Goal: Information Seeking & Learning: Compare options

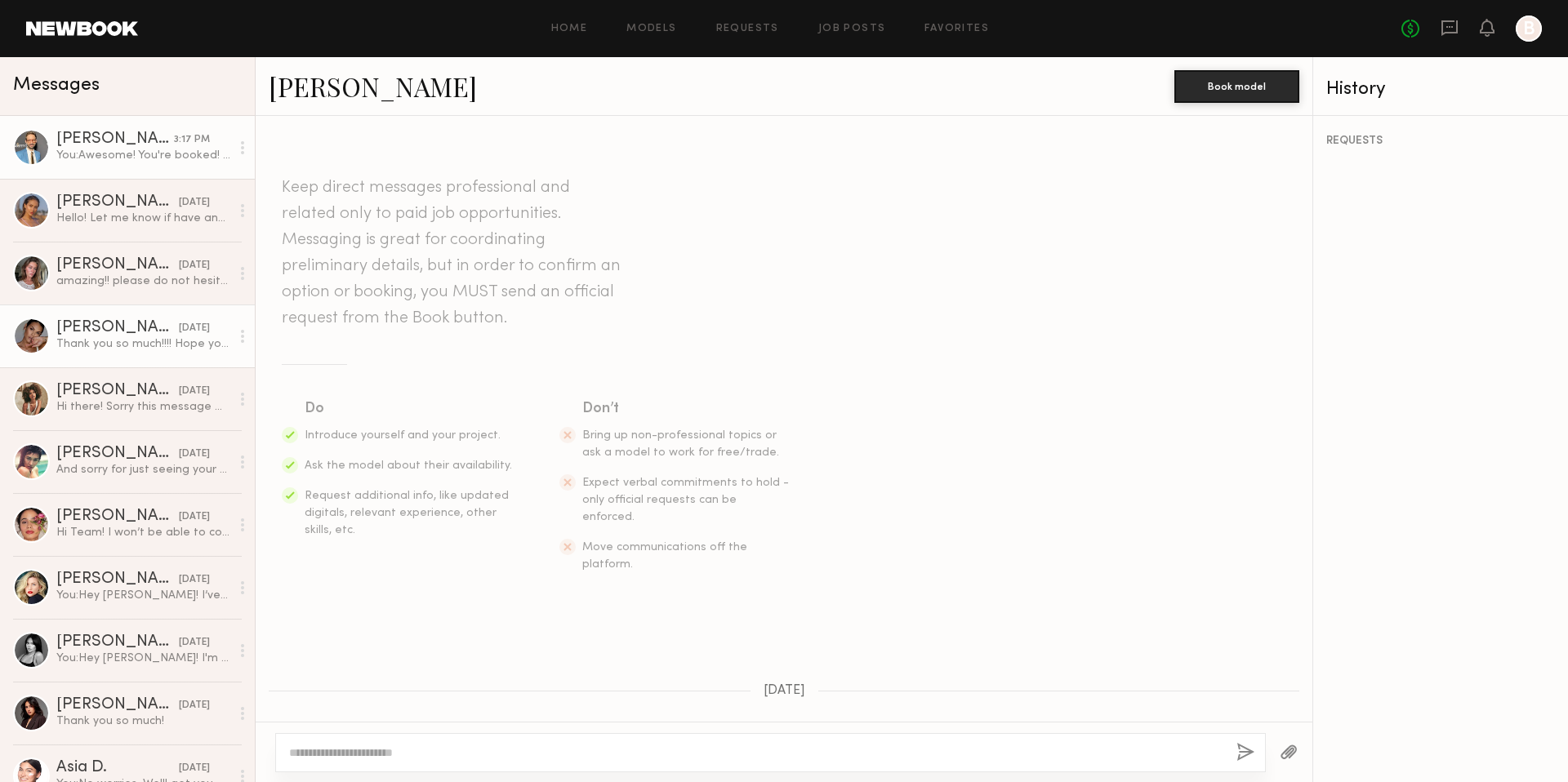
scroll to position [1800, 0]
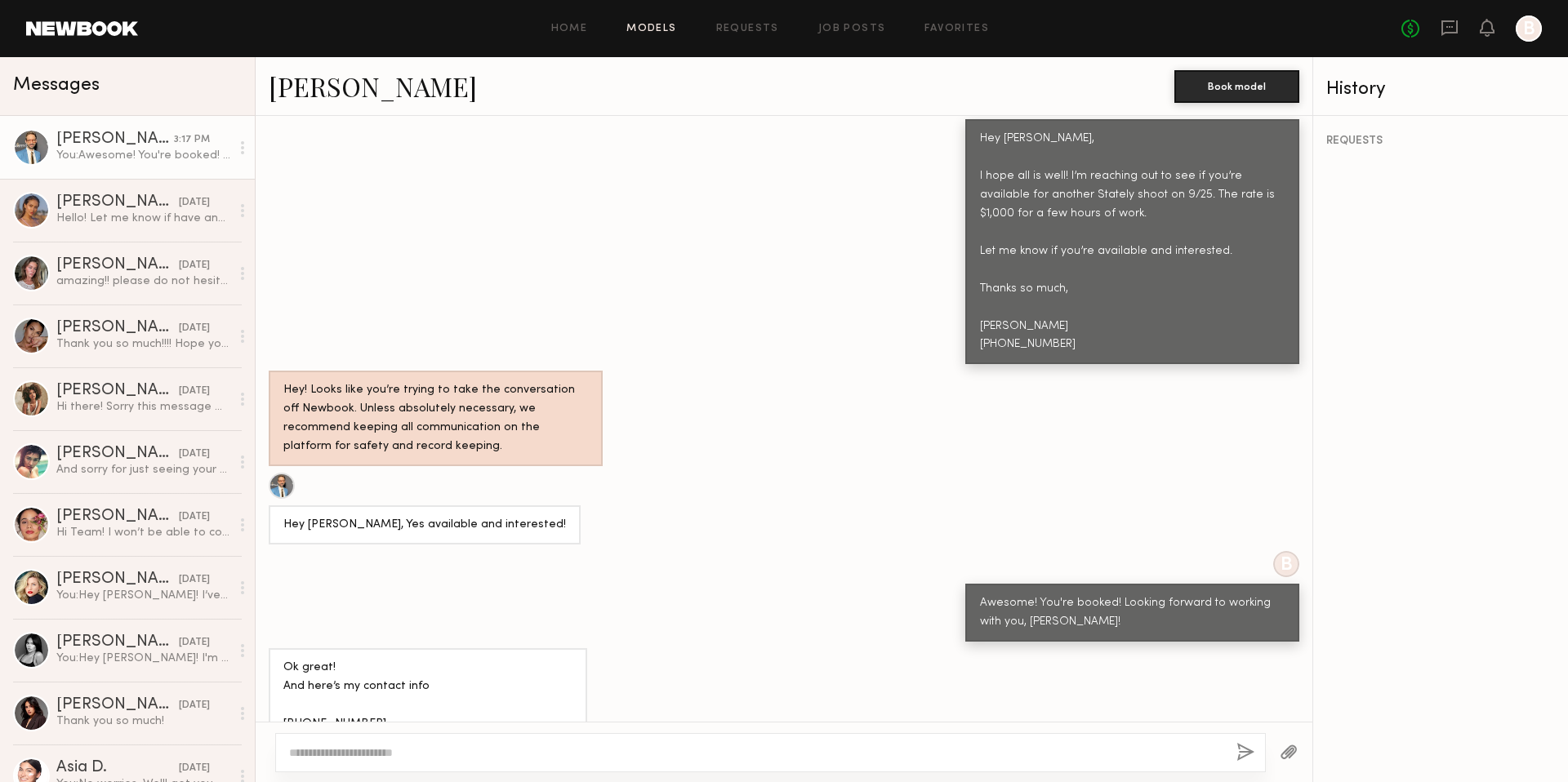
click at [639, 30] on link "Models" at bounding box center [651, 28] width 50 height 10
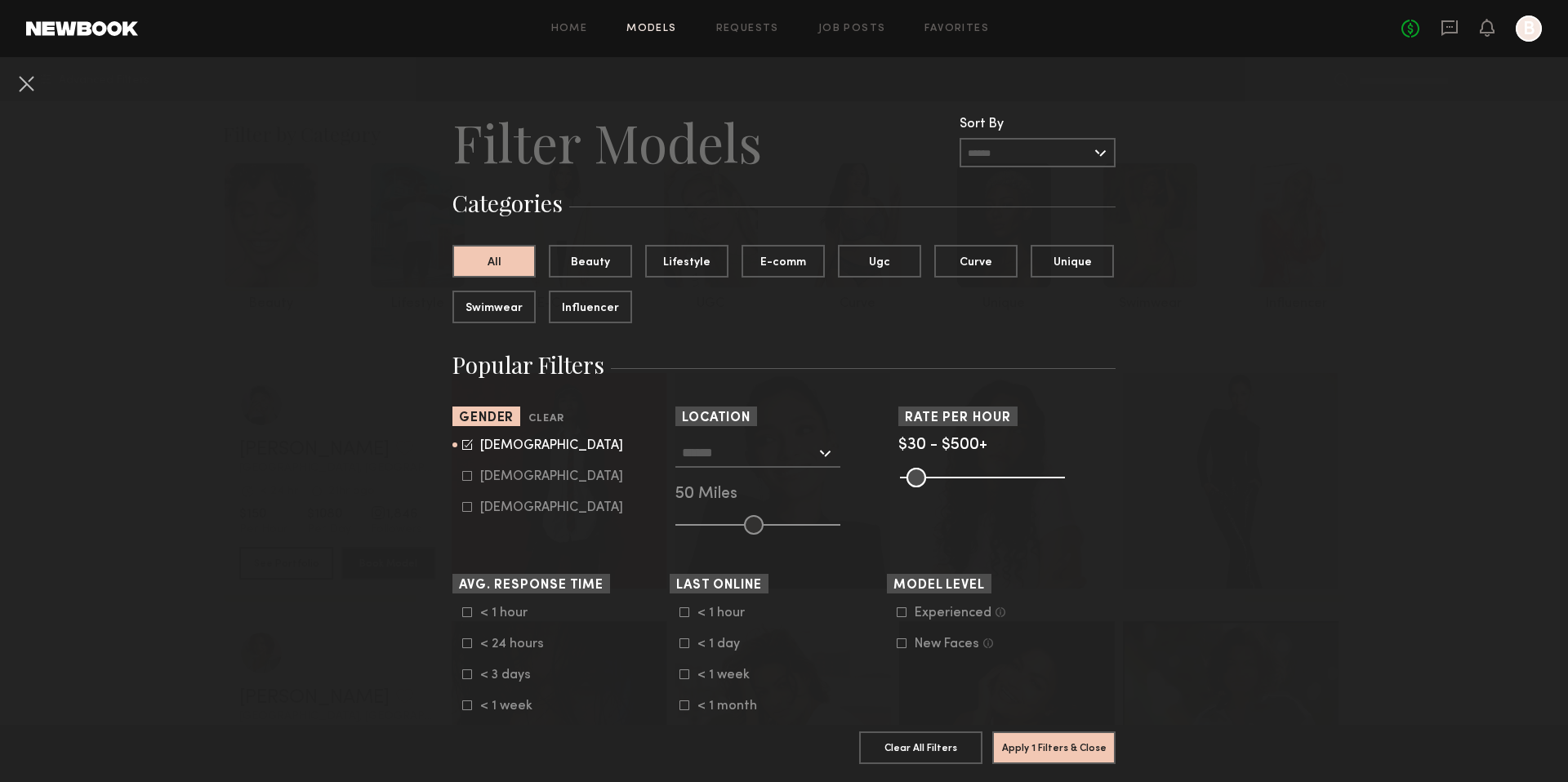
click at [726, 464] on input "text" at bounding box center [749, 452] width 134 height 27
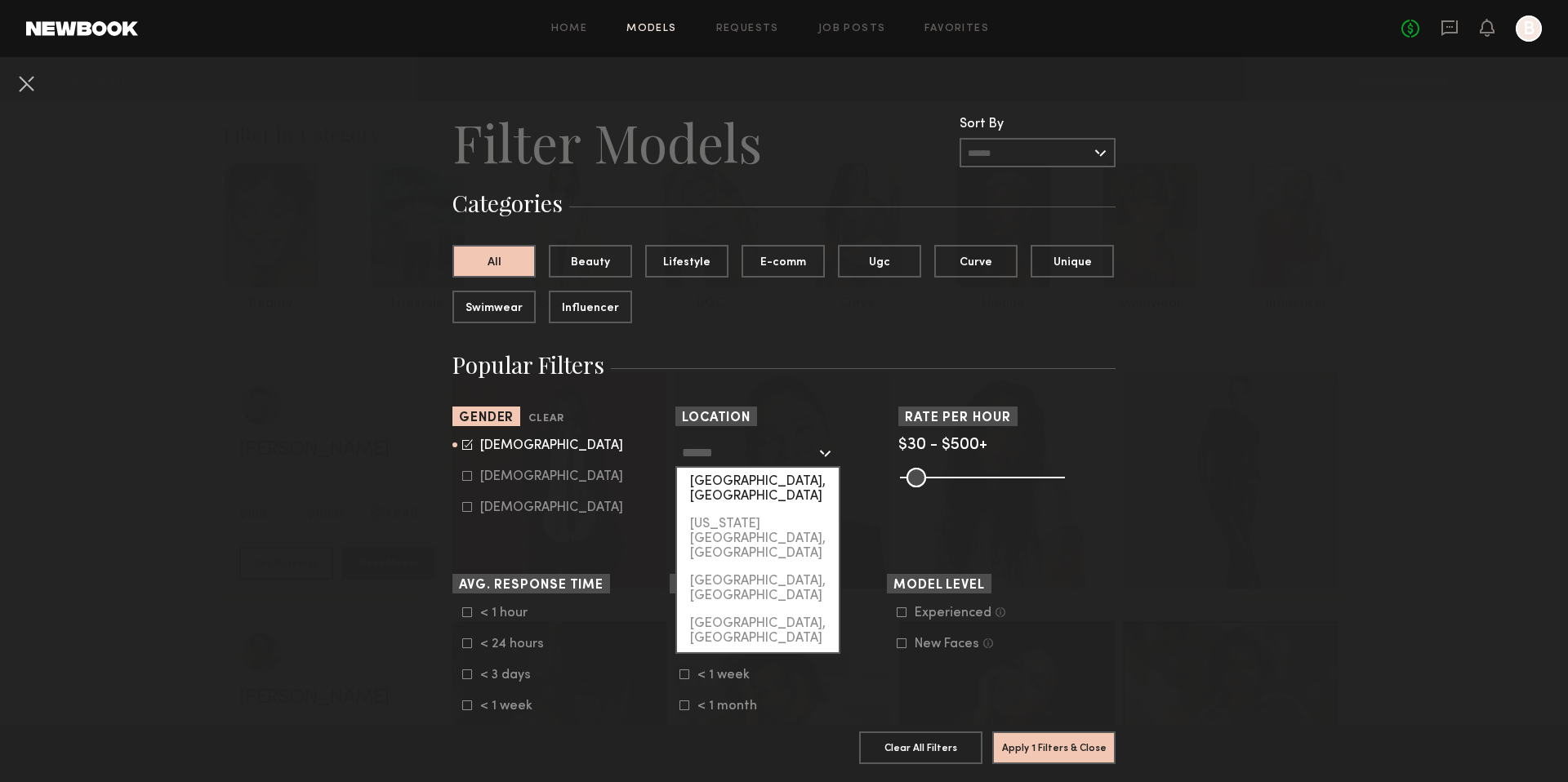
click at [729, 483] on div "[GEOGRAPHIC_DATA], [GEOGRAPHIC_DATA]" at bounding box center [757, 489] width 161 height 42
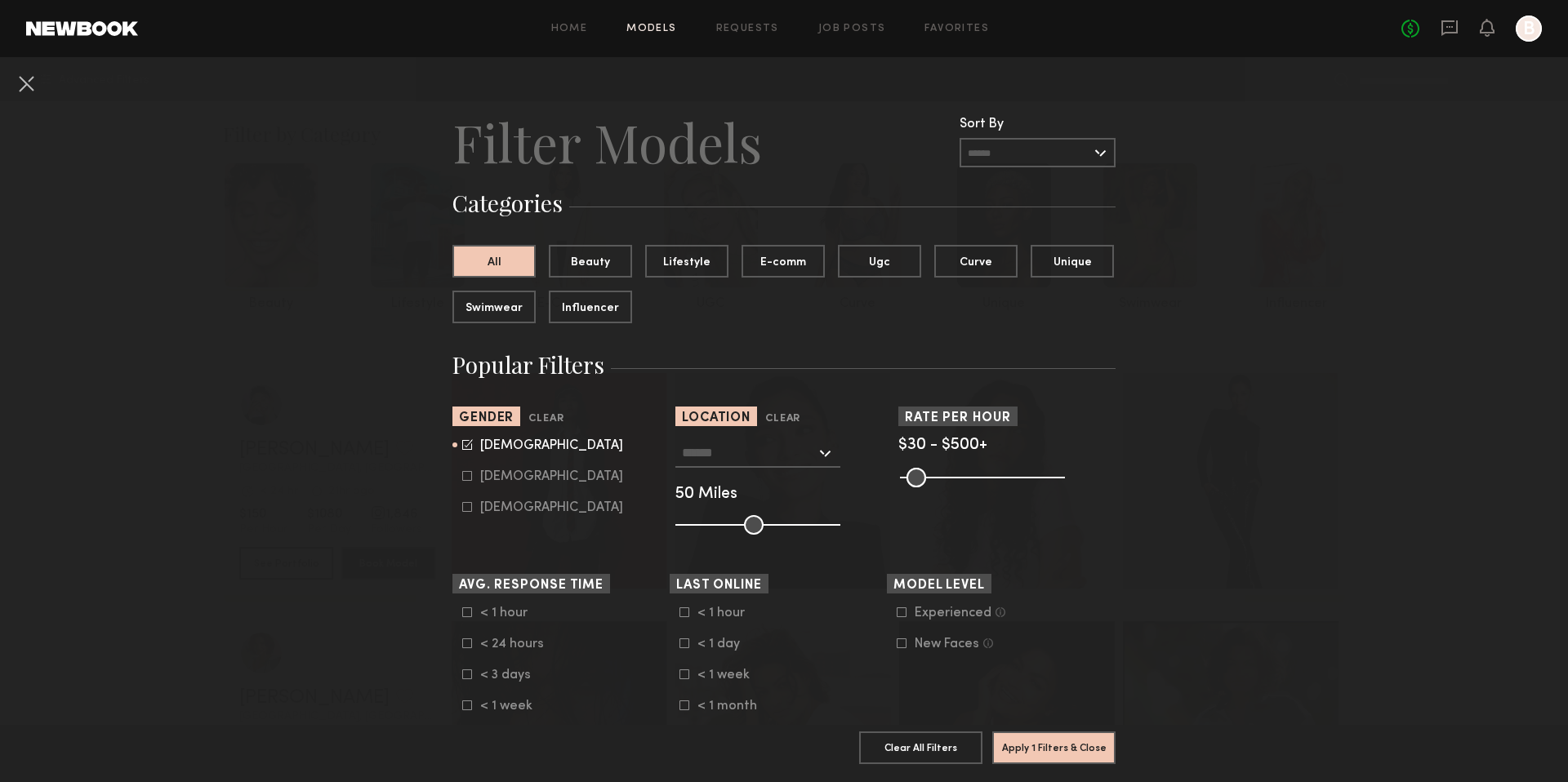
type input "**********"
click at [900, 610] on icon at bounding box center [901, 612] width 9 height 9
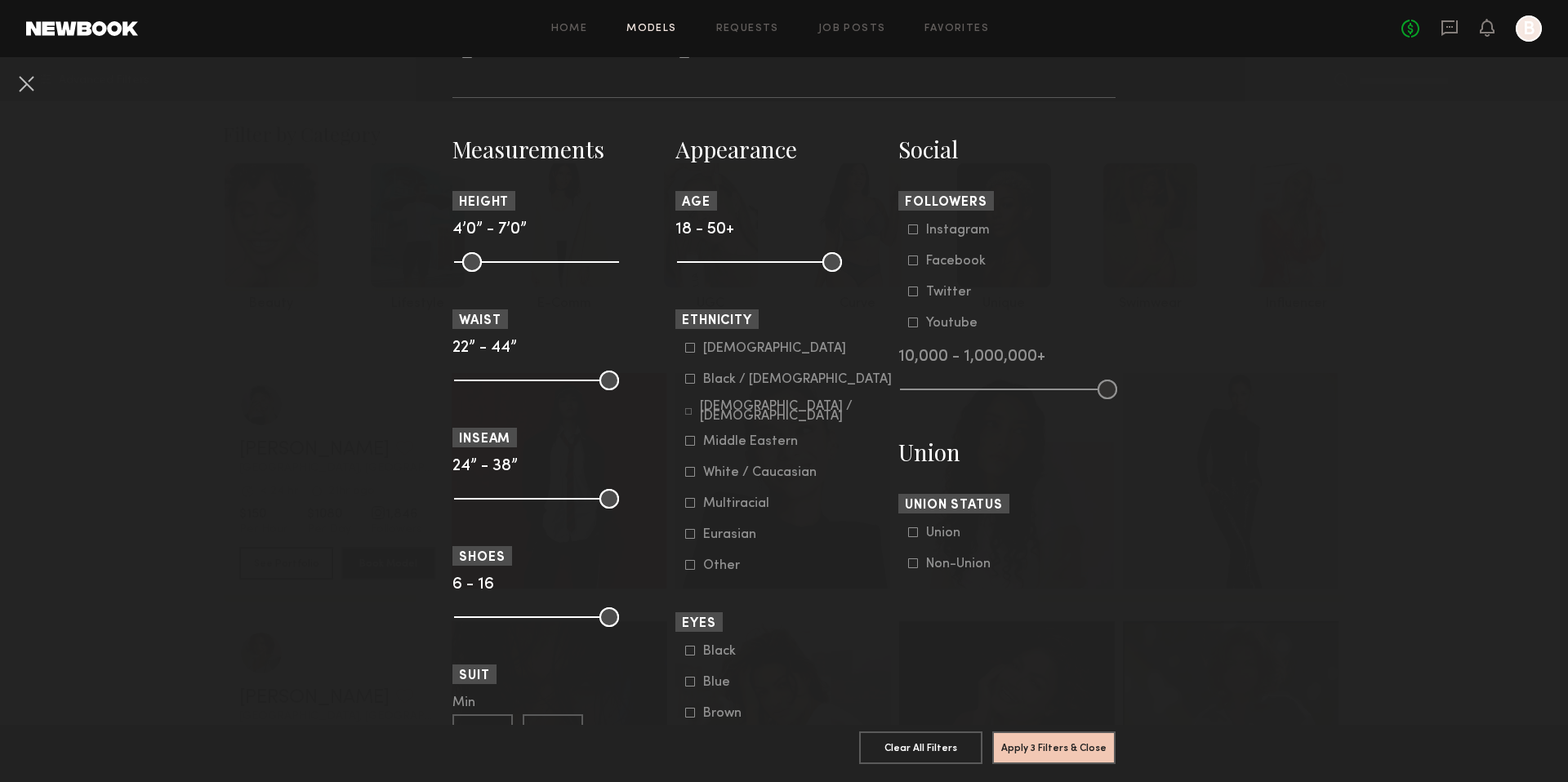
scroll to position [664, 0]
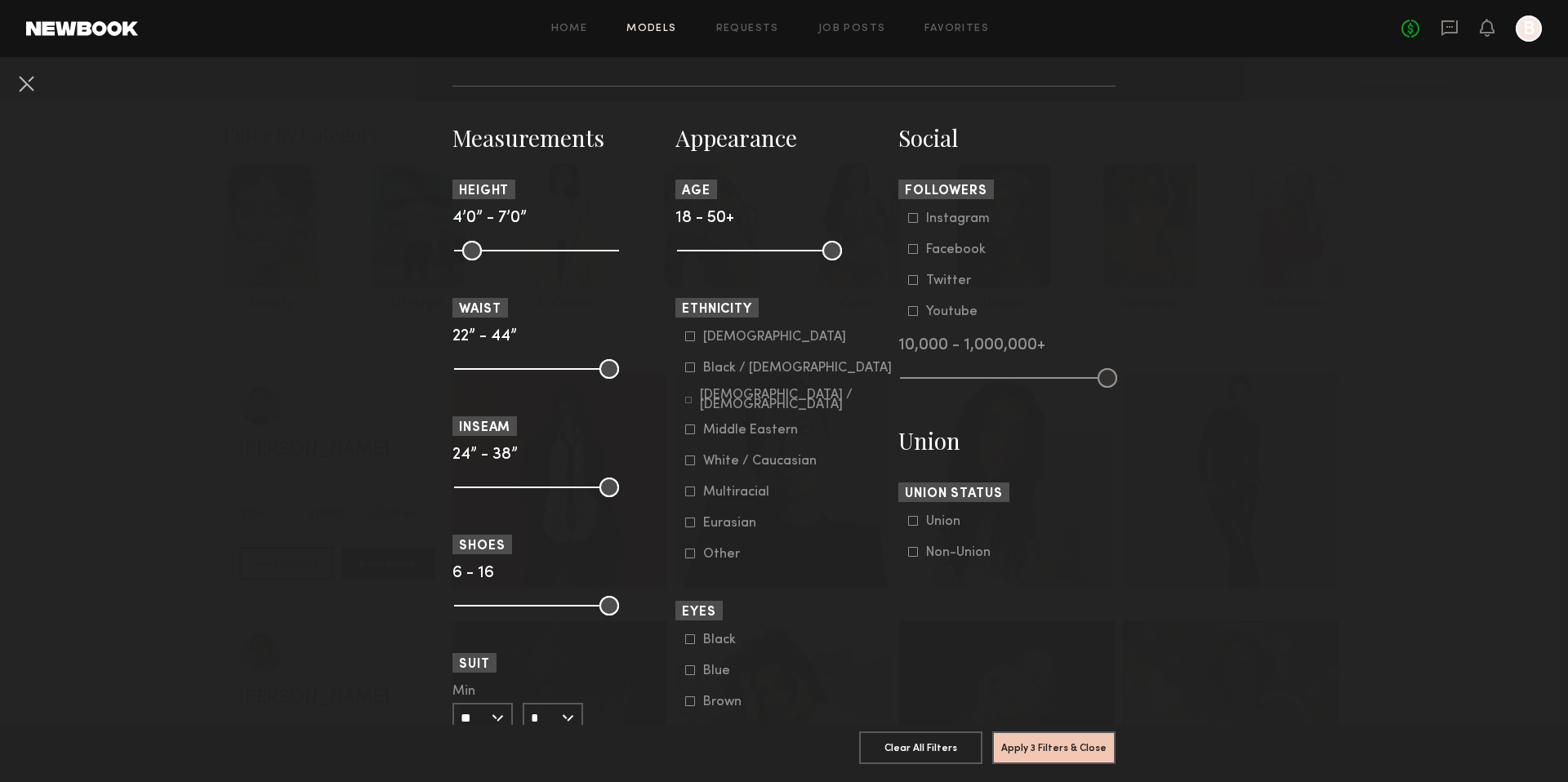
click at [691, 464] on icon at bounding box center [690, 460] width 9 height 9
click at [689, 394] on common-framework-checkbox "Hispanic / Latino" at bounding box center [789, 399] width 208 height 15
click at [689, 397] on icon at bounding box center [688, 400] width 7 height 7
click at [694, 496] on icon at bounding box center [691, 492] width 9 height 9
click at [687, 526] on icon at bounding box center [690, 523] width 9 height 9
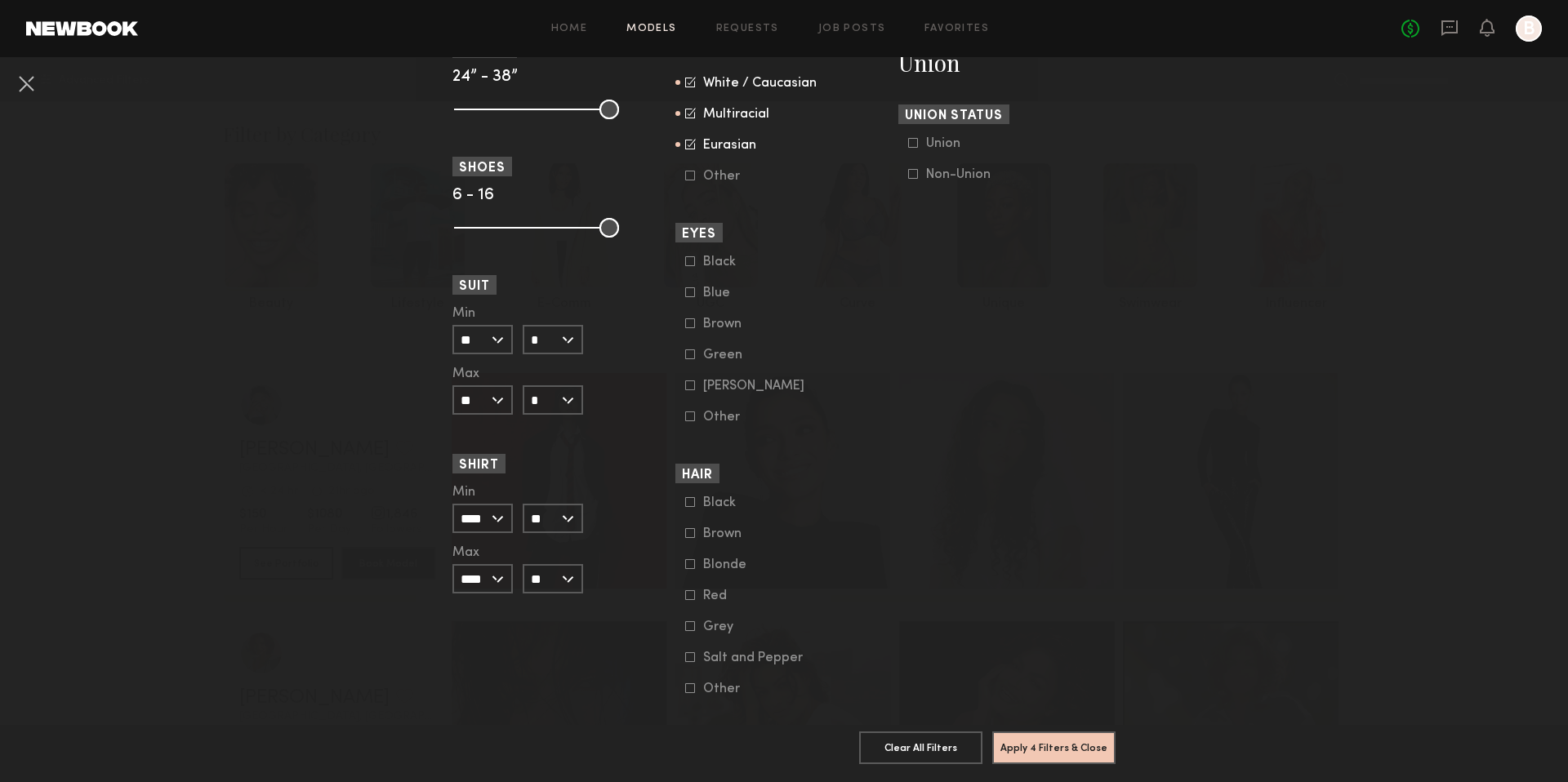
scroll to position [1075, 0]
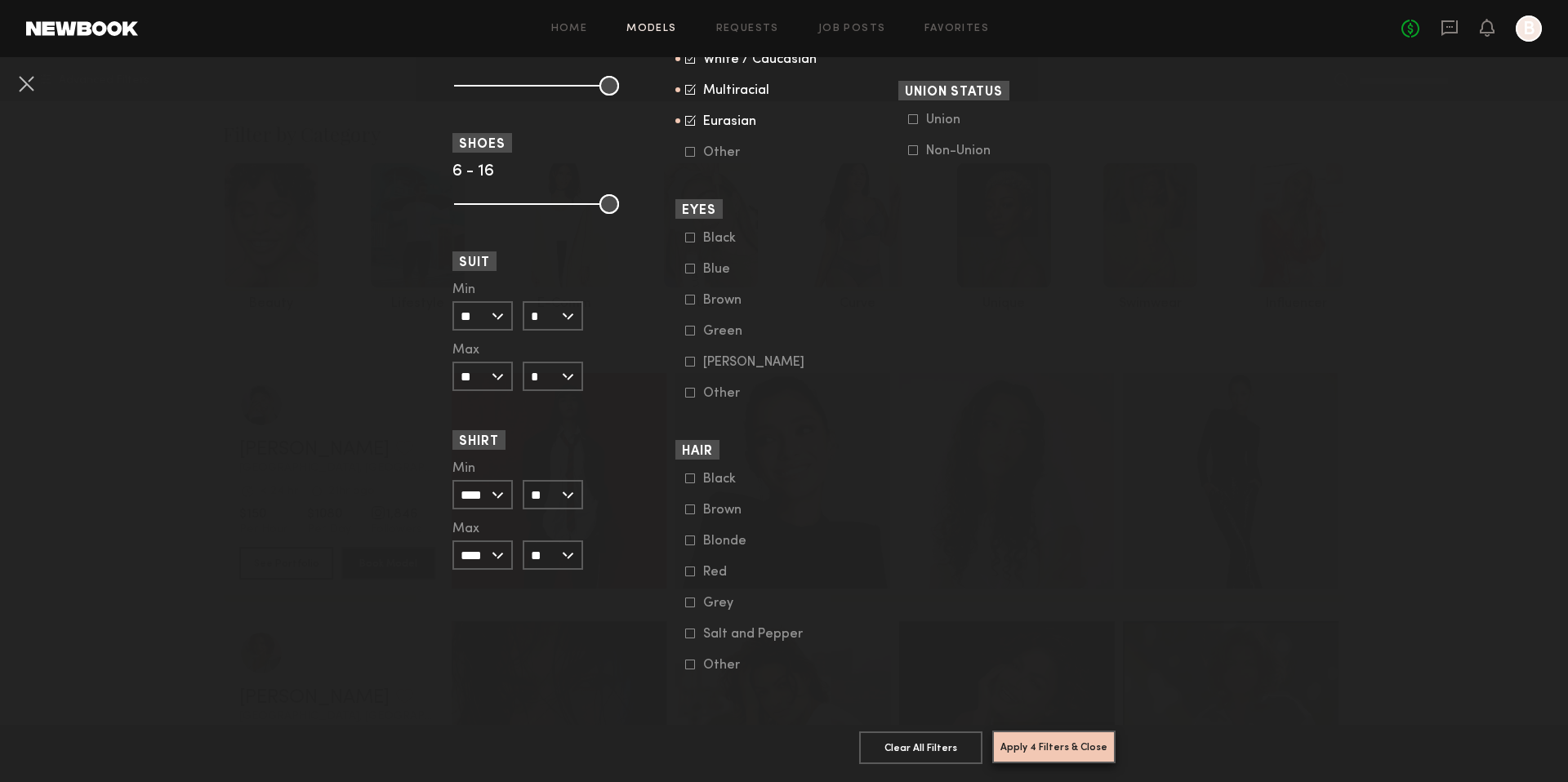
click at [1029, 749] on button "Apply 4 Filters & Close" at bounding box center [1053, 747] width 124 height 33
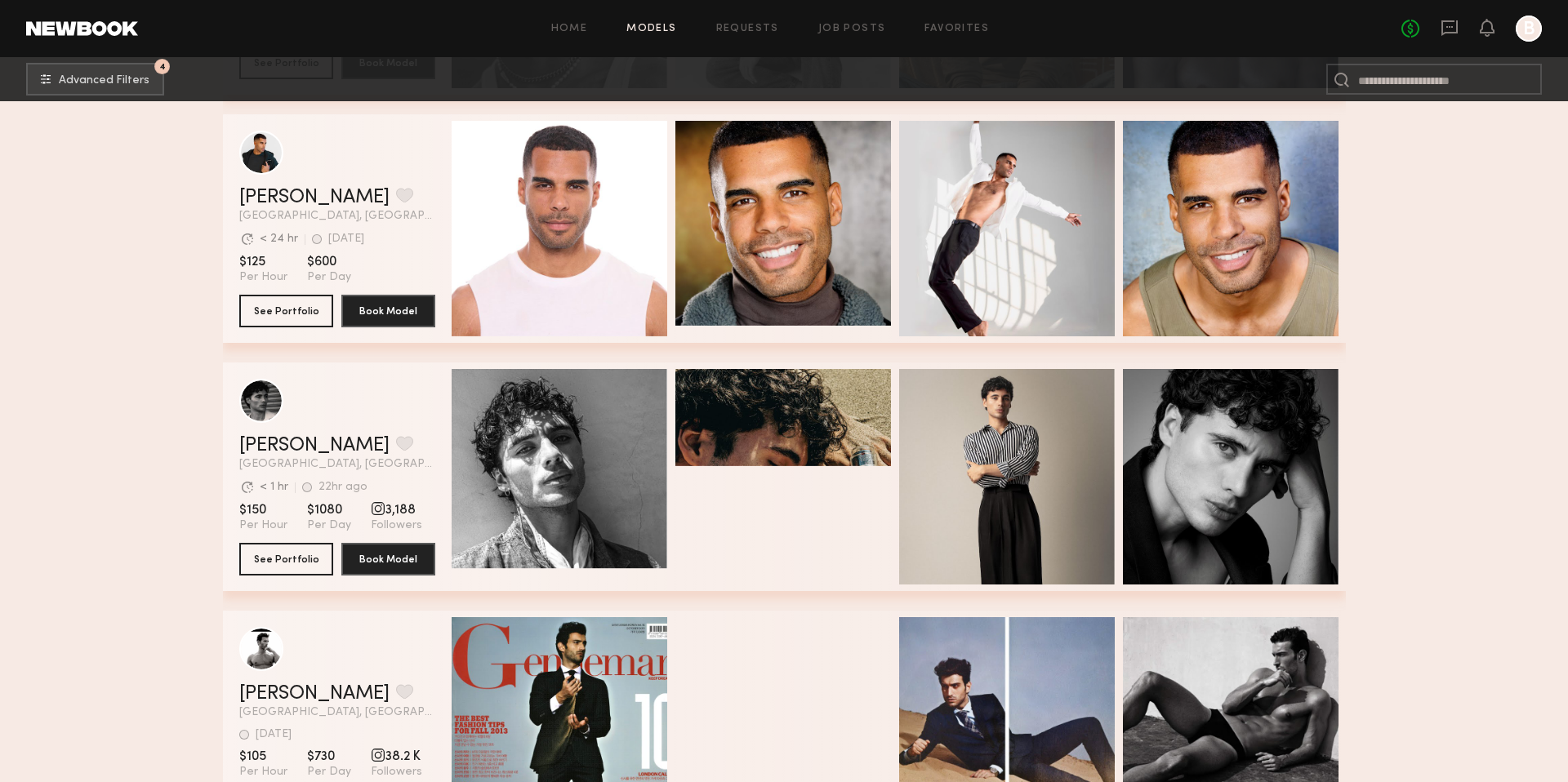
scroll to position [3497, 0]
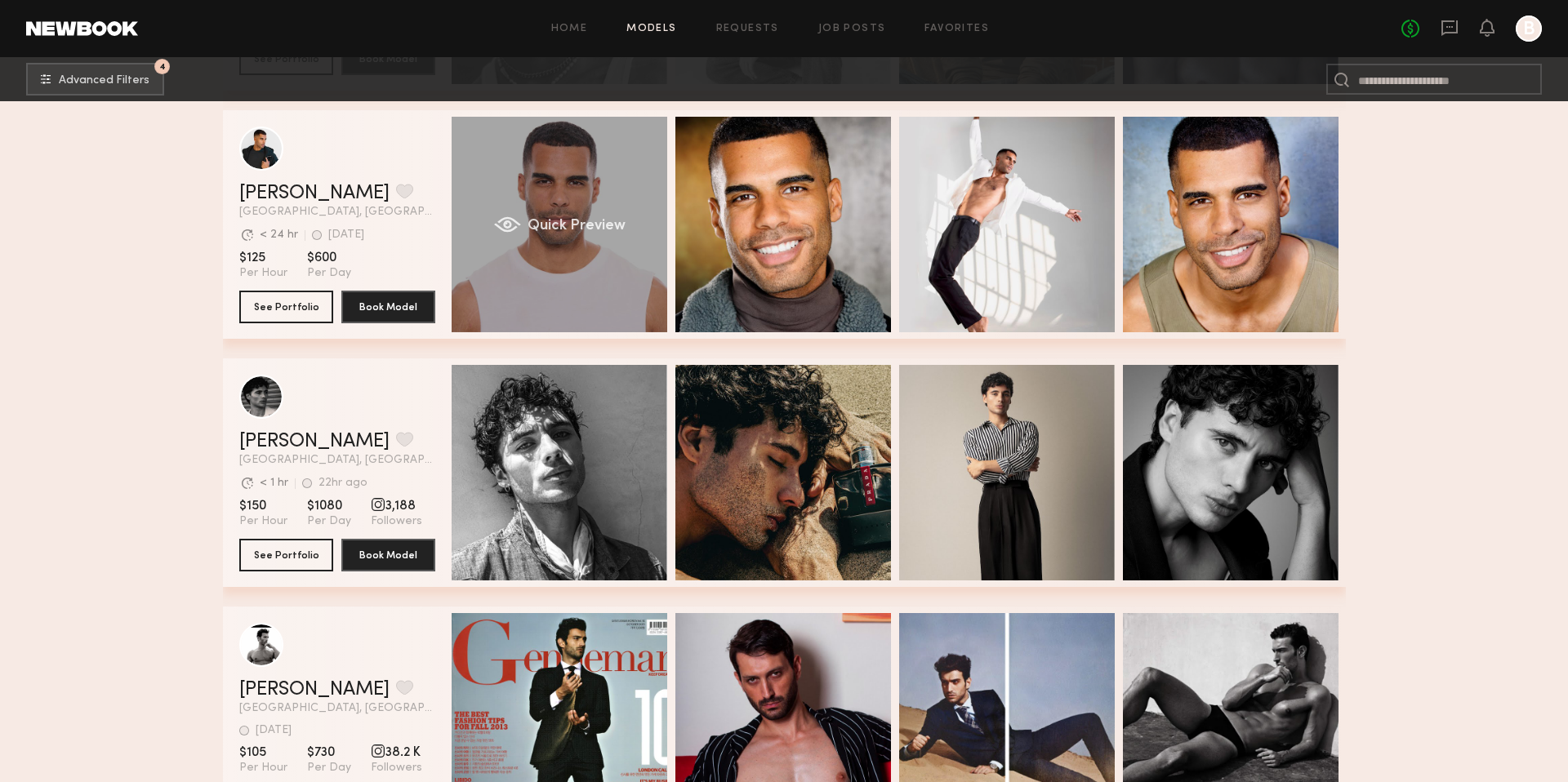
click at [571, 287] on div "Quick Preview" at bounding box center [559, 225] width 215 height 215
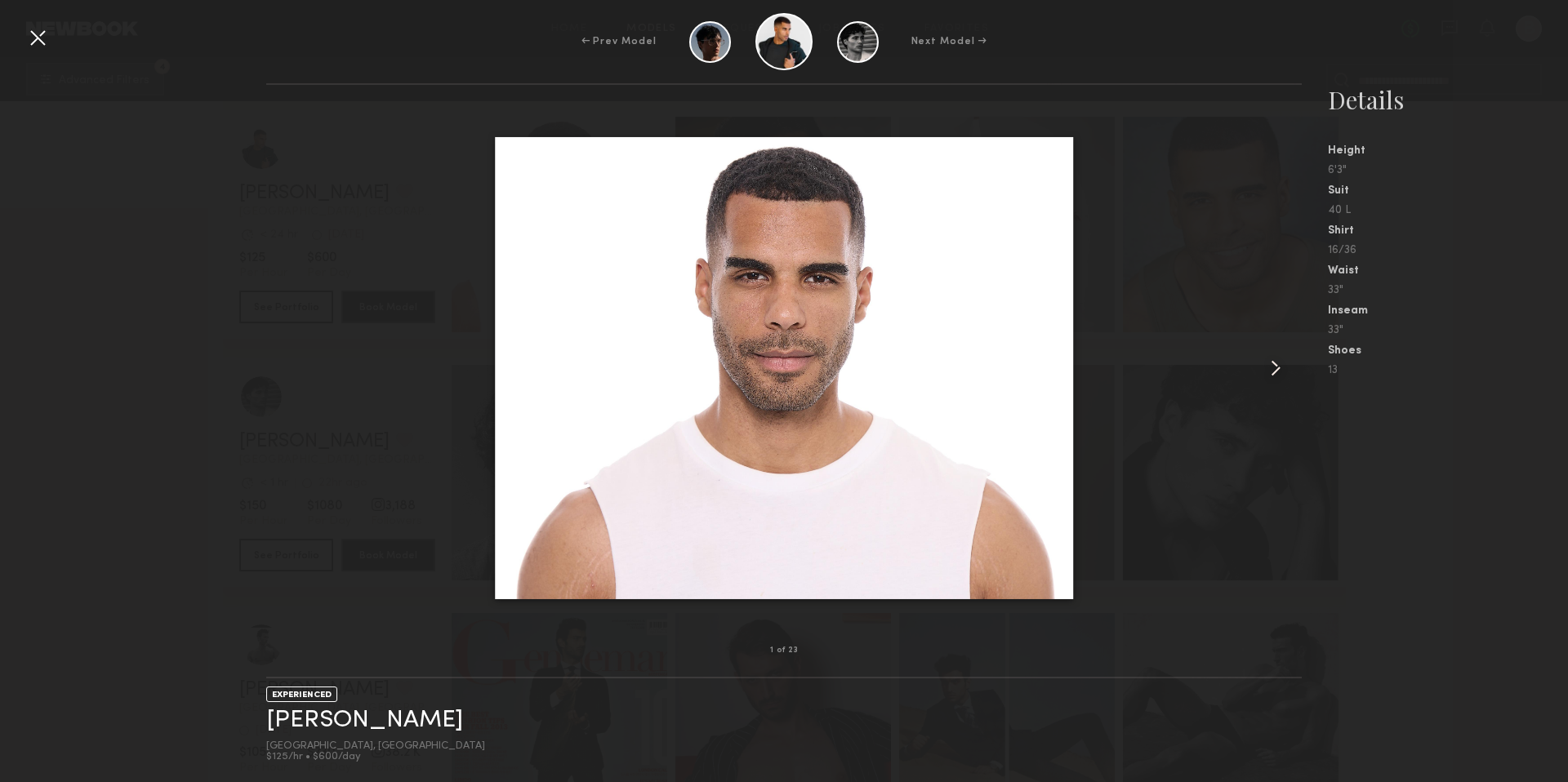
click at [1273, 370] on common-icon at bounding box center [1276, 368] width 26 height 26
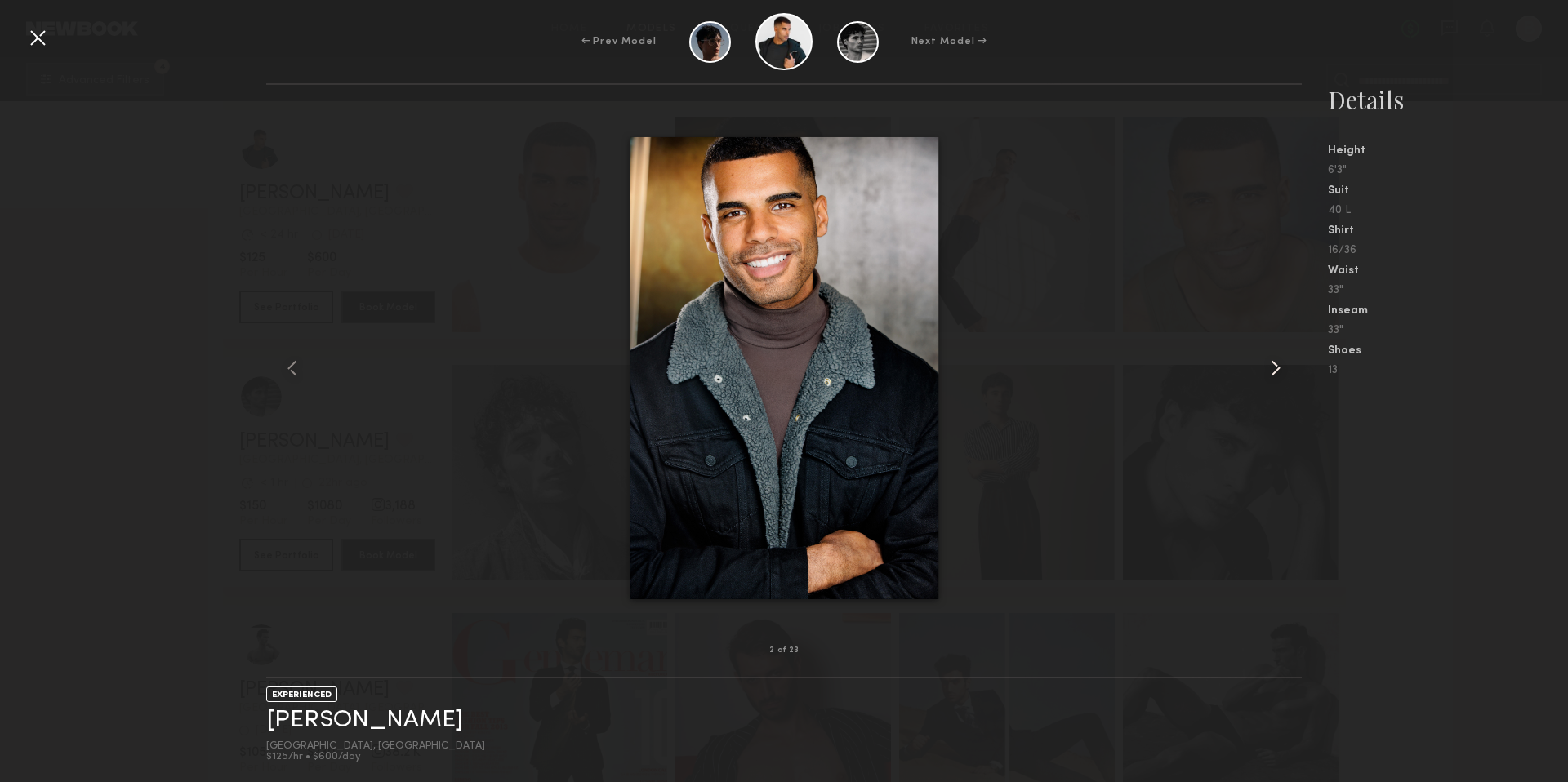
click at [1273, 370] on common-icon at bounding box center [1276, 368] width 26 height 26
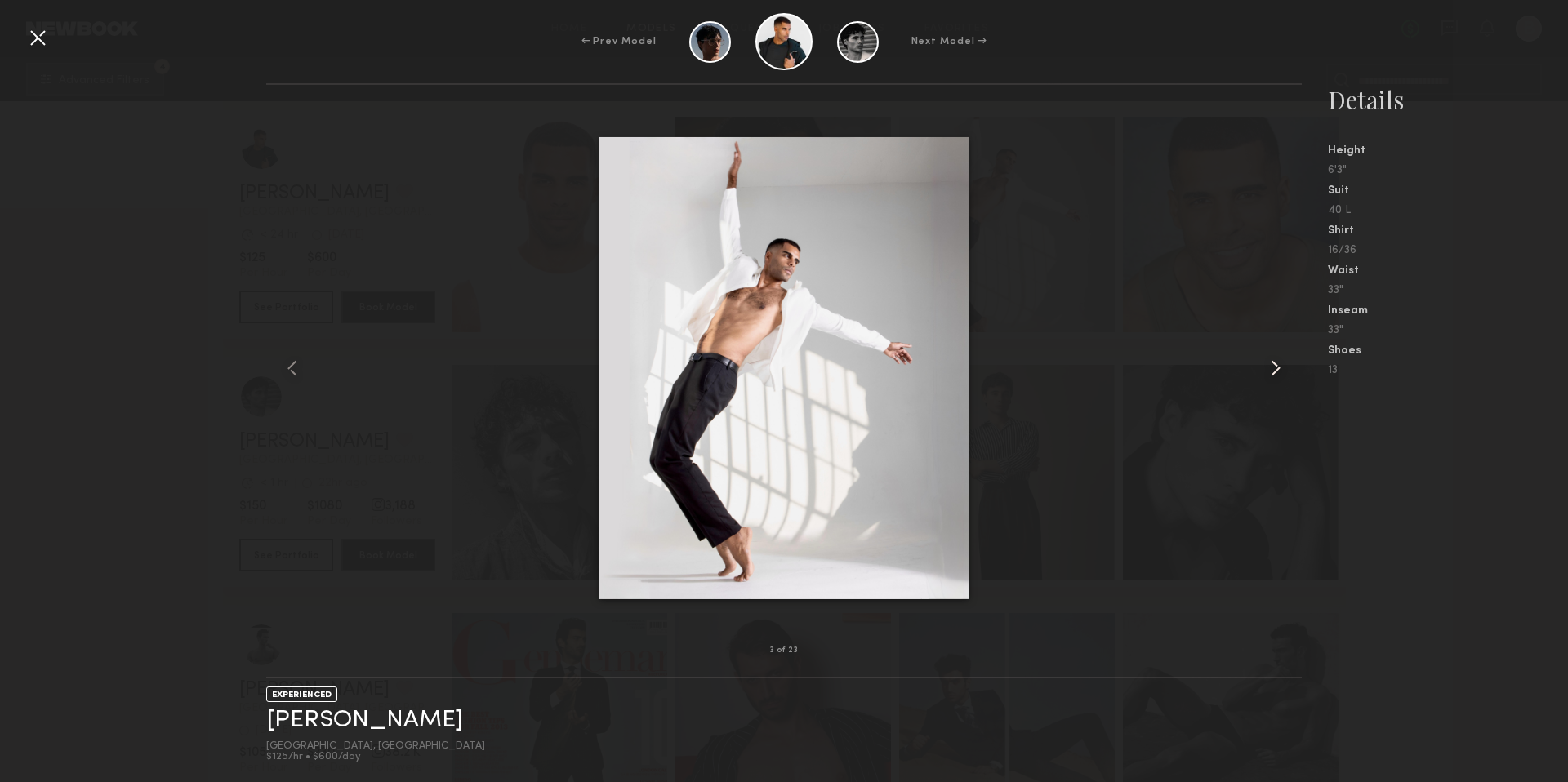
click at [1273, 370] on common-icon at bounding box center [1276, 368] width 26 height 26
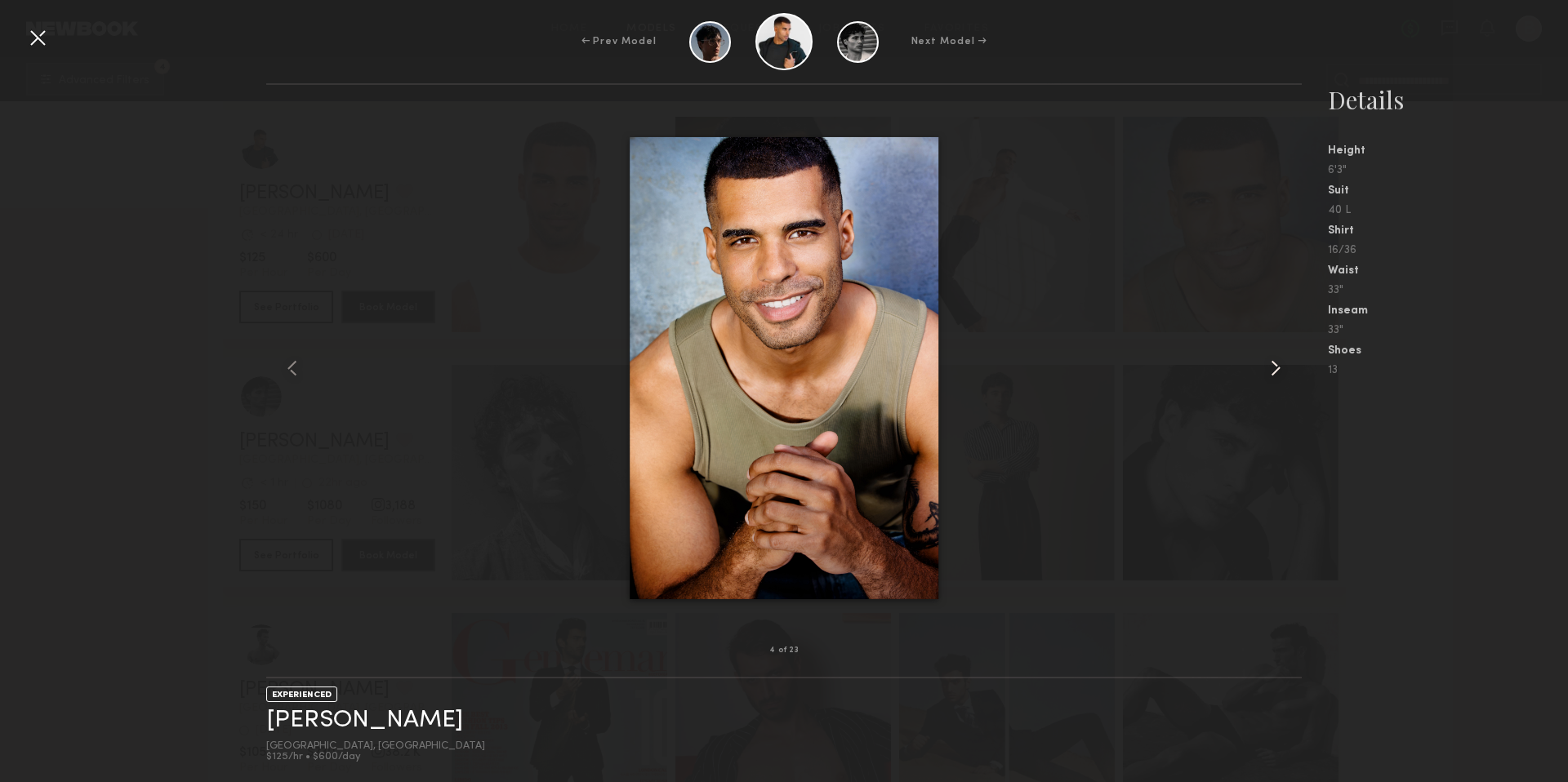
click at [1273, 370] on common-icon at bounding box center [1276, 368] width 26 height 26
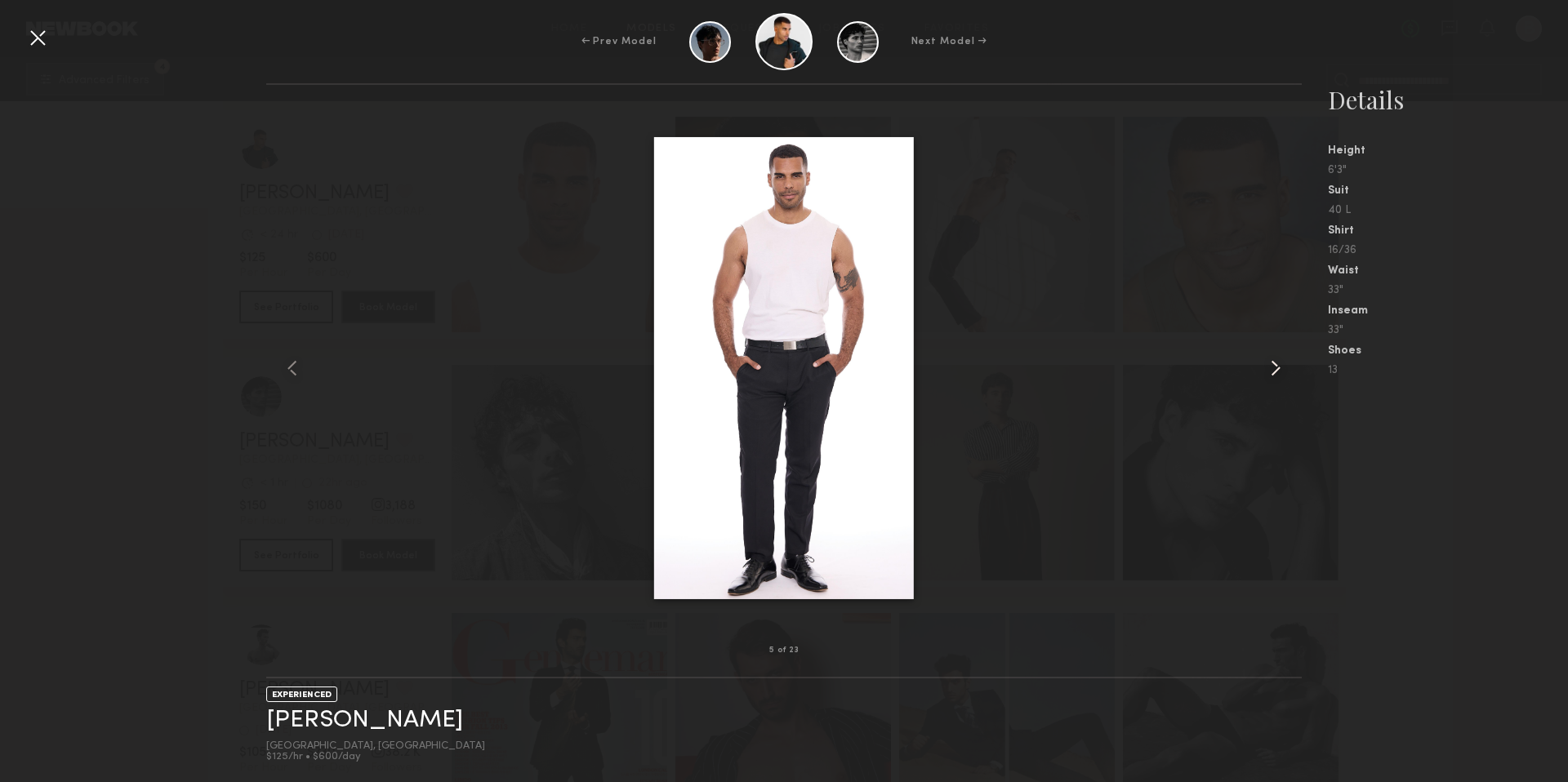
click at [1273, 370] on common-icon at bounding box center [1276, 368] width 26 height 26
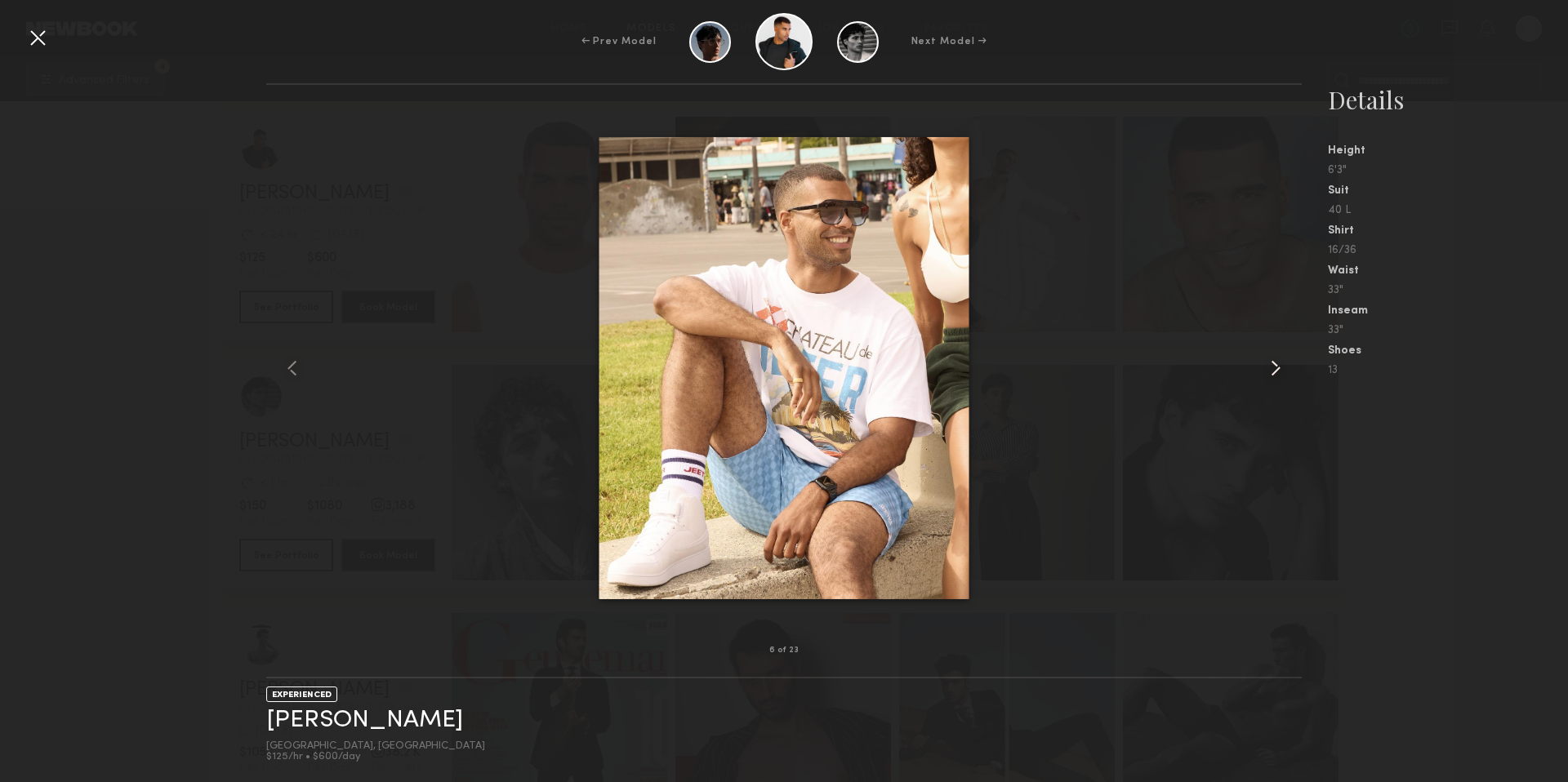
click at [1273, 370] on common-icon at bounding box center [1276, 368] width 26 height 26
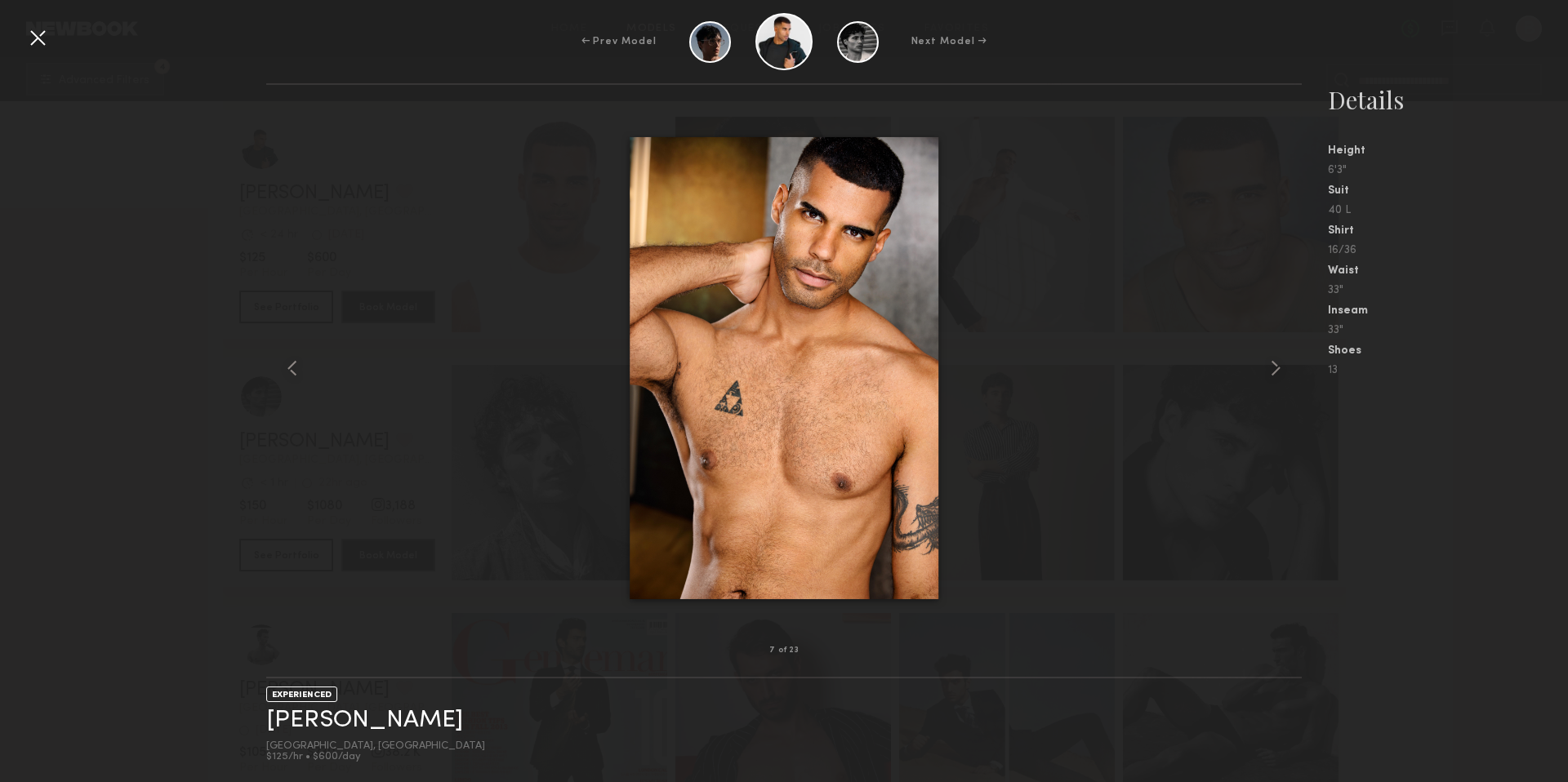
click at [29, 44] on div at bounding box center [38, 38] width 26 height 26
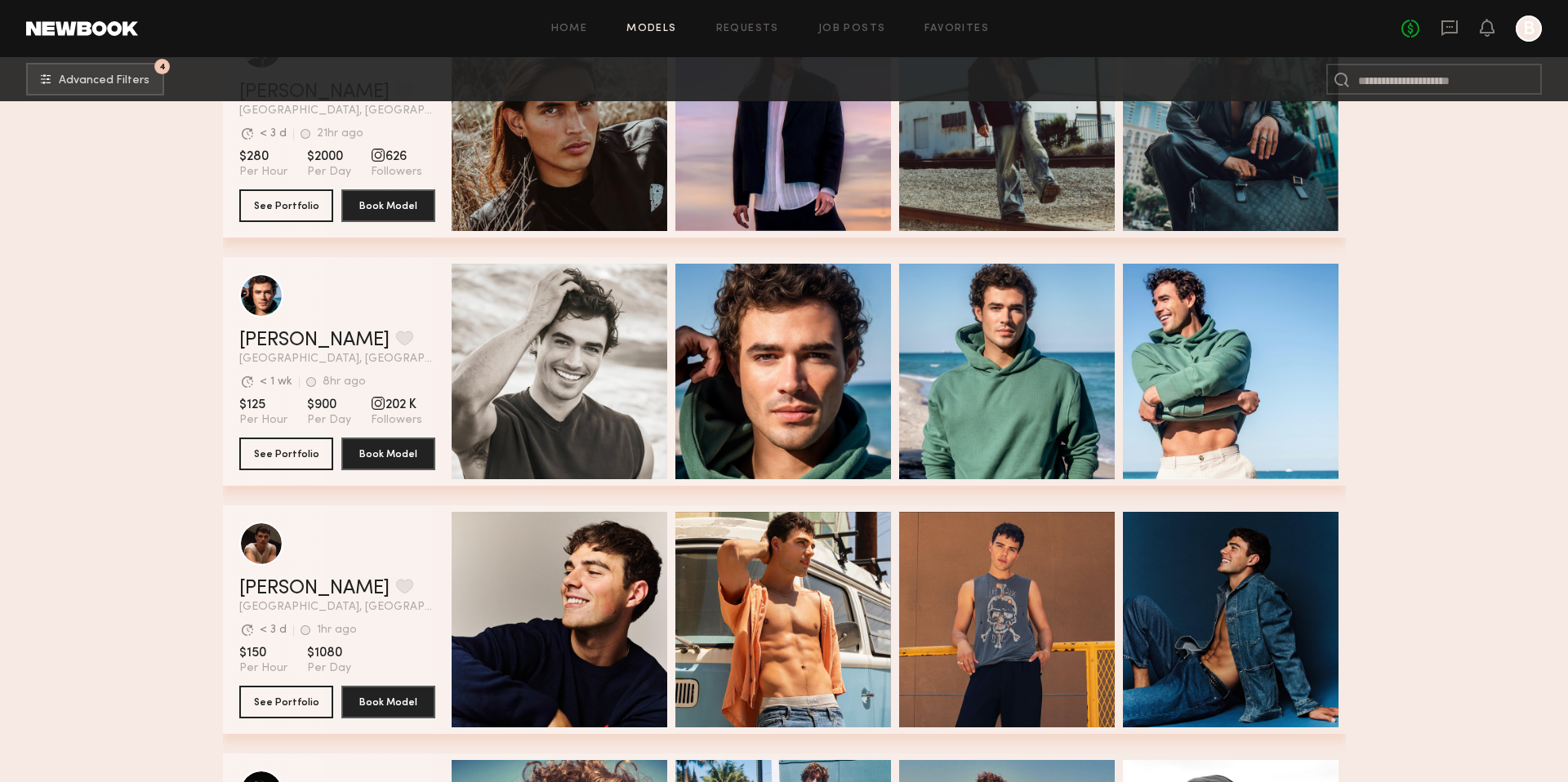
scroll to position [5586, 0]
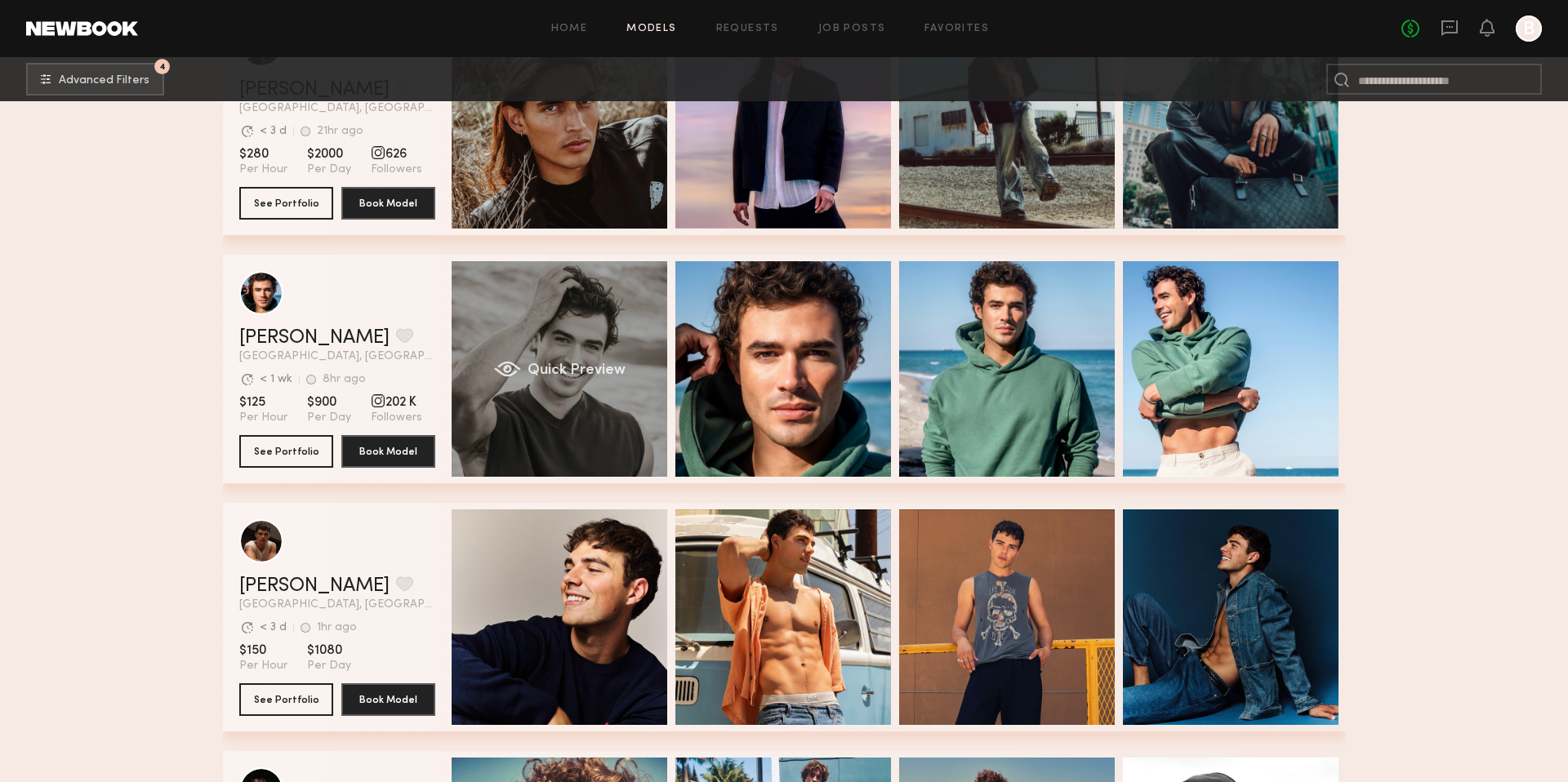
click at [580, 414] on div "Quick Preview" at bounding box center [559, 369] width 215 height 215
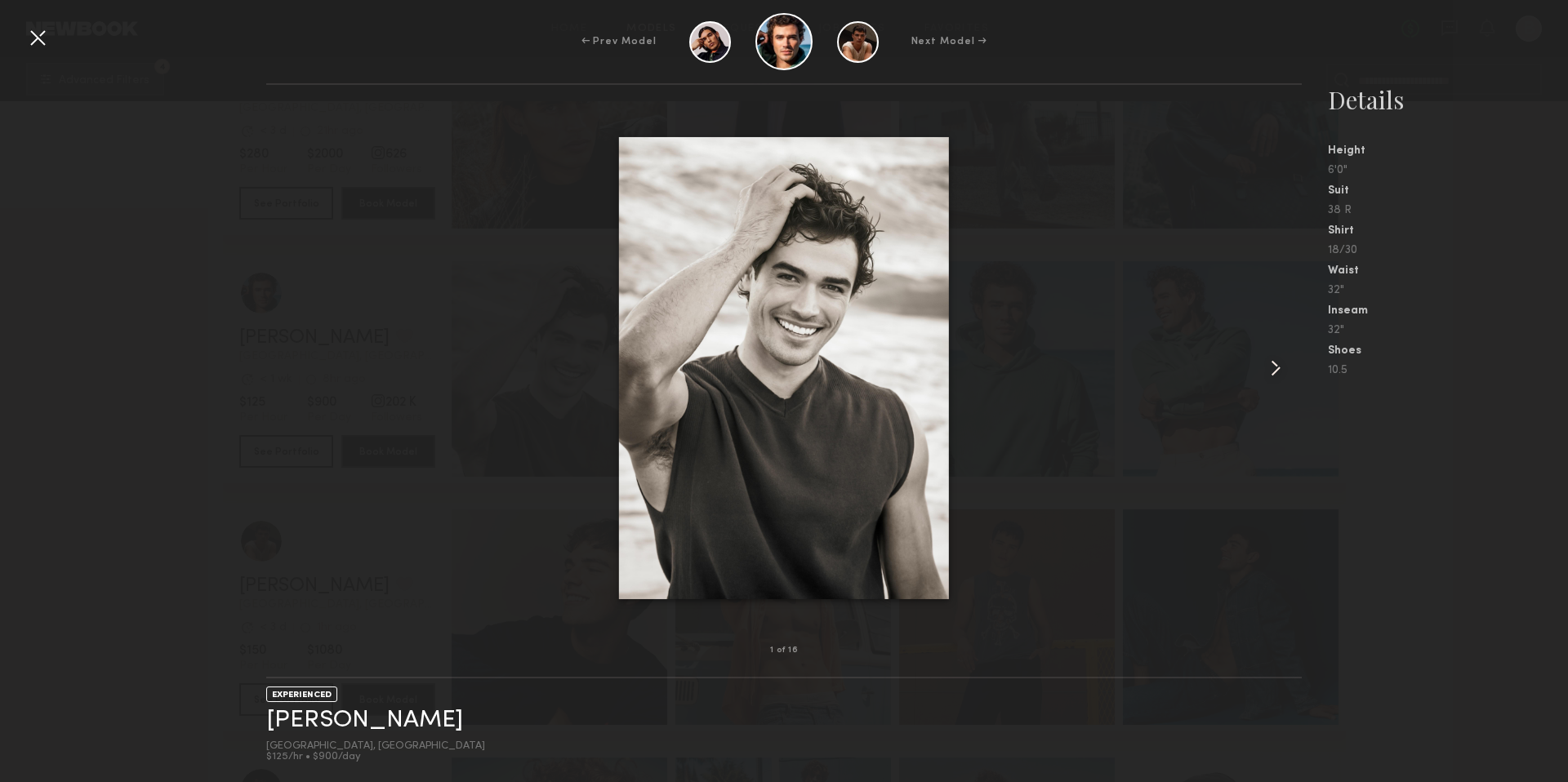
click at [1275, 368] on common-icon at bounding box center [1276, 368] width 26 height 26
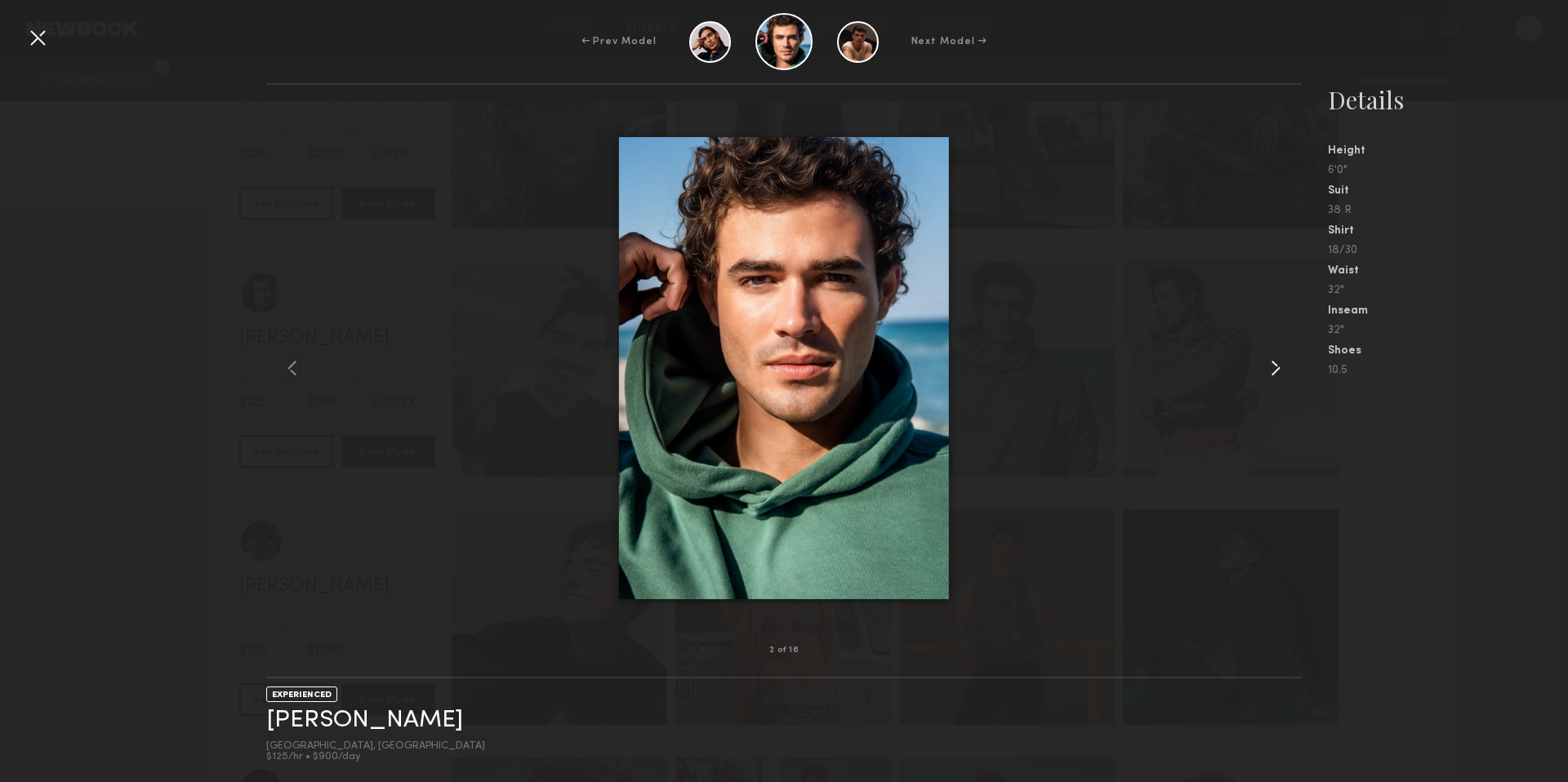
click at [1275, 368] on common-icon at bounding box center [1276, 368] width 26 height 26
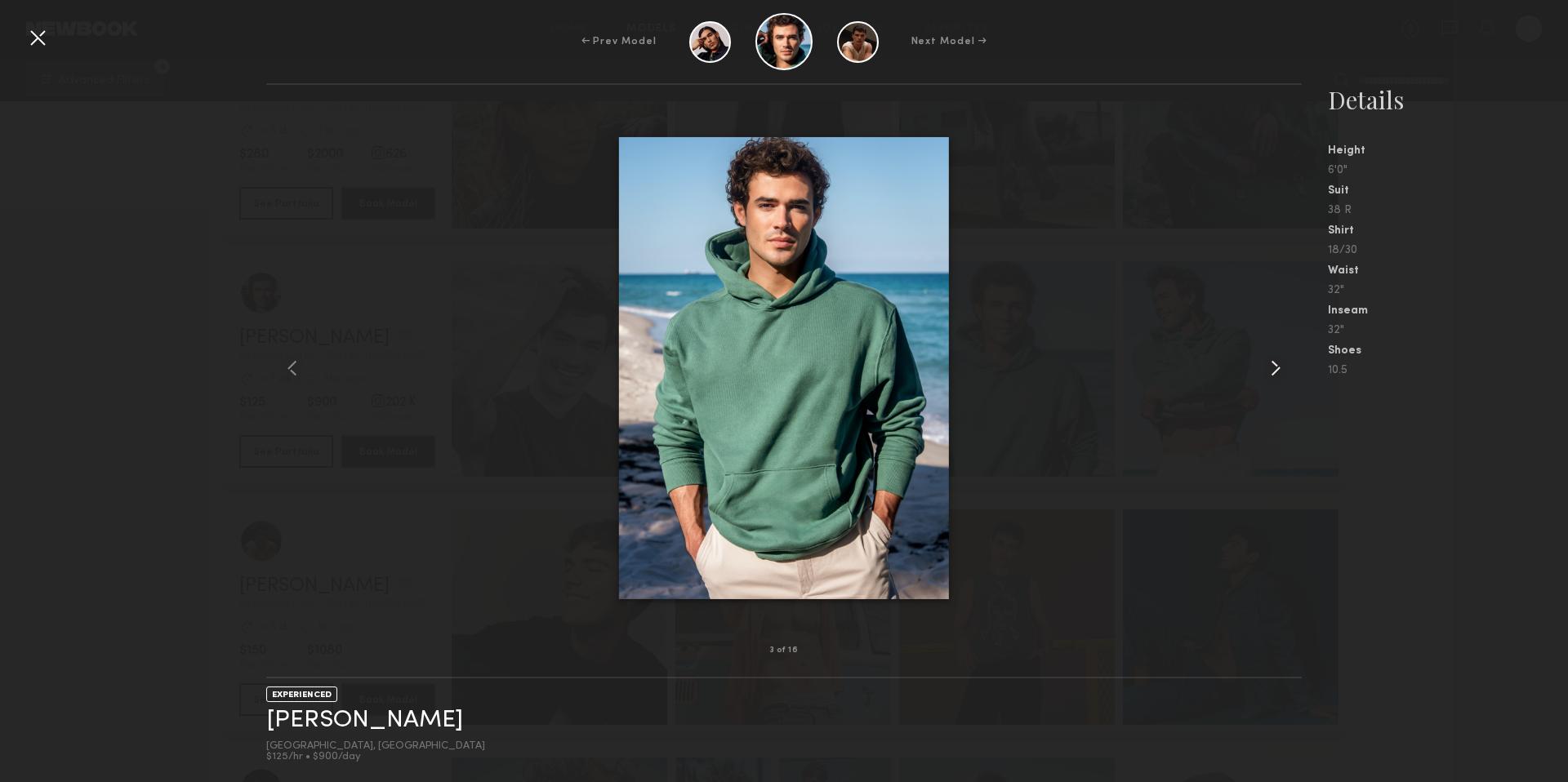
click at [1274, 369] on common-icon at bounding box center [1276, 368] width 26 height 26
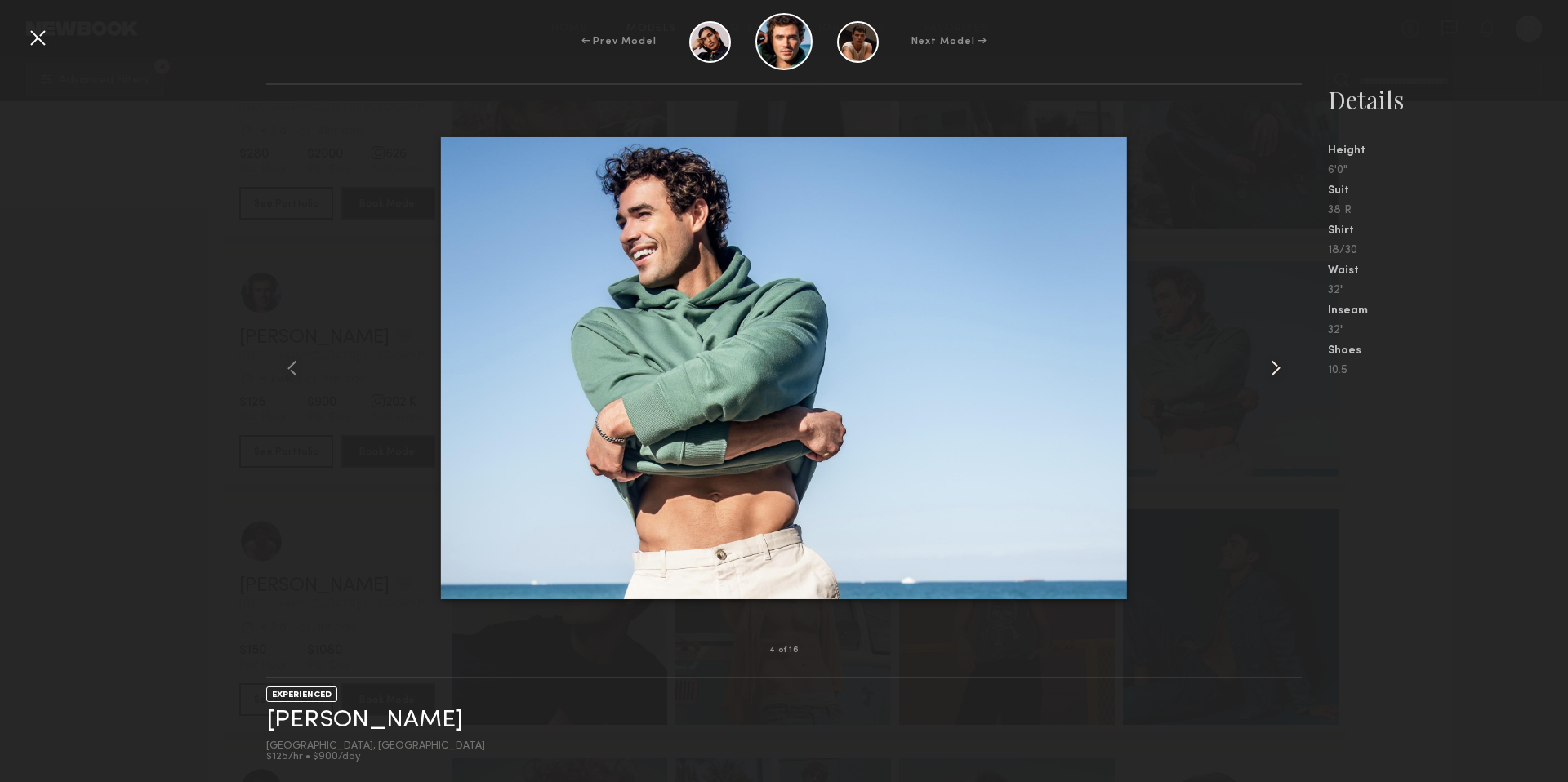
click at [1274, 371] on common-icon at bounding box center [1276, 368] width 26 height 26
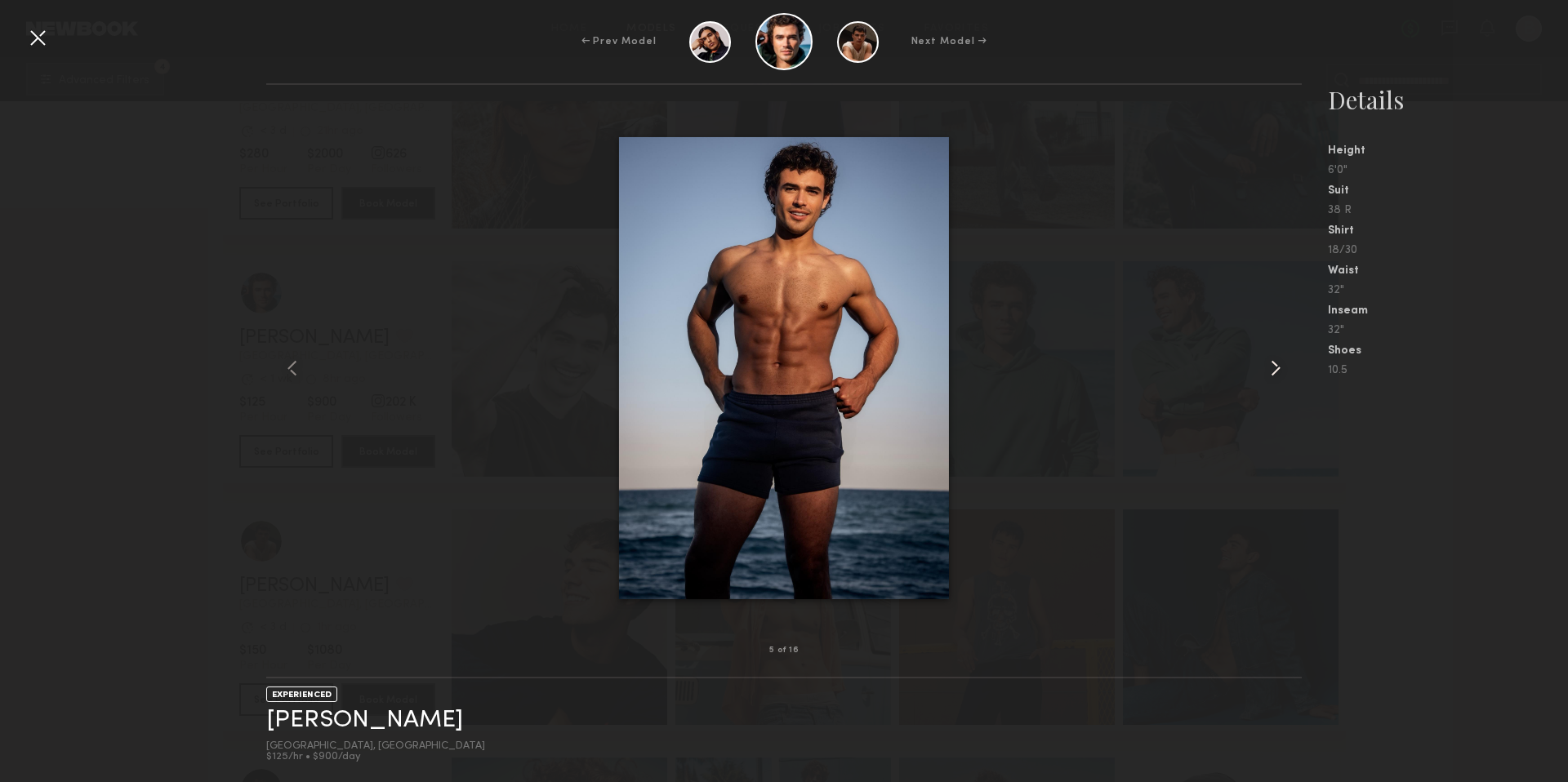
click at [1274, 371] on common-icon at bounding box center [1276, 368] width 26 height 26
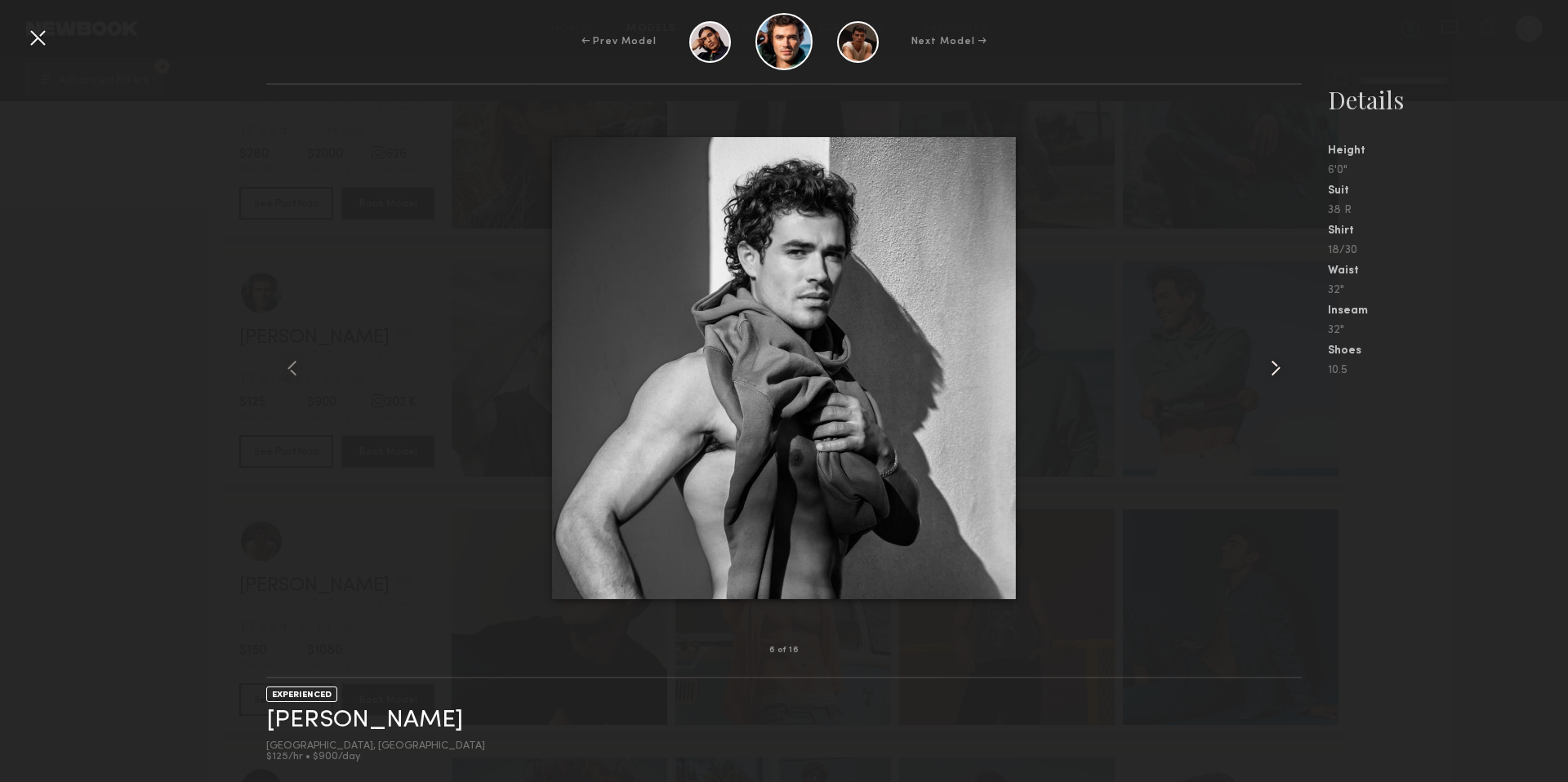
click at [1274, 371] on common-icon at bounding box center [1276, 368] width 26 height 26
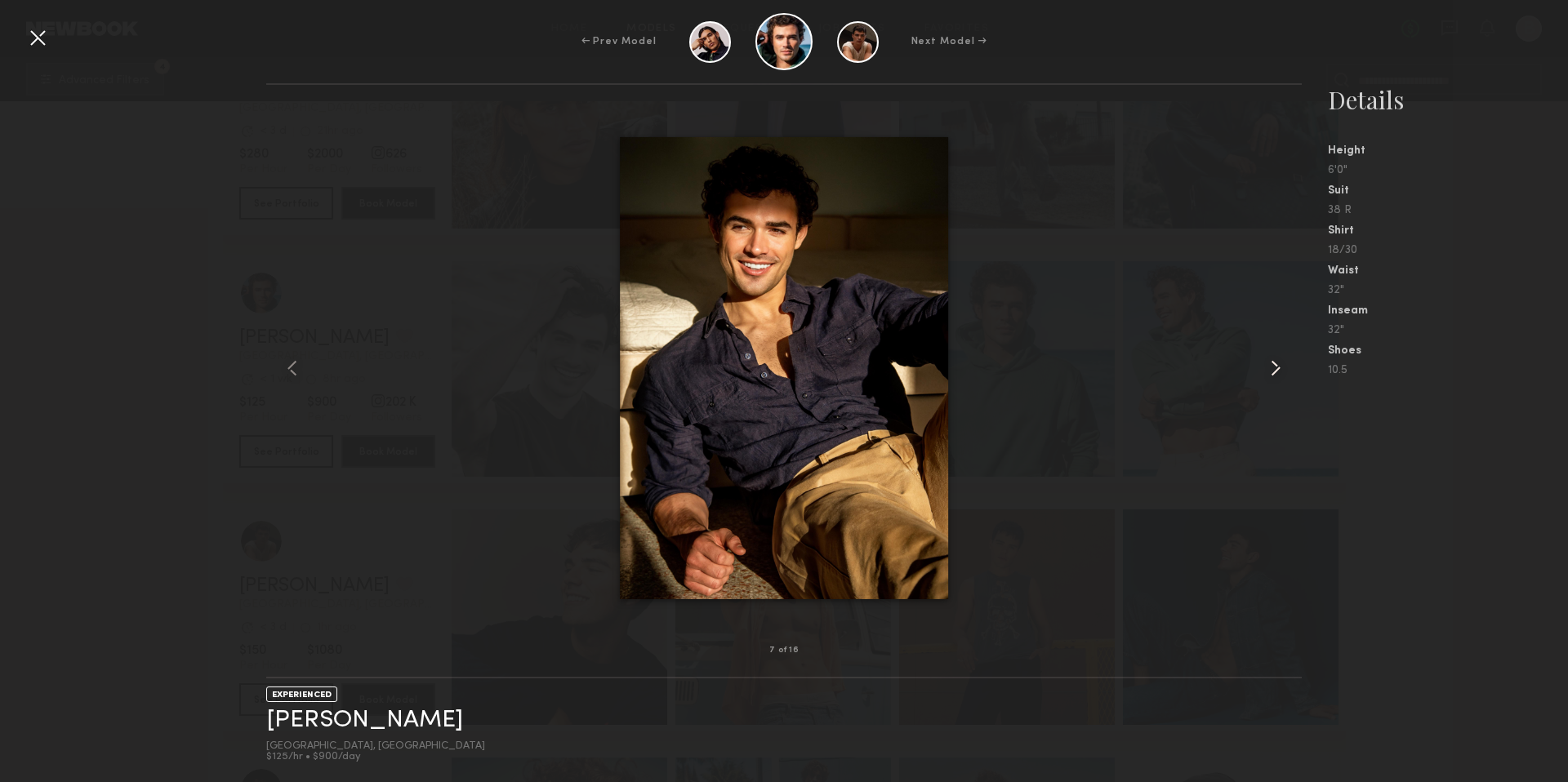
click at [1274, 371] on common-icon at bounding box center [1276, 368] width 26 height 26
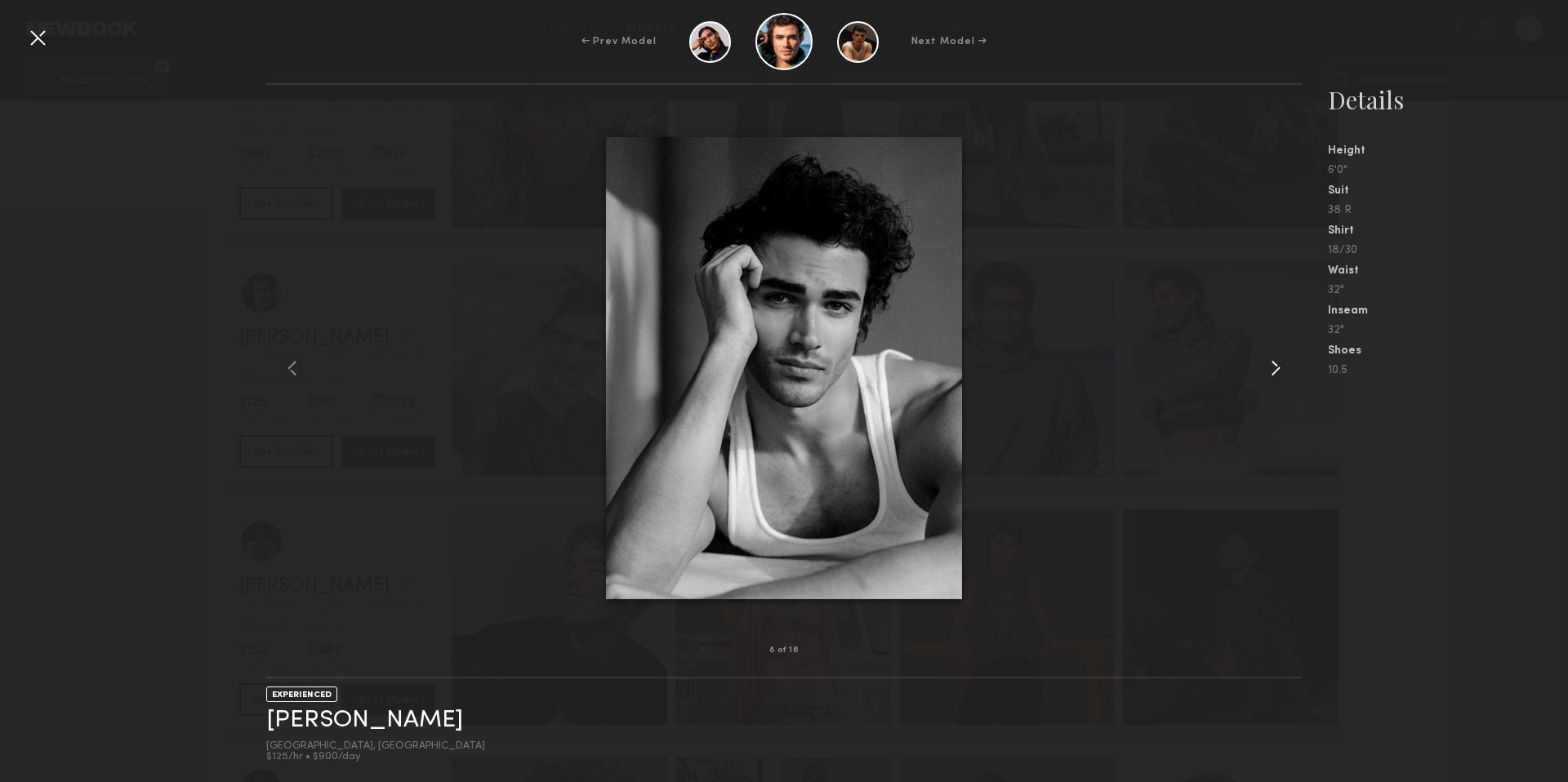
click at [1274, 373] on common-icon at bounding box center [1276, 368] width 26 height 26
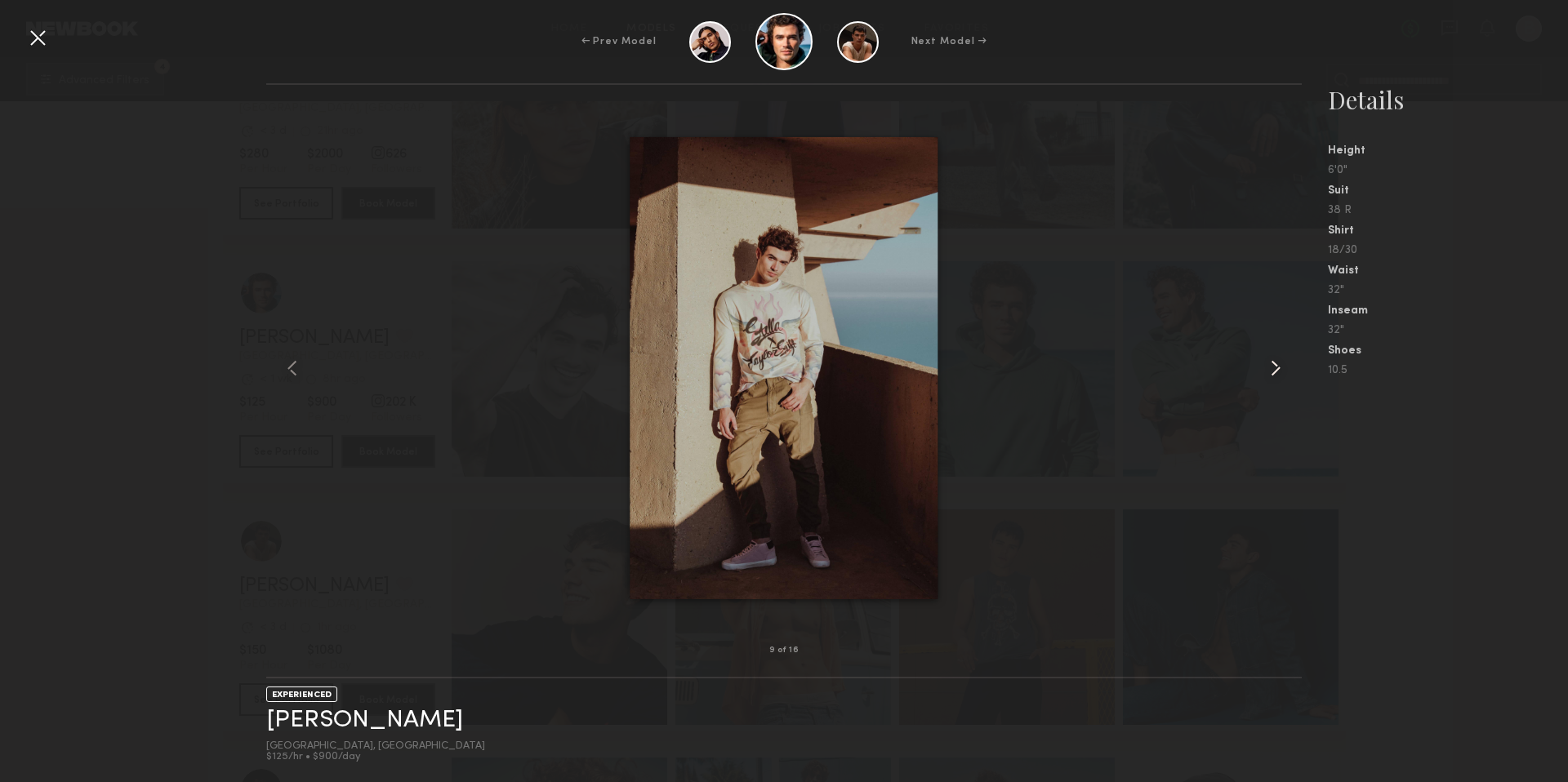
click at [1274, 374] on common-icon at bounding box center [1276, 368] width 26 height 26
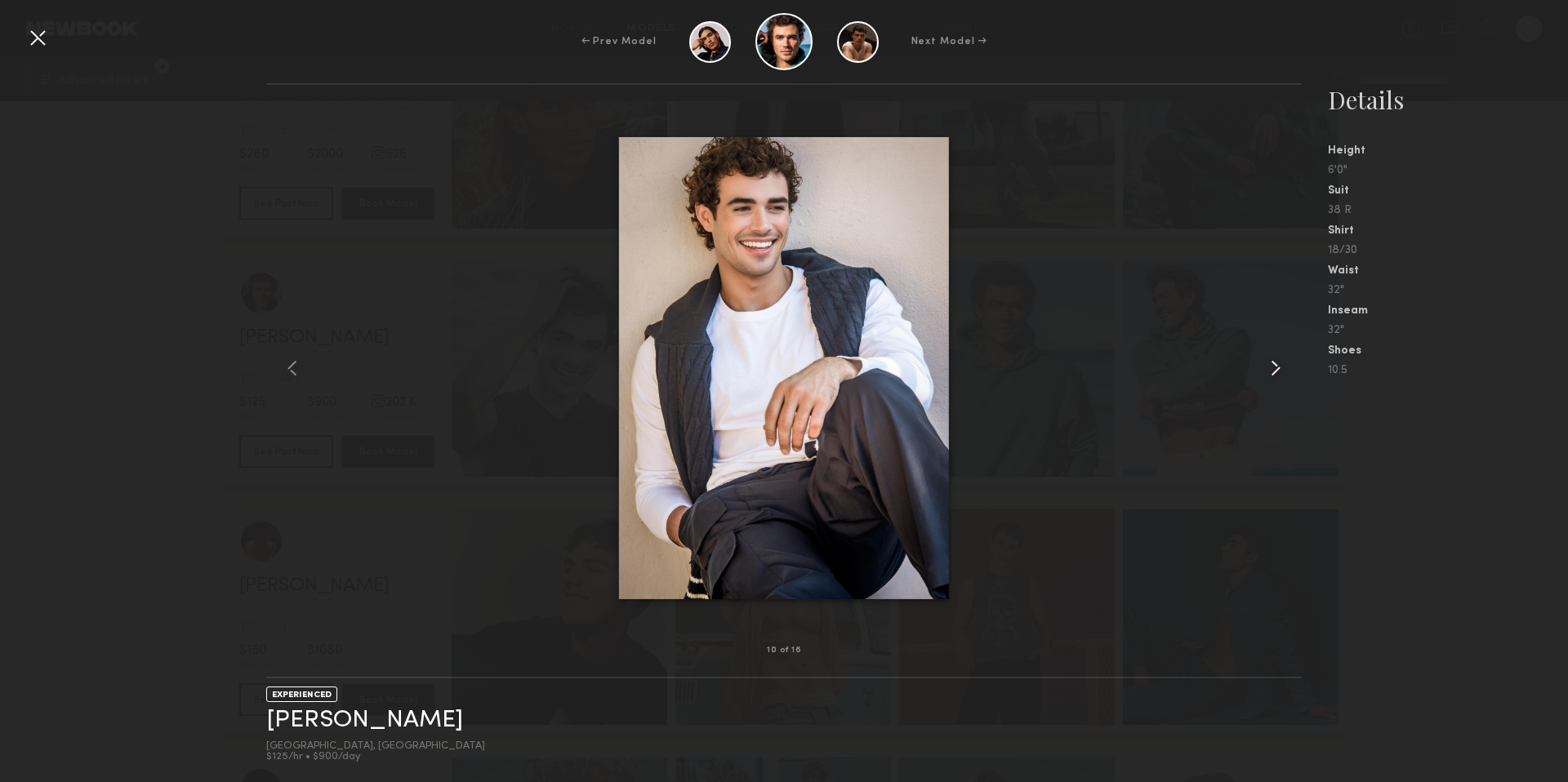
click at [1273, 375] on common-icon at bounding box center [1276, 368] width 26 height 26
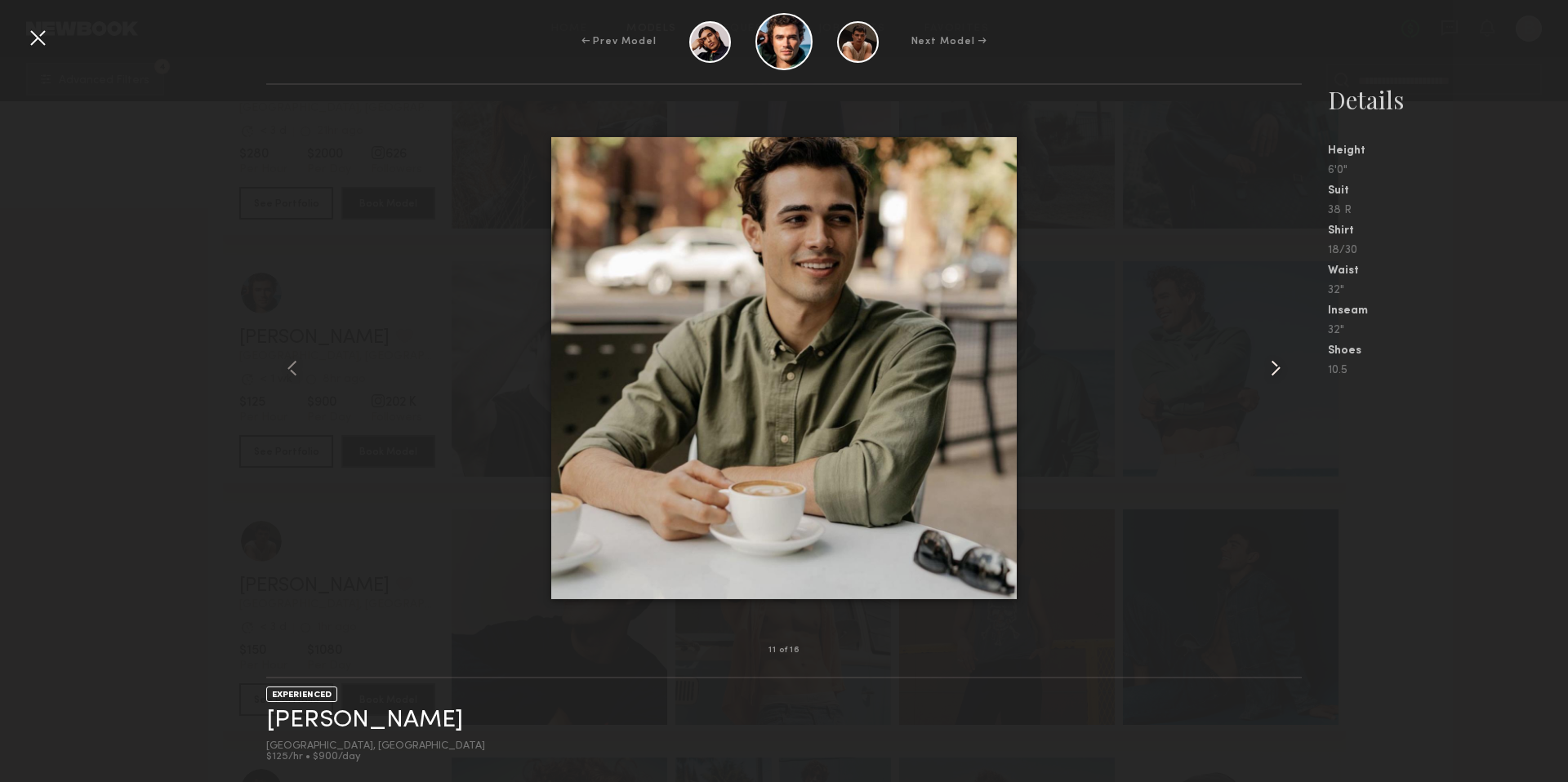
click at [1273, 378] on common-icon at bounding box center [1276, 368] width 26 height 26
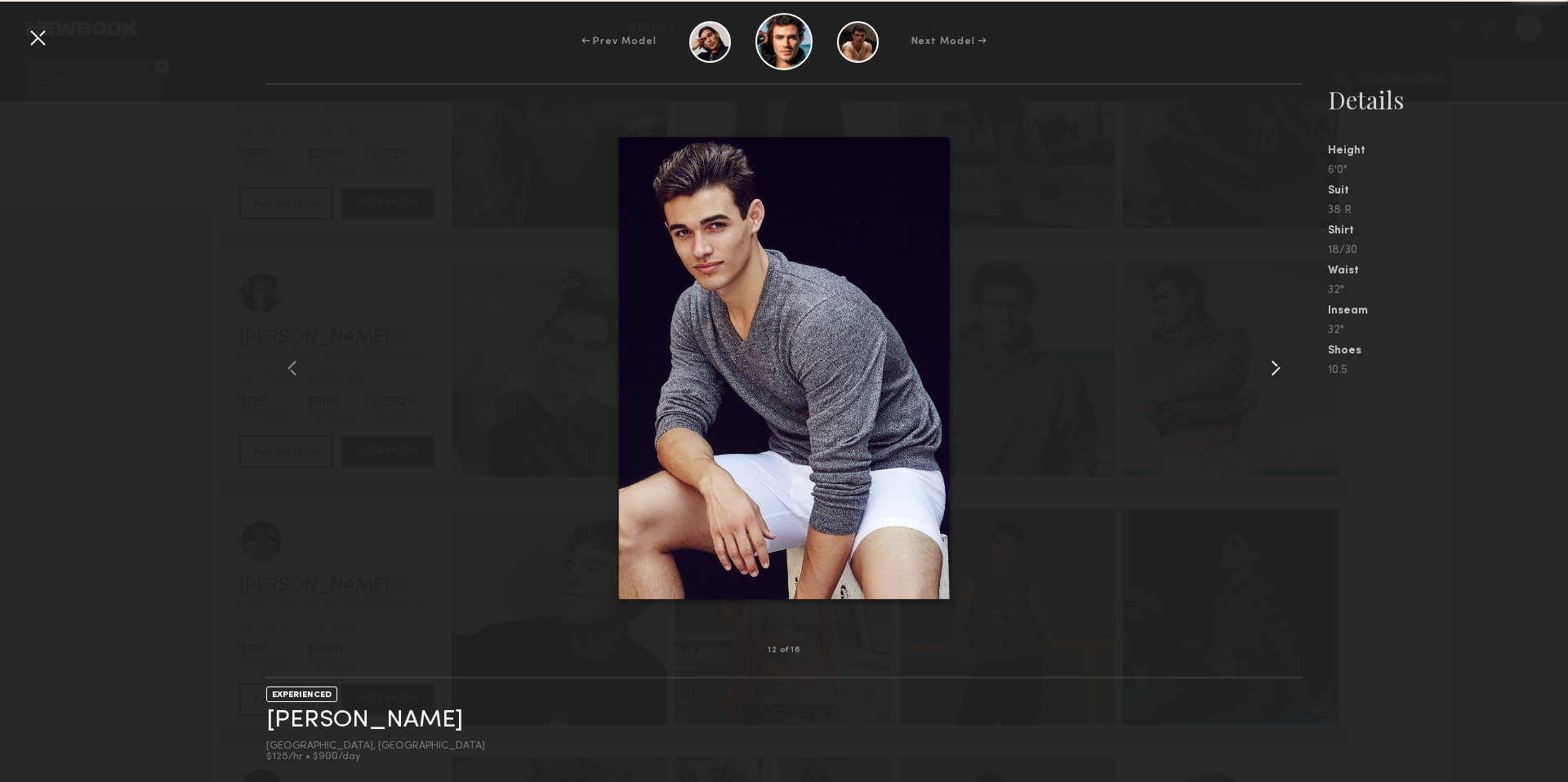
click at [1273, 379] on common-icon at bounding box center [1276, 368] width 26 height 26
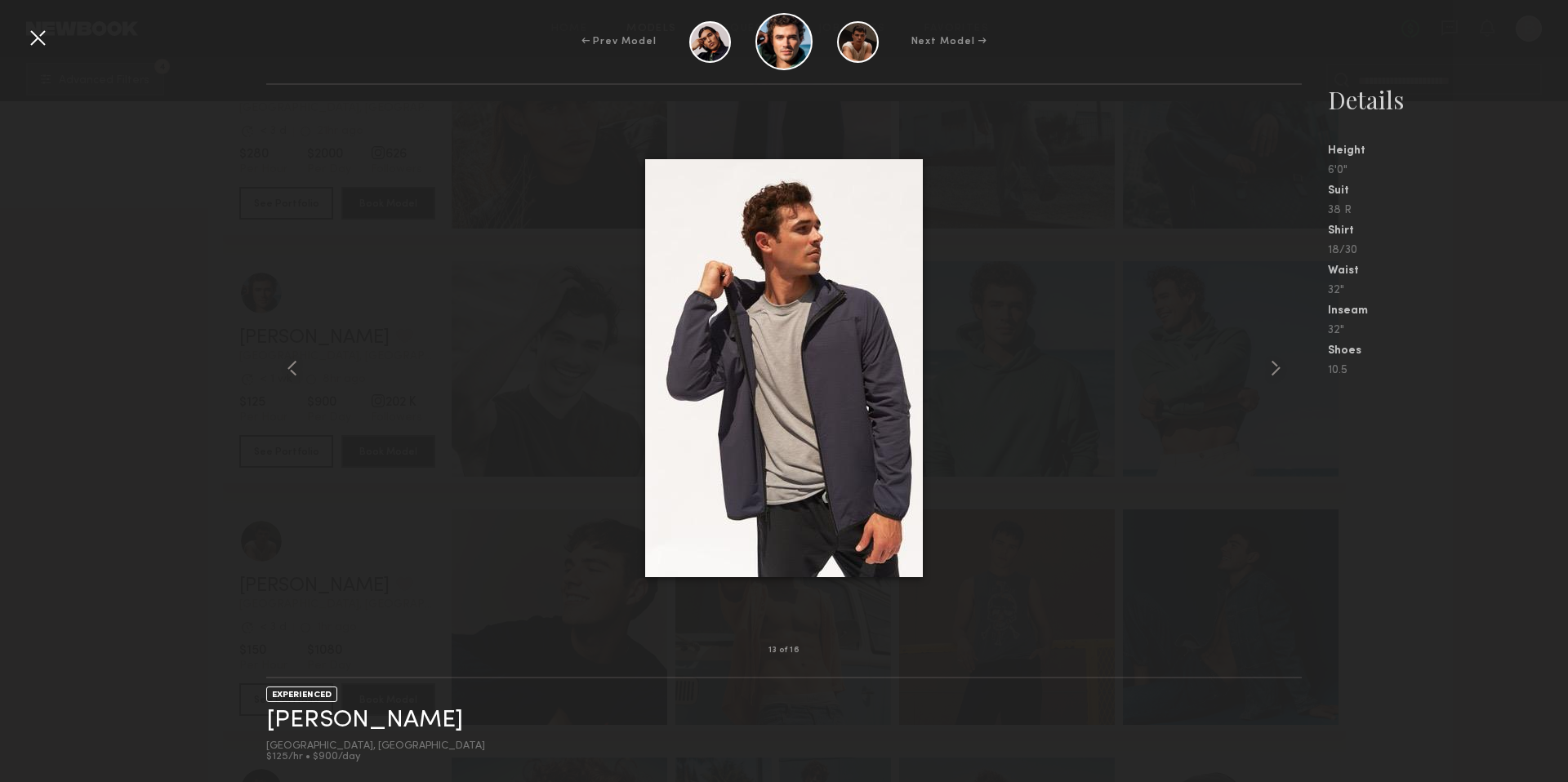
click at [33, 46] on div at bounding box center [38, 38] width 26 height 26
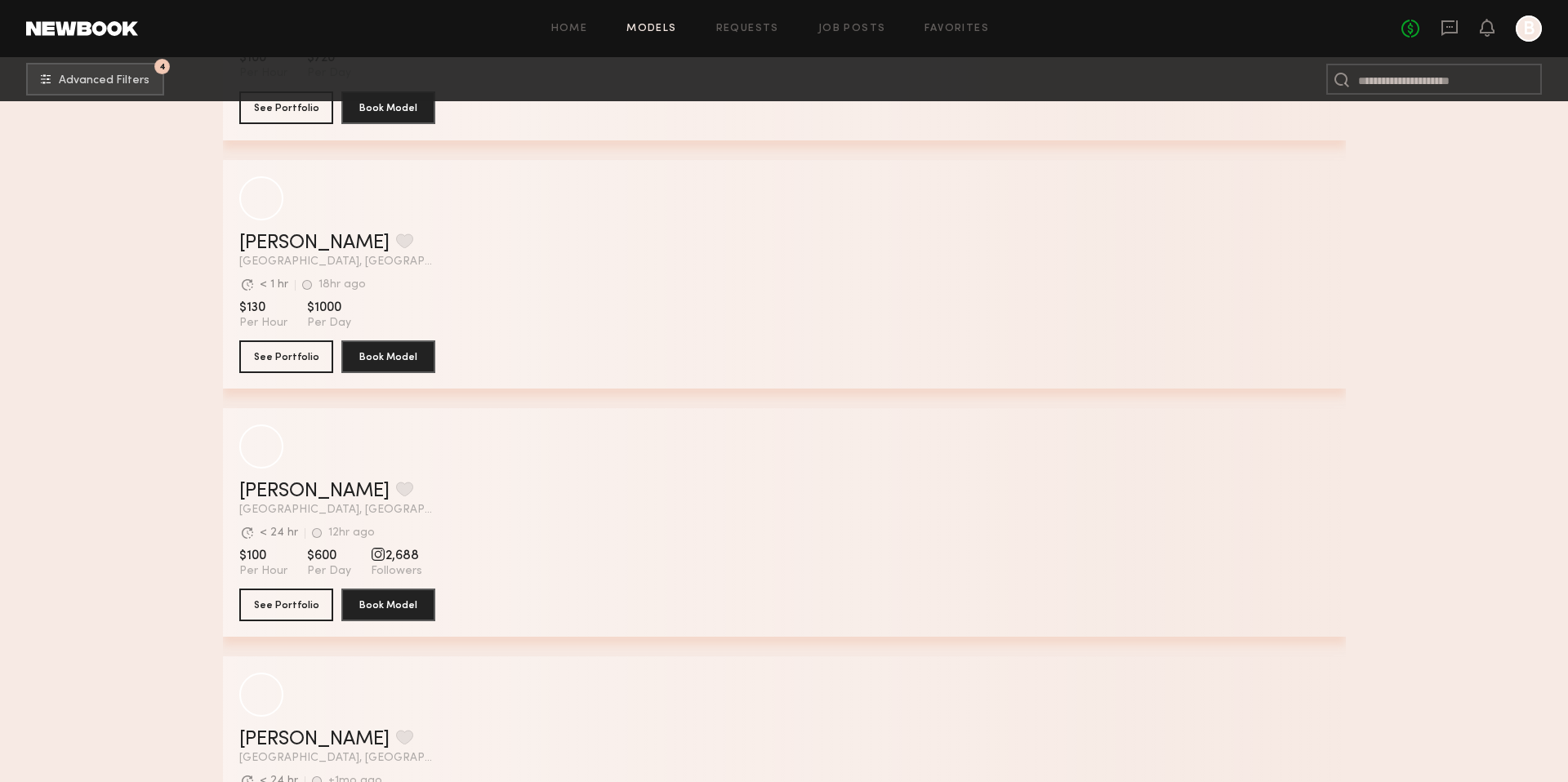
scroll to position [13393, 0]
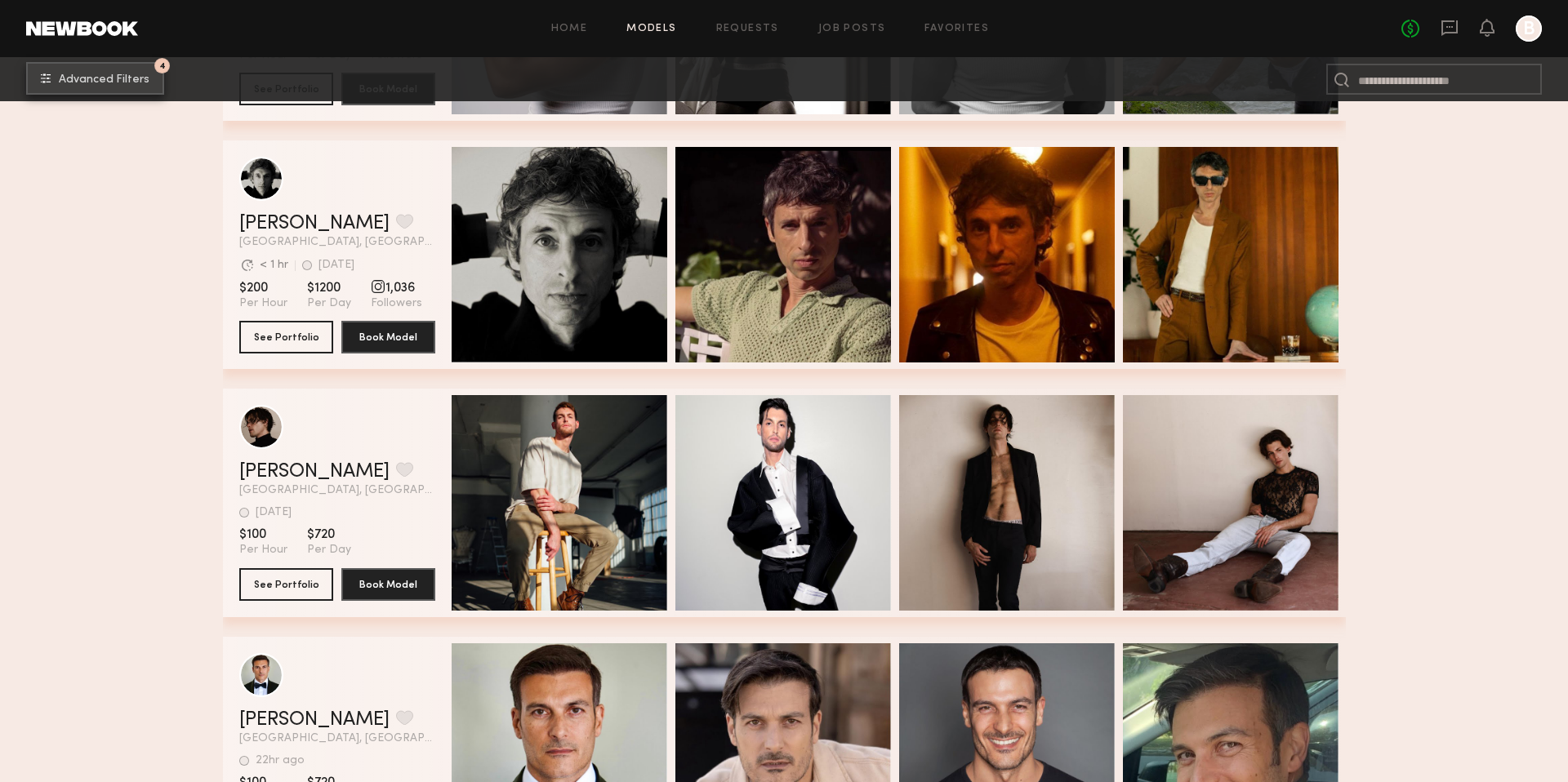
click at [103, 63] on button "4 Advanced Filters" at bounding box center [95, 78] width 138 height 33
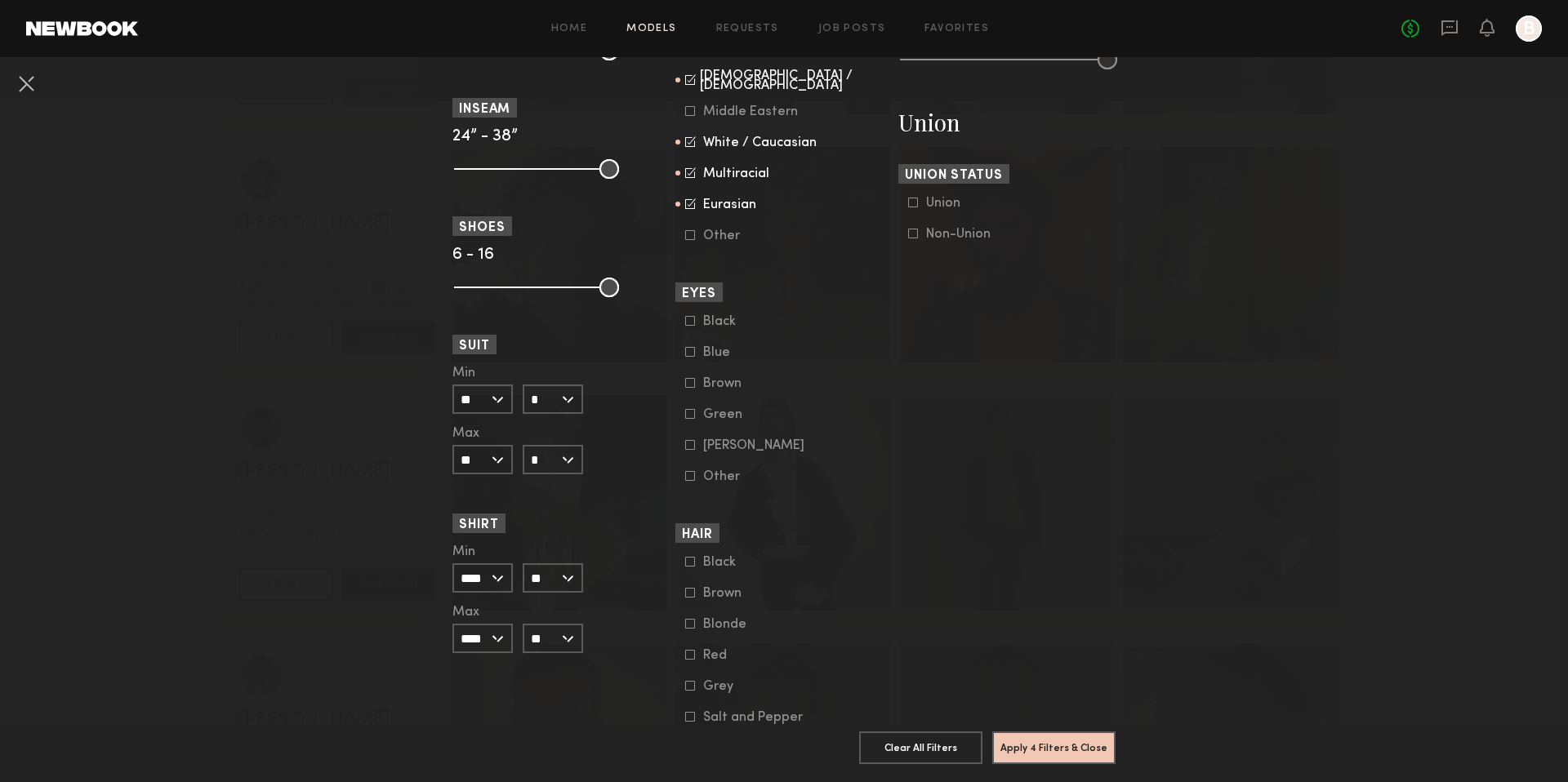
scroll to position [1075, 0]
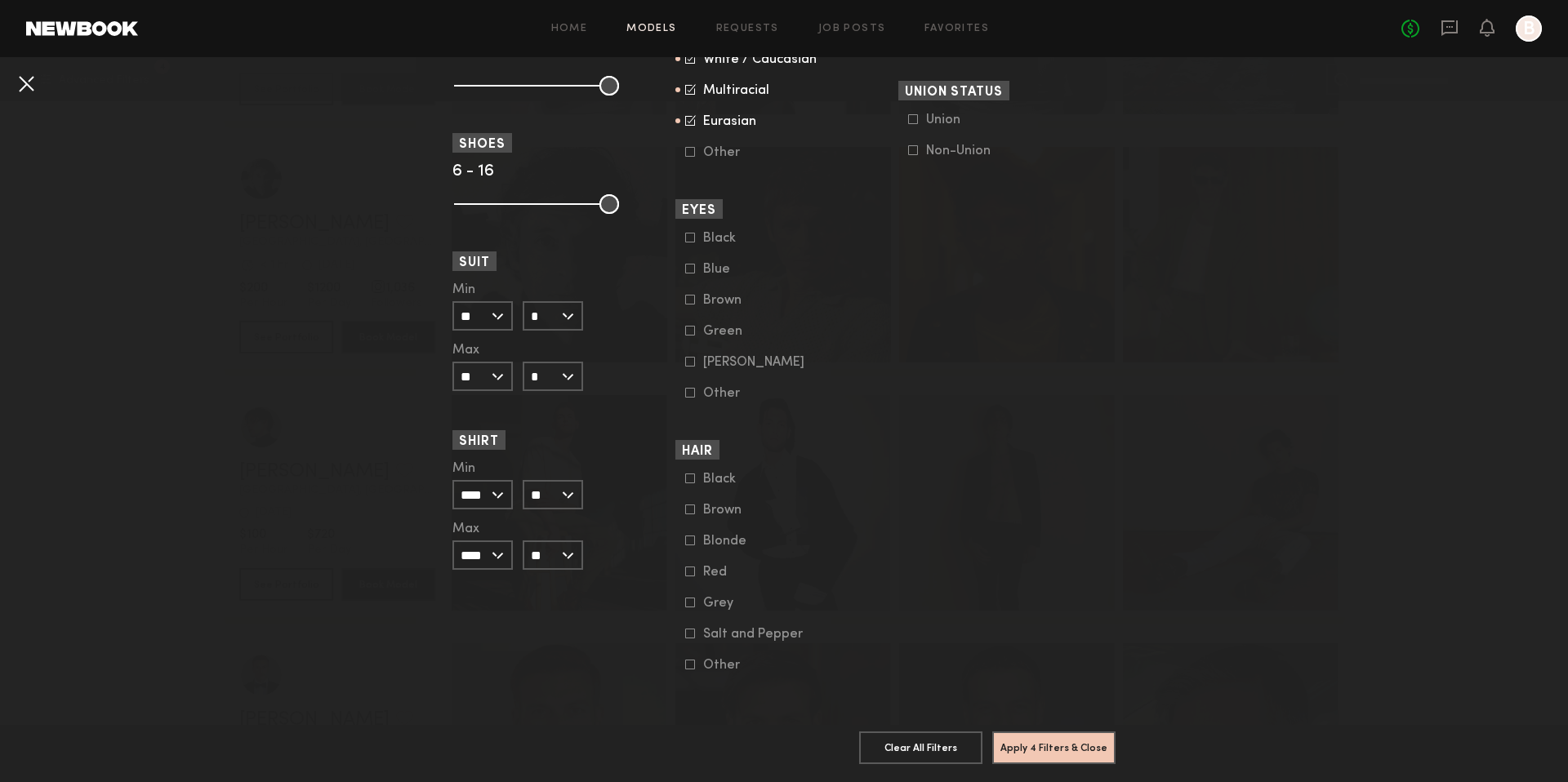
click at [28, 84] on button at bounding box center [26, 83] width 26 height 26
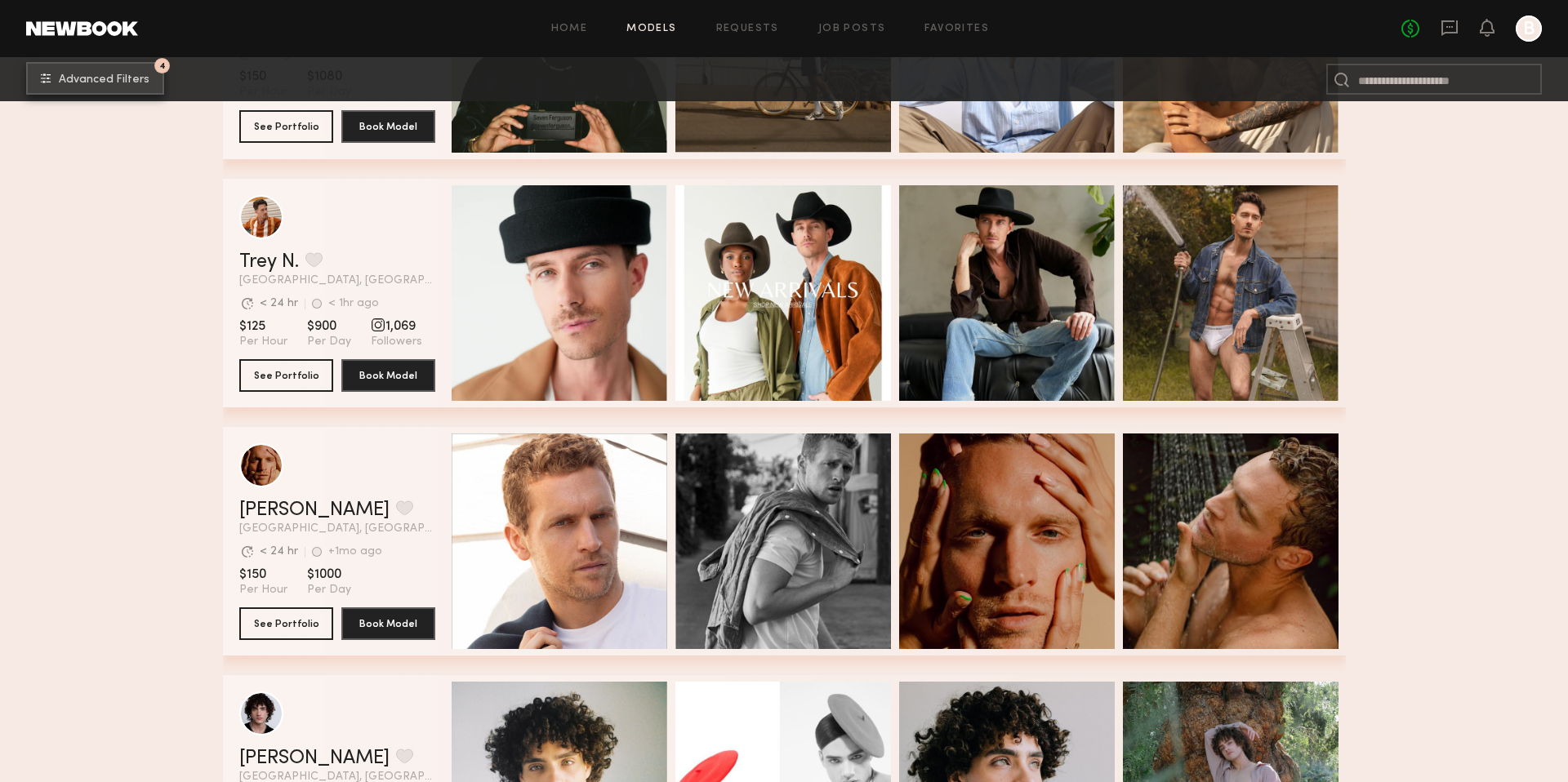
scroll to position [11863, 0]
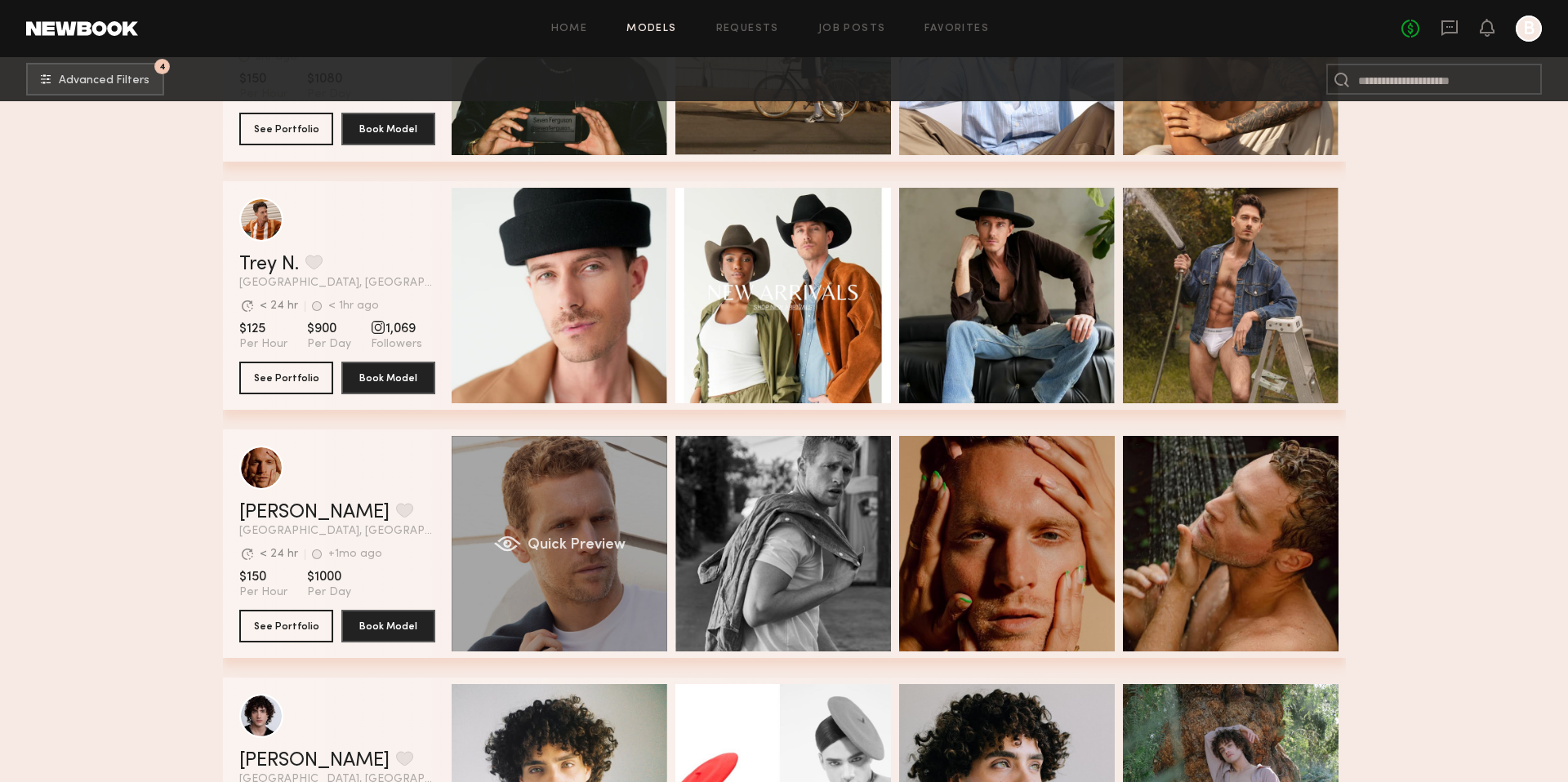
click at [624, 524] on div "Quick Preview" at bounding box center [559, 543] width 215 height 215
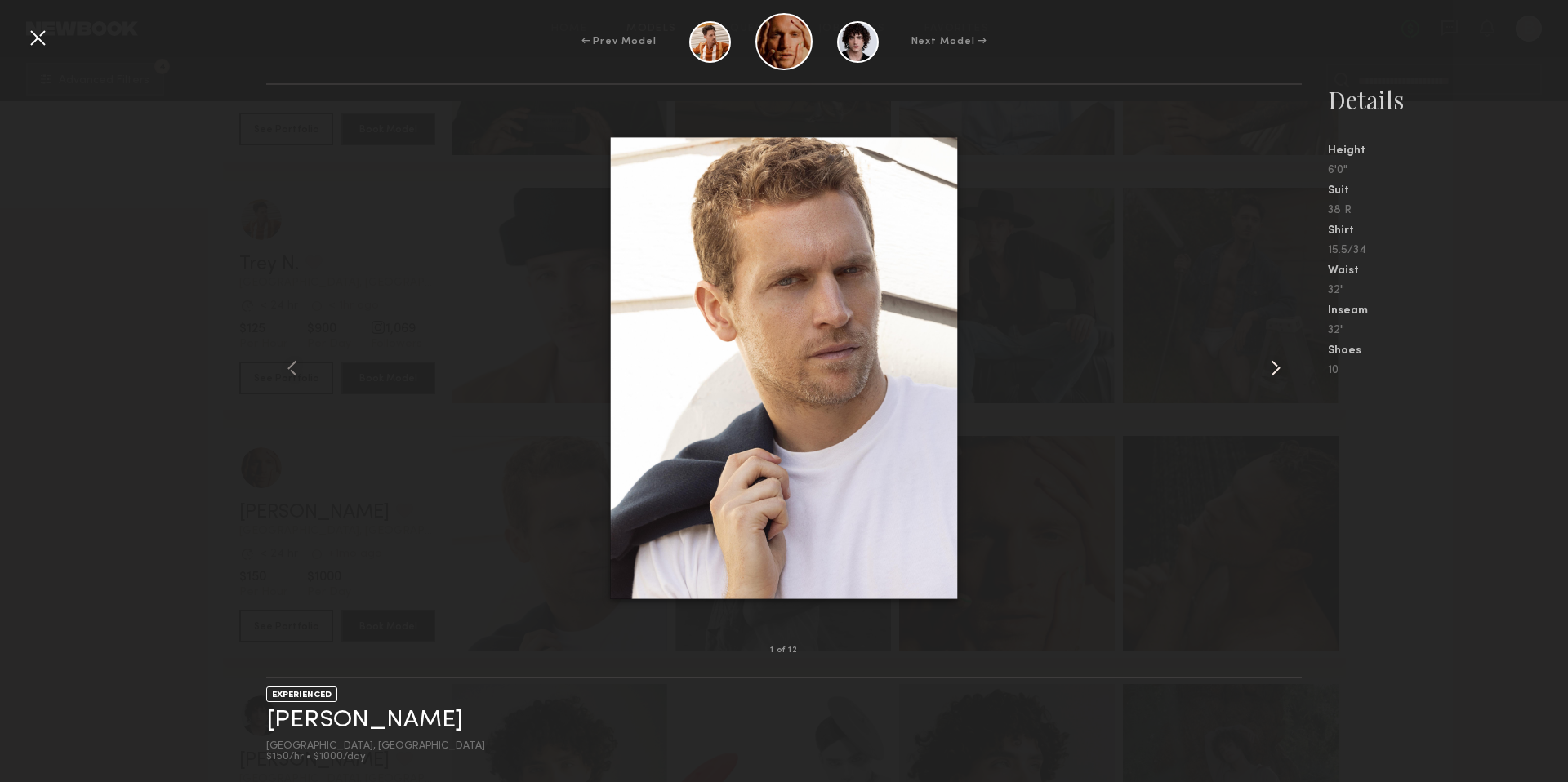
click at [1276, 369] on common-icon at bounding box center [1276, 368] width 26 height 26
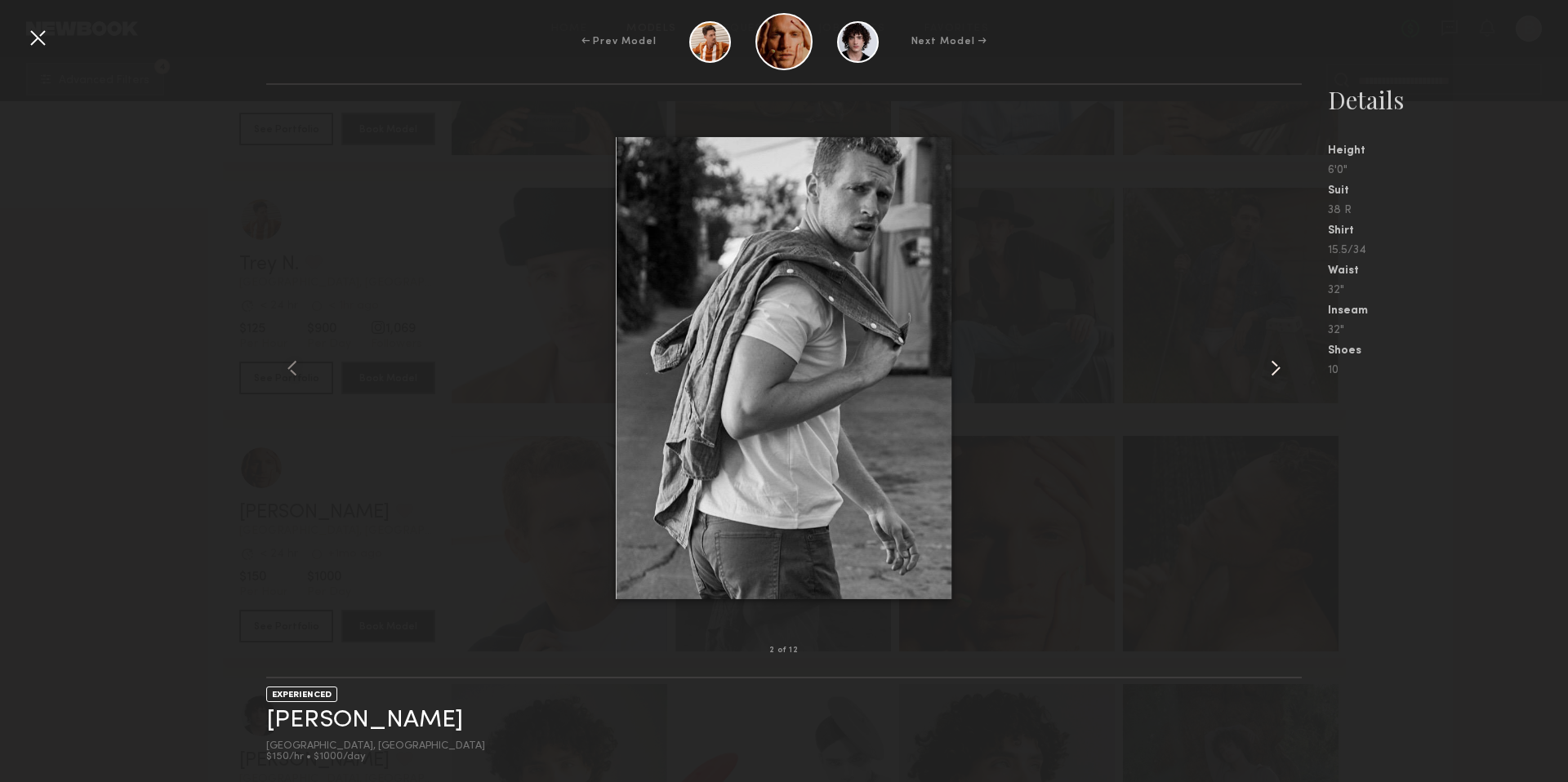
click at [1276, 369] on common-icon at bounding box center [1276, 368] width 26 height 26
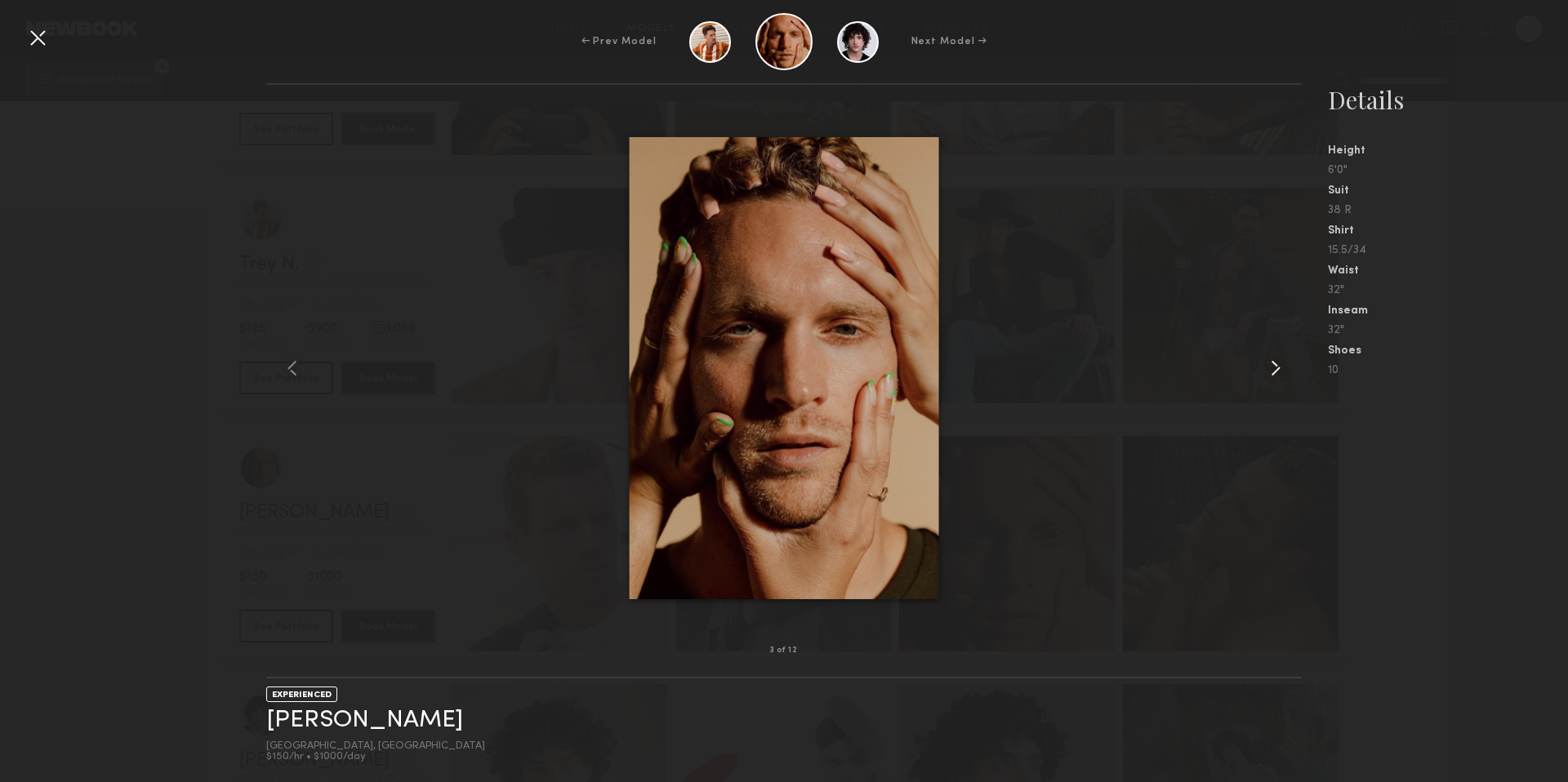
click at [1276, 369] on common-icon at bounding box center [1276, 368] width 26 height 26
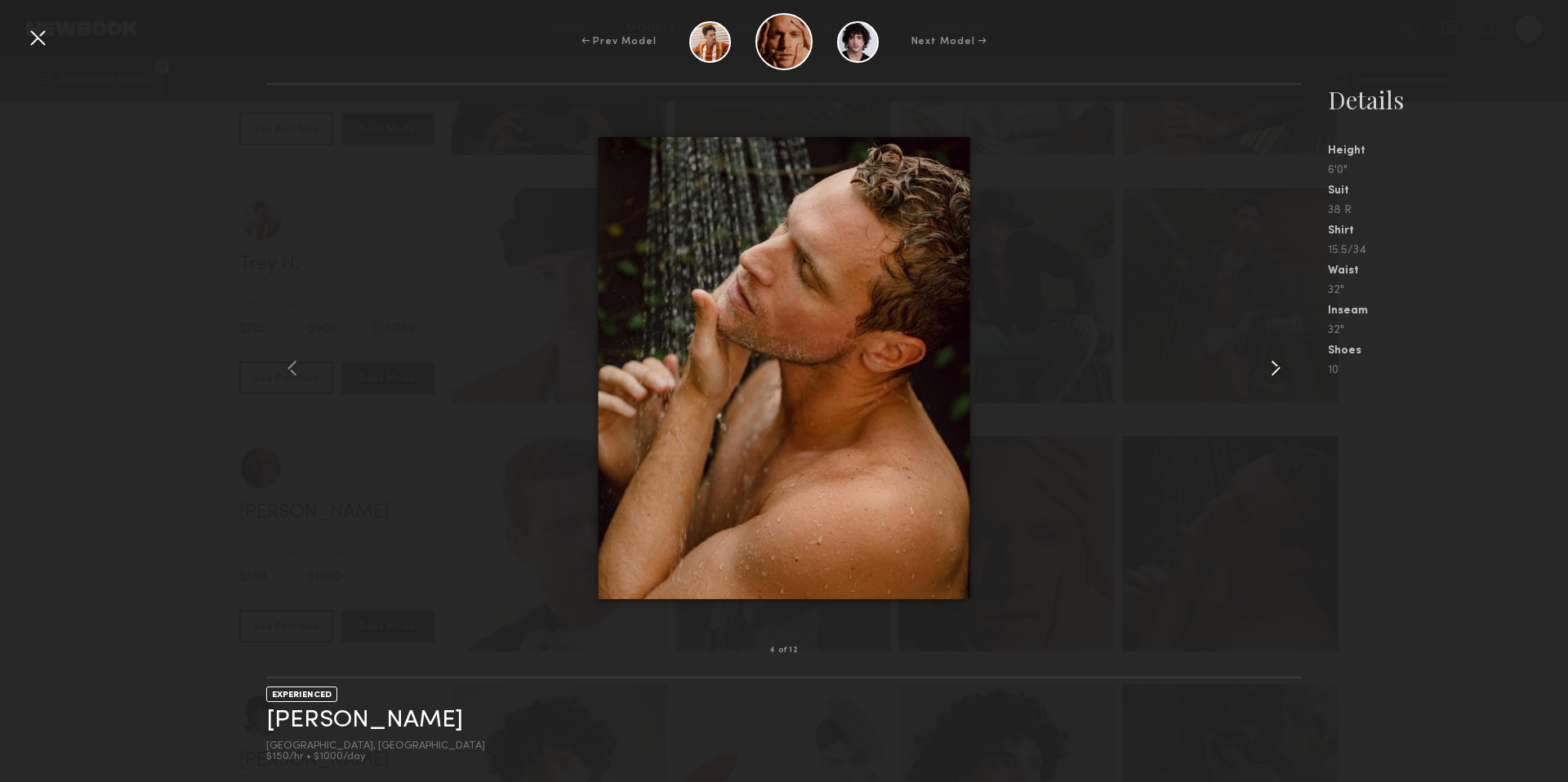
click at [1276, 369] on common-icon at bounding box center [1276, 368] width 26 height 26
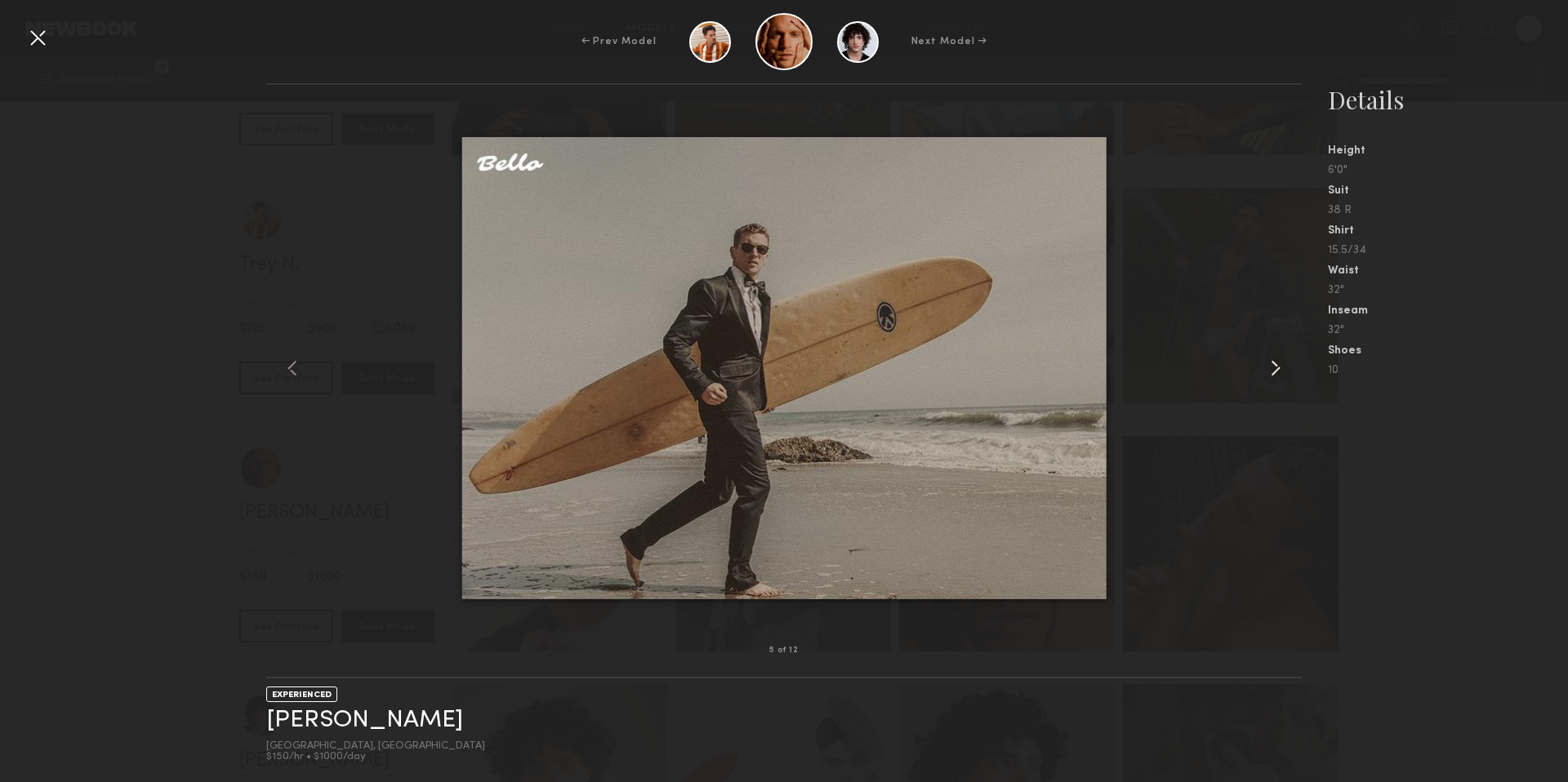
click at [1276, 369] on common-icon at bounding box center [1276, 368] width 26 height 26
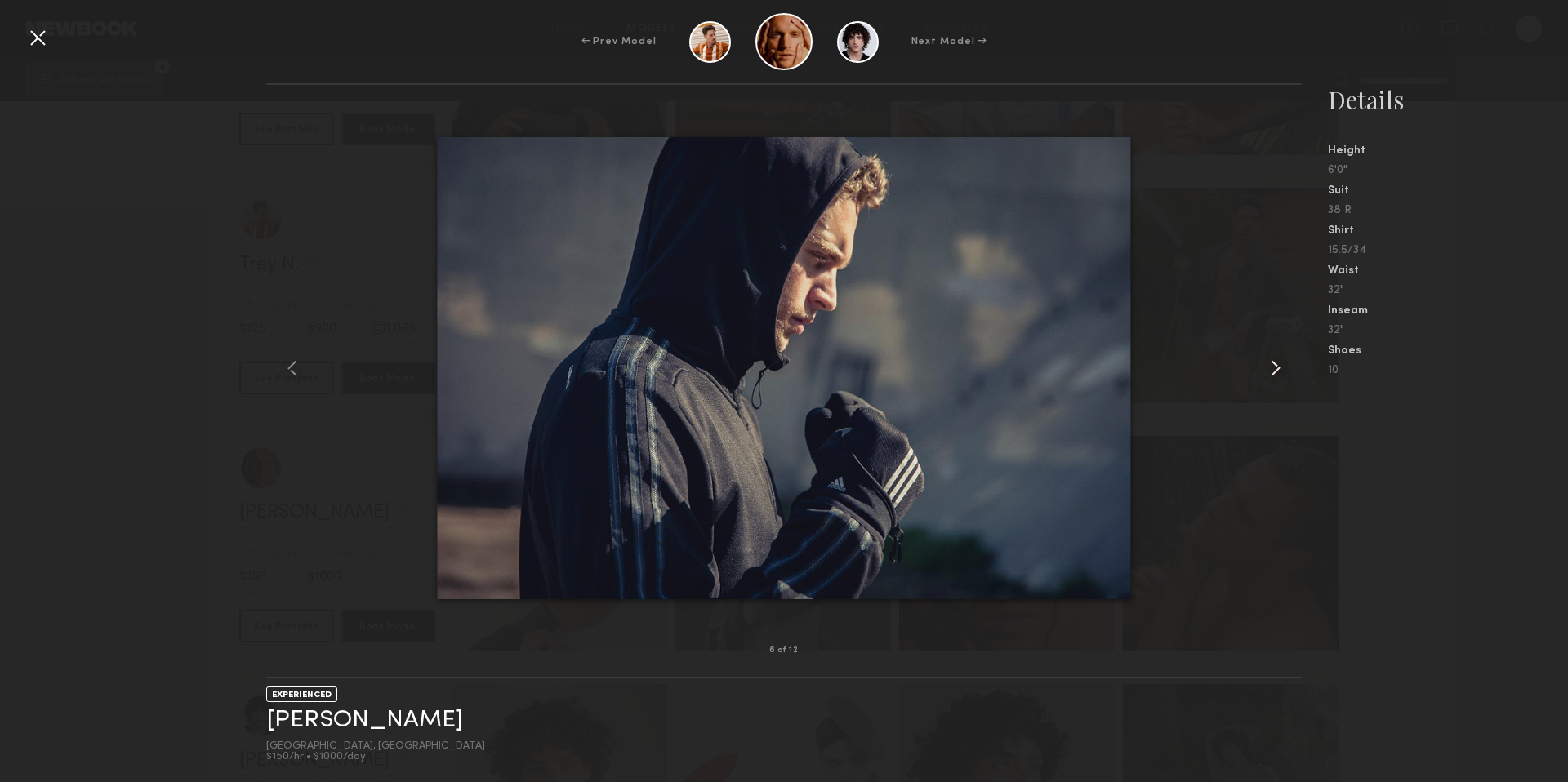
click at [1276, 369] on common-icon at bounding box center [1276, 368] width 26 height 26
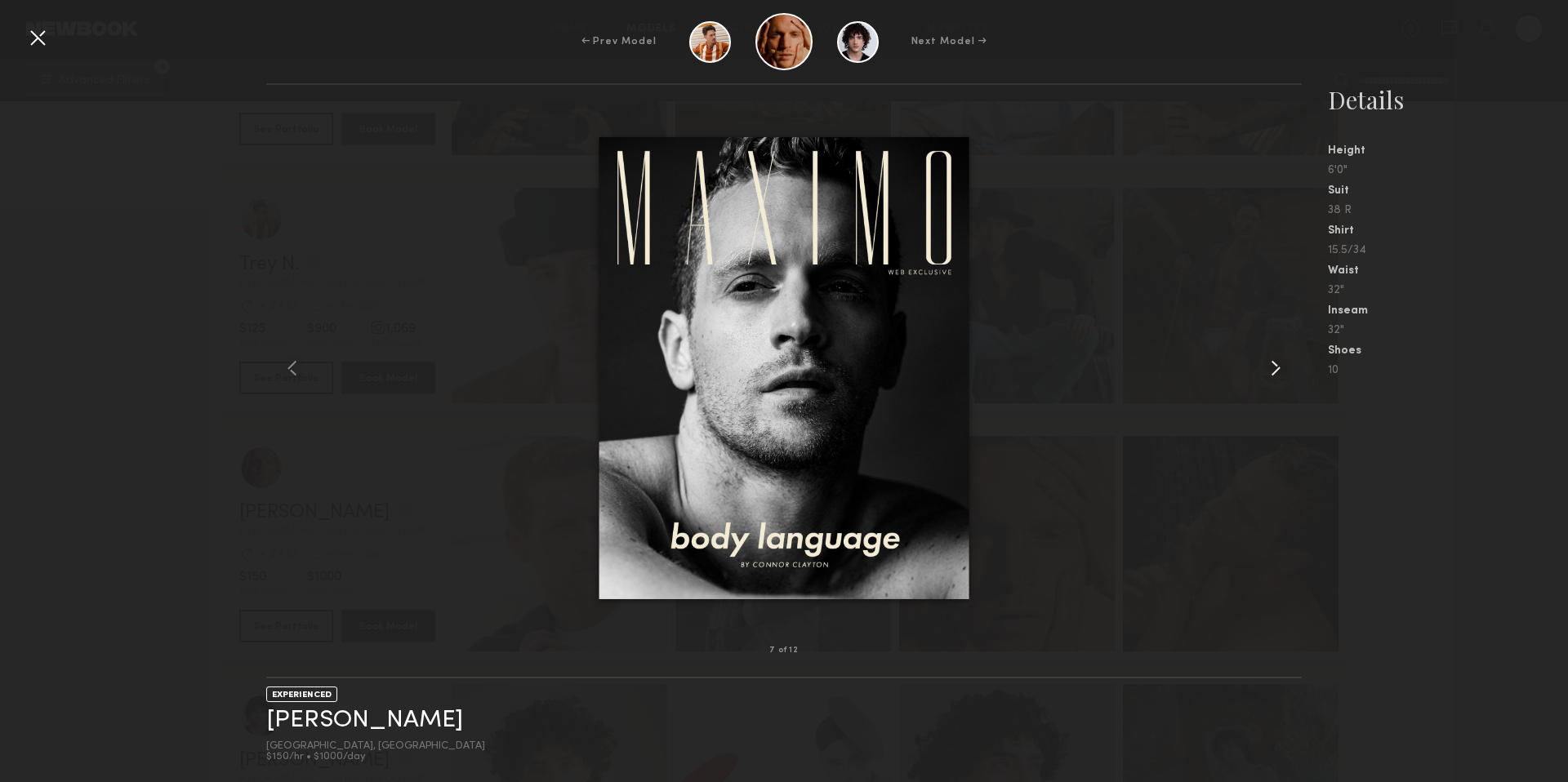
click at [1276, 369] on common-icon at bounding box center [1276, 368] width 26 height 26
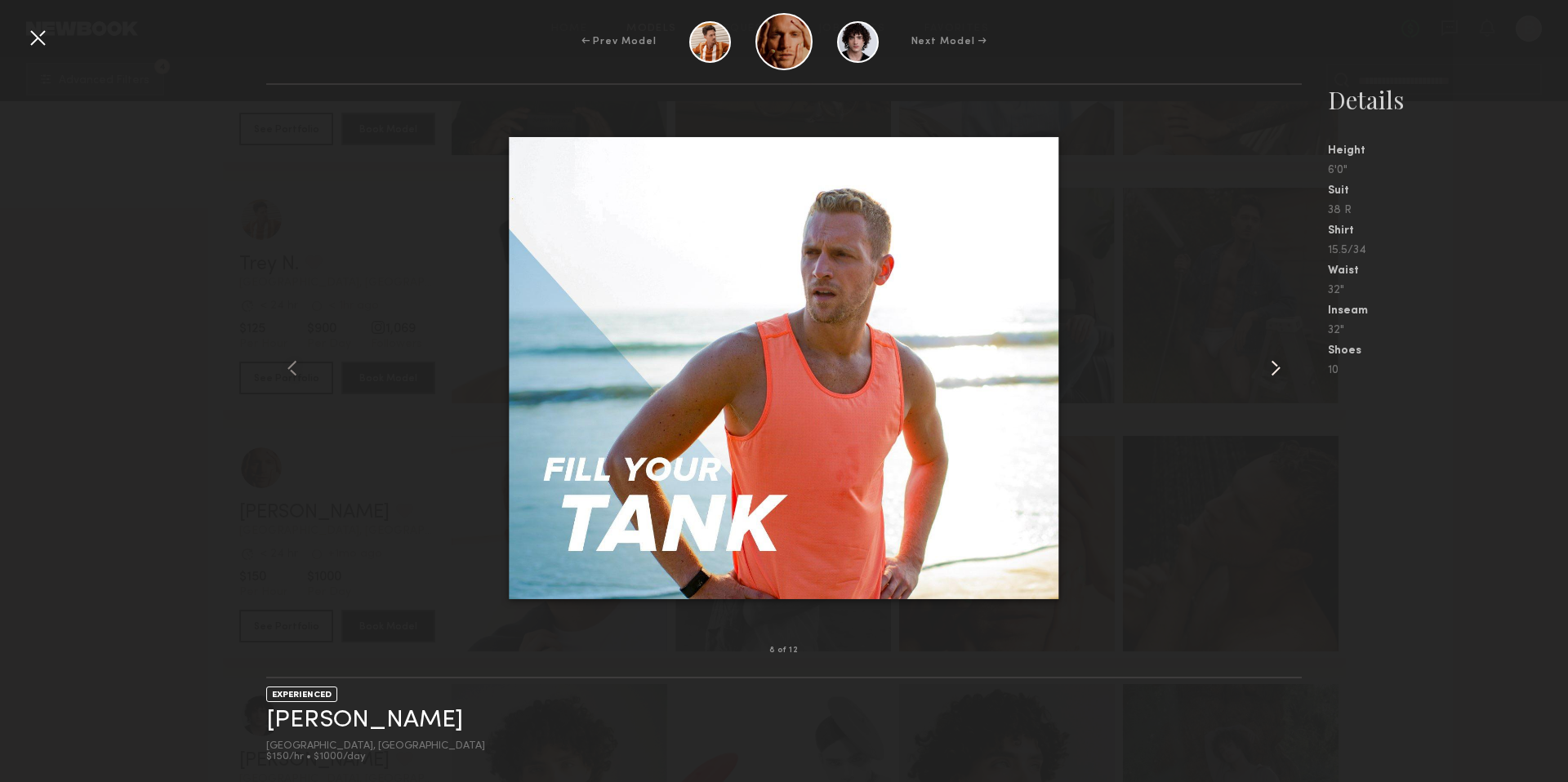
click at [1276, 369] on common-icon at bounding box center [1276, 368] width 26 height 26
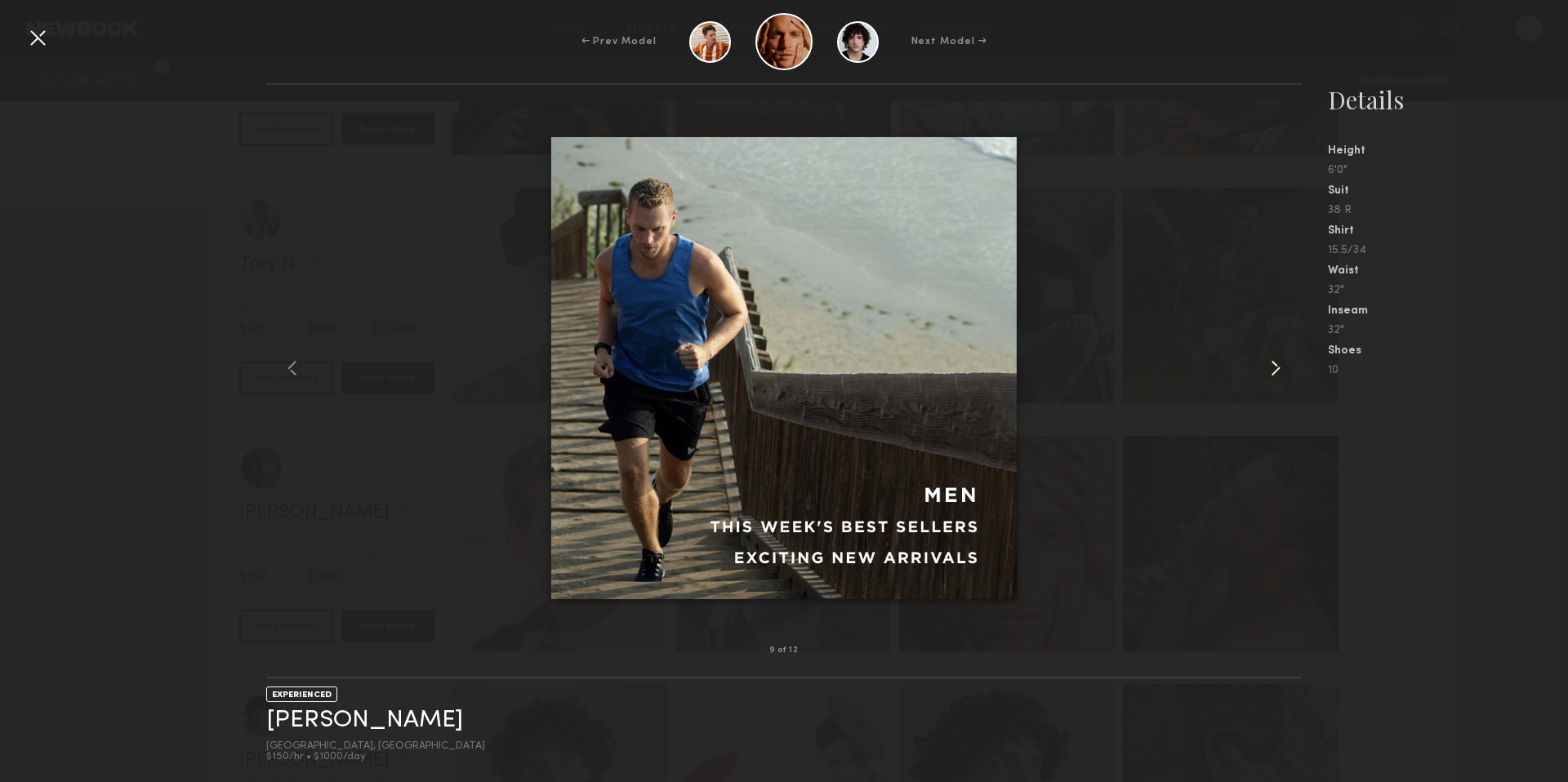
click at [1276, 369] on common-icon at bounding box center [1276, 368] width 26 height 26
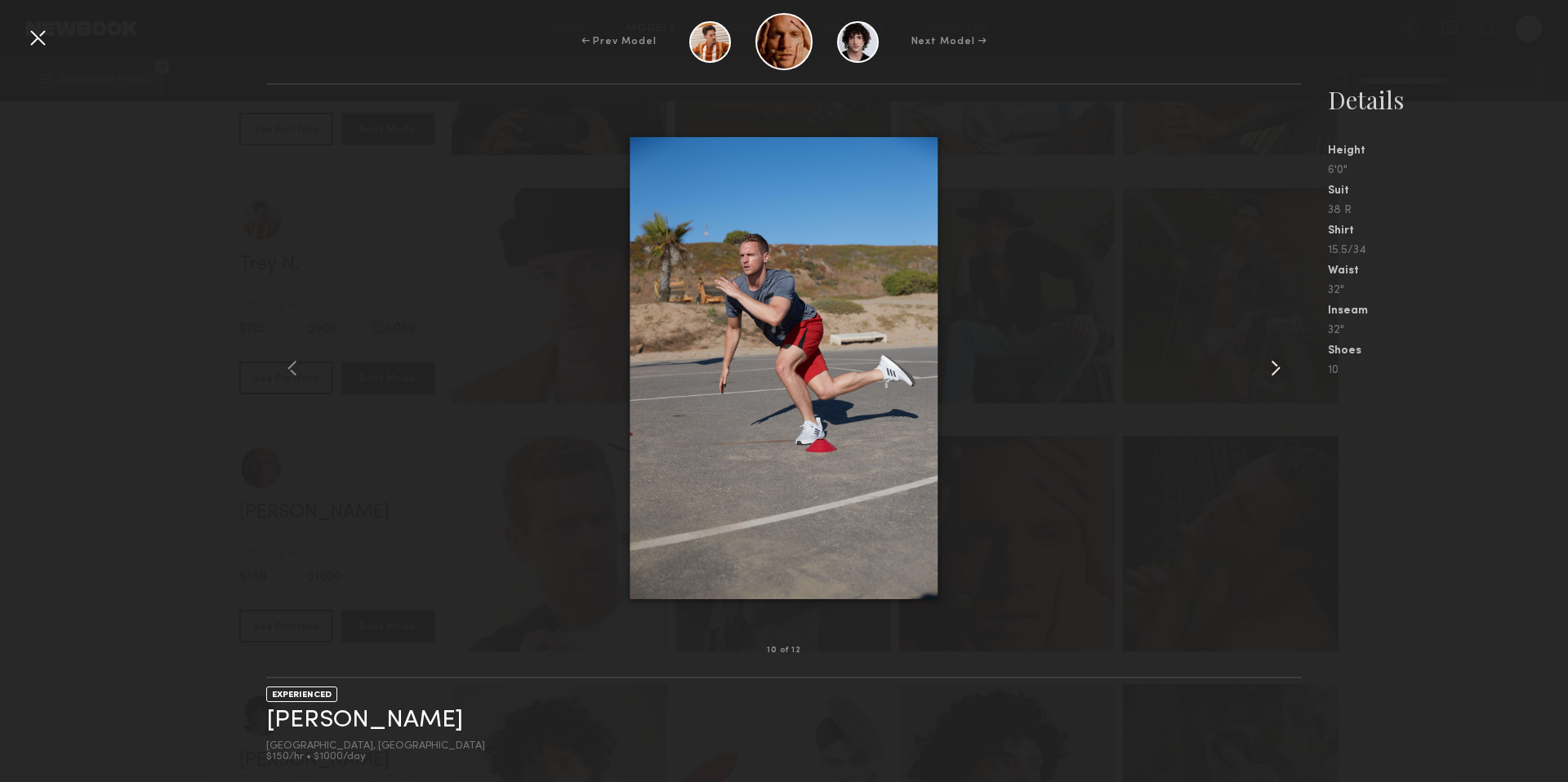
click at [1276, 369] on common-icon at bounding box center [1276, 368] width 26 height 26
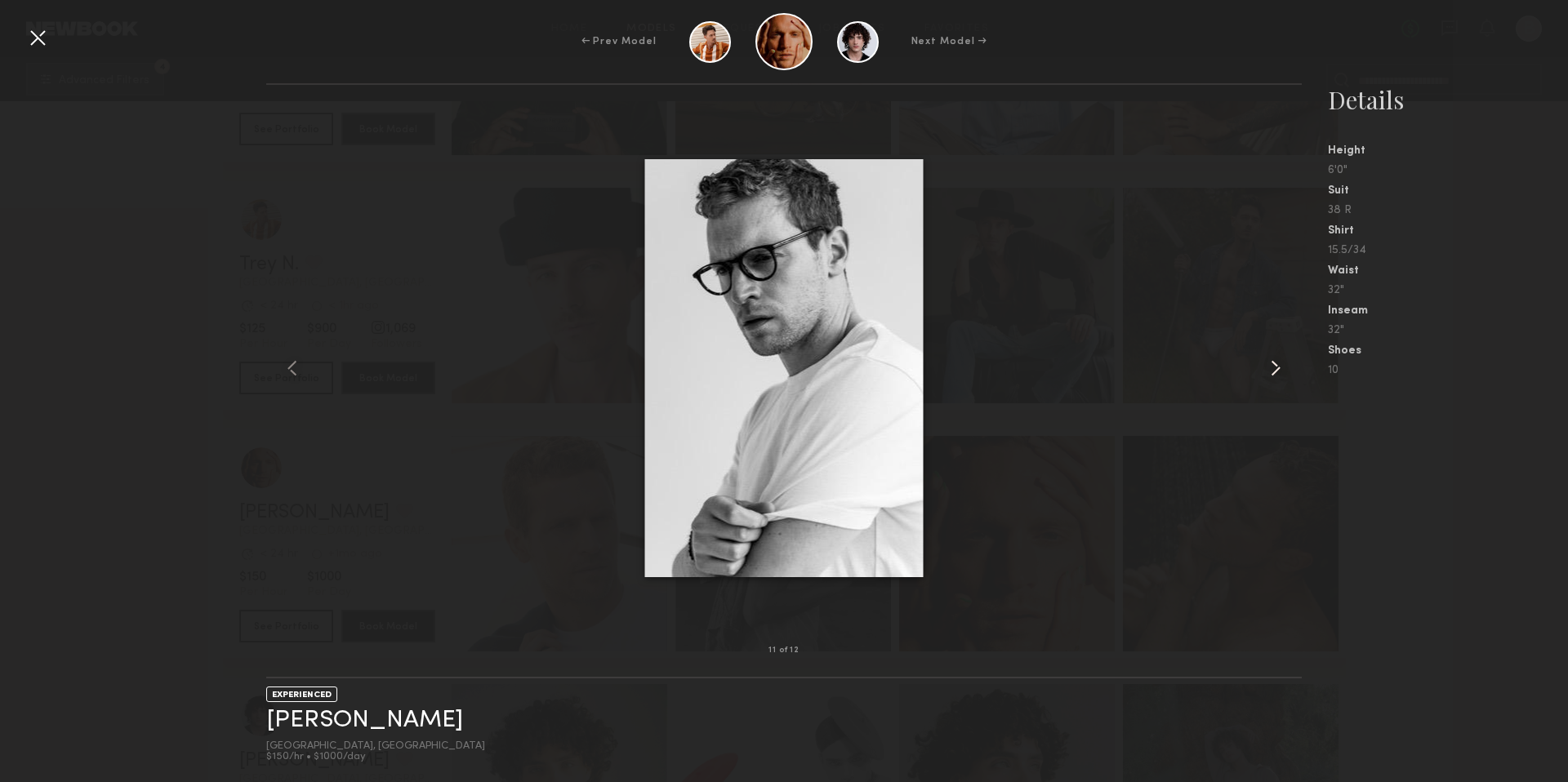
click at [1276, 369] on common-icon at bounding box center [1276, 368] width 26 height 26
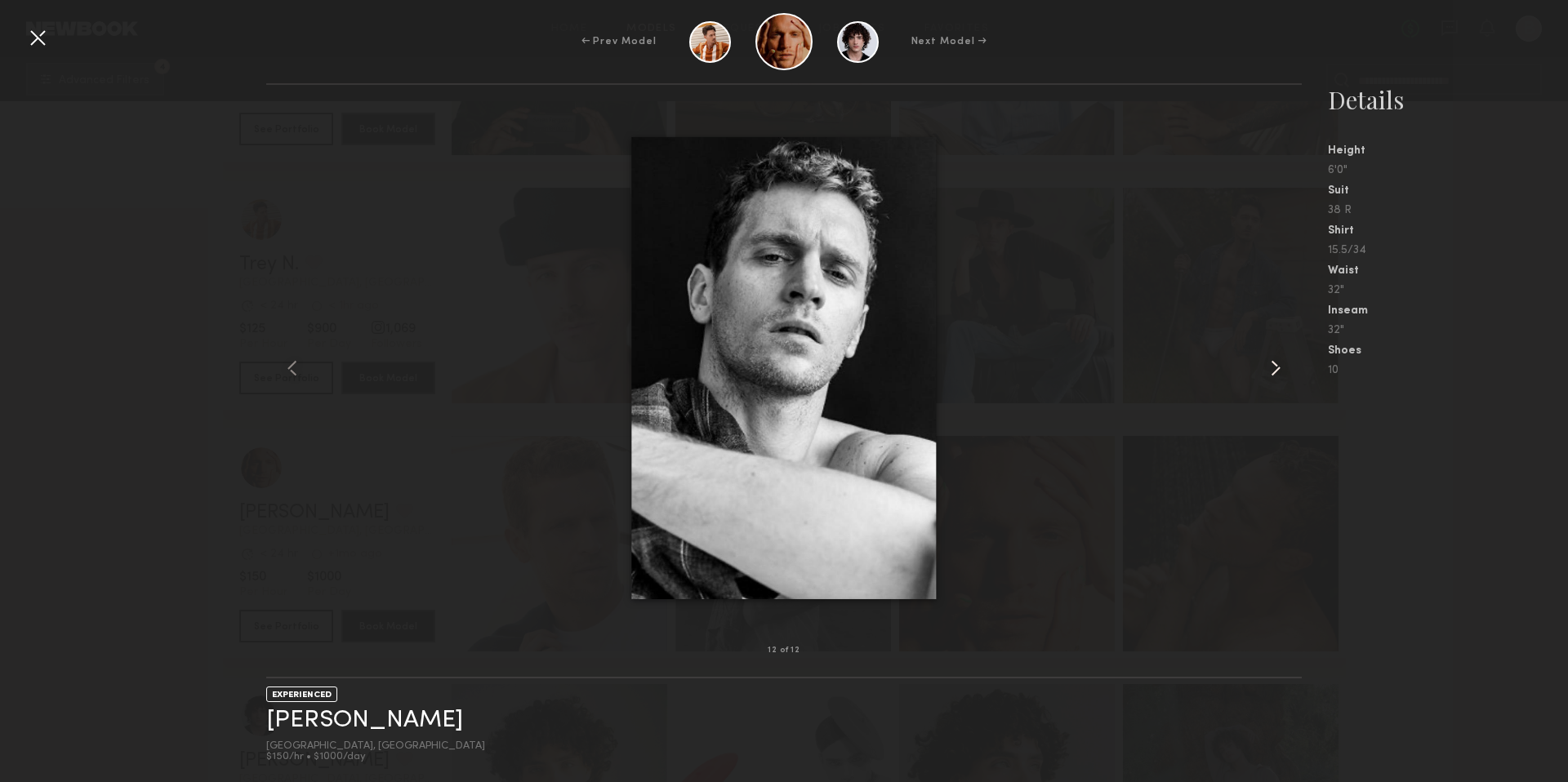
click at [1276, 369] on common-icon at bounding box center [1276, 368] width 26 height 26
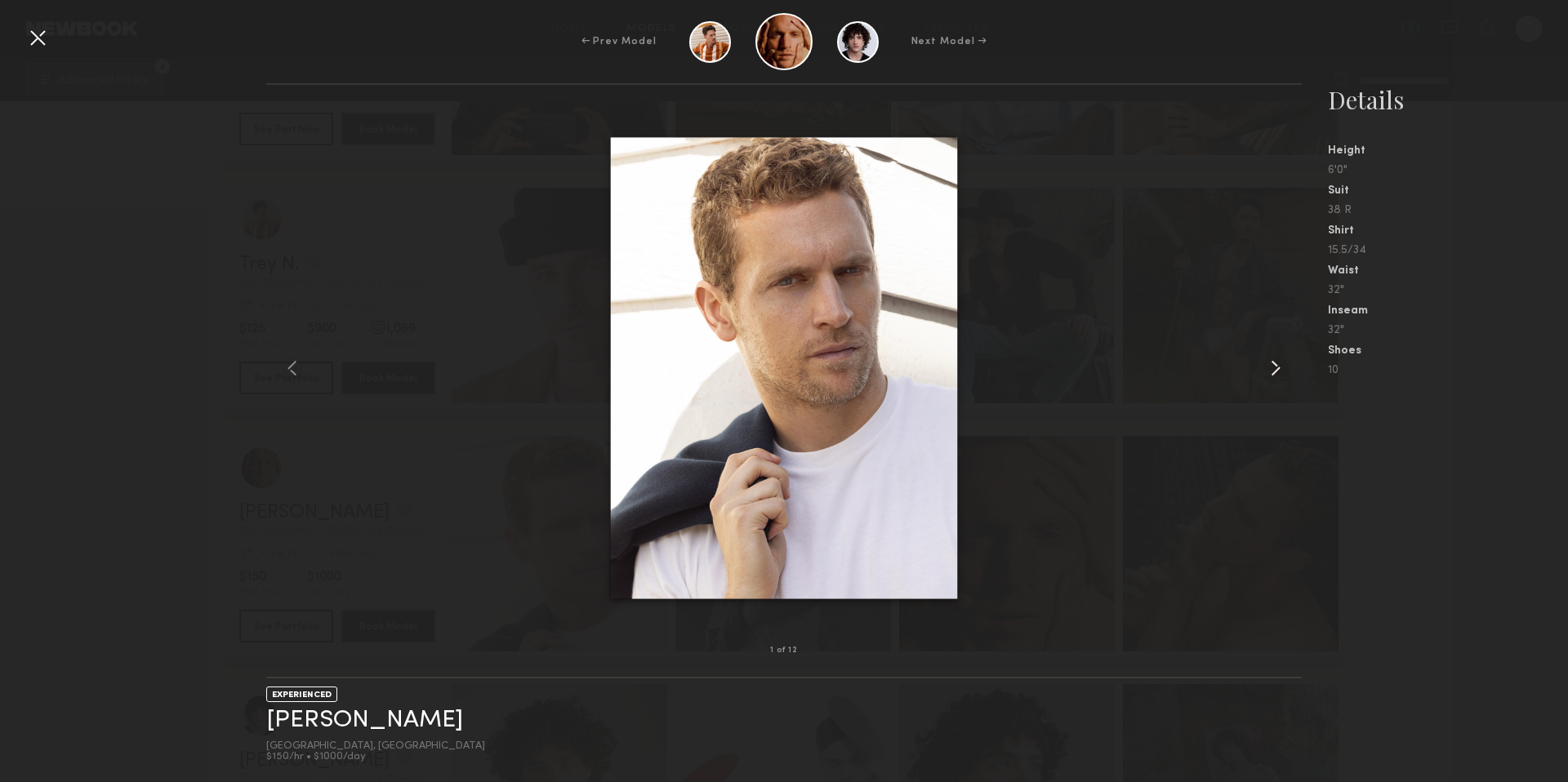
click at [1276, 369] on common-icon at bounding box center [1276, 368] width 26 height 26
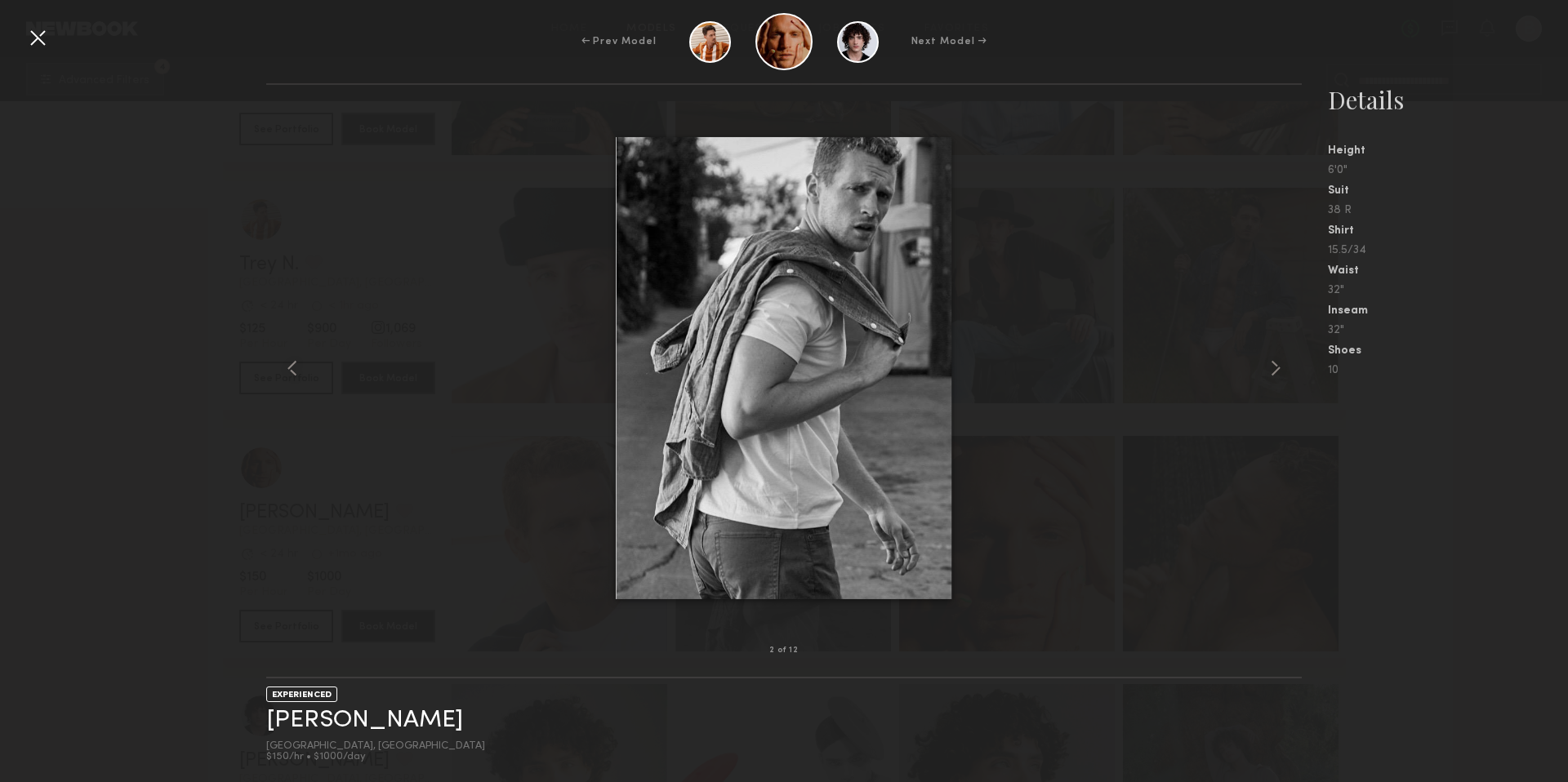
click at [30, 42] on div at bounding box center [38, 38] width 26 height 26
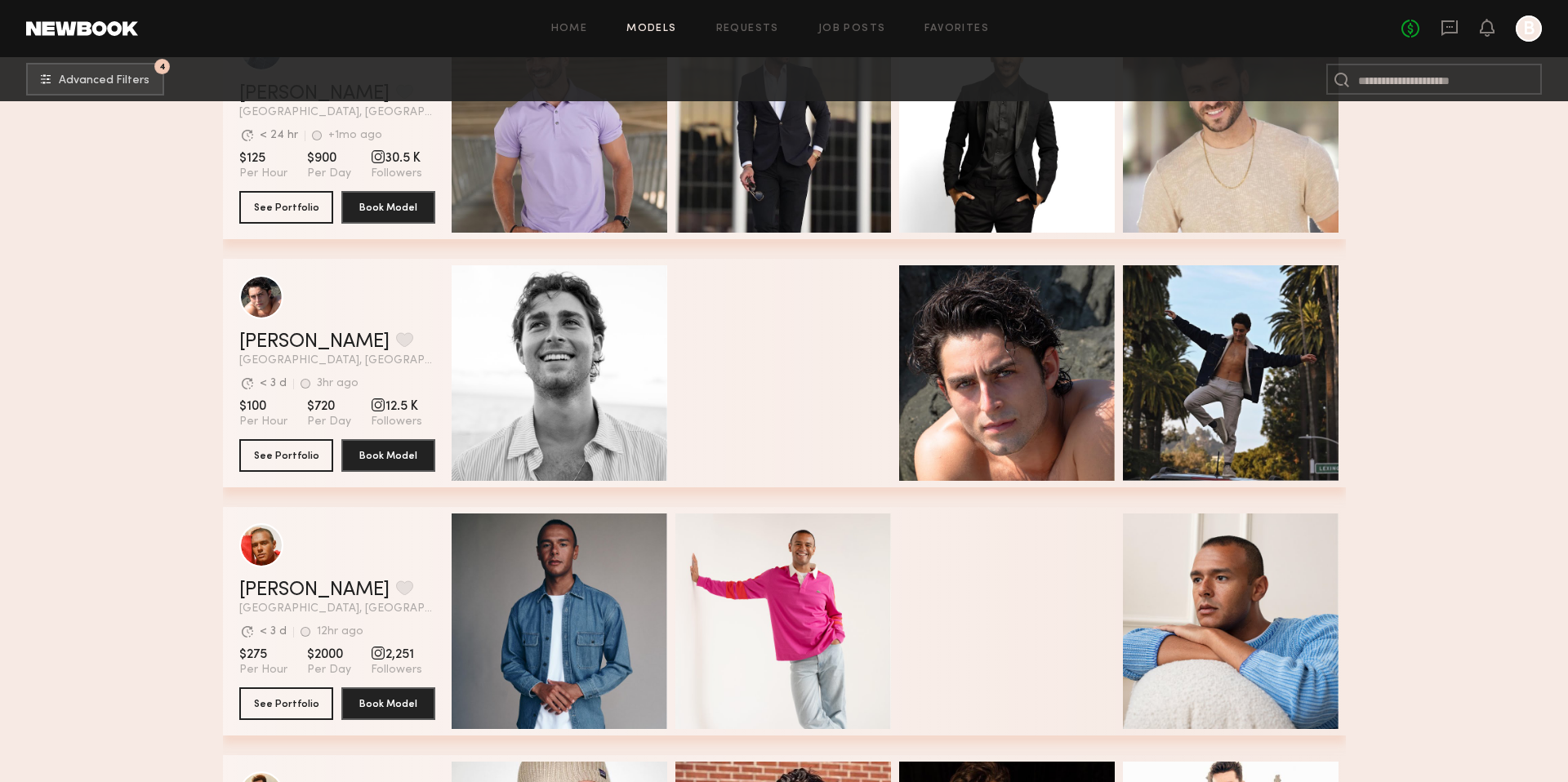
scroll to position [16500, 0]
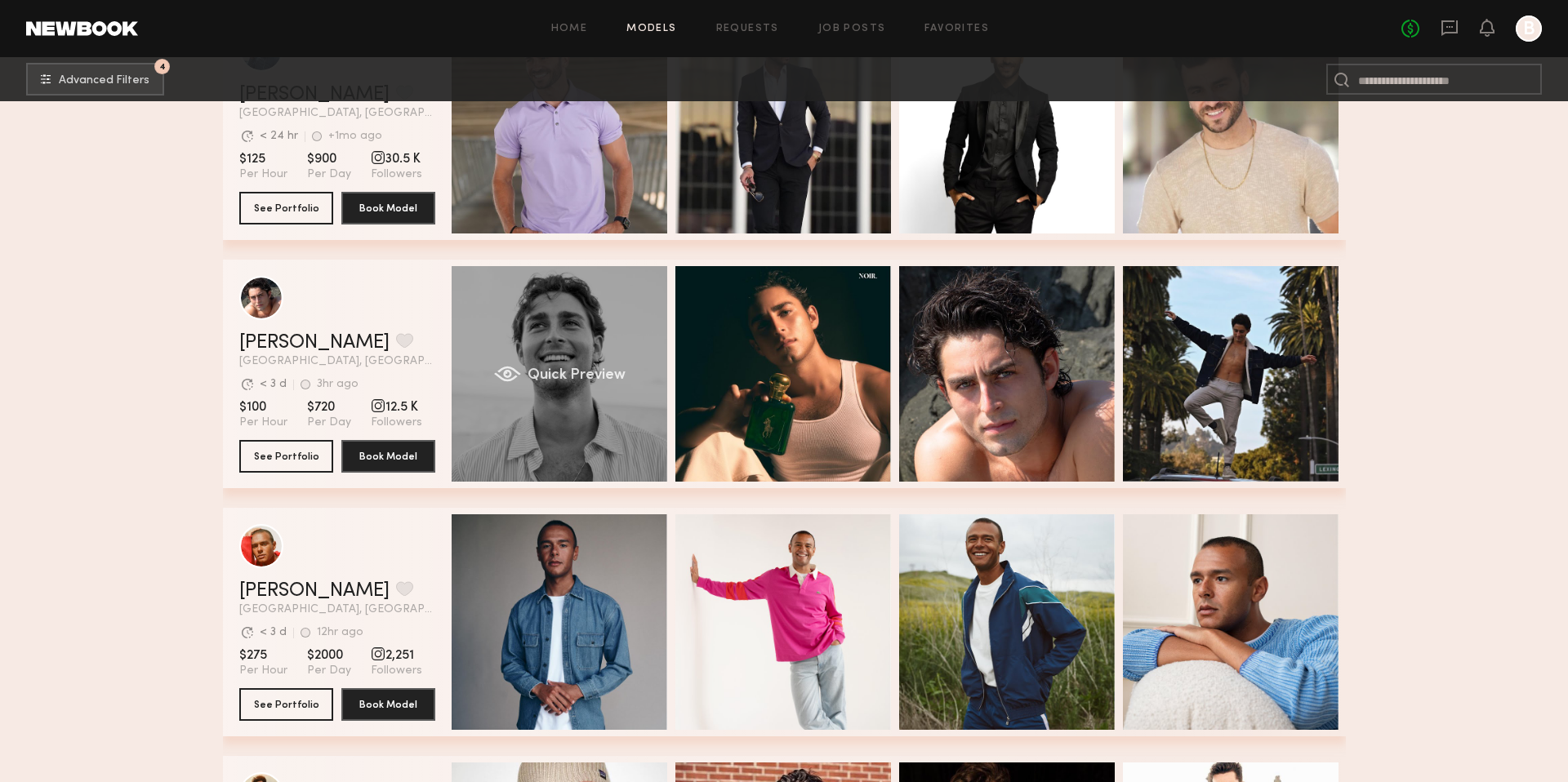
click at [578, 428] on div "Quick Preview" at bounding box center [559, 374] width 215 height 215
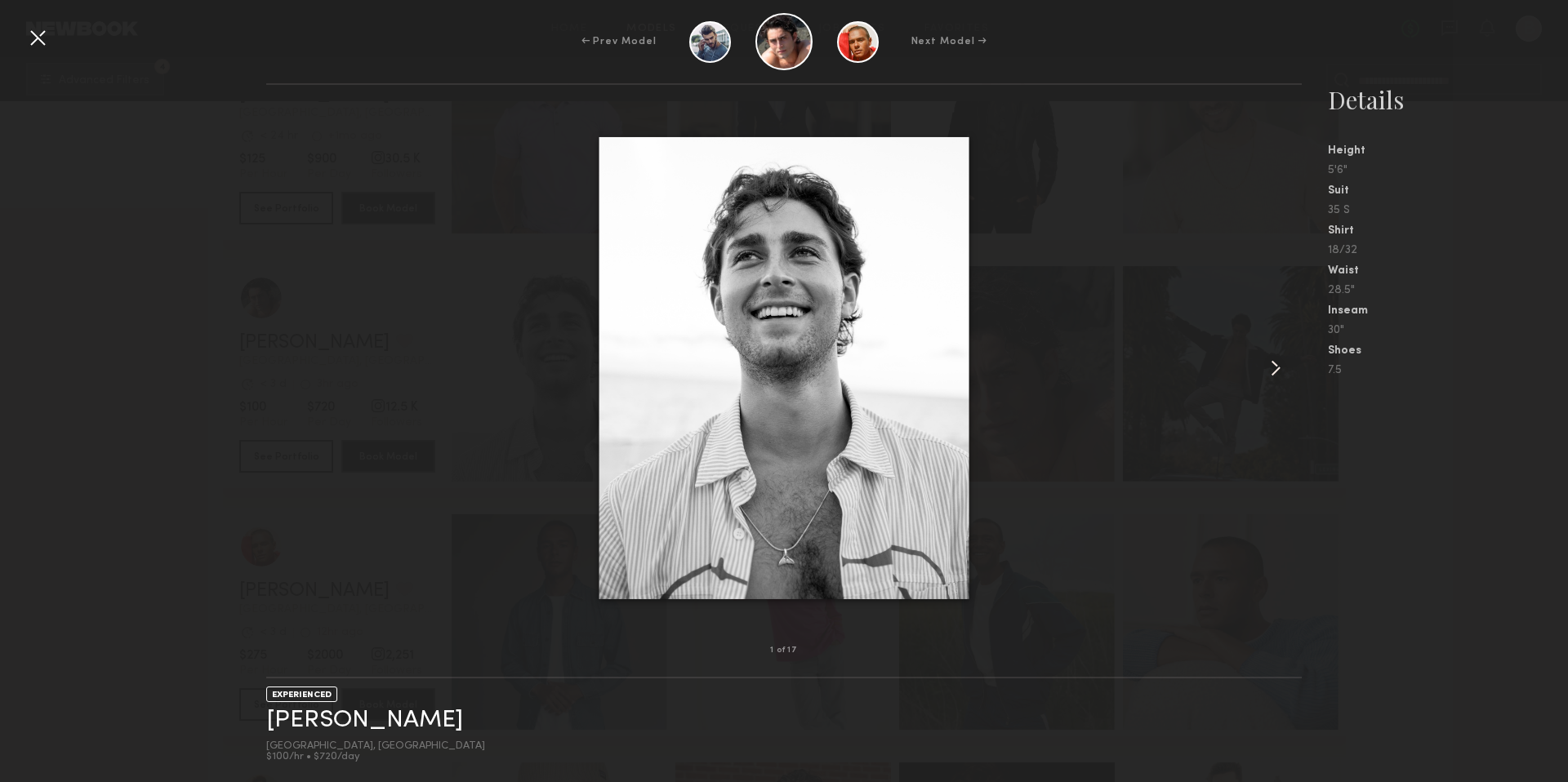
click at [1273, 368] on common-icon at bounding box center [1276, 368] width 26 height 26
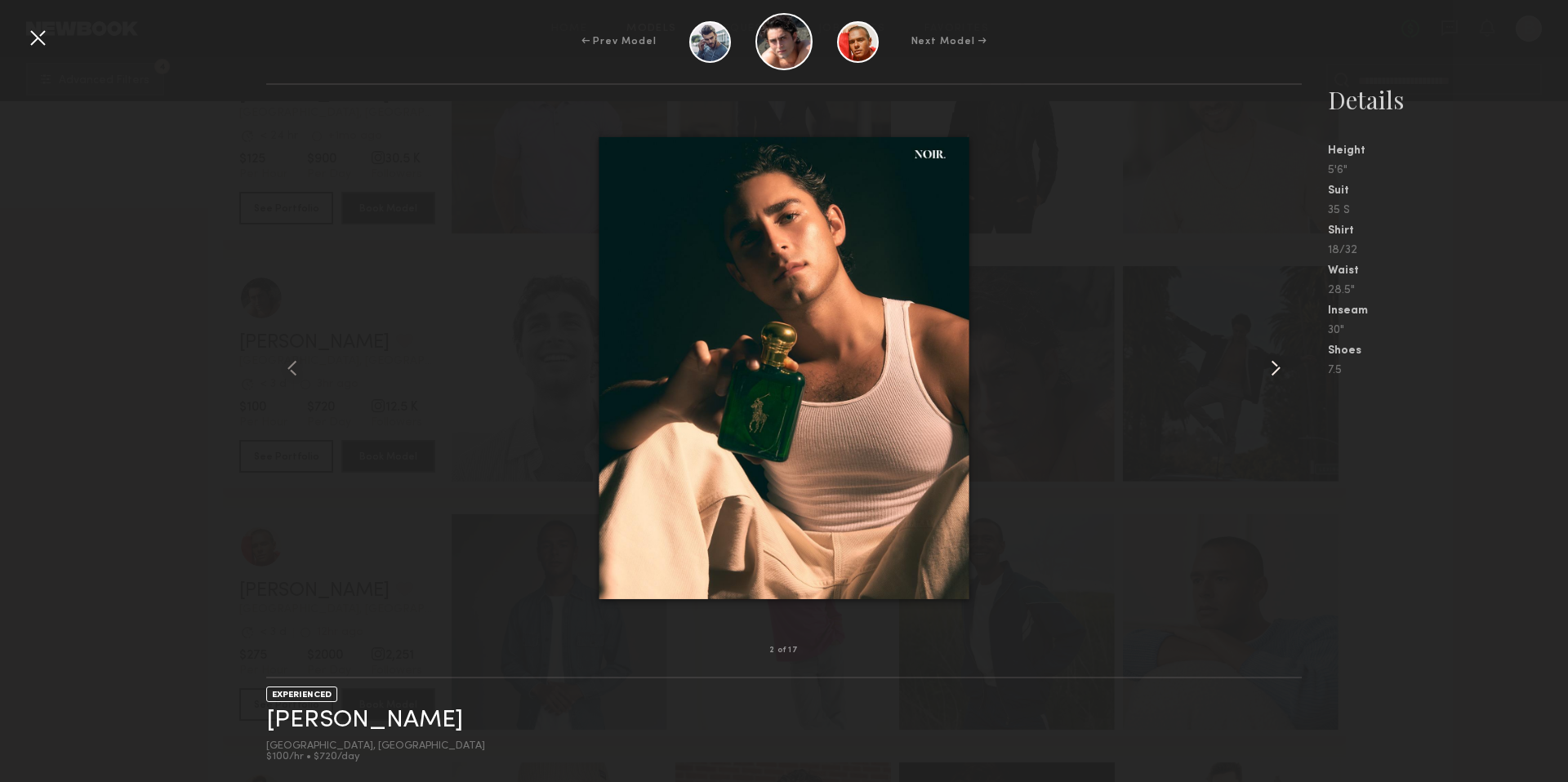
click at [1273, 368] on common-icon at bounding box center [1276, 368] width 26 height 26
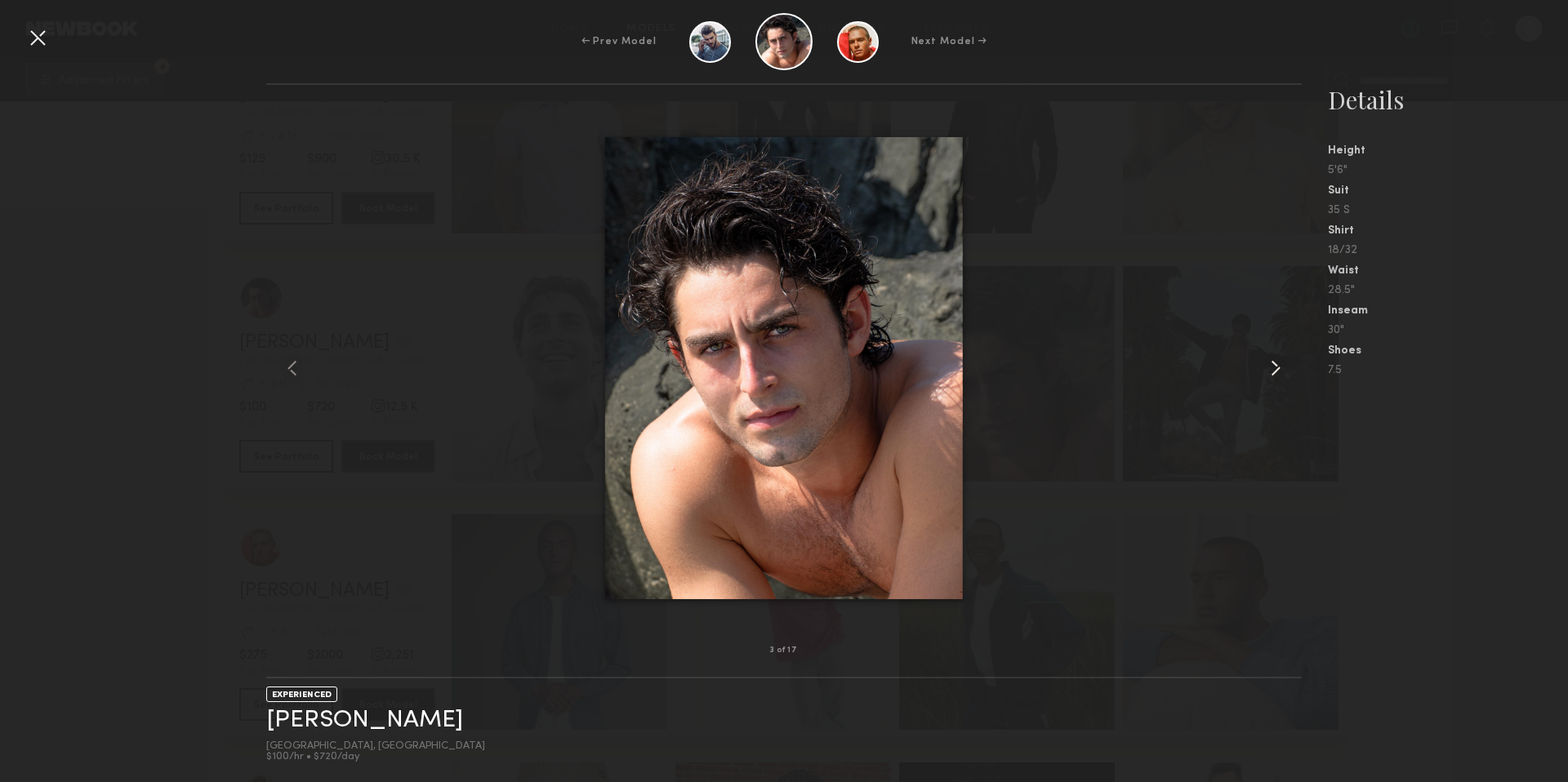
click at [1273, 368] on common-icon at bounding box center [1276, 368] width 26 height 26
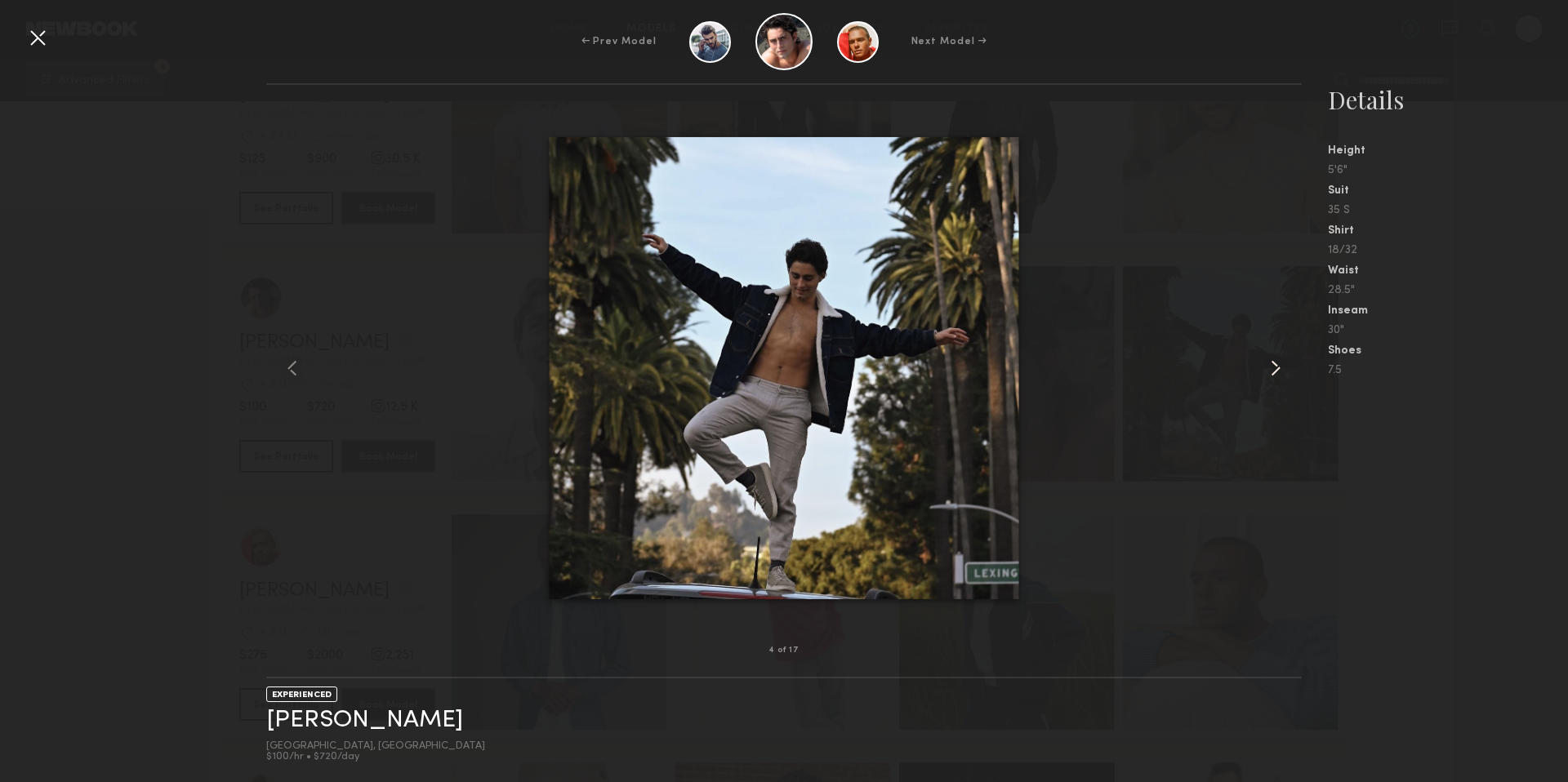
click at [1273, 368] on common-icon at bounding box center [1276, 368] width 26 height 26
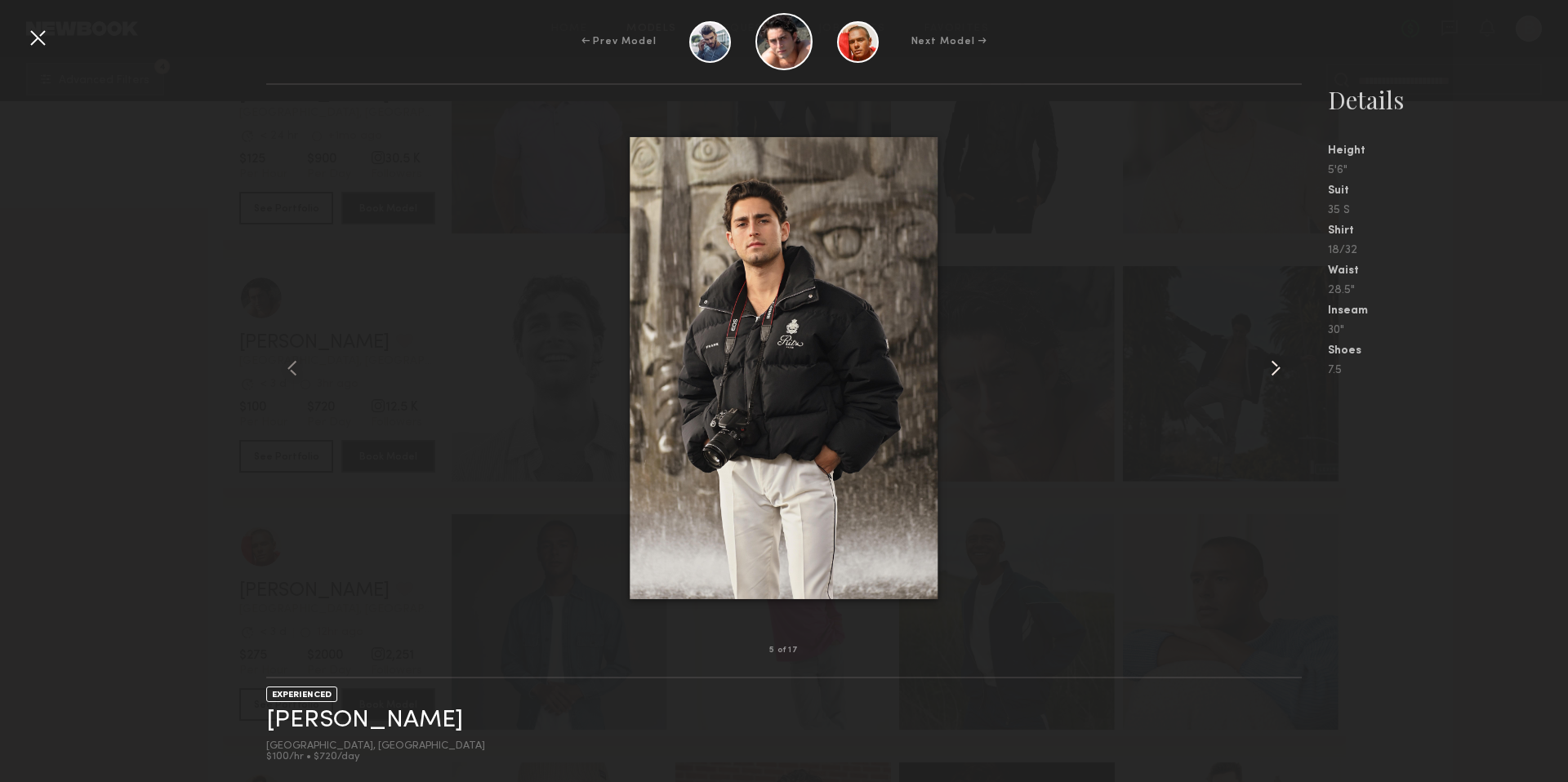
click at [1273, 368] on common-icon at bounding box center [1276, 368] width 26 height 26
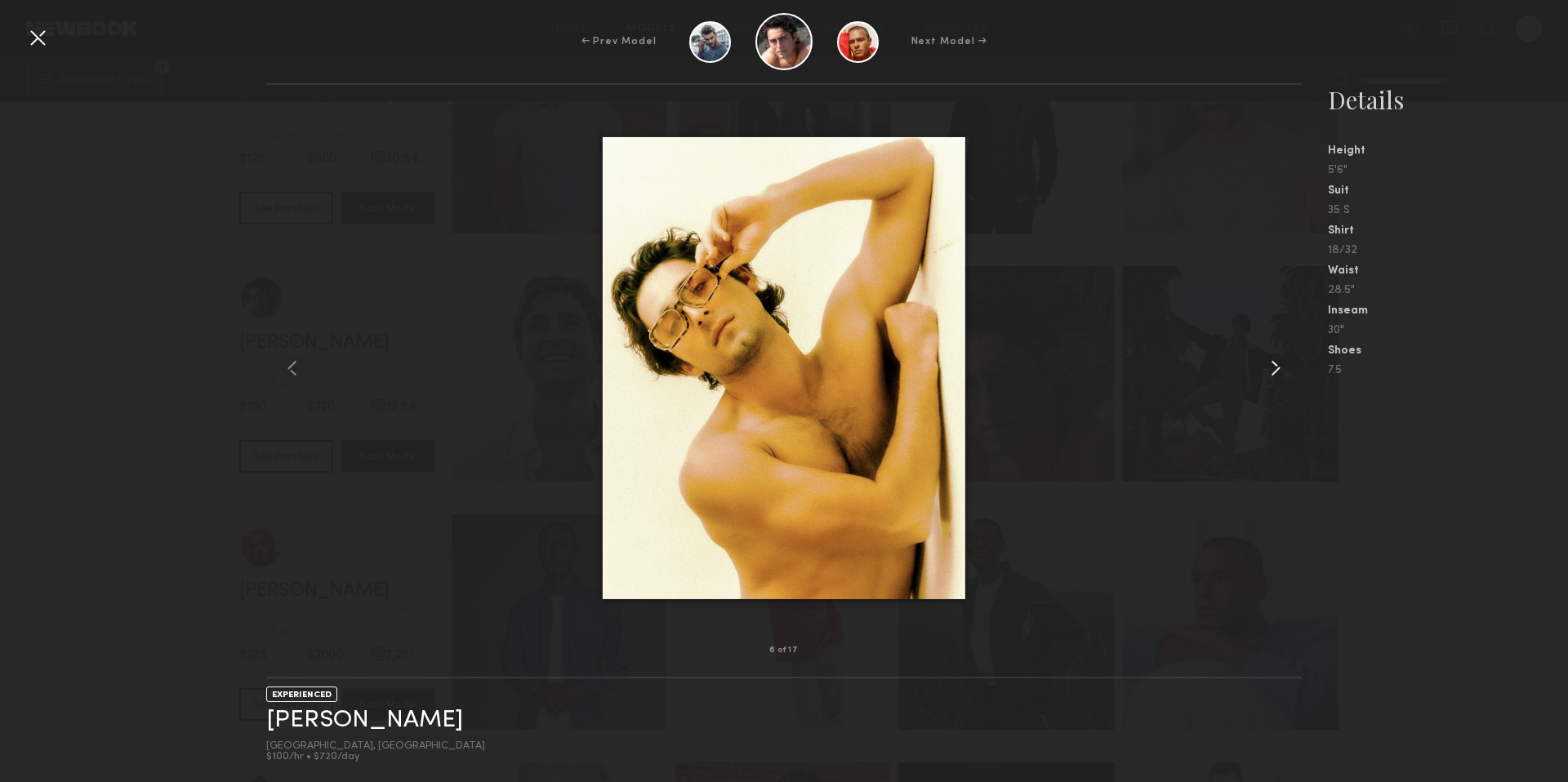
click at [1273, 369] on common-icon at bounding box center [1276, 368] width 26 height 26
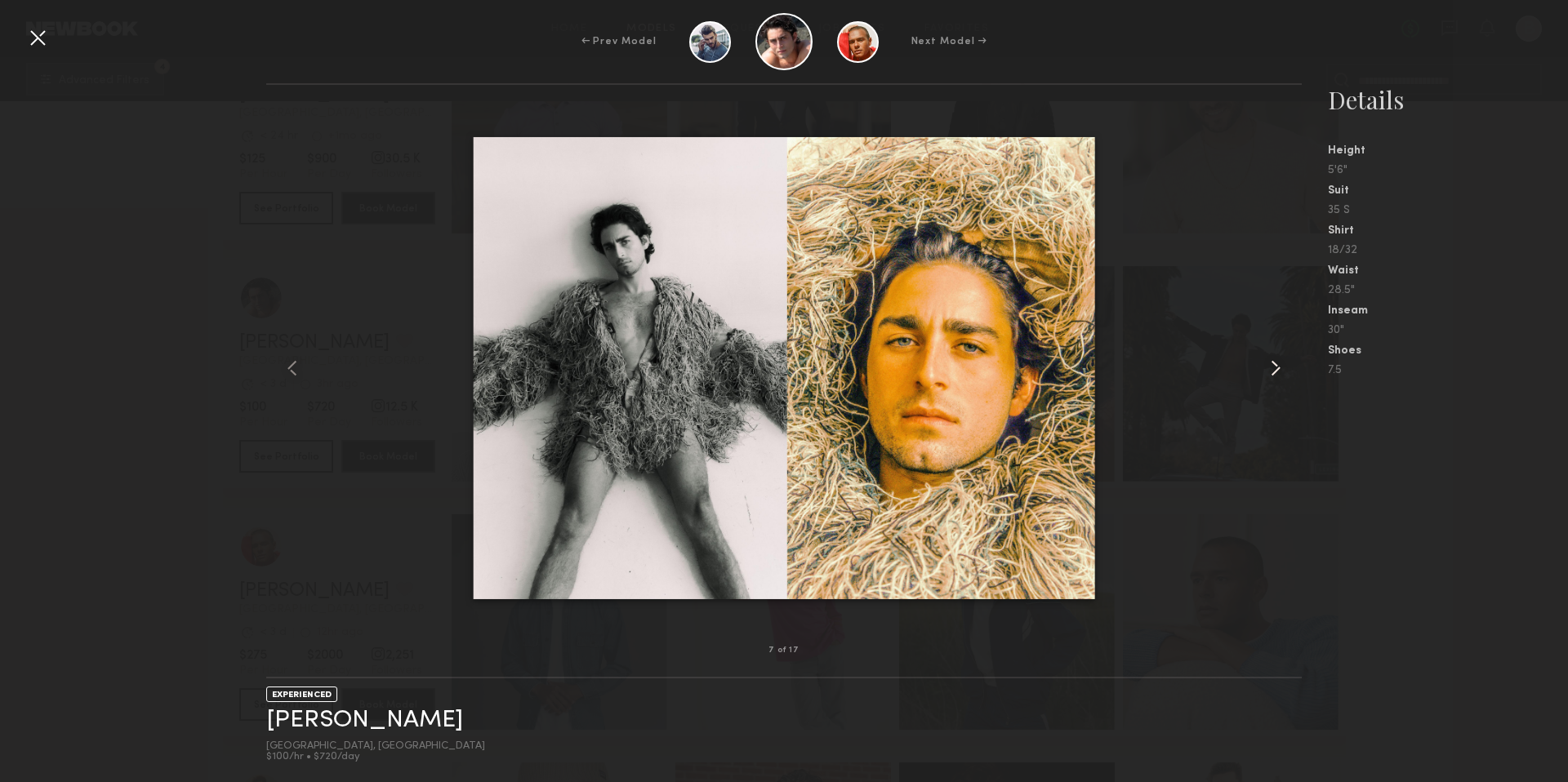
click at [1273, 369] on common-icon at bounding box center [1276, 368] width 26 height 26
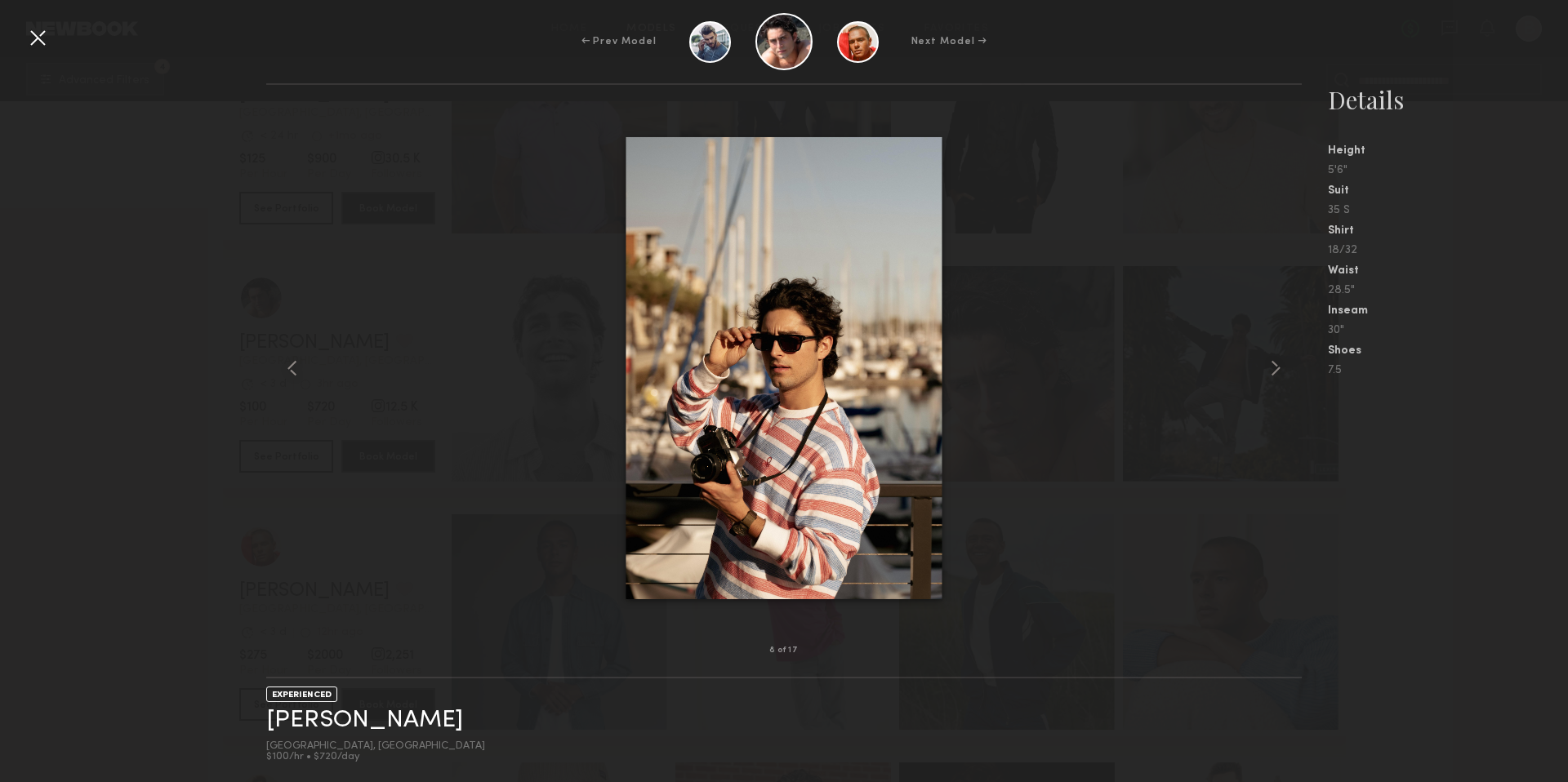
click at [34, 42] on div at bounding box center [38, 38] width 26 height 26
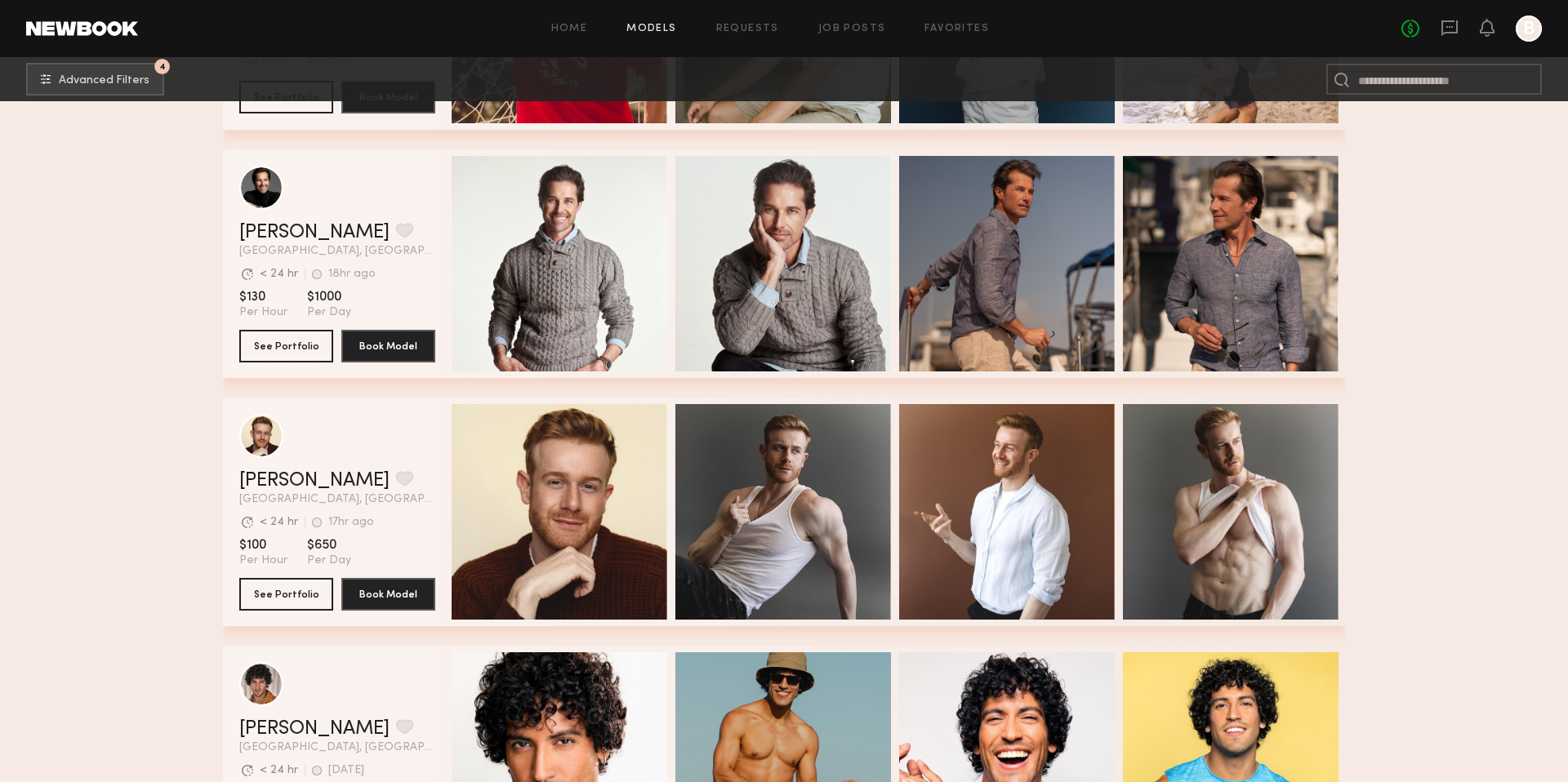
scroll to position [19072, 0]
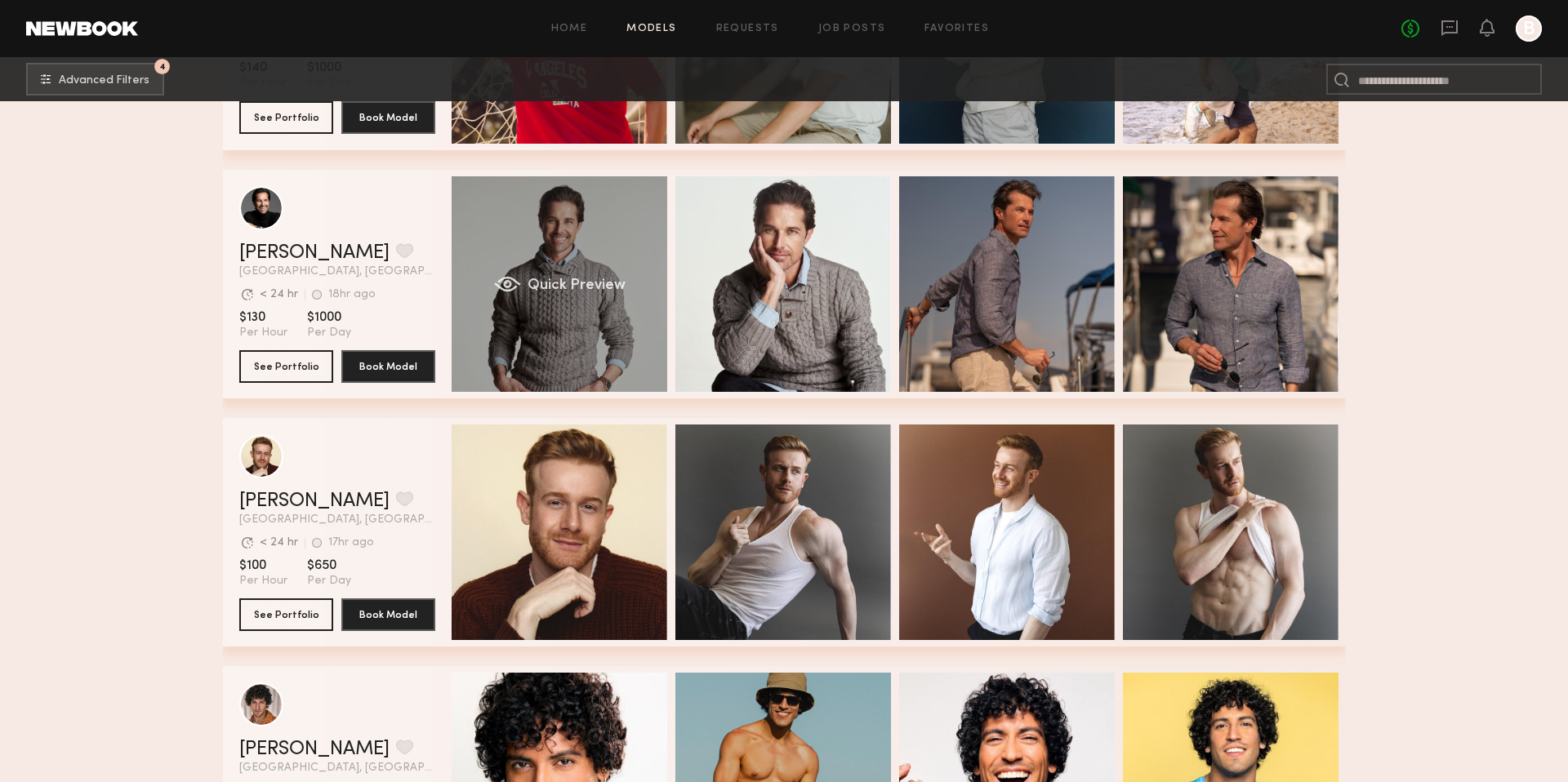
click at [493, 340] on div "Quick Preview" at bounding box center [559, 284] width 215 height 215
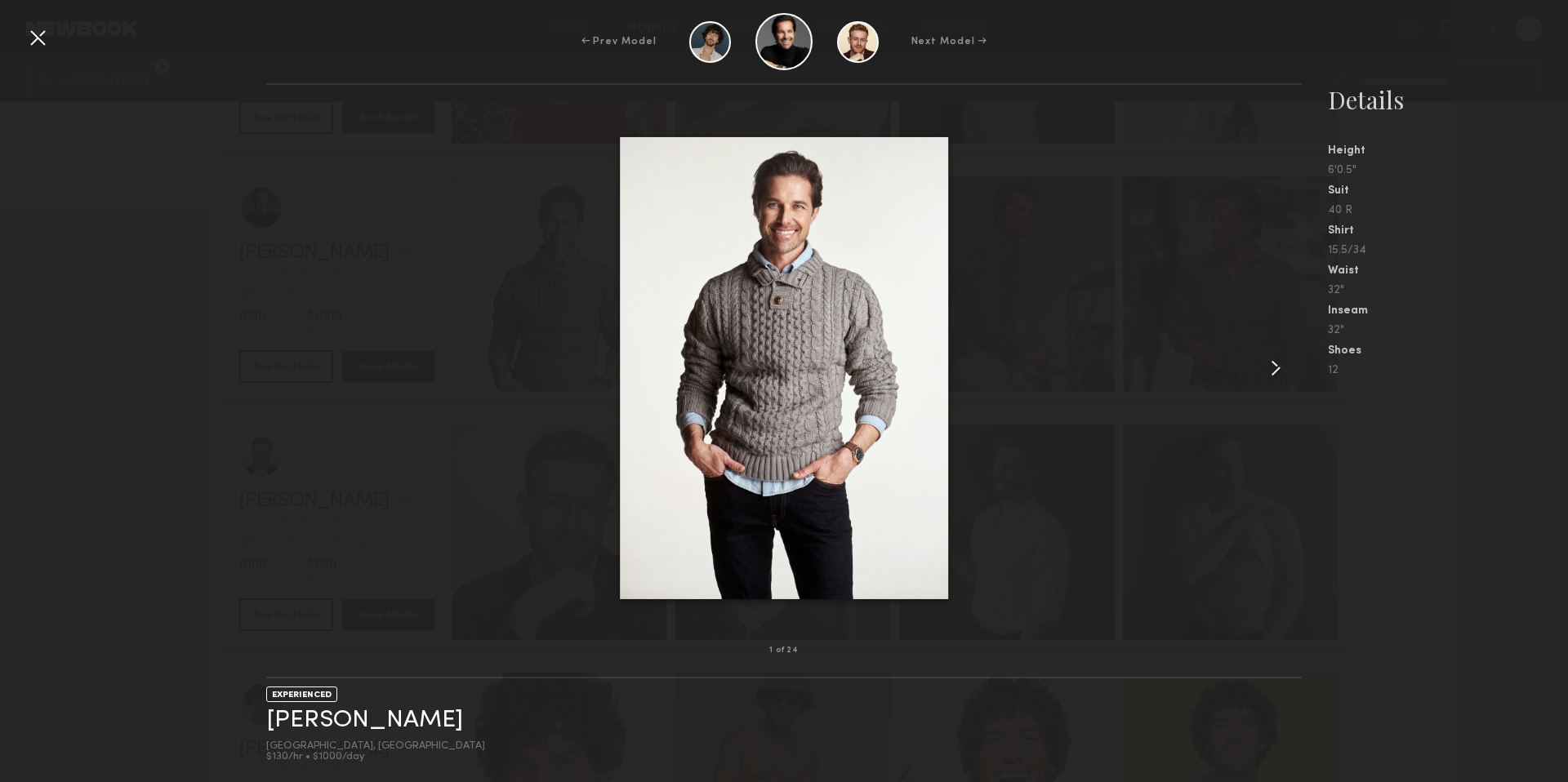
click at [1272, 369] on common-icon at bounding box center [1276, 368] width 26 height 26
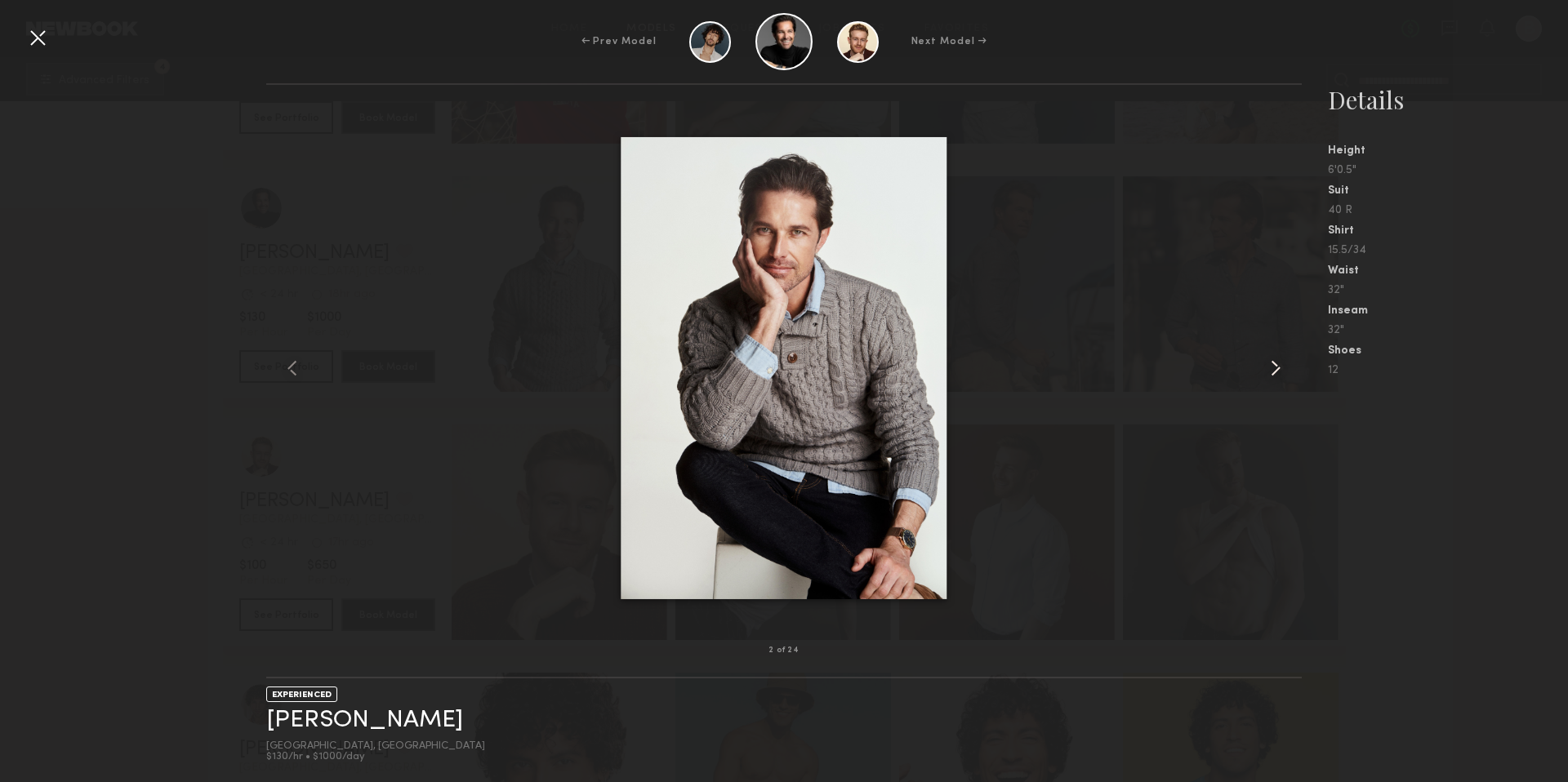
click at [1276, 369] on common-icon at bounding box center [1276, 368] width 26 height 26
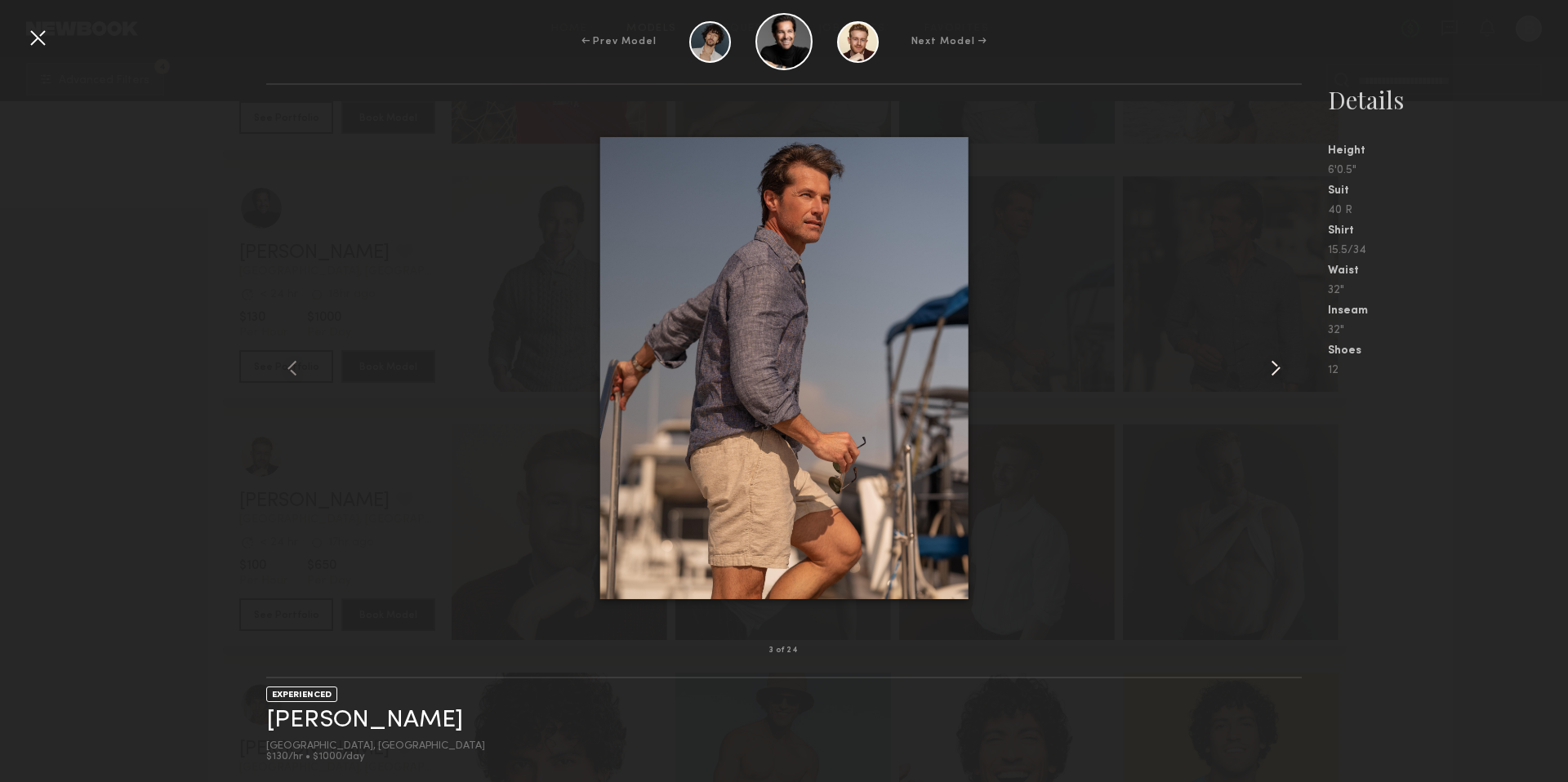
click at [1276, 369] on common-icon at bounding box center [1276, 368] width 26 height 26
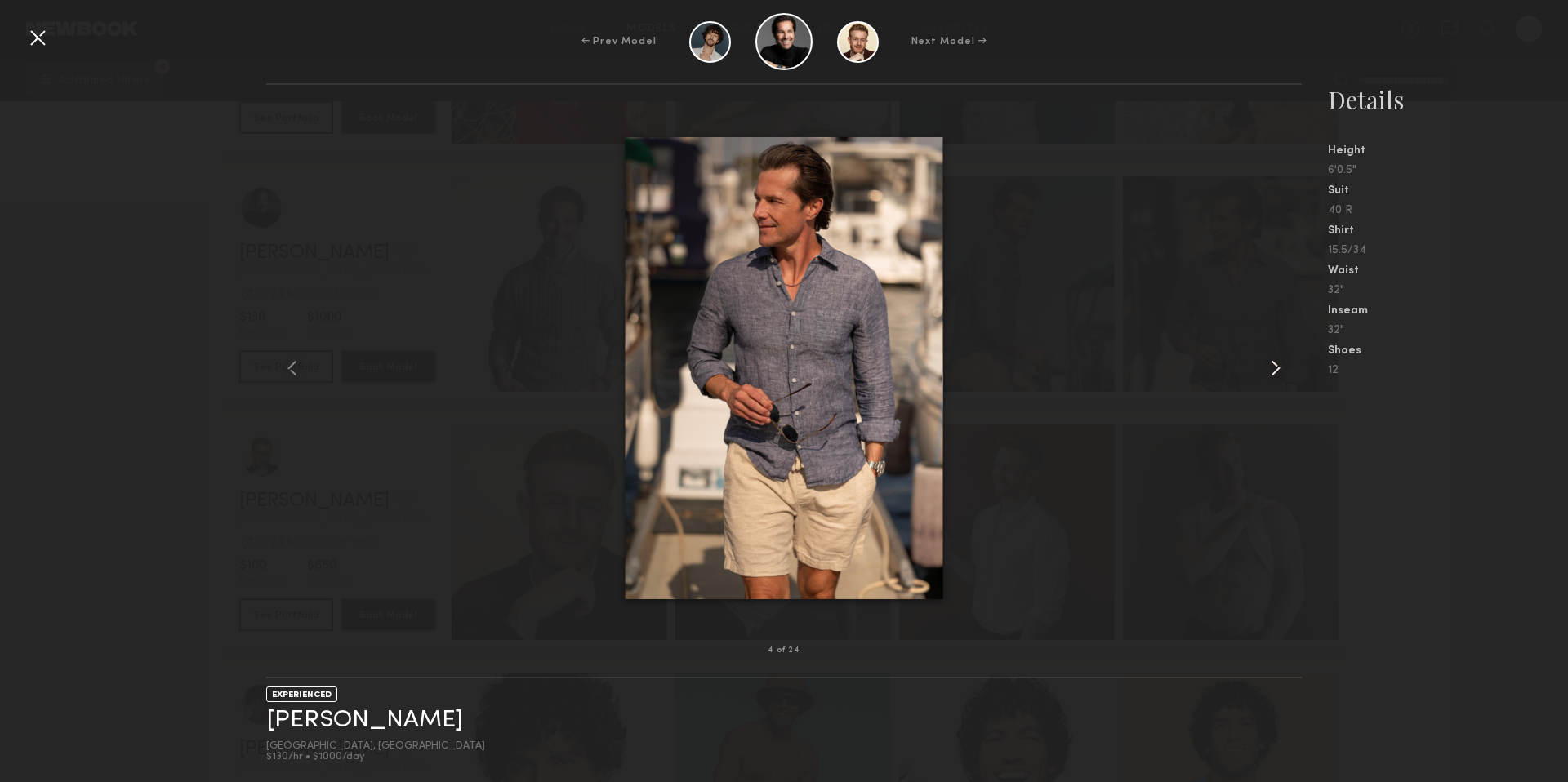
click at [1276, 370] on common-icon at bounding box center [1276, 368] width 26 height 26
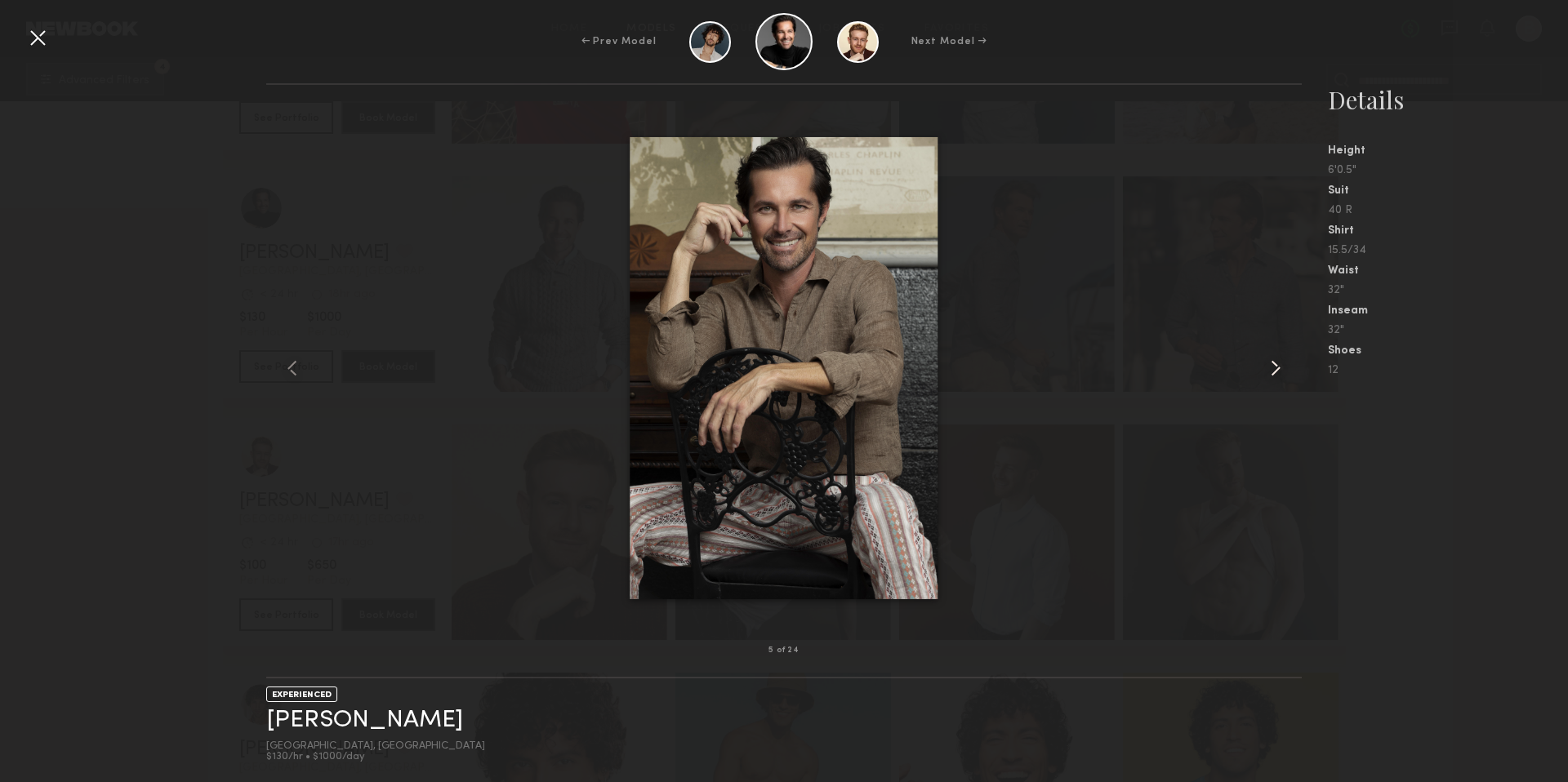
click at [1276, 370] on common-icon at bounding box center [1276, 368] width 26 height 26
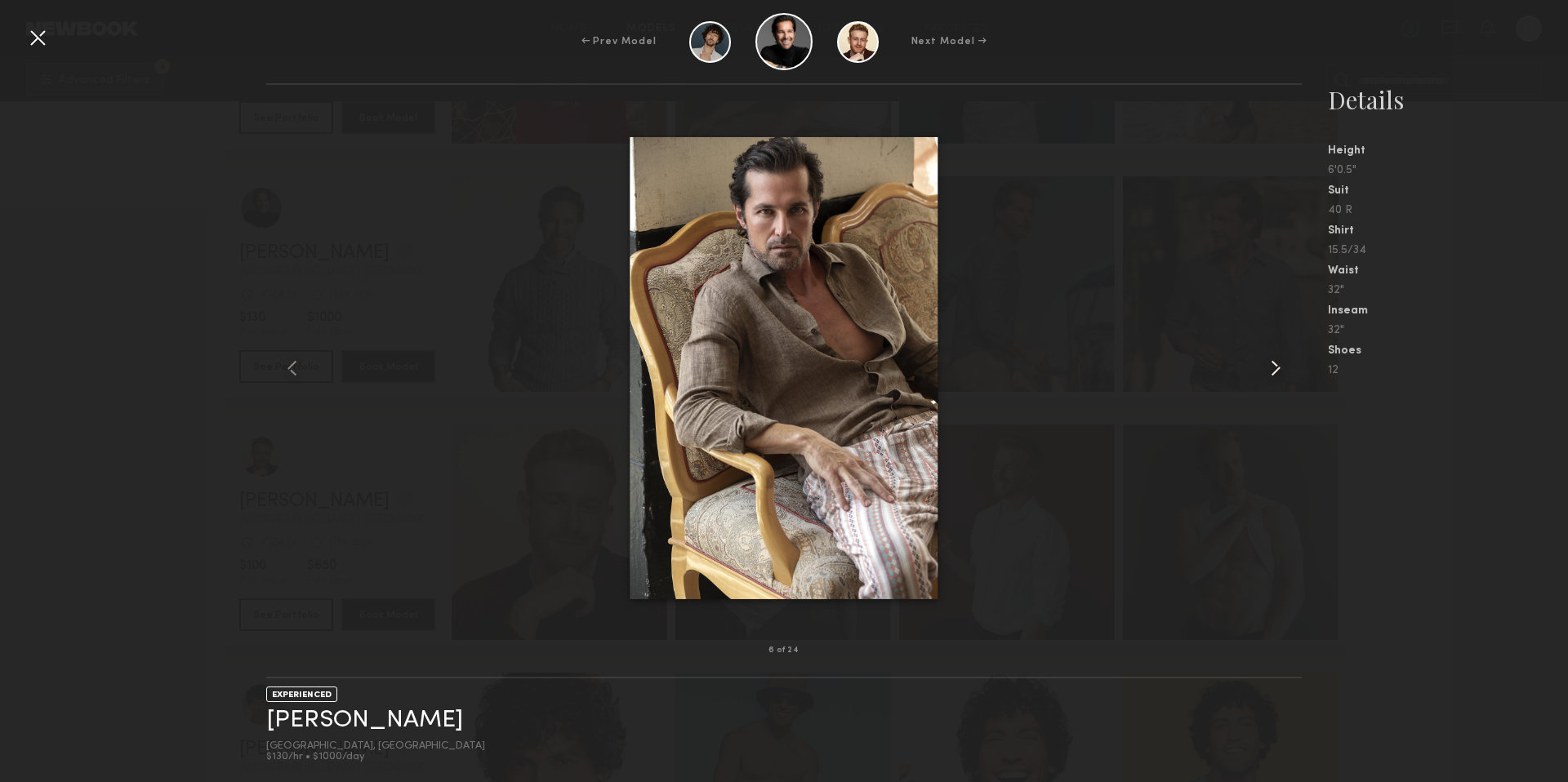
click at [1276, 370] on common-icon at bounding box center [1276, 368] width 26 height 26
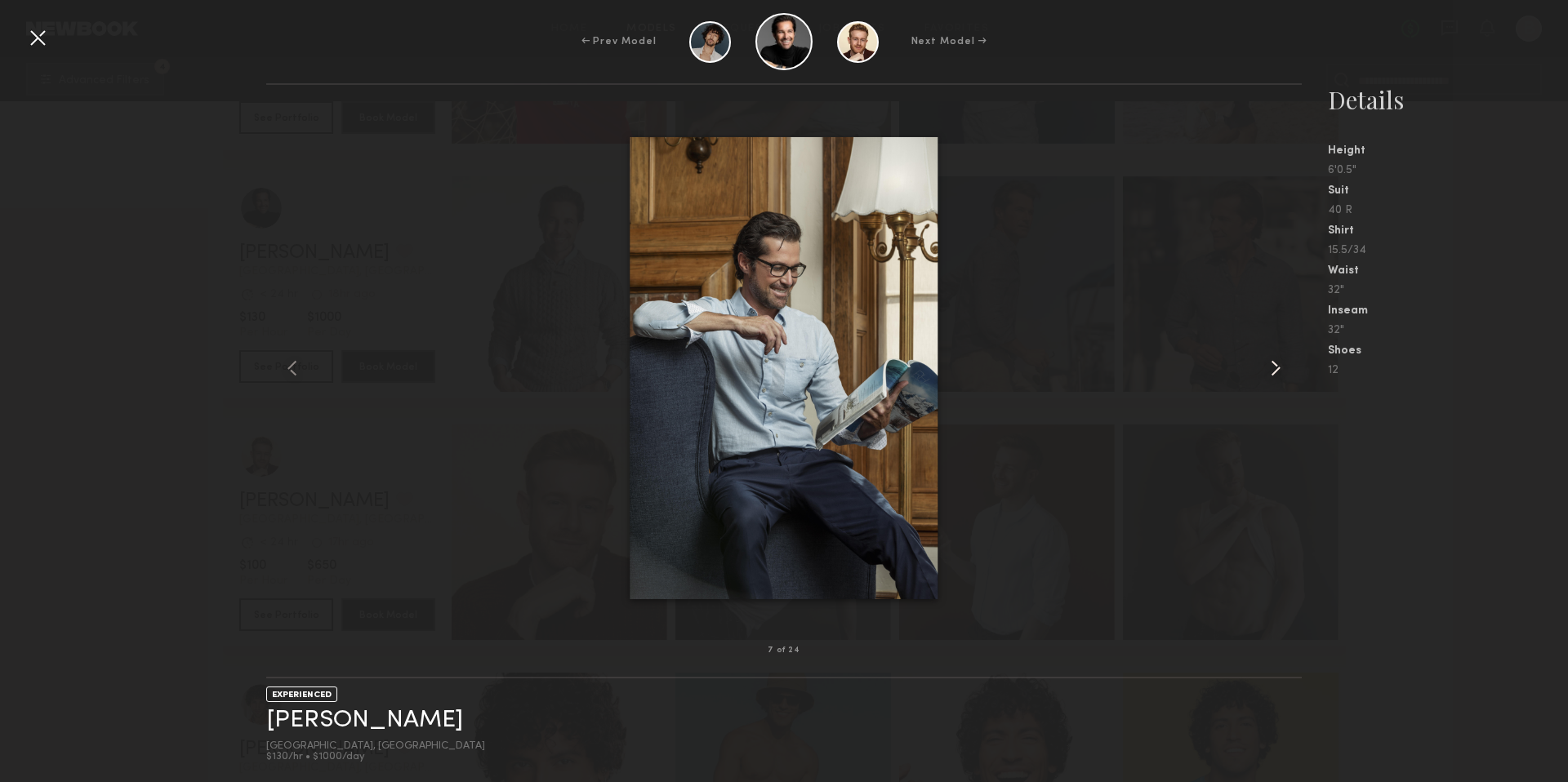
click at [1276, 370] on common-icon at bounding box center [1276, 368] width 26 height 26
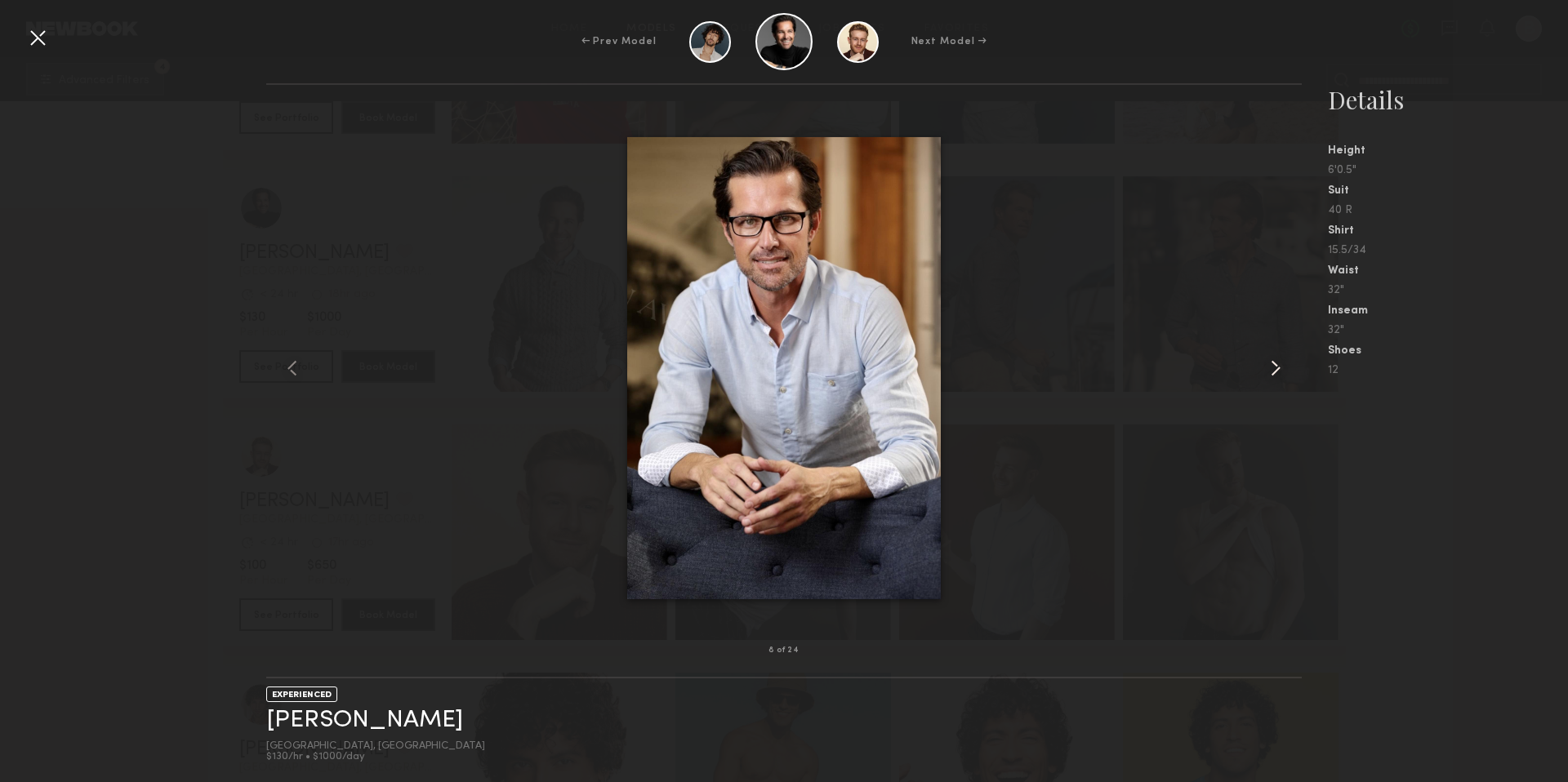
click at [1276, 370] on common-icon at bounding box center [1276, 368] width 26 height 26
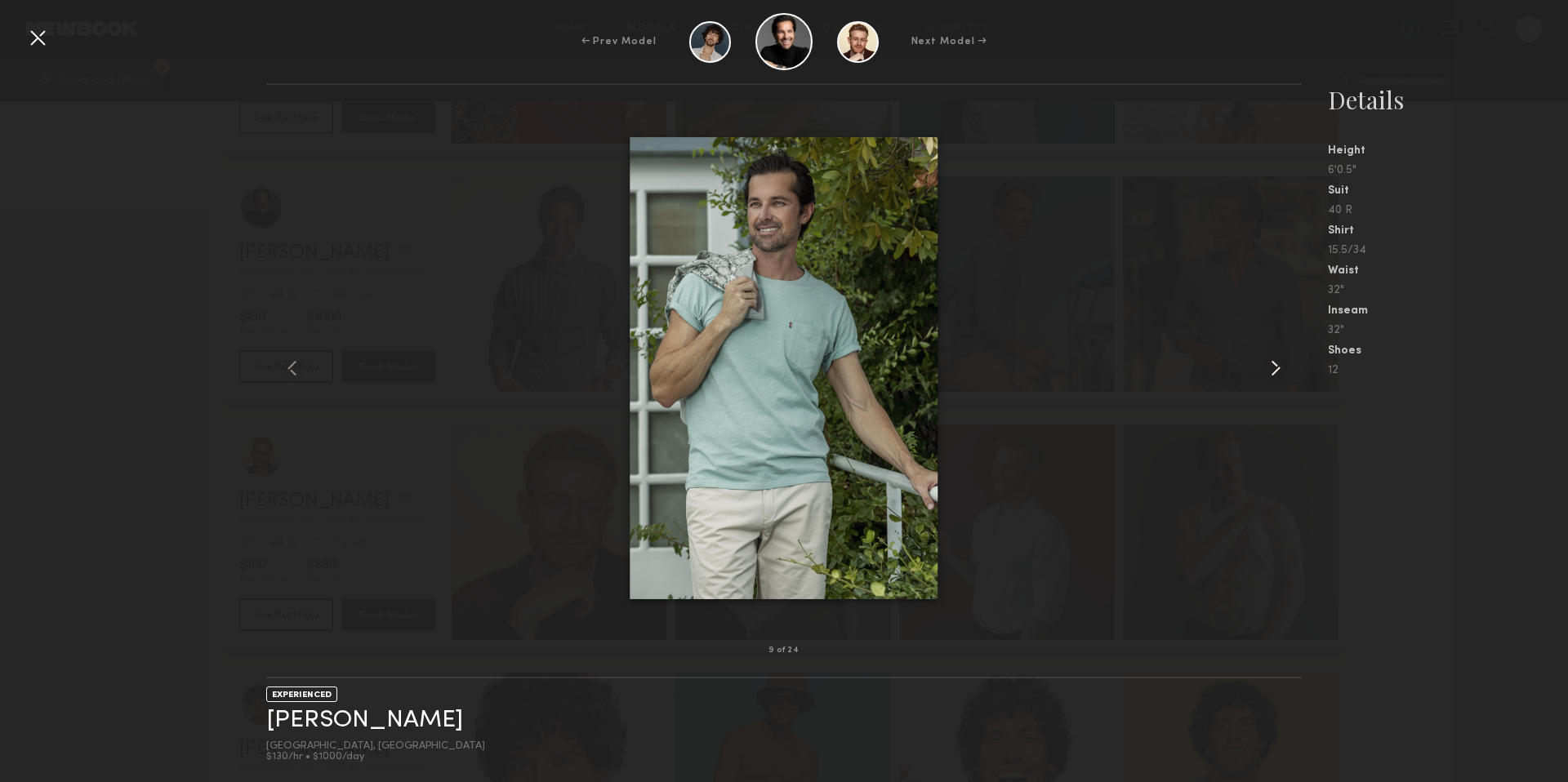
click at [1276, 370] on common-icon at bounding box center [1276, 368] width 26 height 26
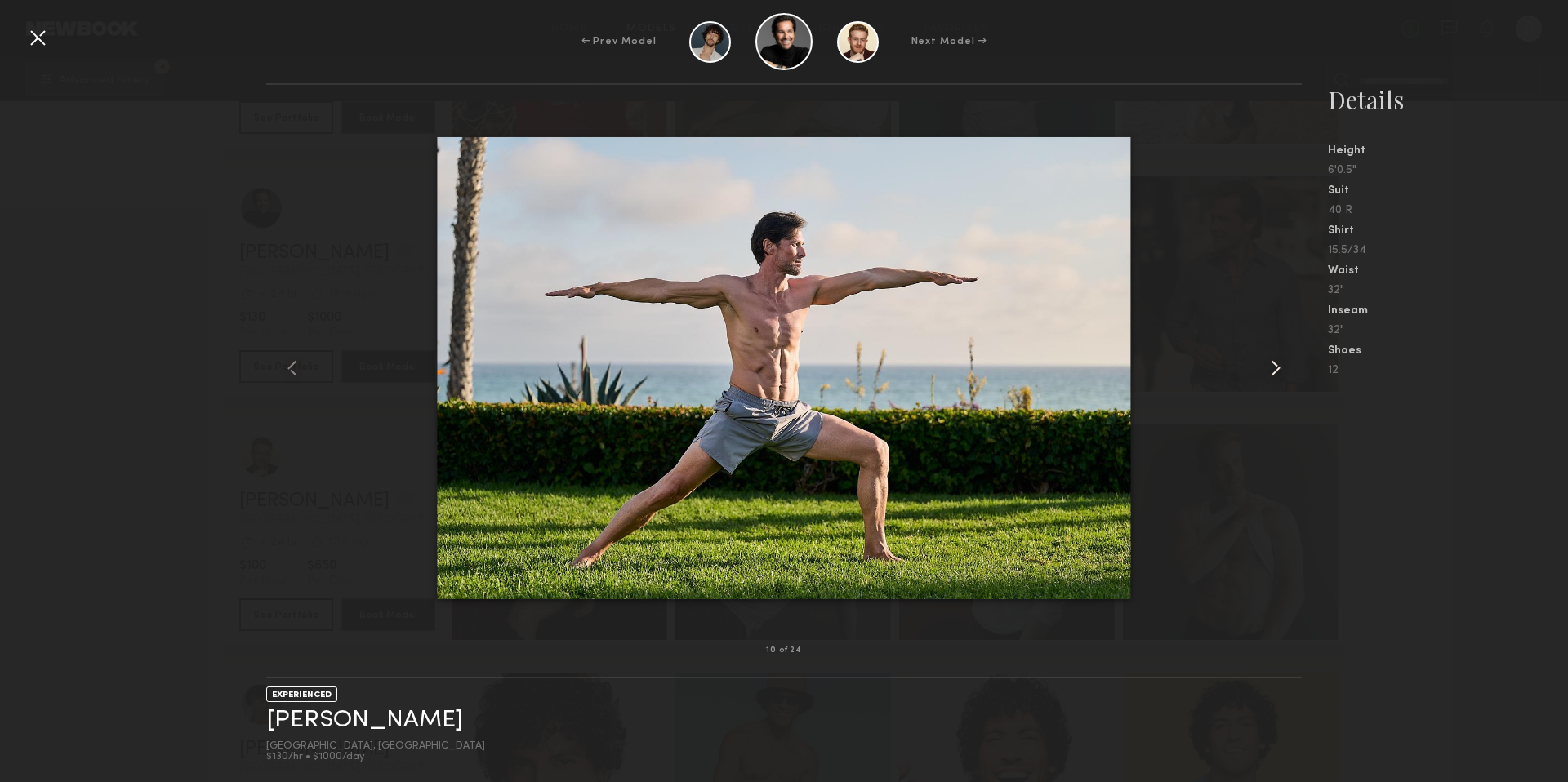
click at [1276, 370] on common-icon at bounding box center [1276, 368] width 26 height 26
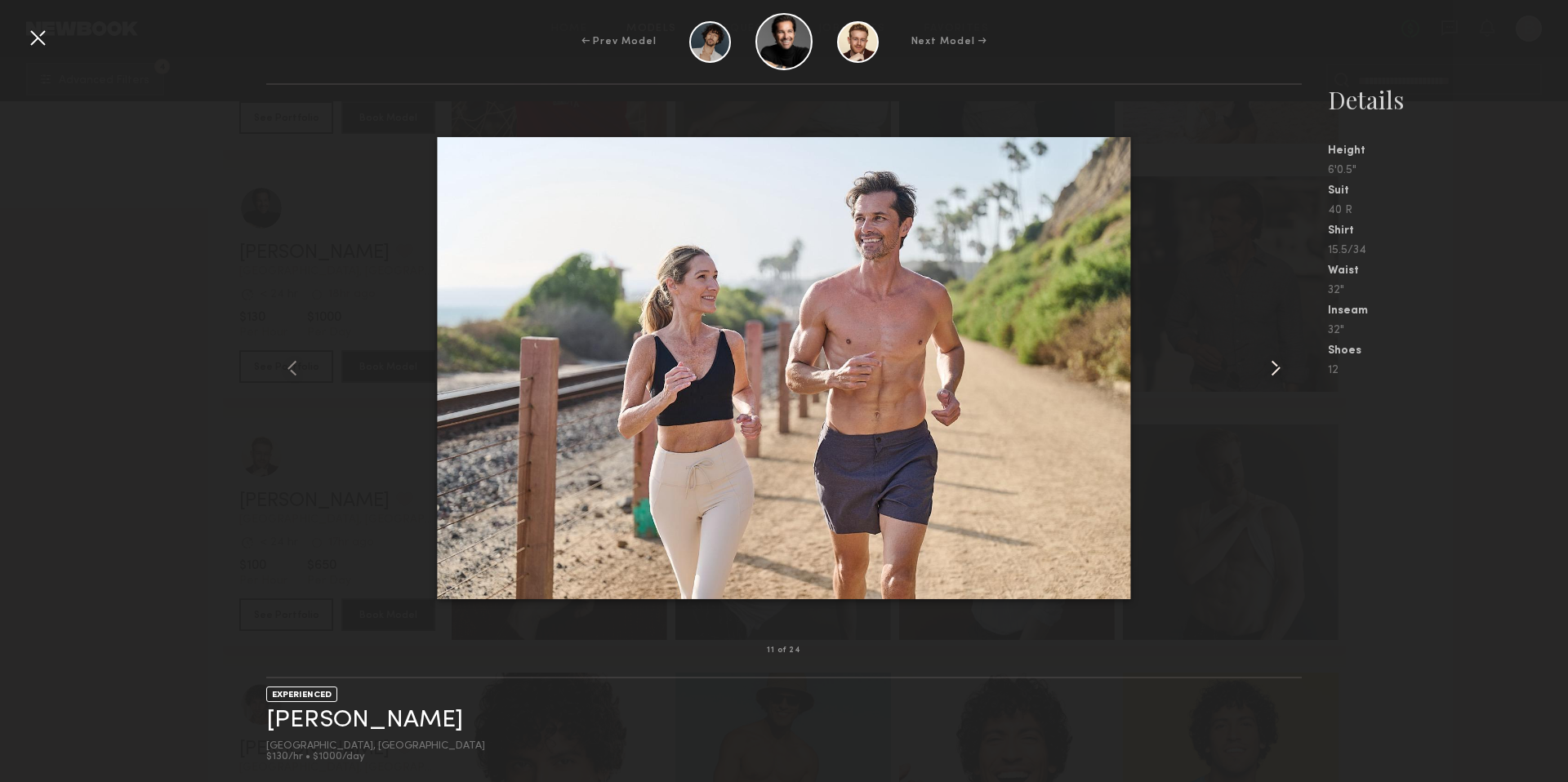
click at [1276, 370] on common-icon at bounding box center [1276, 368] width 26 height 26
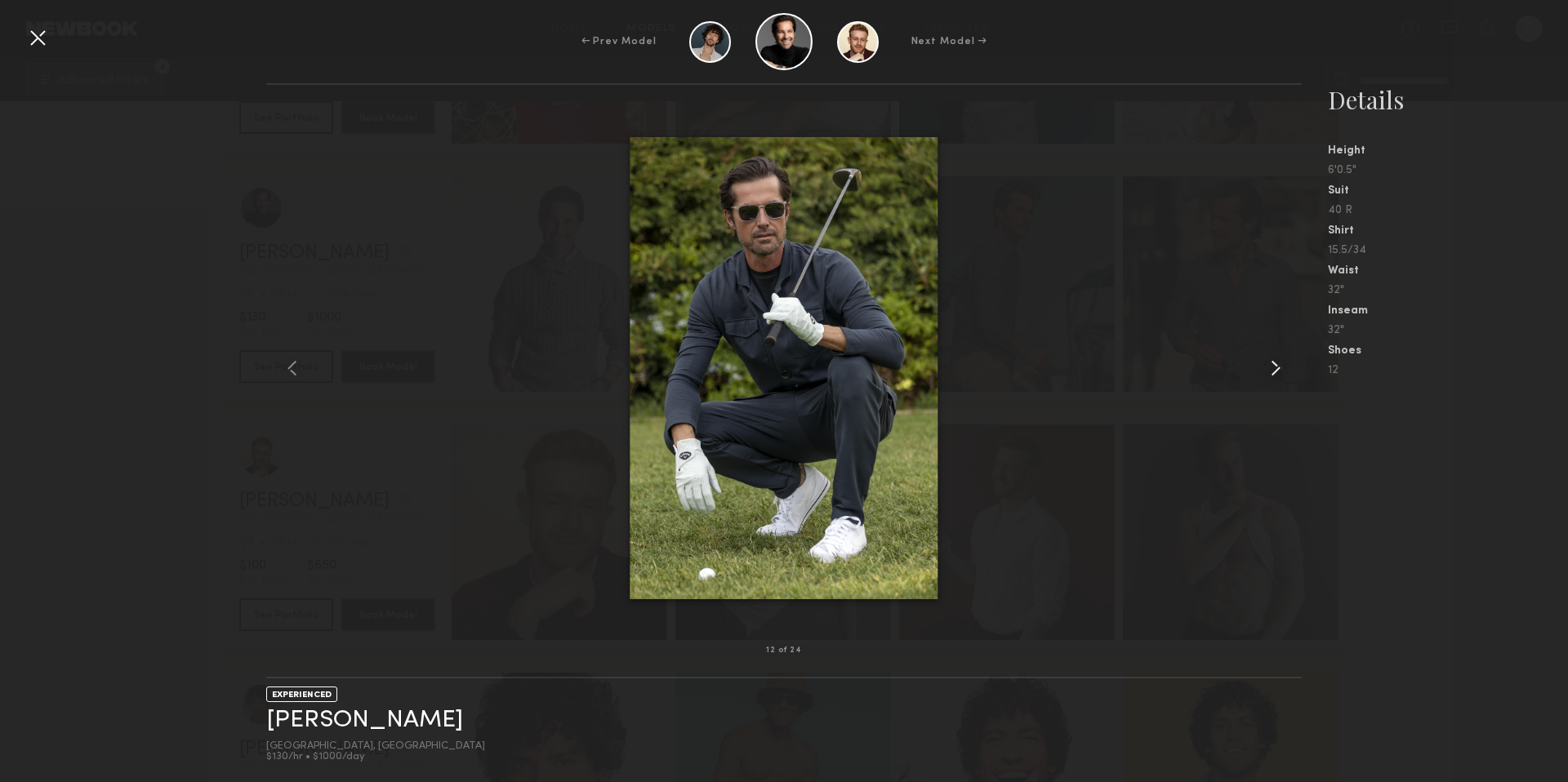
click at [1276, 370] on common-icon at bounding box center [1276, 368] width 26 height 26
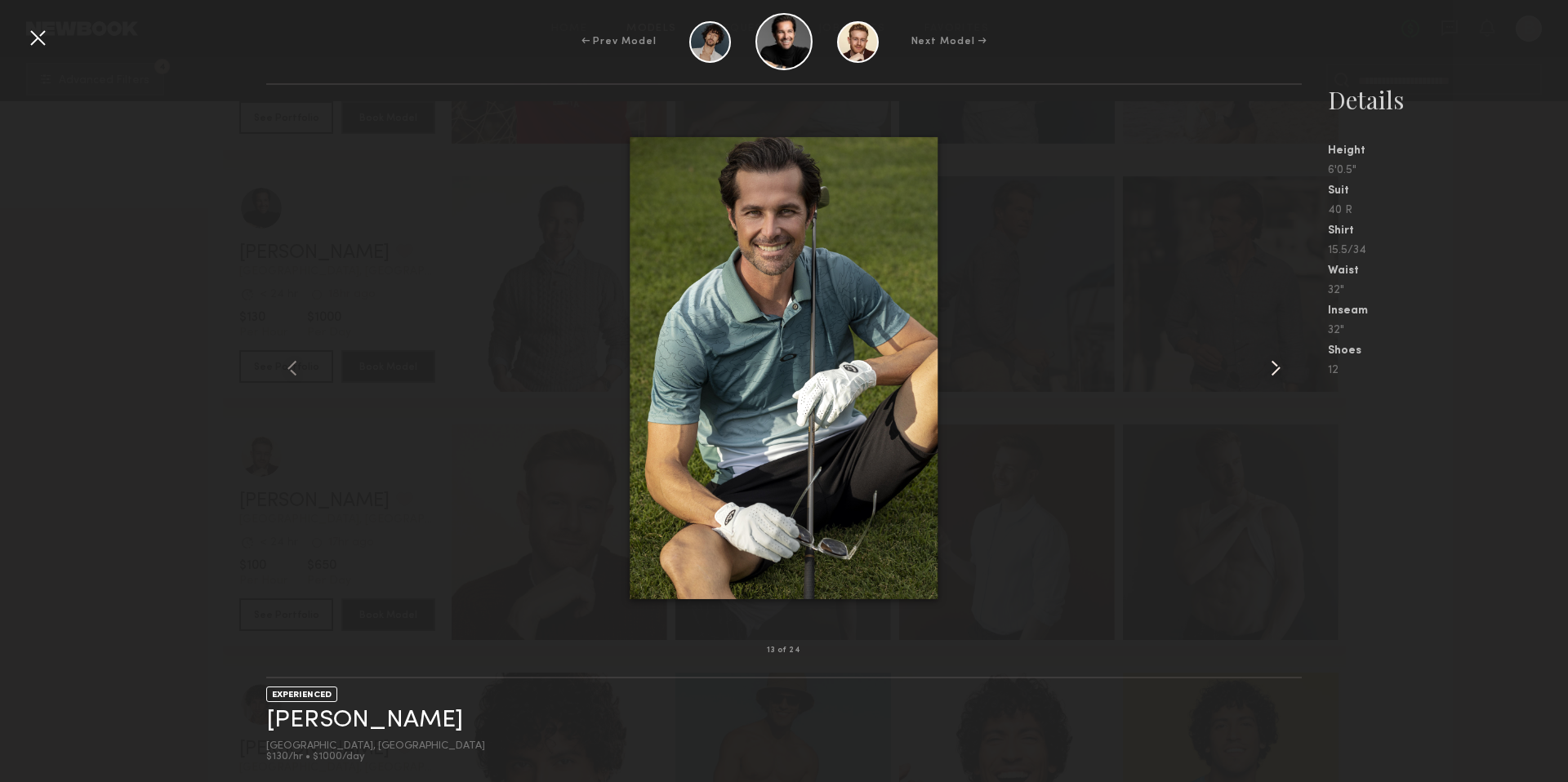
click at [1276, 370] on common-icon at bounding box center [1276, 368] width 26 height 26
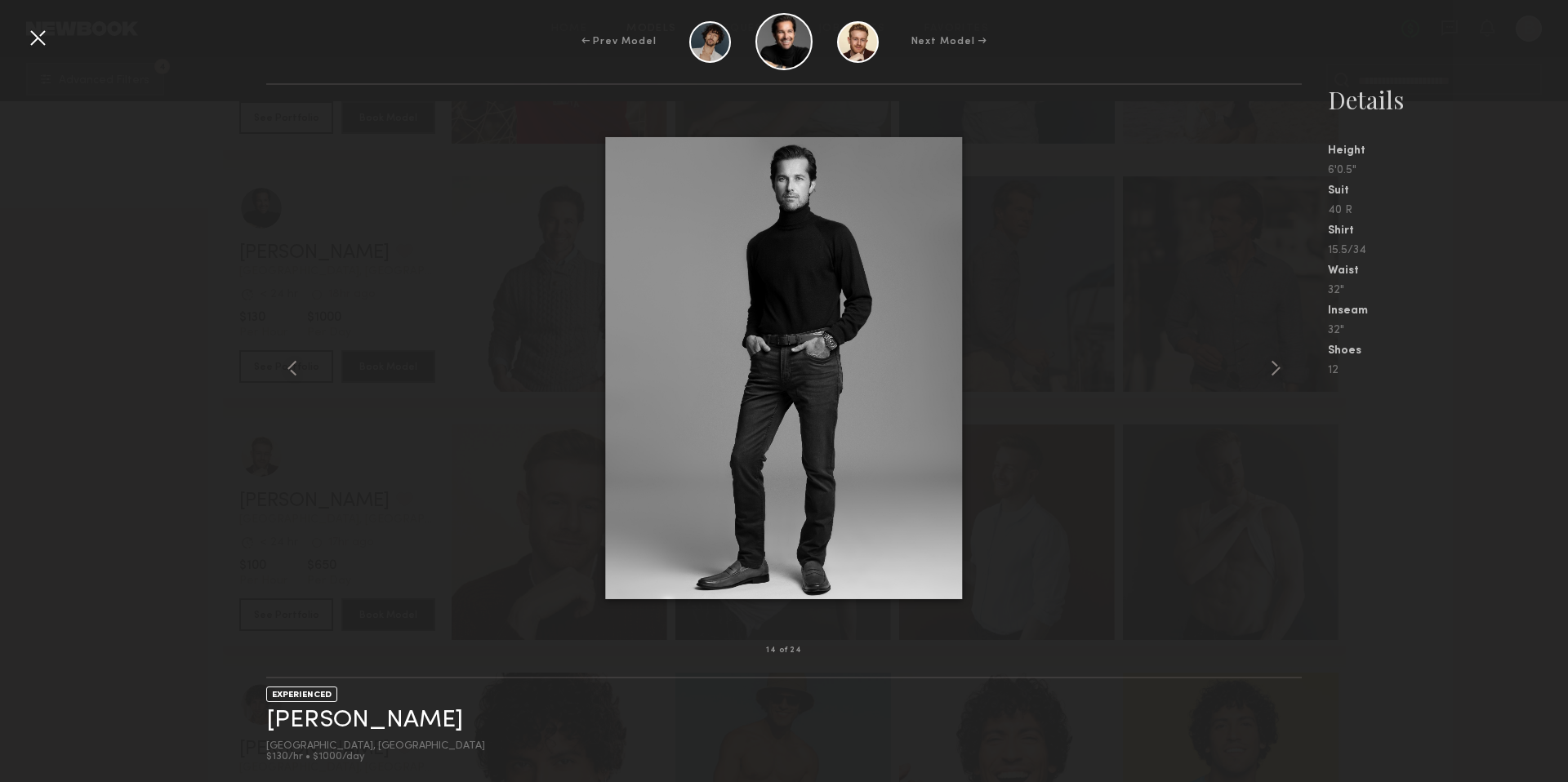
click at [32, 40] on div at bounding box center [38, 38] width 26 height 26
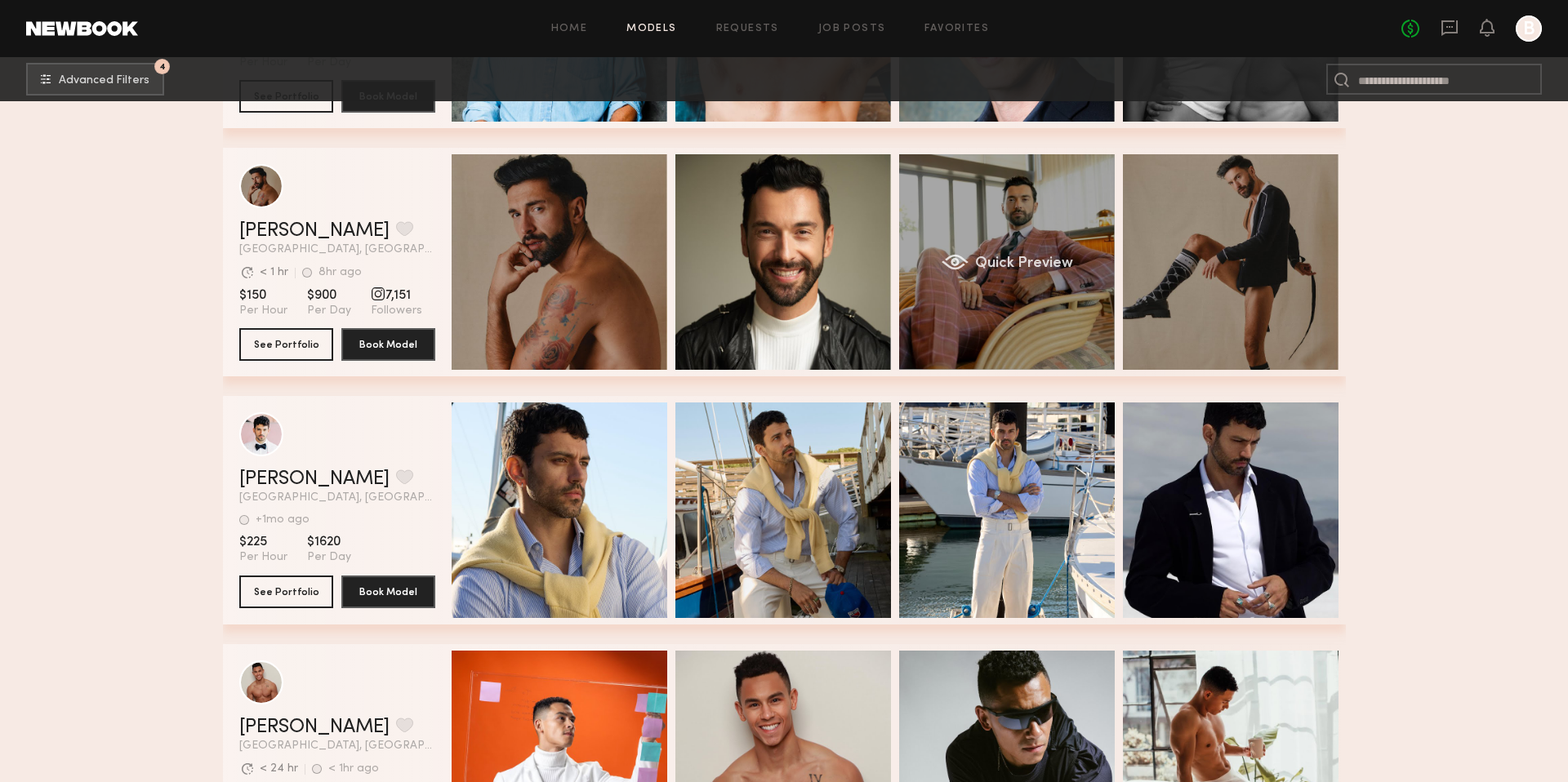
scroll to position [20333, 0]
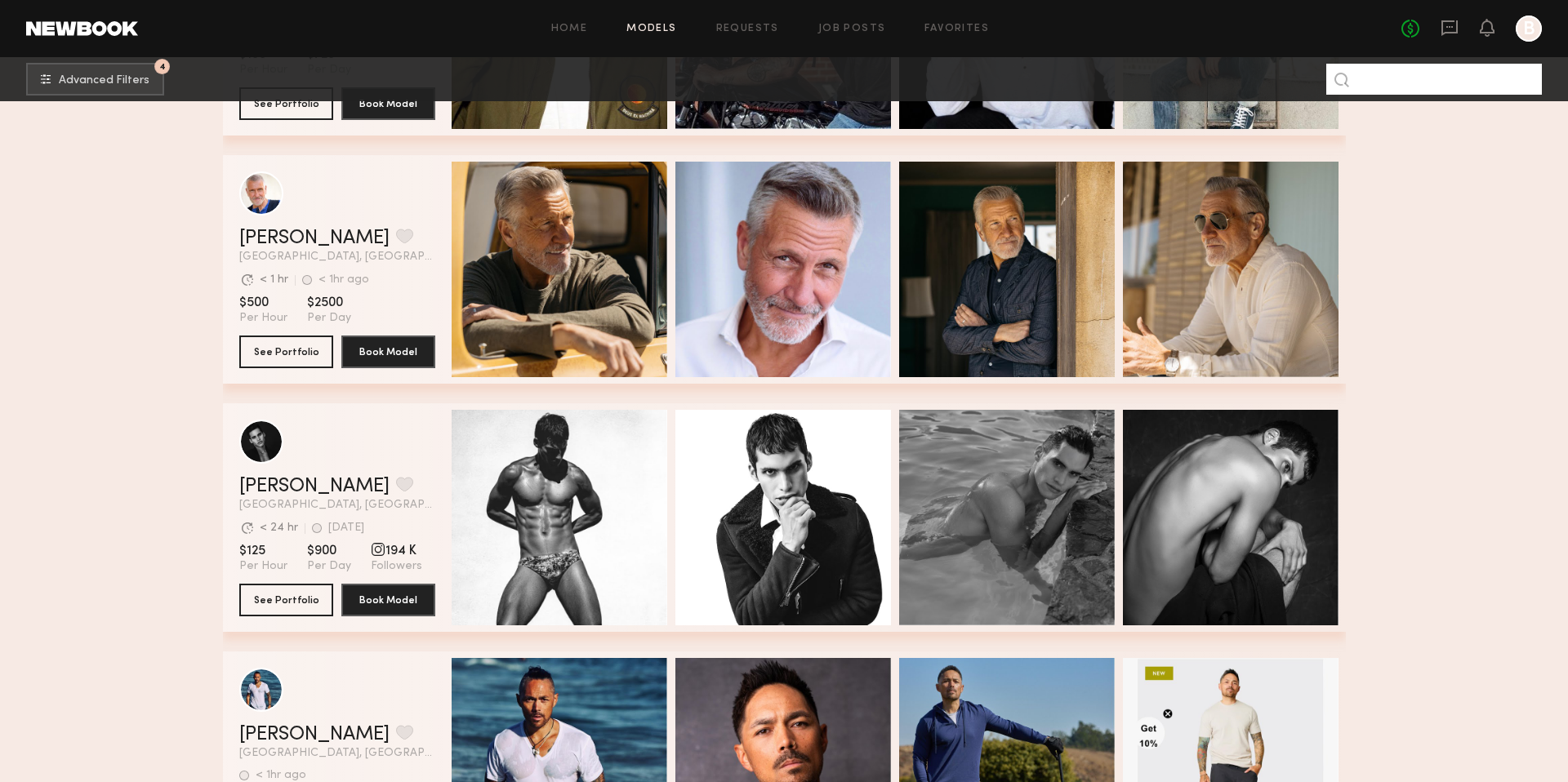
click at [1385, 80] on input at bounding box center [1433, 78] width 215 height 31
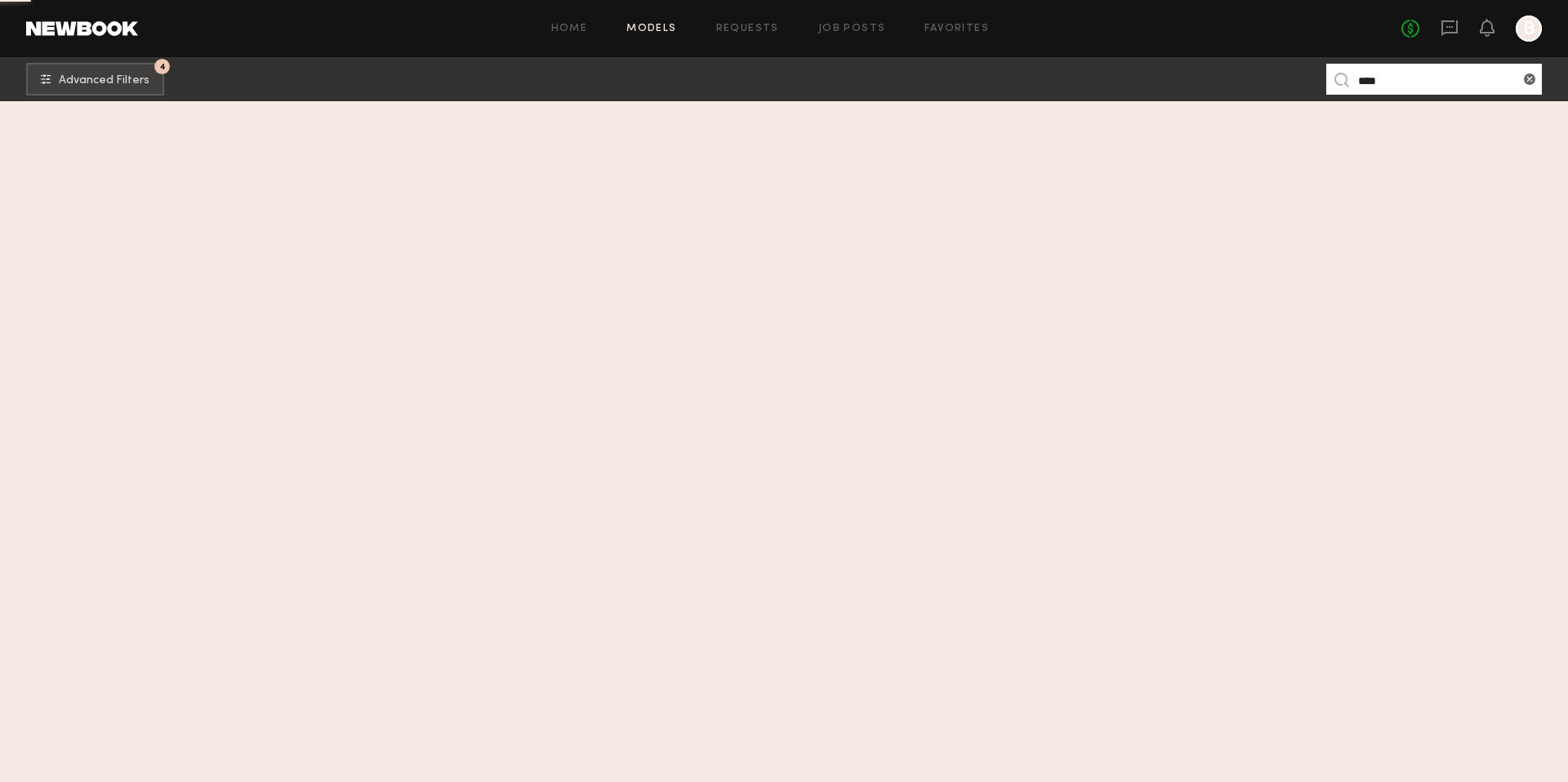
scroll to position [0, 0]
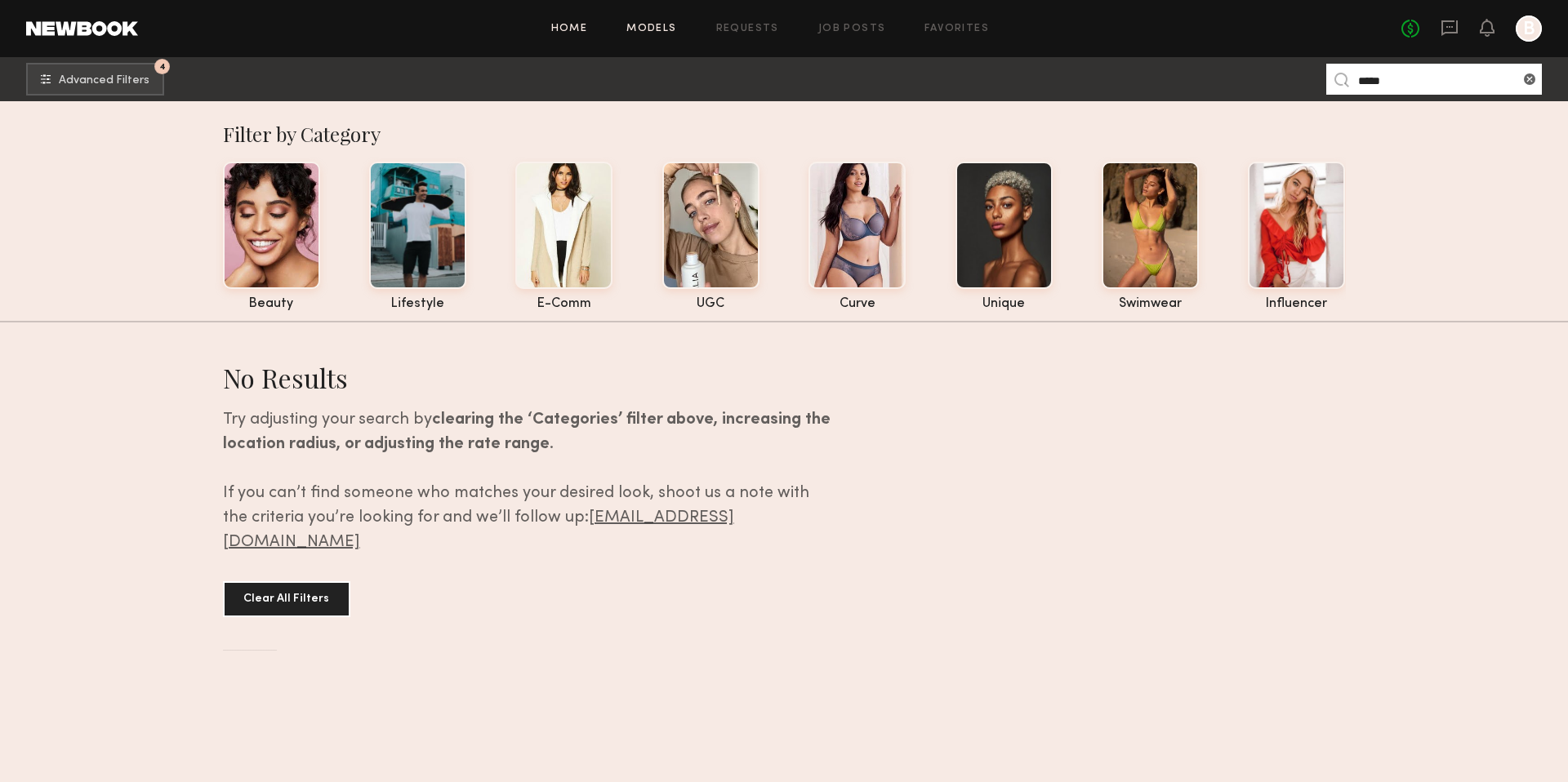
type input "*****"
click at [582, 27] on link "Home" at bounding box center [569, 28] width 37 height 10
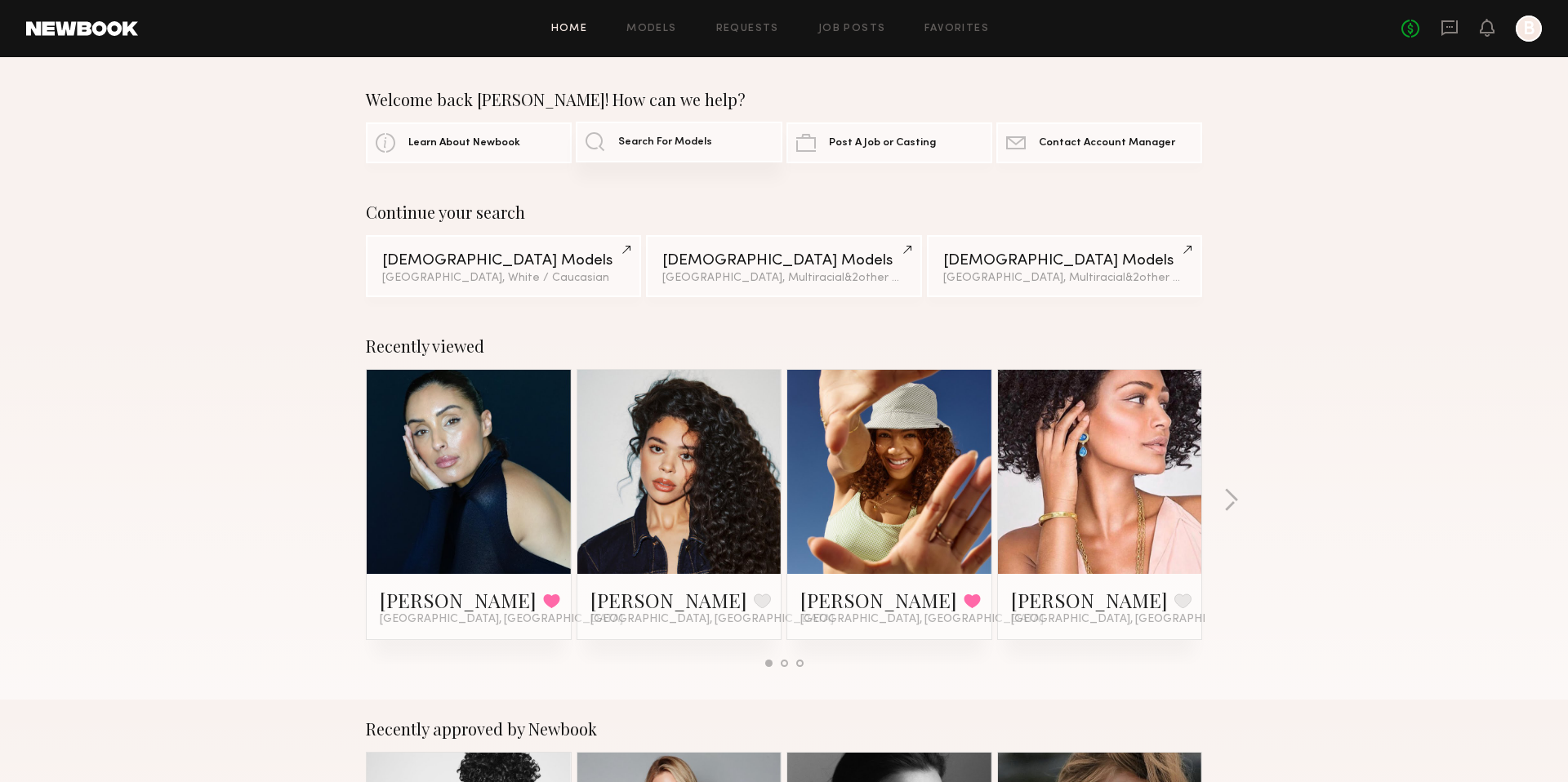
click at [624, 138] on span "Search For Models" at bounding box center [665, 141] width 94 height 10
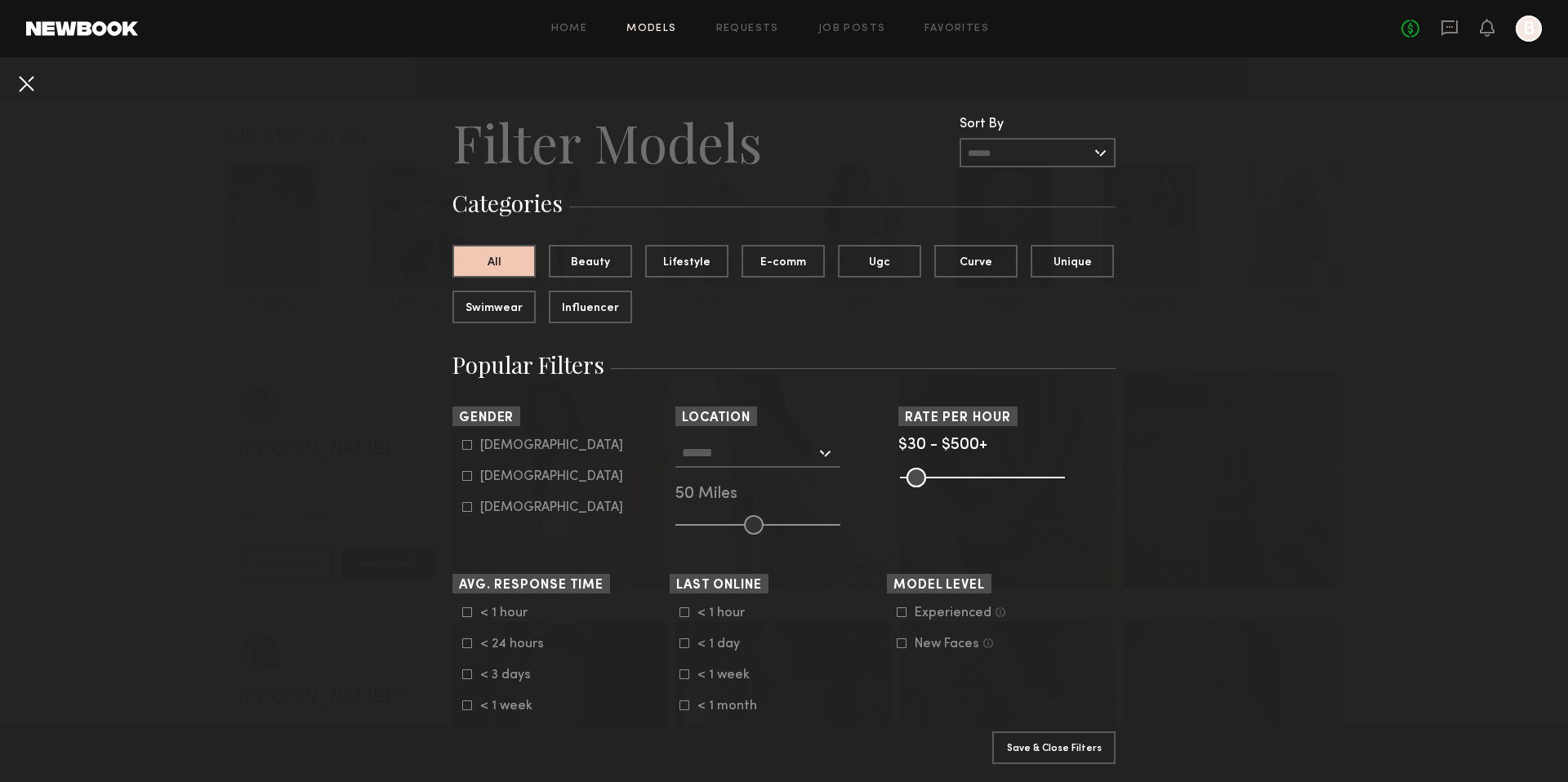
click at [27, 81] on button at bounding box center [26, 83] width 26 height 26
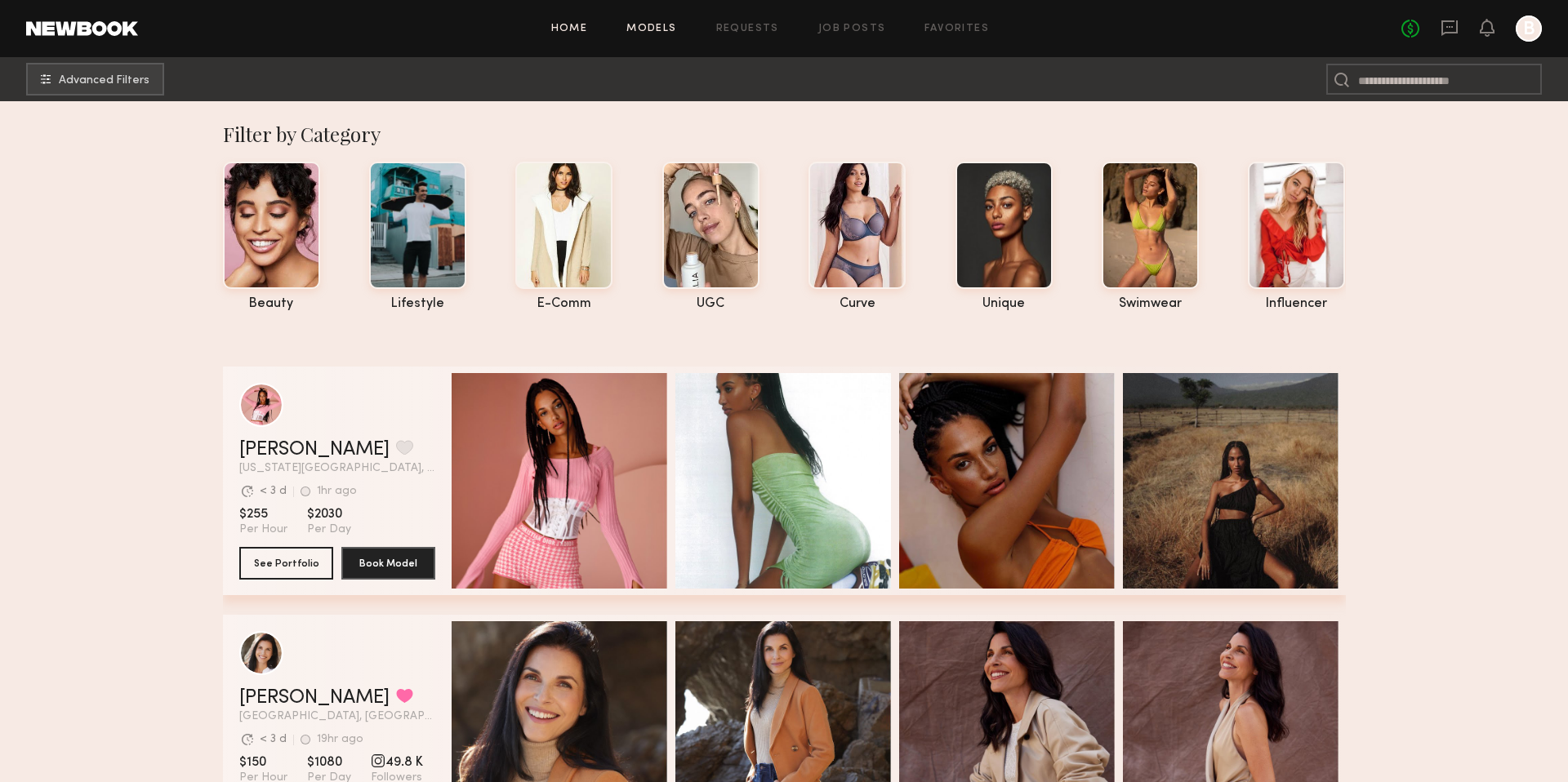
click at [562, 32] on link "Home" at bounding box center [569, 28] width 37 height 10
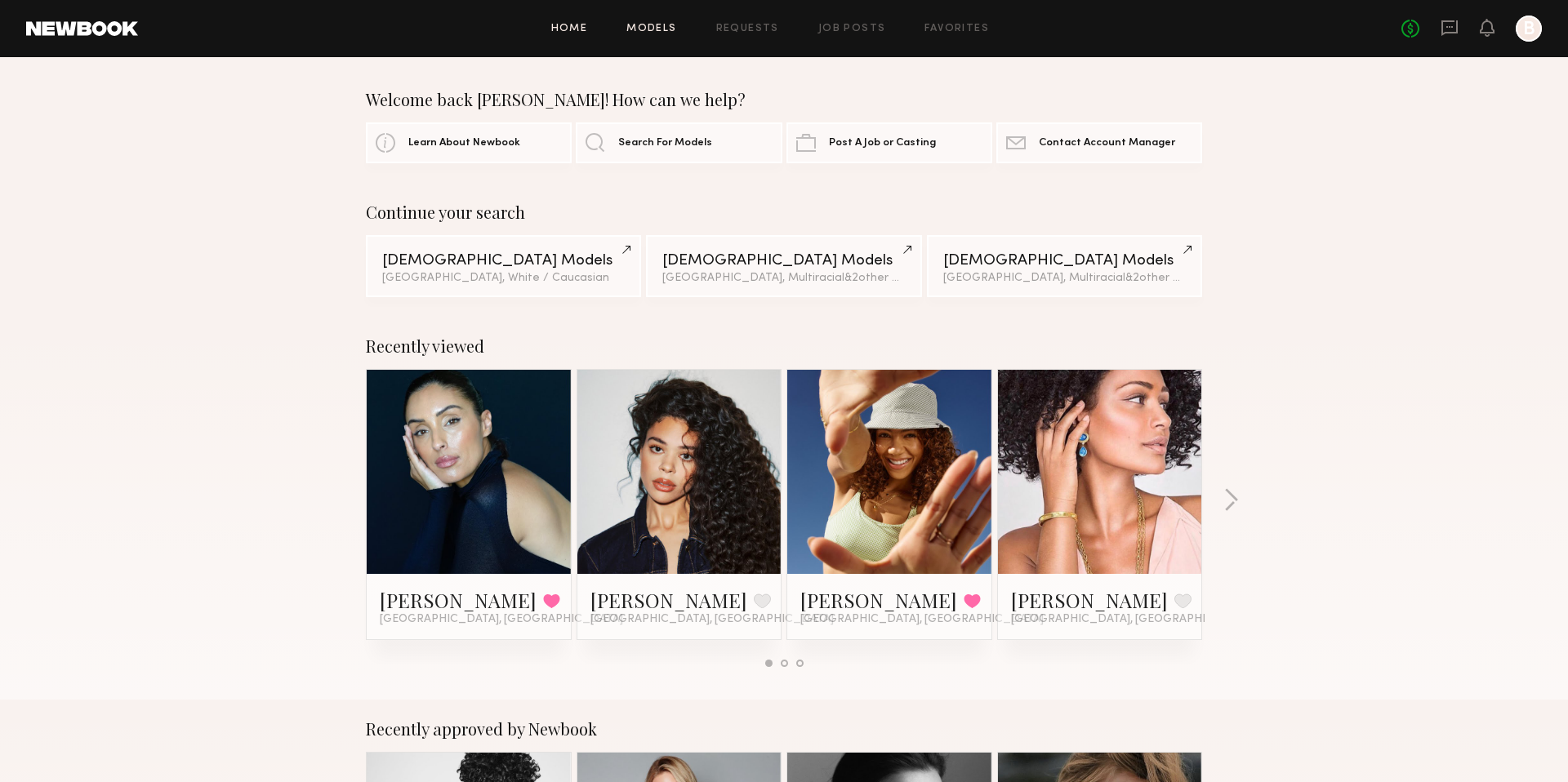
click at [657, 32] on link "Models" at bounding box center [651, 28] width 50 height 10
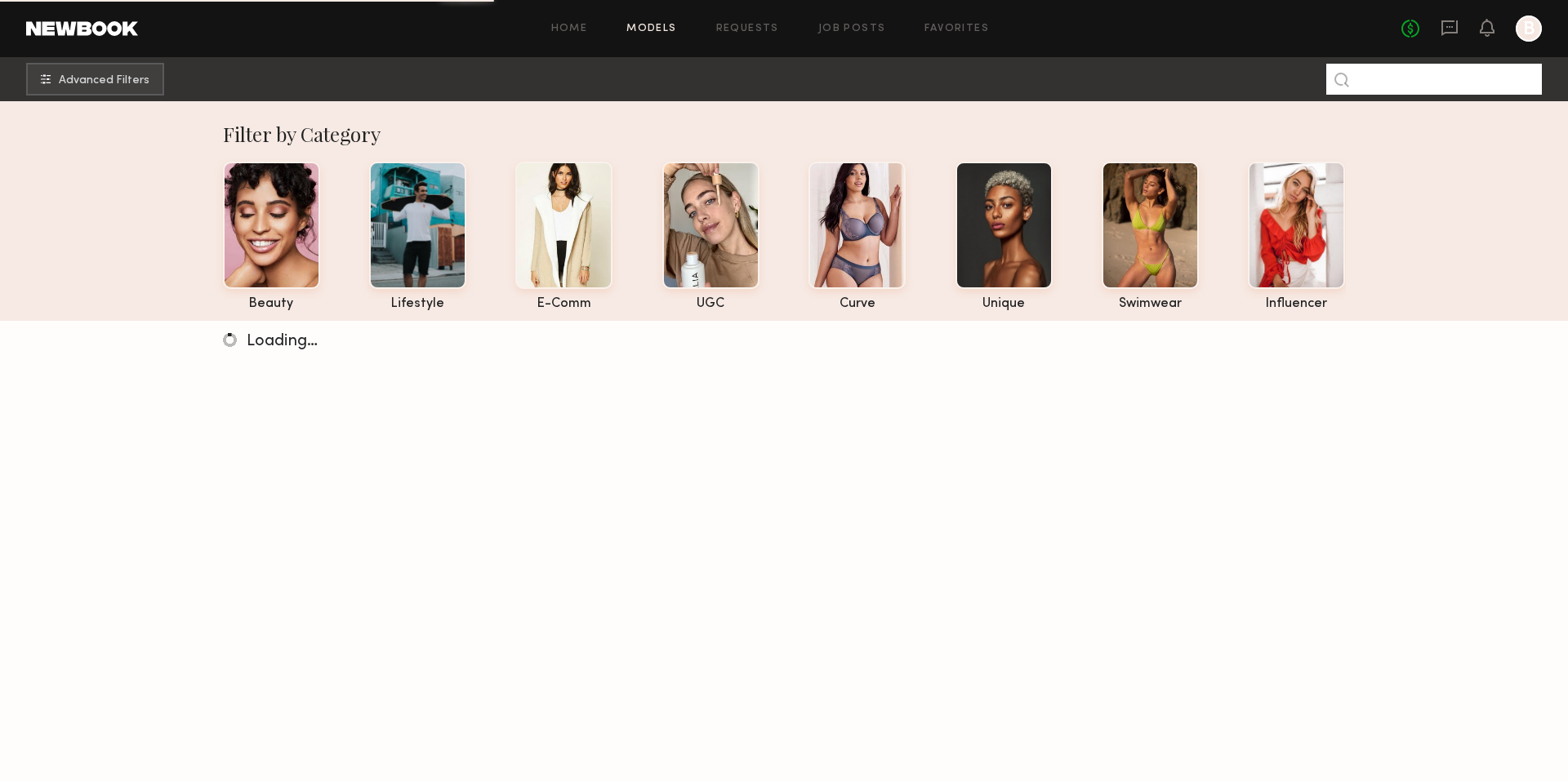
click at [1400, 81] on input at bounding box center [1433, 78] width 215 height 31
type input "***"
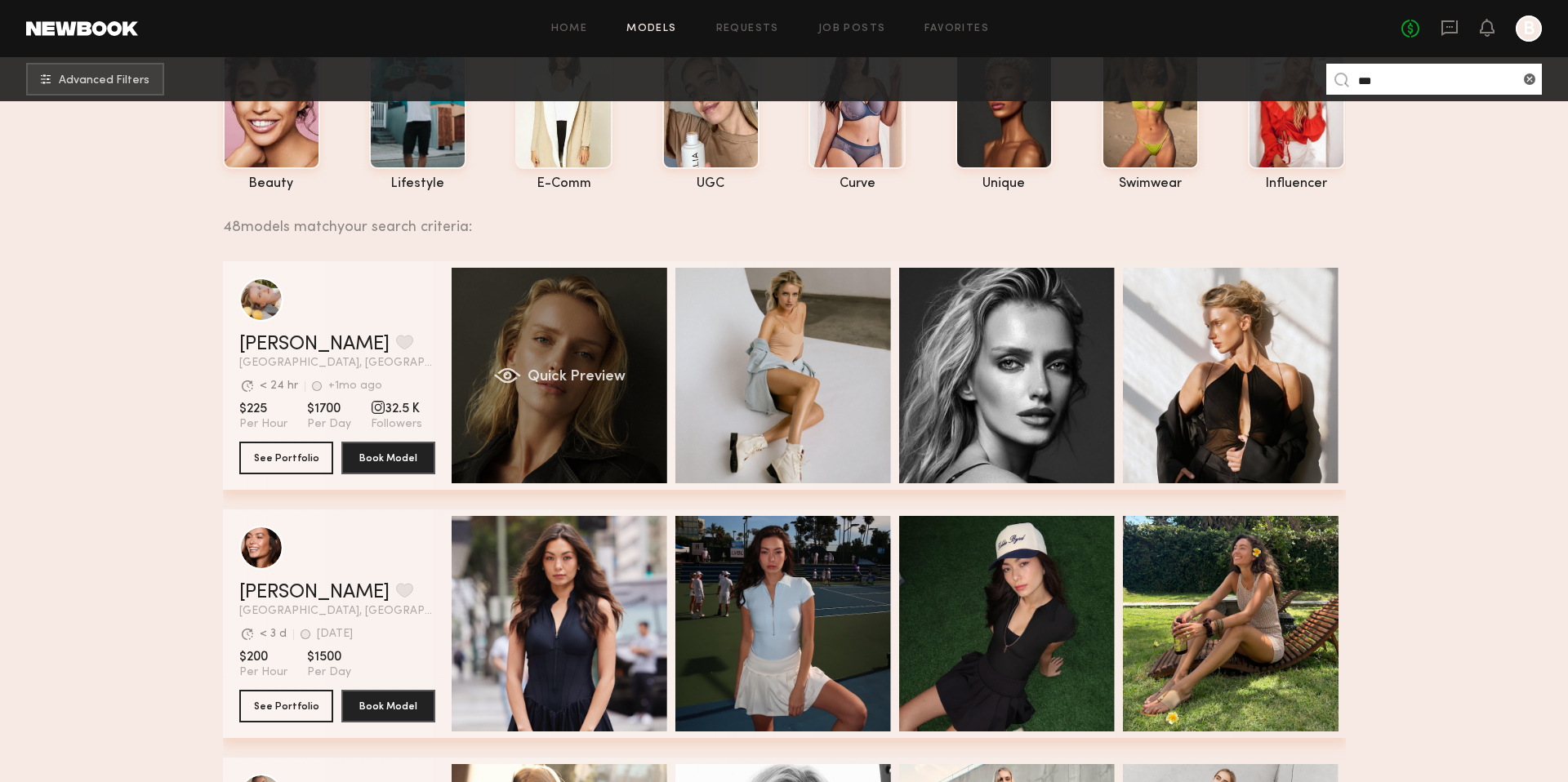
scroll to position [138, 0]
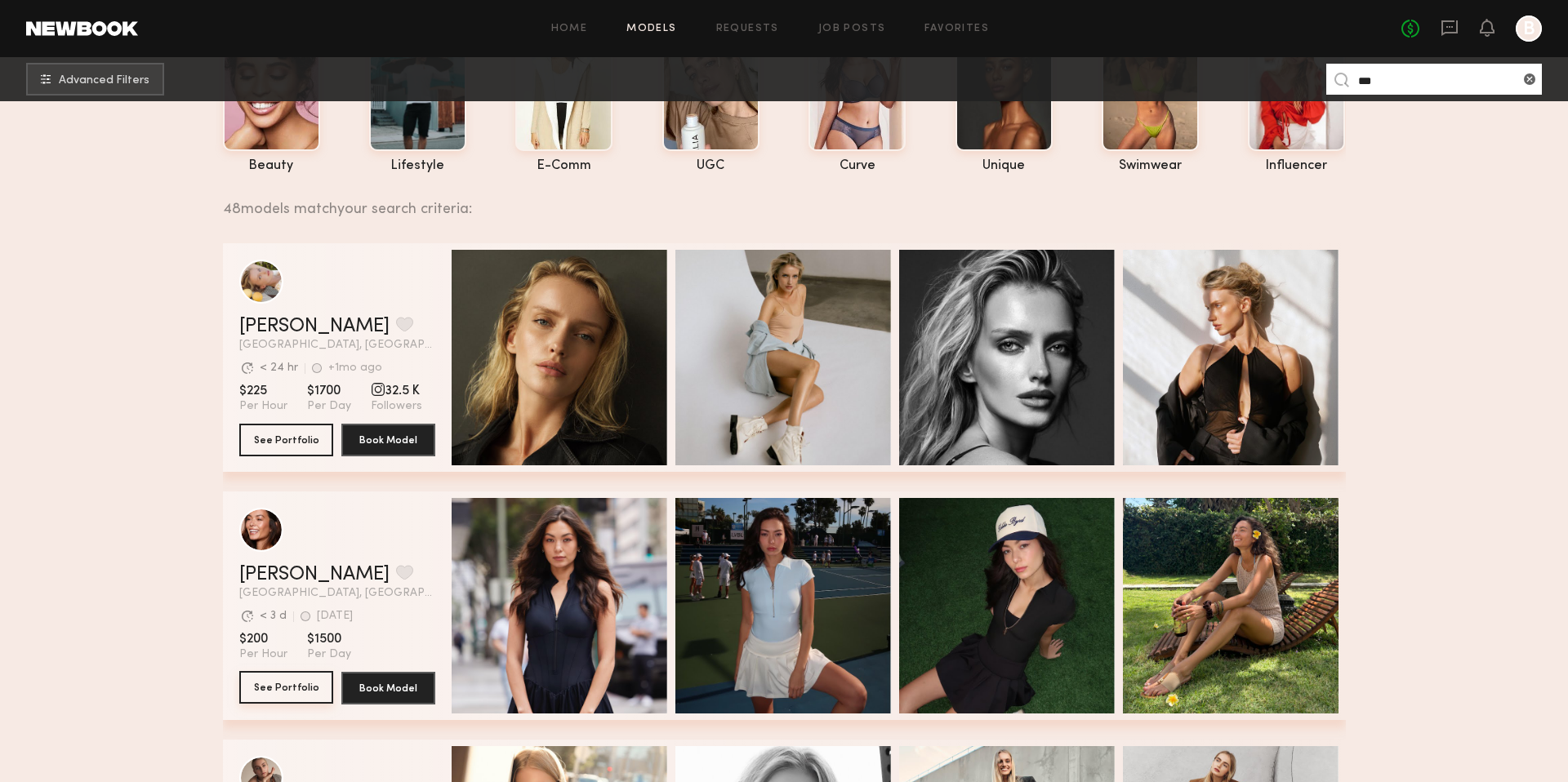
click at [303, 677] on button "See Portfolio" at bounding box center [287, 687] width 94 height 33
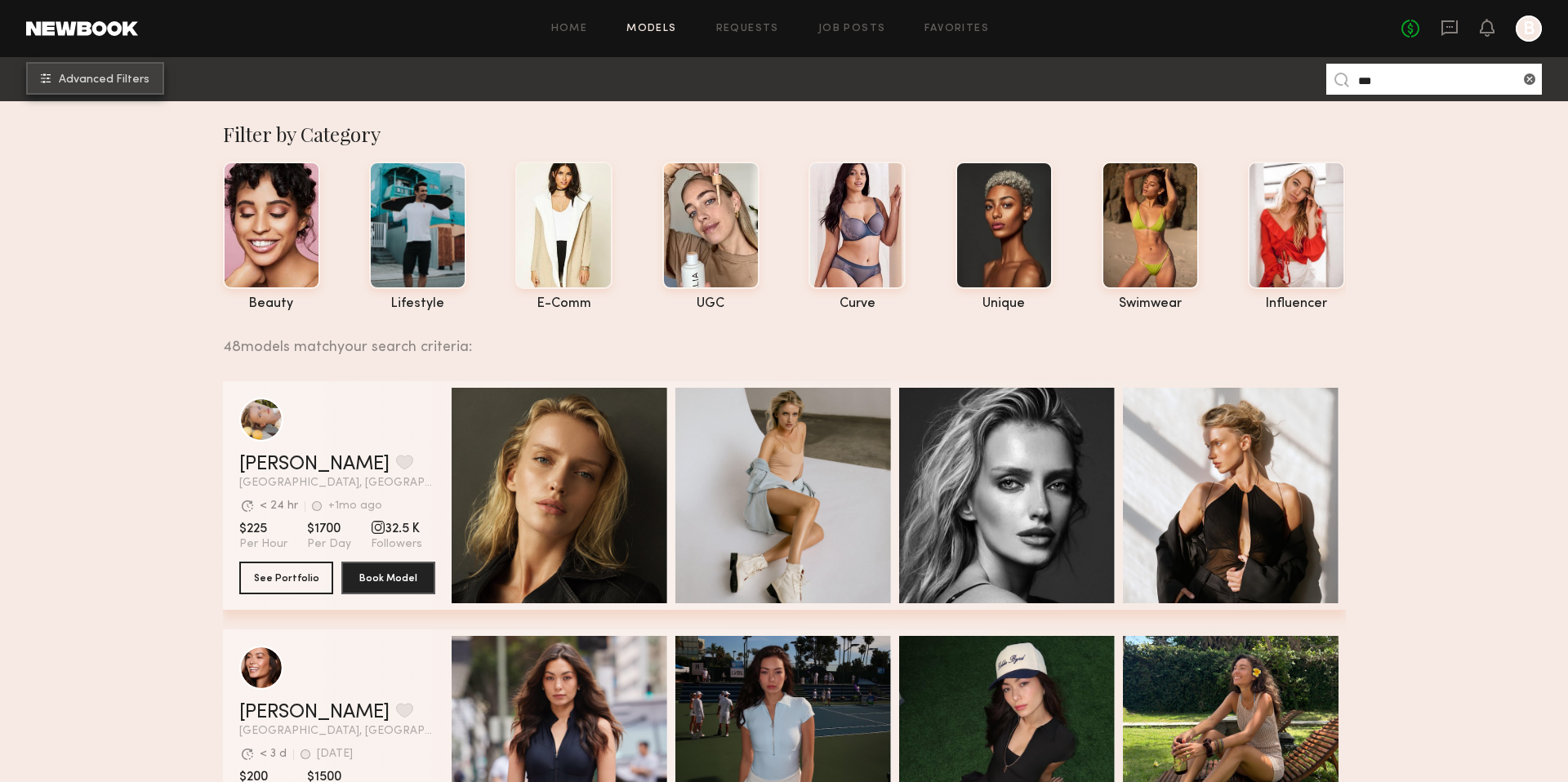
click at [157, 82] on button "Advanced Filters" at bounding box center [95, 78] width 138 height 33
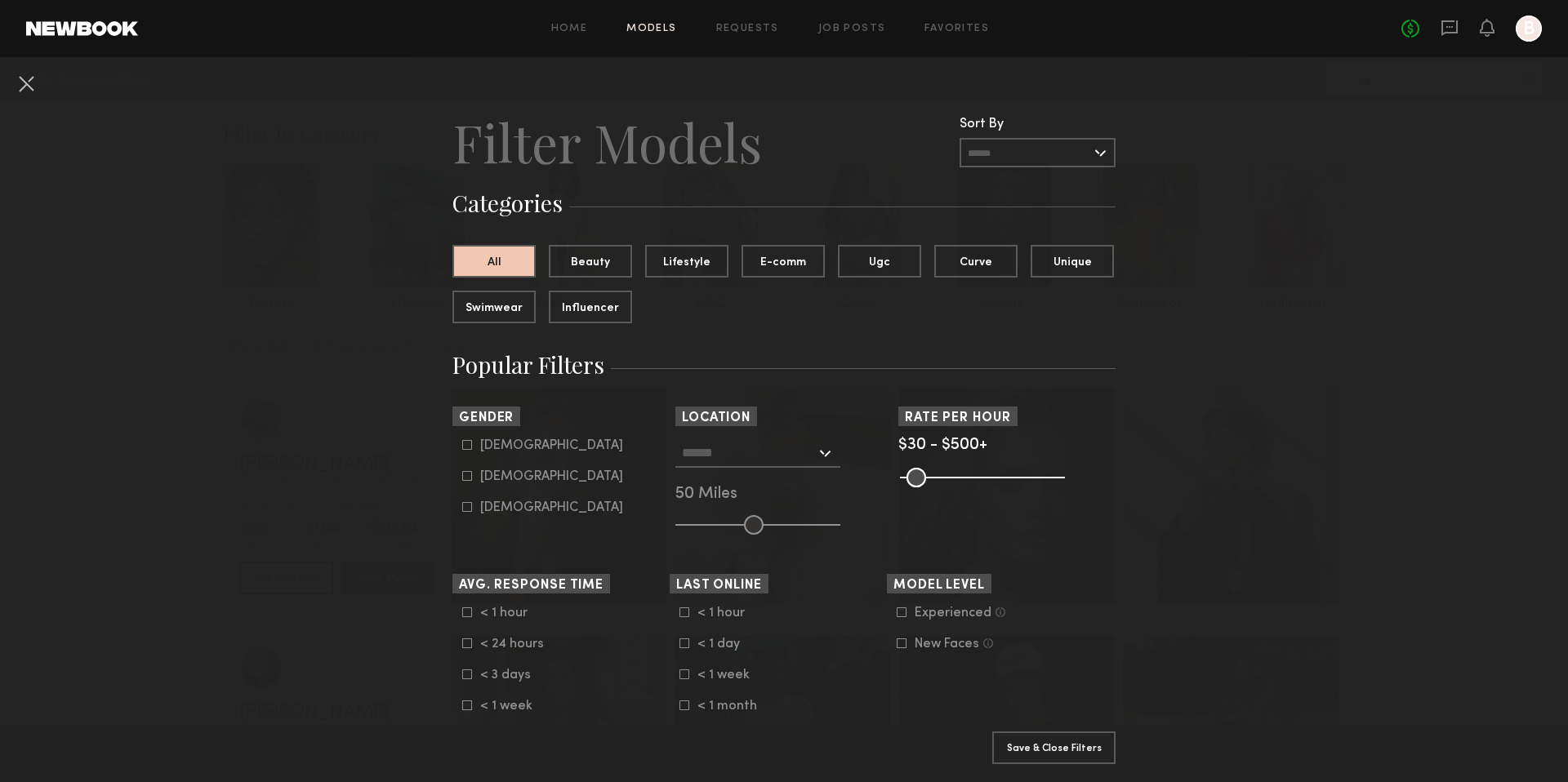
click at [466, 440] on common-framework-checkbox "Male" at bounding box center [566, 446] width 208 height 15
click at [469, 448] on icon at bounding box center [467, 444] width 9 height 9
type input "*"
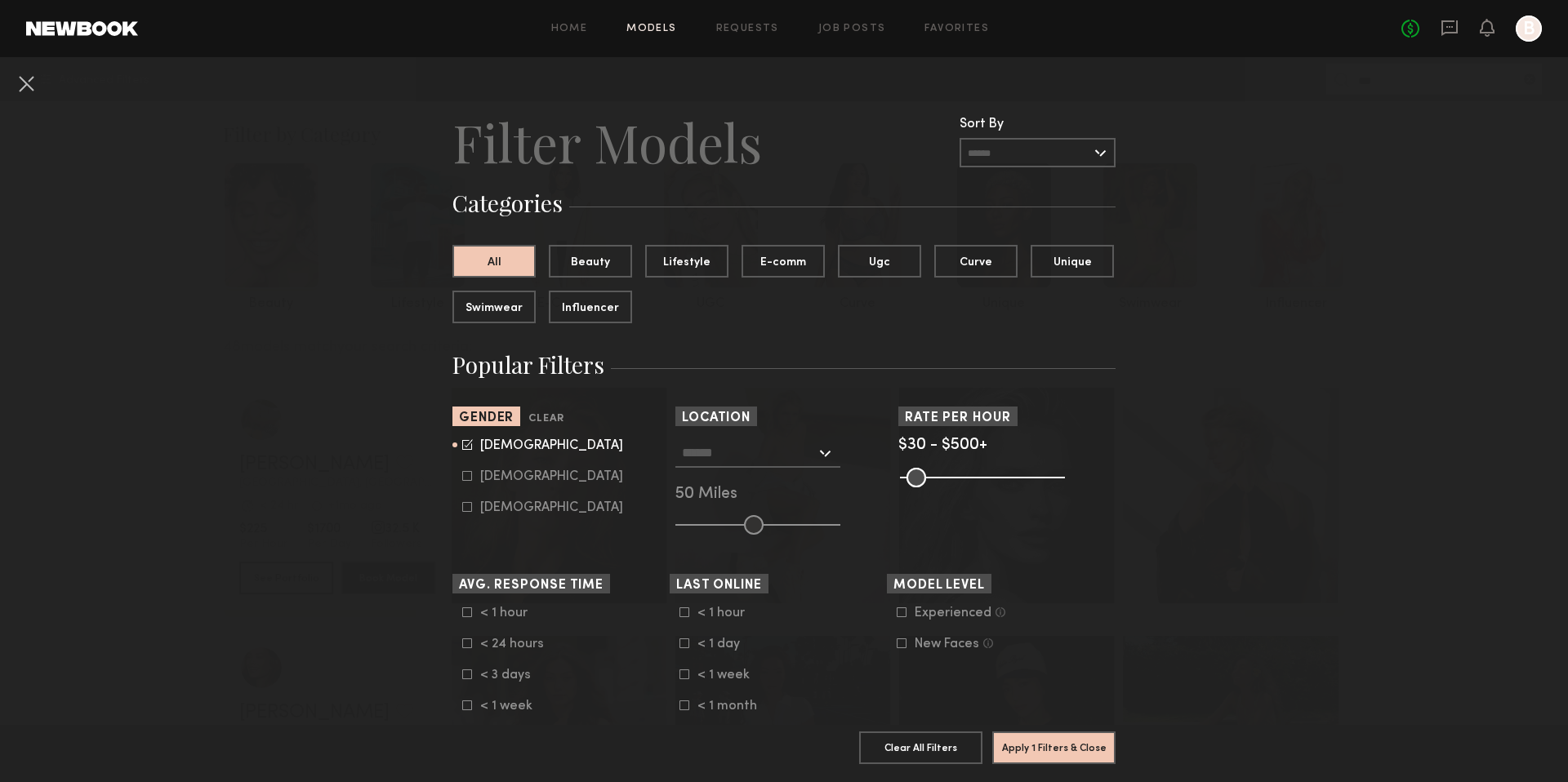
click at [776, 452] on input "text" at bounding box center [749, 452] width 134 height 27
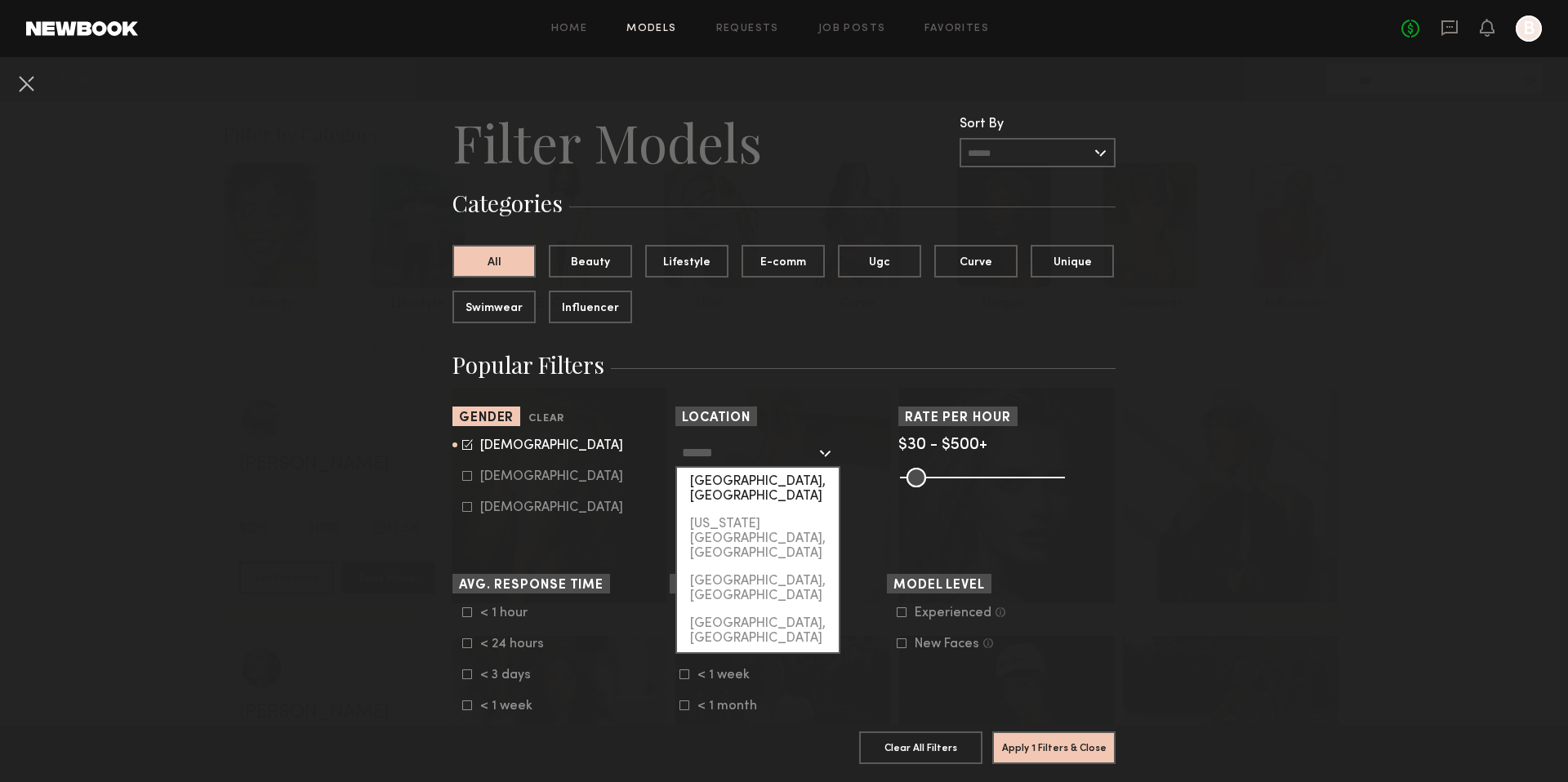
click at [745, 480] on div "[GEOGRAPHIC_DATA], [GEOGRAPHIC_DATA]" at bounding box center [757, 489] width 161 height 42
type input "**********"
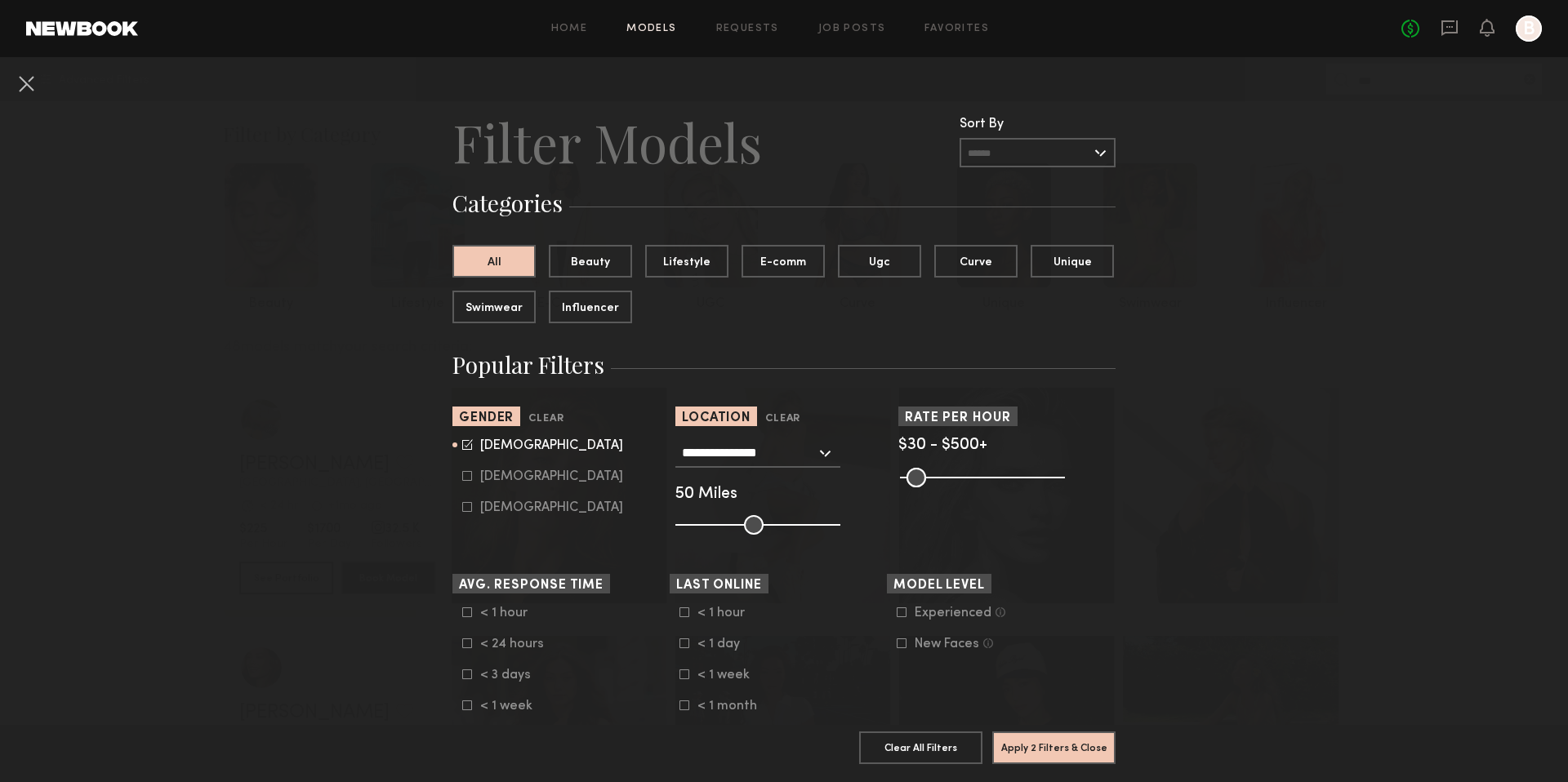
click at [901, 616] on icon at bounding box center [901, 612] width 9 height 9
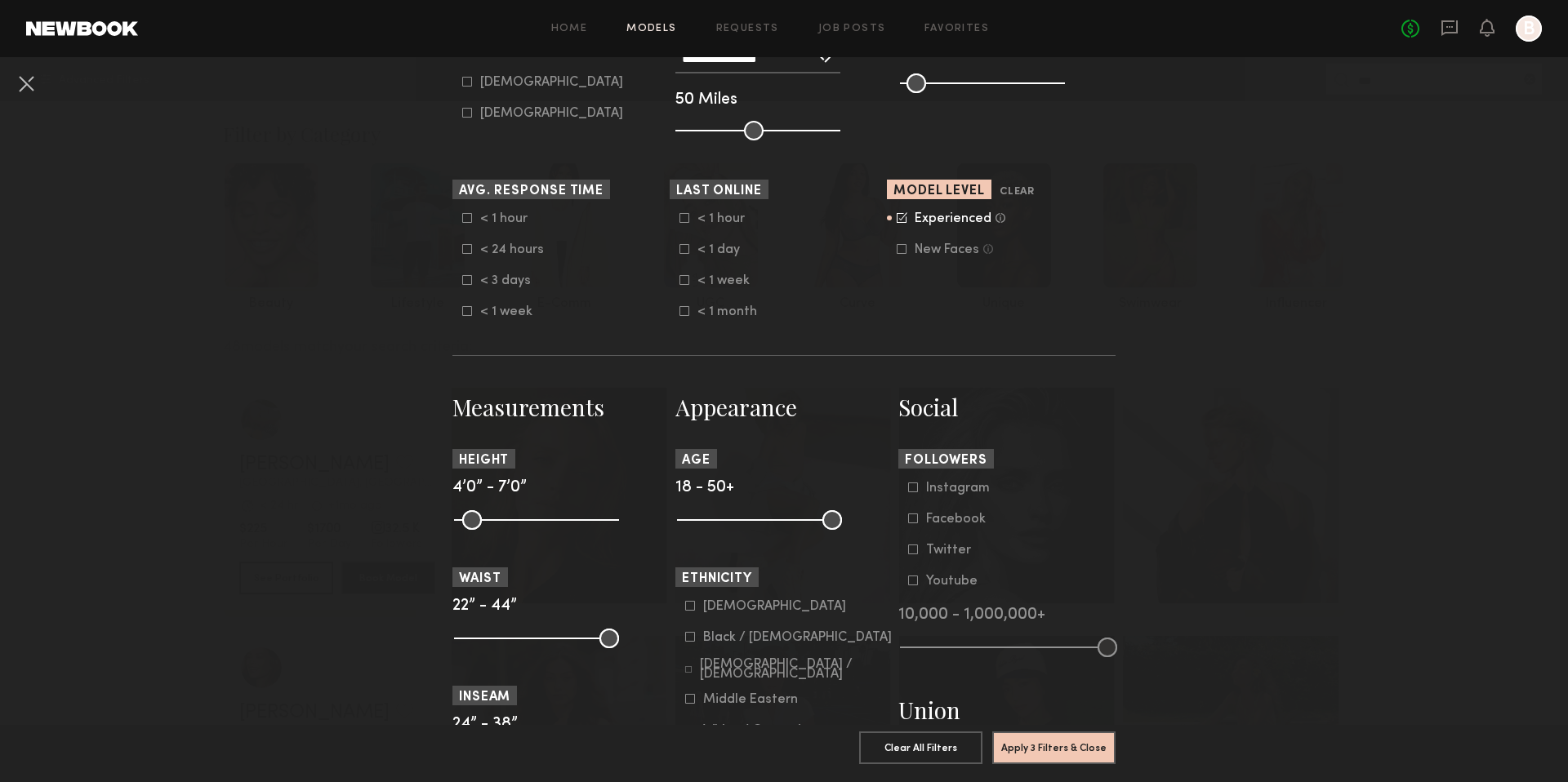
scroll to position [397, 0]
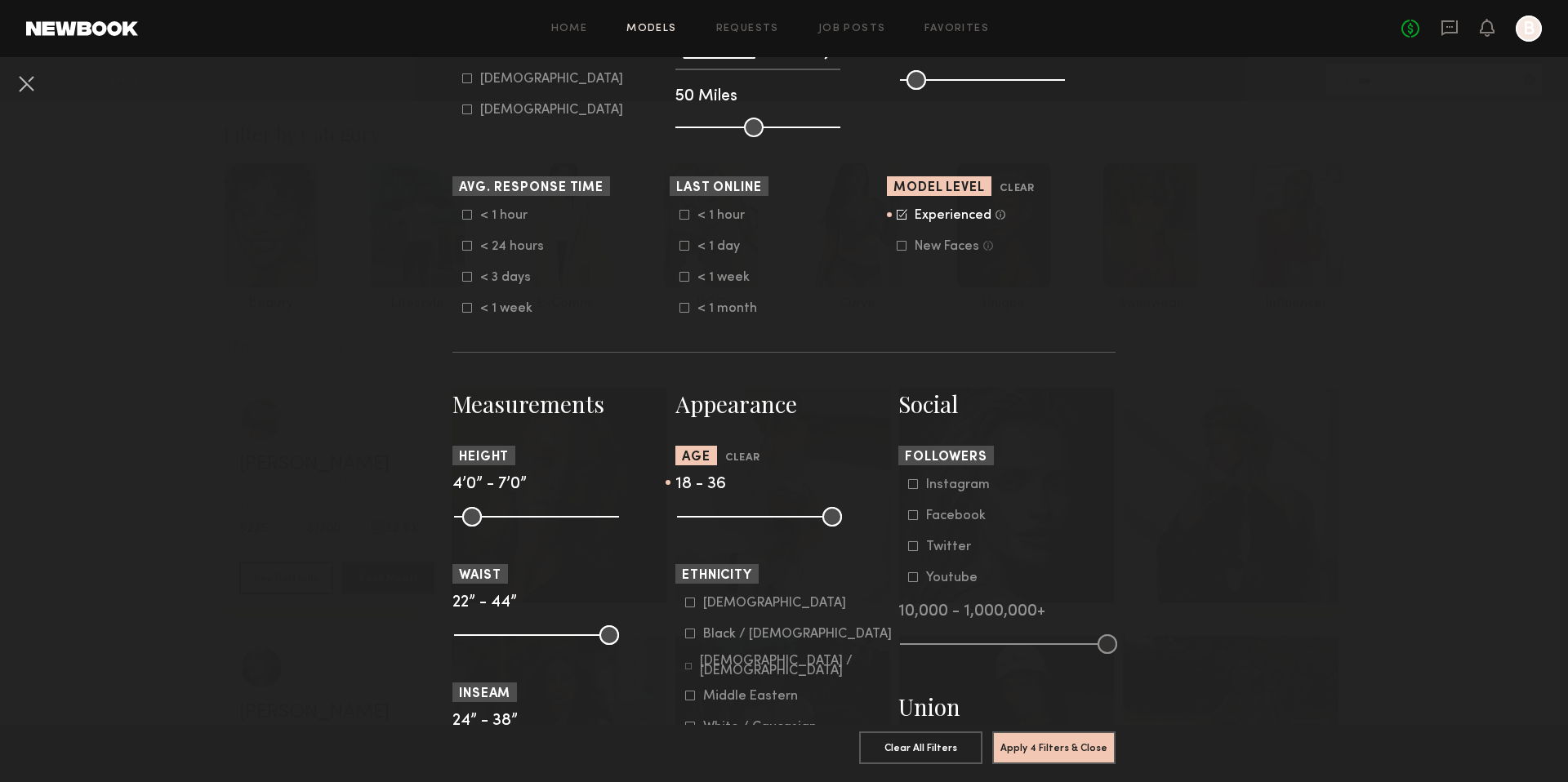
type input "**"
drag, startPoint x: 829, startPoint y: 521, endPoint x: 769, endPoint y: 528, distance: 60.4
drag, startPoint x: 685, startPoint y: 524, endPoint x: 718, endPoint y: 525, distance: 33.0
type input "**"
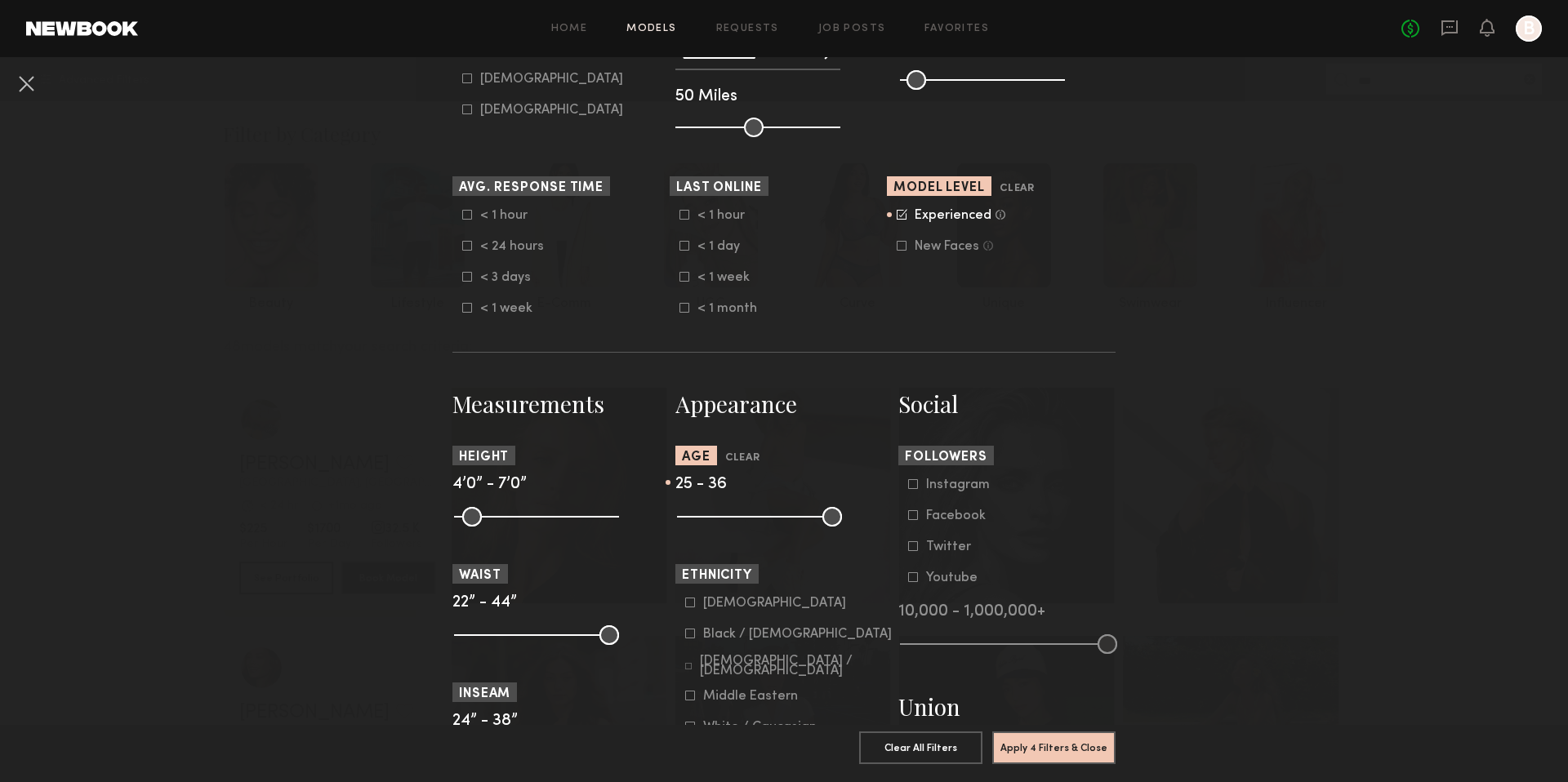
click at [718, 525] on input "range" at bounding box center [759, 516] width 165 height 20
click at [690, 599] on common-framework-checkbox "Asian" at bounding box center [789, 604] width 208 height 15
click at [689, 605] on icon at bounding box center [690, 602] width 9 height 9
click at [692, 668] on icon at bounding box center [688, 666] width 7 height 7
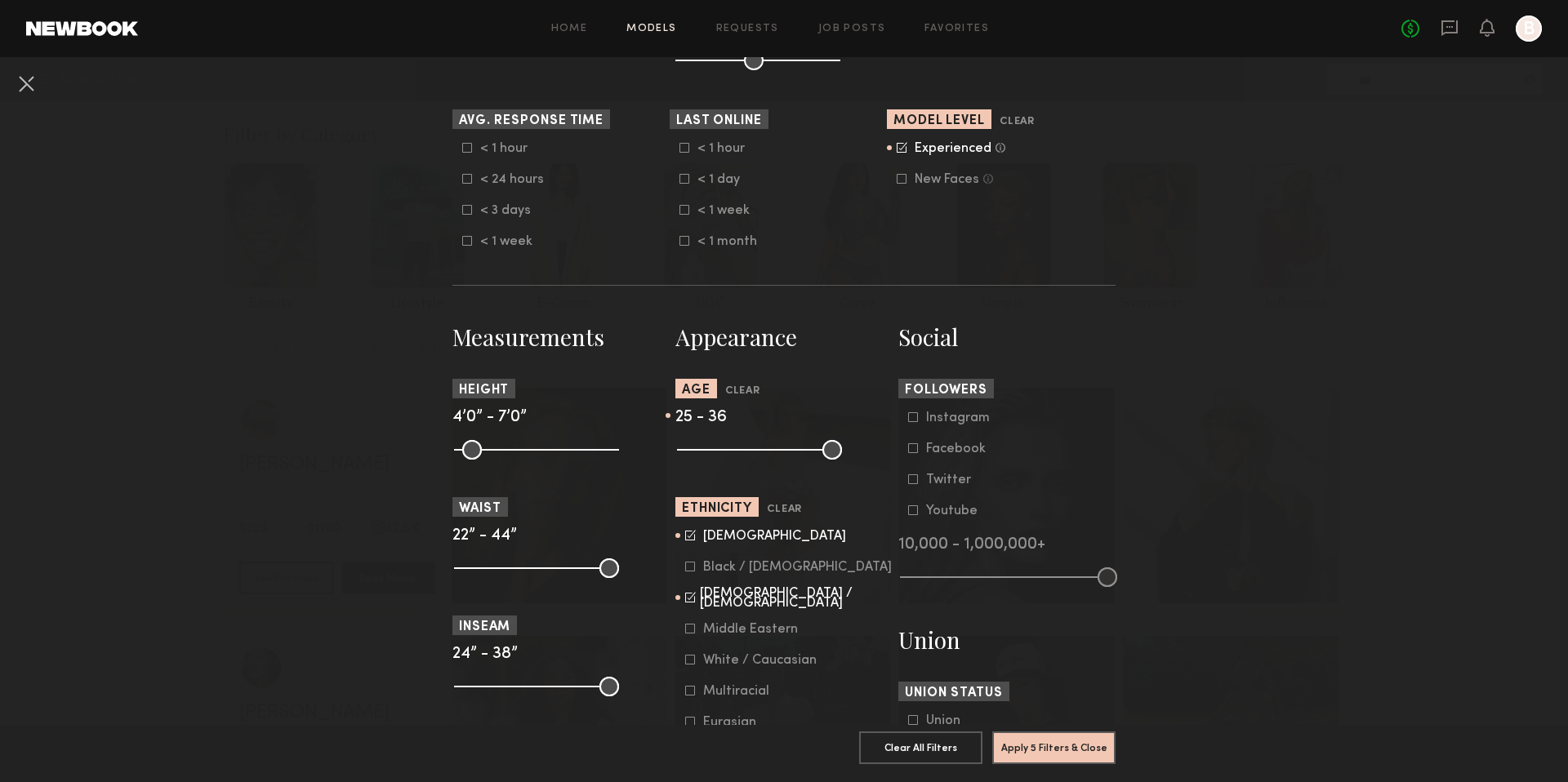
scroll to position [484, 0]
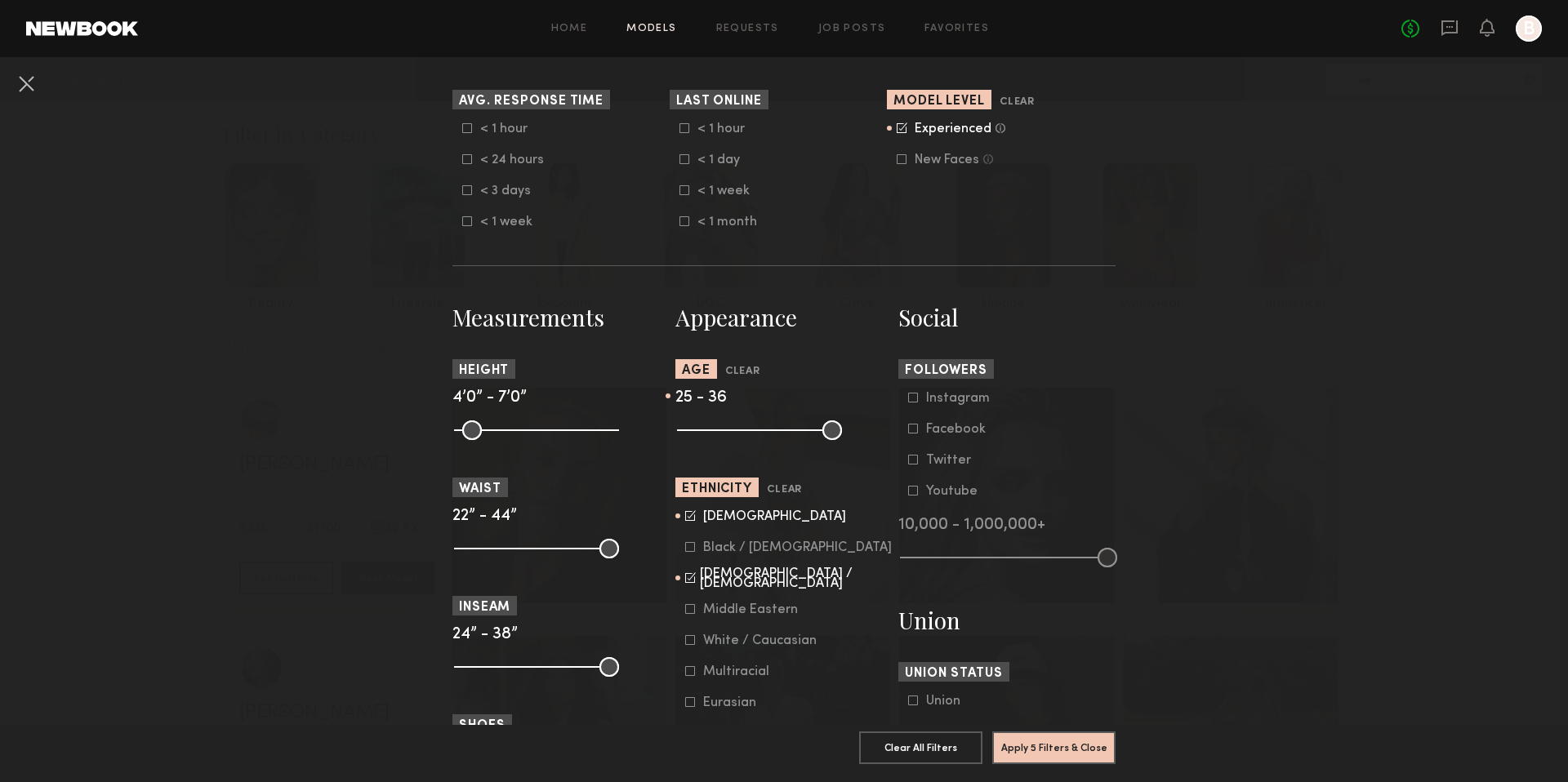
click at [689, 641] on icon at bounding box center [690, 640] width 9 height 9
click at [690, 676] on icon at bounding box center [690, 671] width 9 height 9
click at [1026, 734] on button "Apply 5 Filters & Close" at bounding box center [1053, 747] width 124 height 33
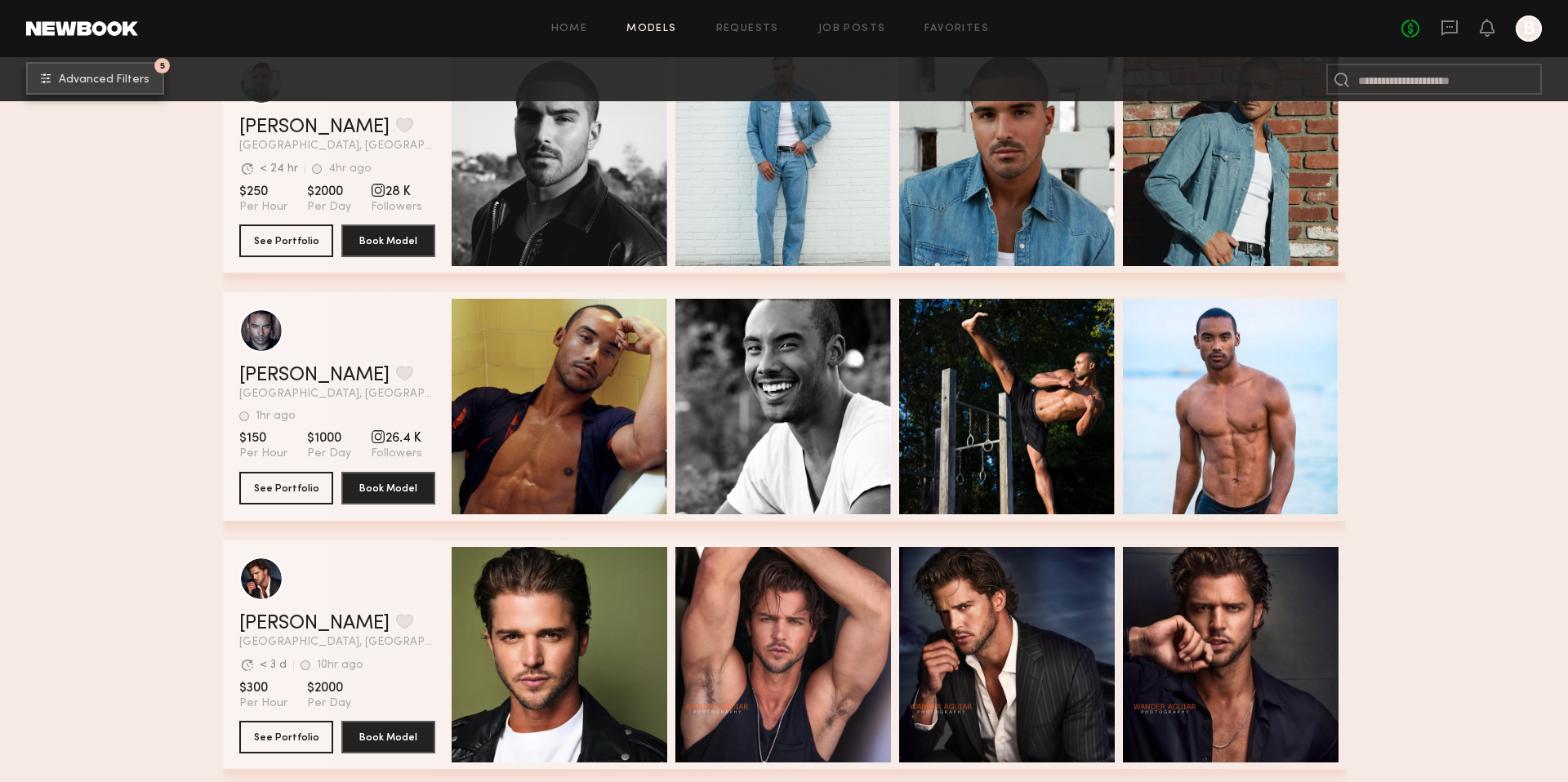
scroll to position [3065, 0]
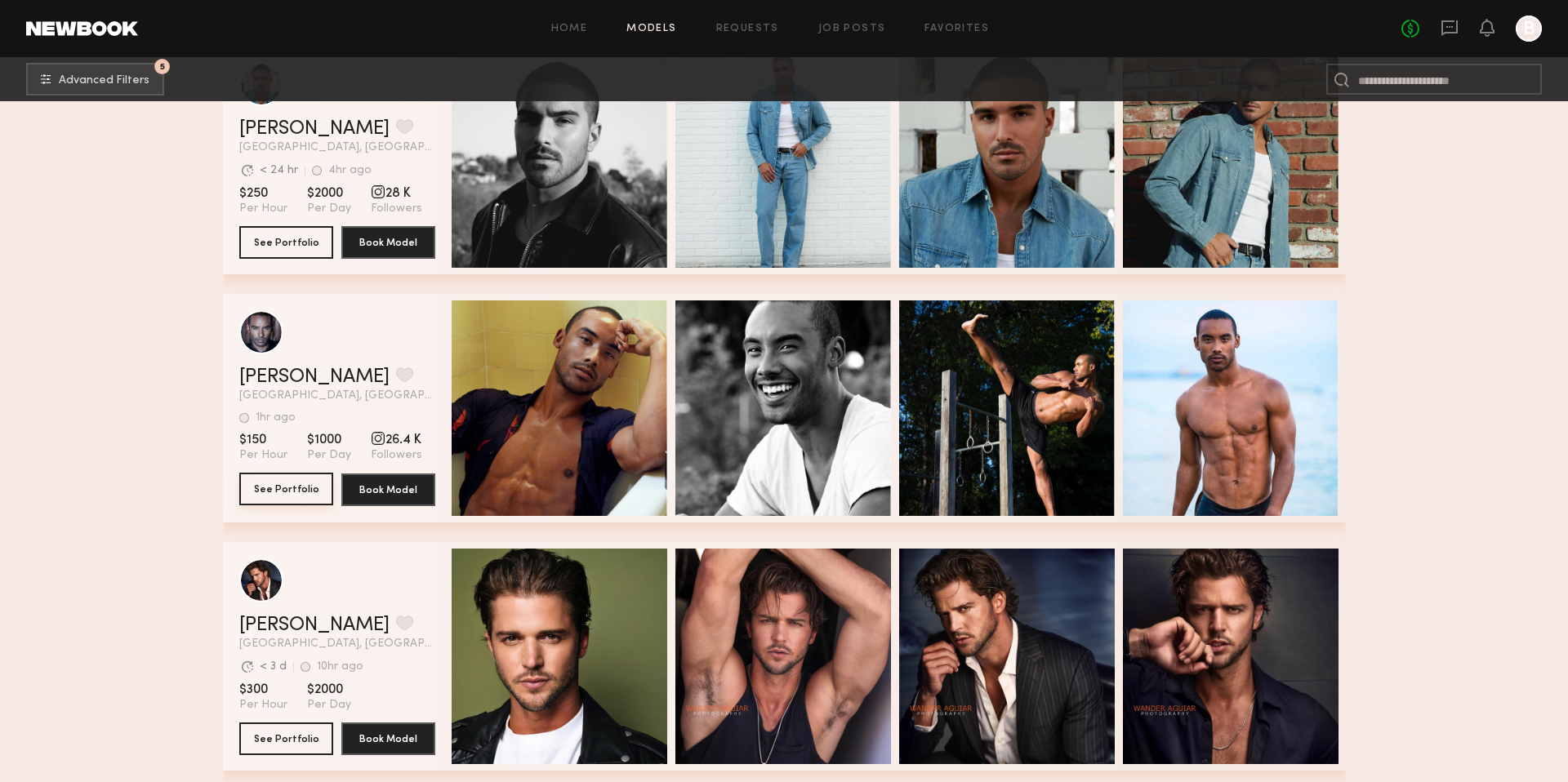
click at [305, 494] on button "See Portfolio" at bounding box center [287, 489] width 94 height 33
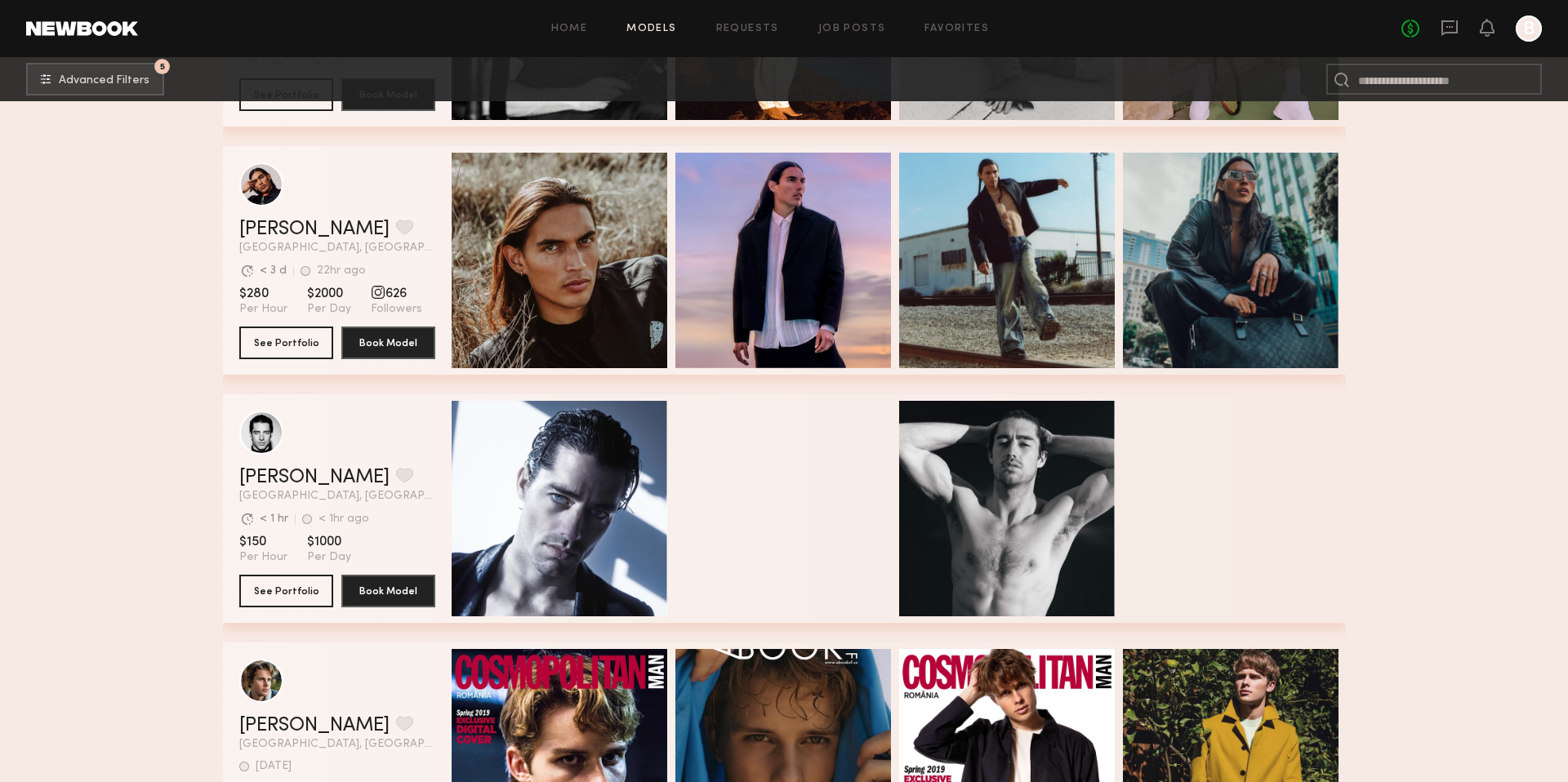
scroll to position [3959, 0]
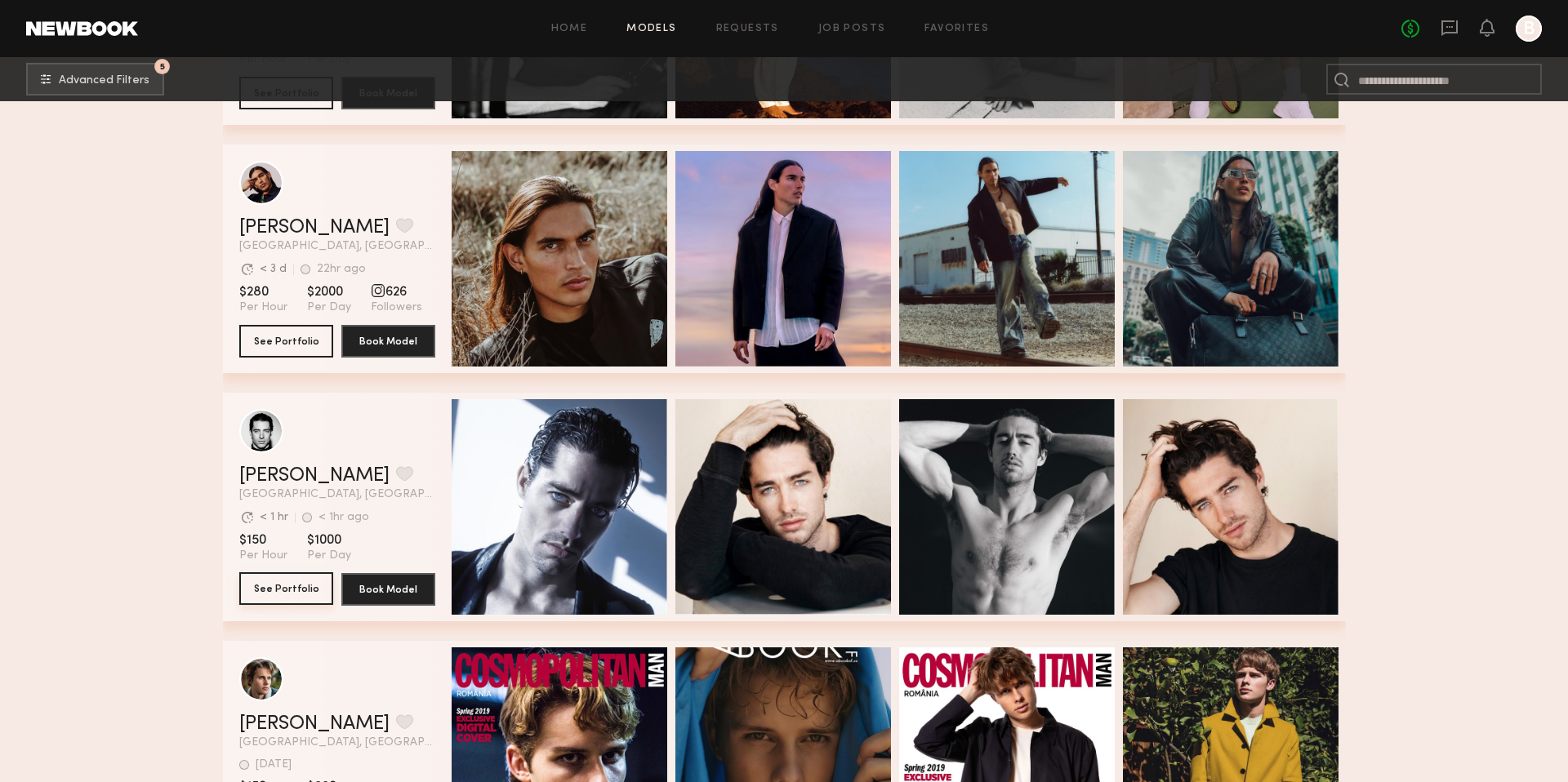
click at [309, 591] on button "See Portfolio" at bounding box center [287, 589] width 94 height 33
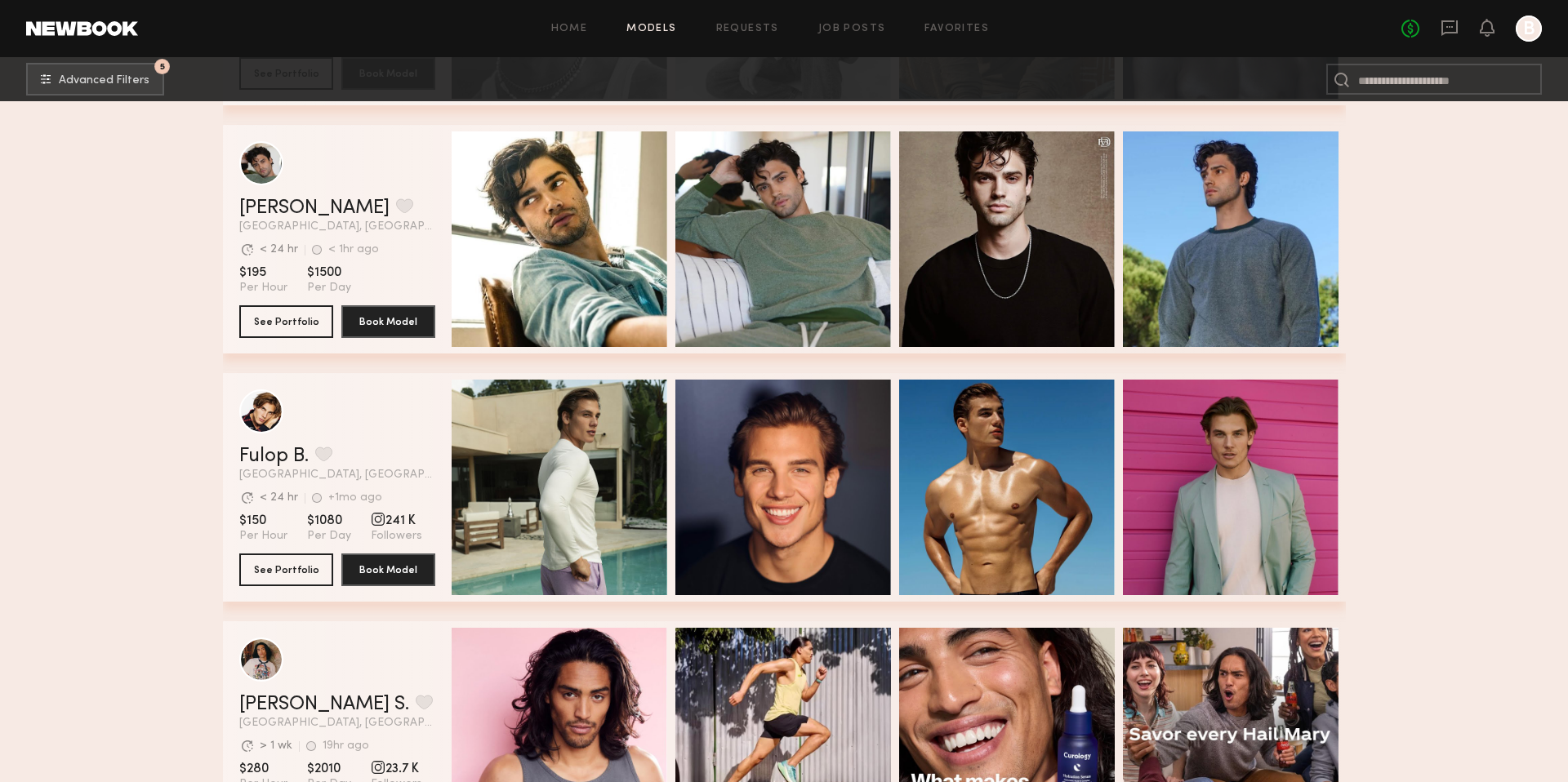
scroll to position [4979, 0]
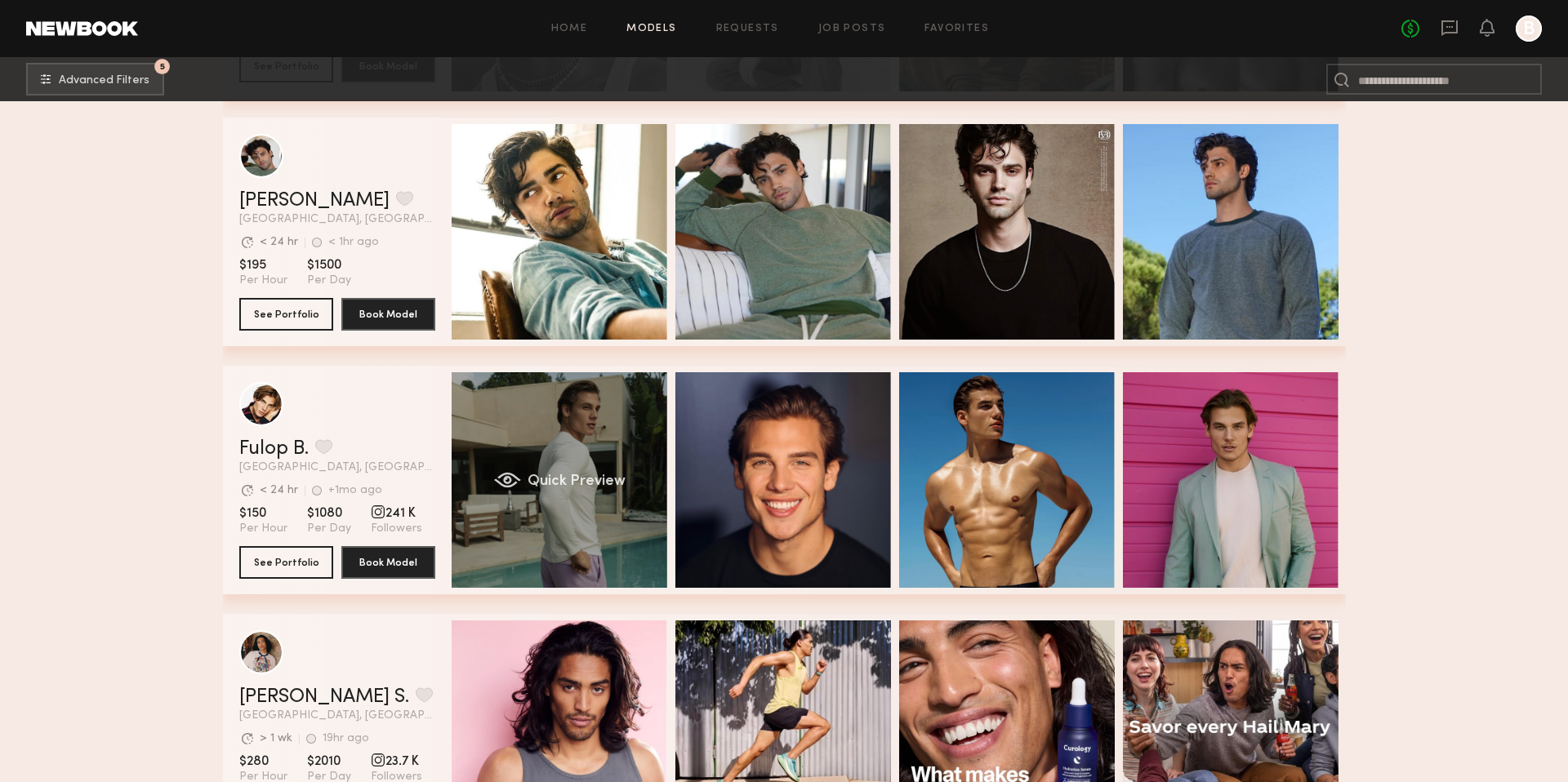
click at [497, 549] on div "Quick Preview" at bounding box center [559, 480] width 215 height 215
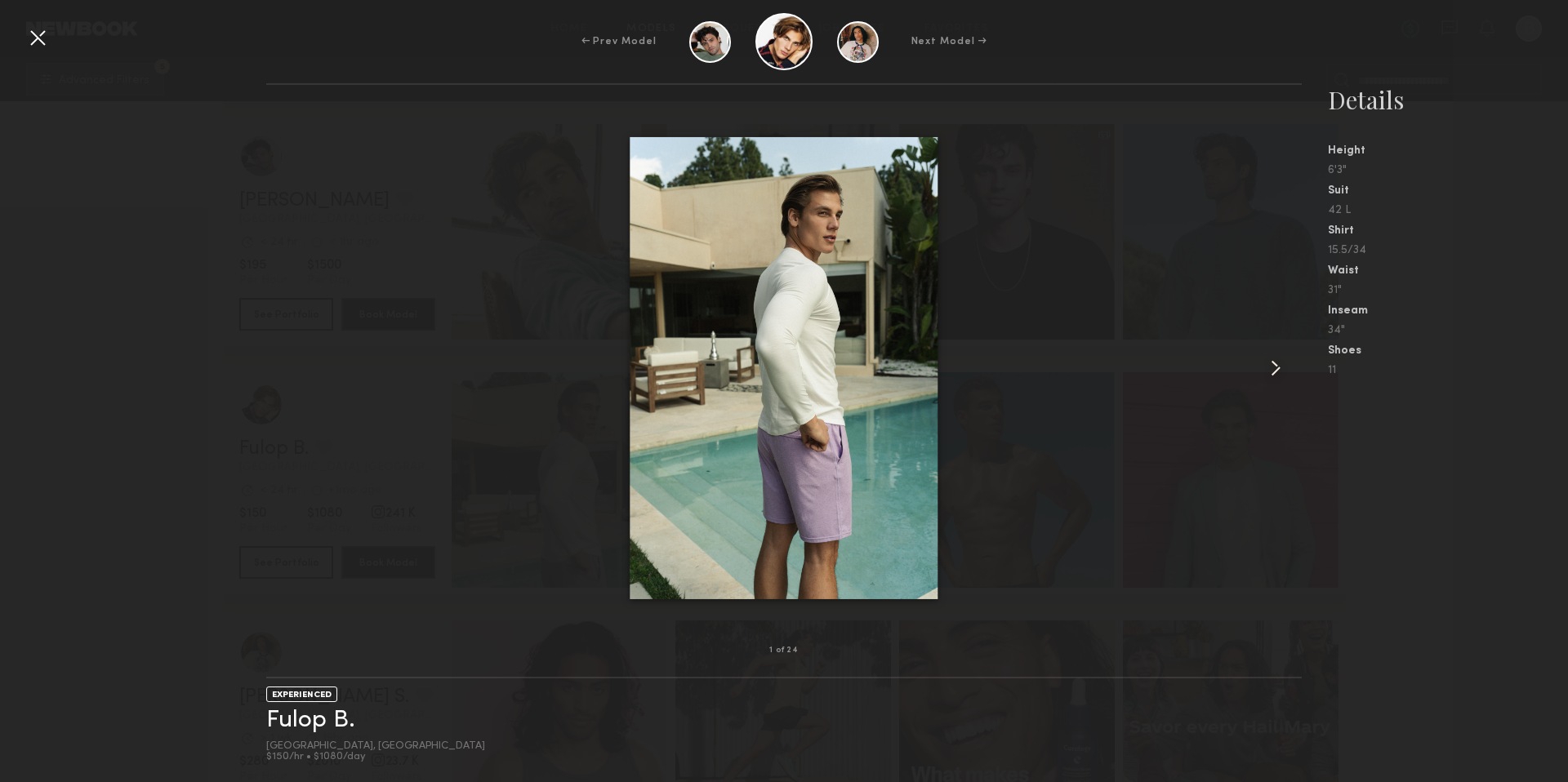
click at [1272, 367] on common-icon at bounding box center [1276, 368] width 26 height 26
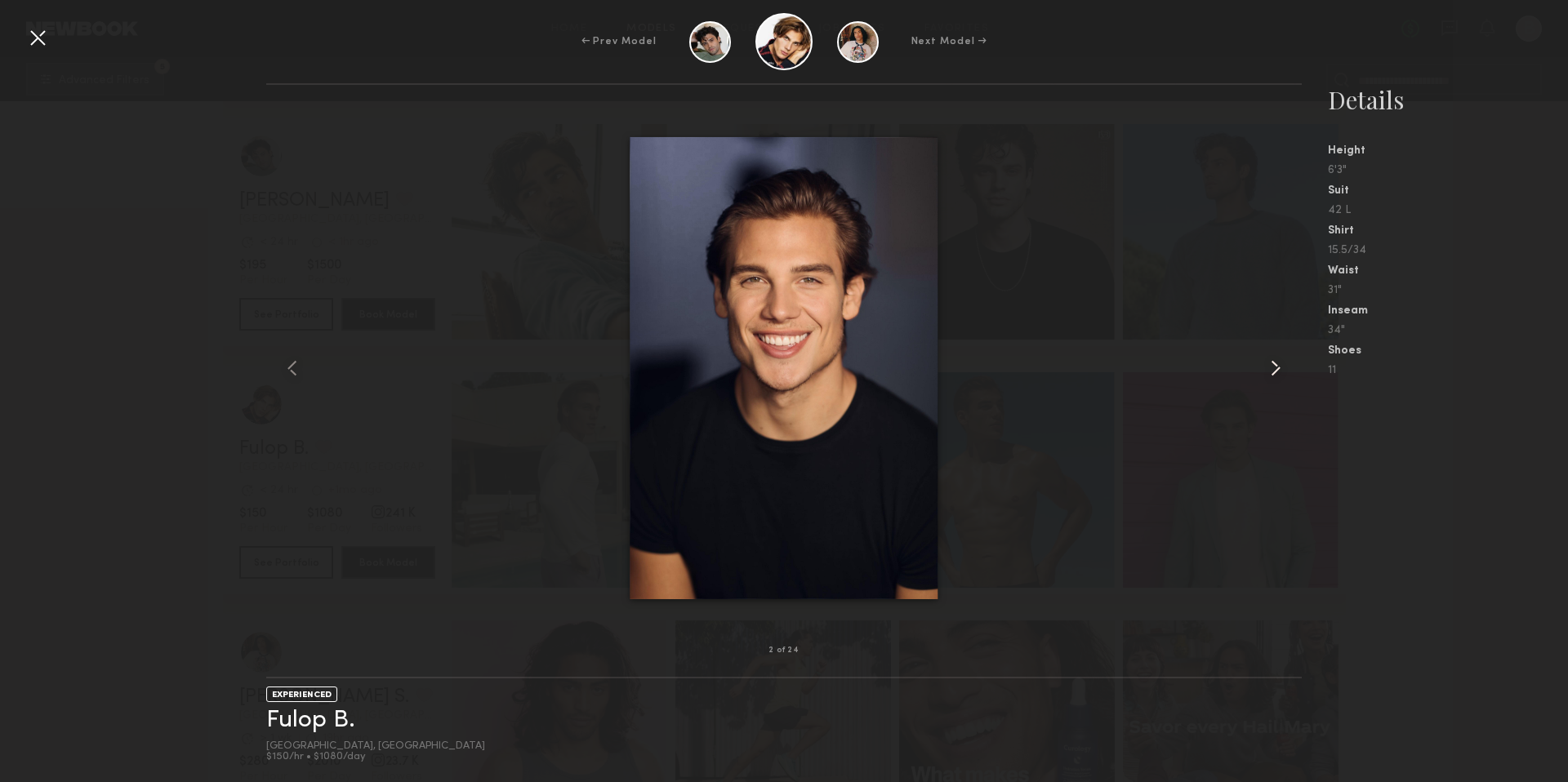
click at [1272, 367] on common-icon at bounding box center [1276, 368] width 26 height 26
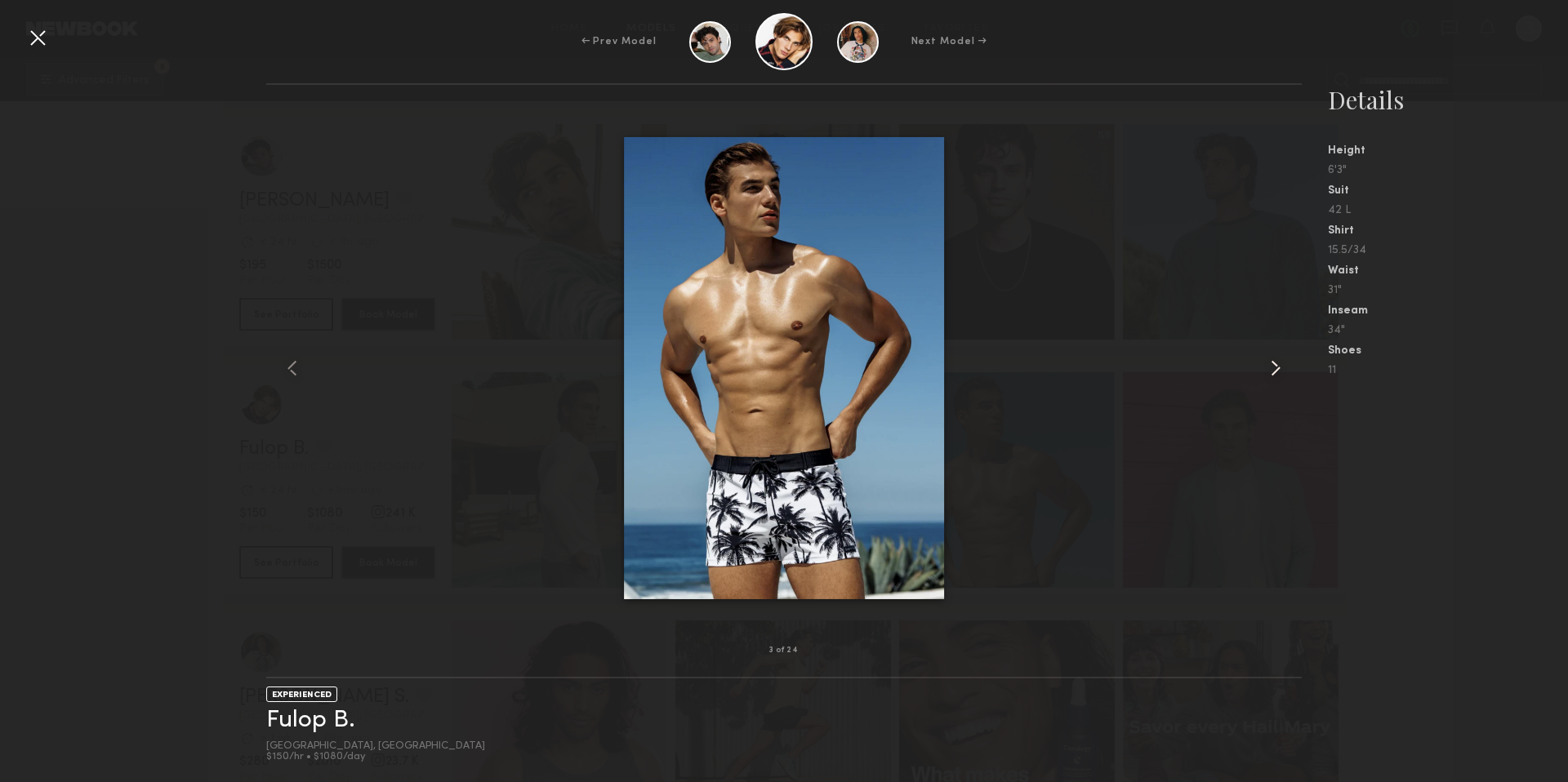
click at [1272, 367] on common-icon at bounding box center [1276, 368] width 26 height 26
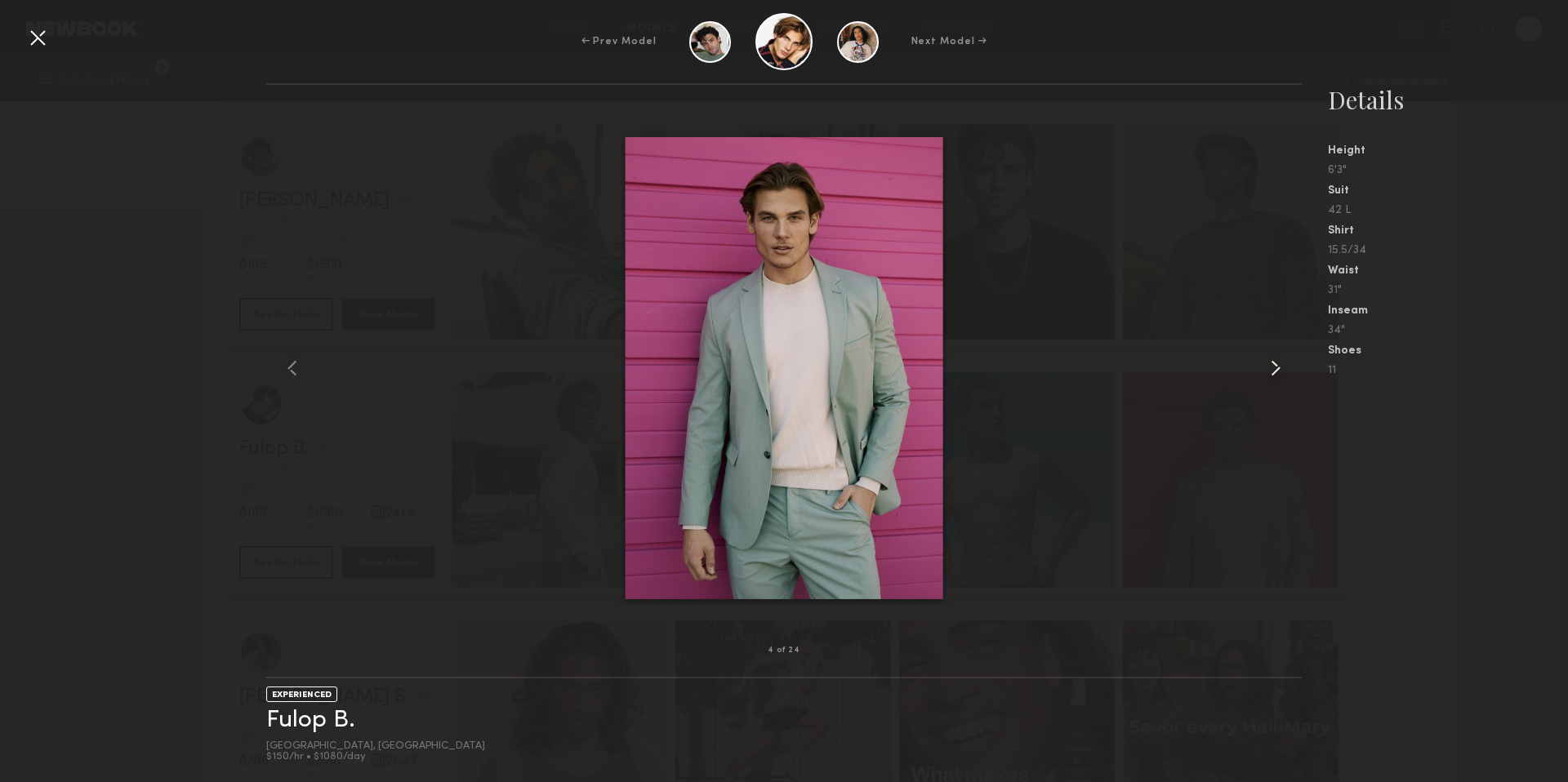
click at [1272, 367] on common-icon at bounding box center [1276, 368] width 26 height 26
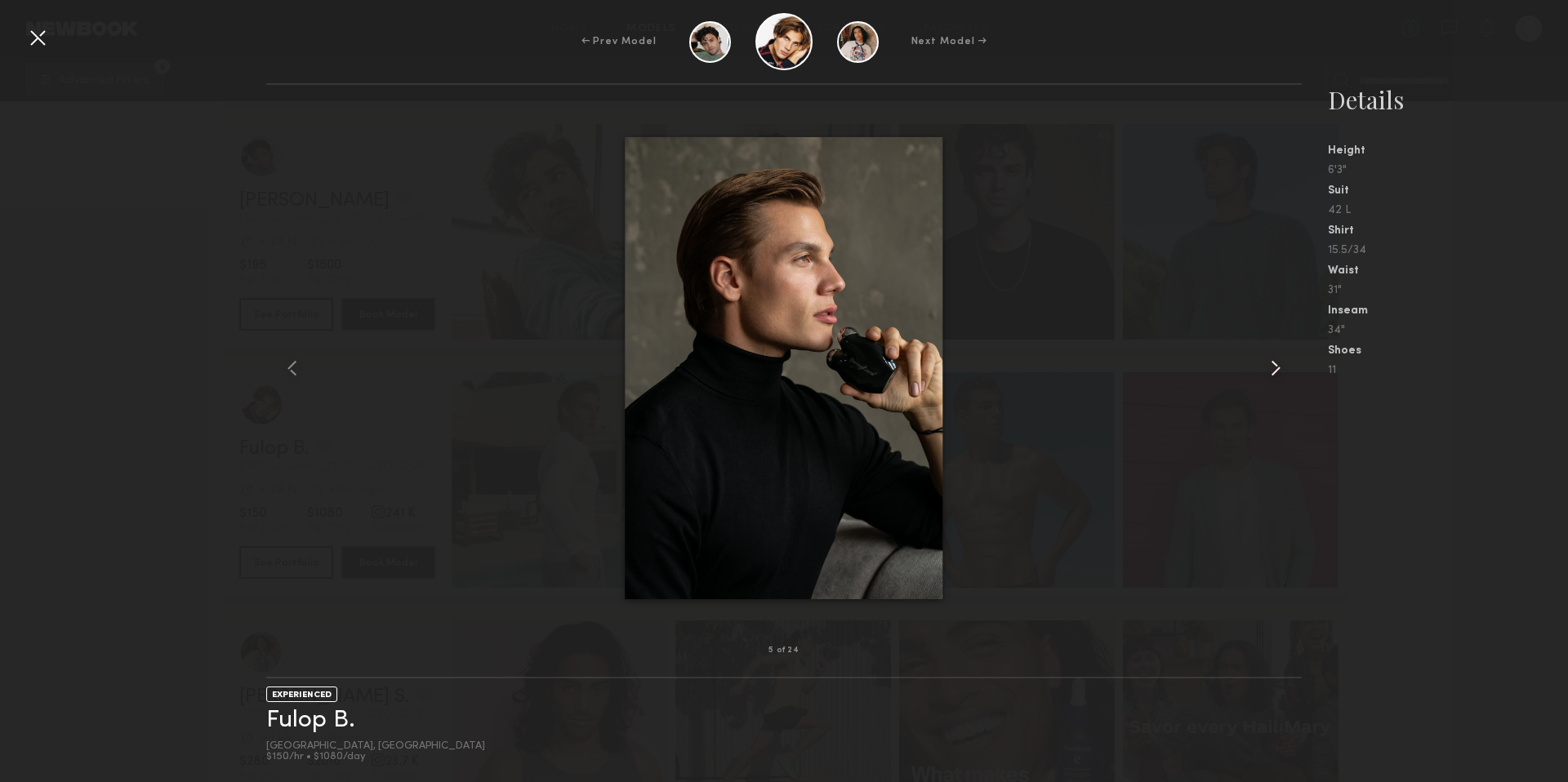
click at [1272, 367] on common-icon at bounding box center [1276, 368] width 26 height 26
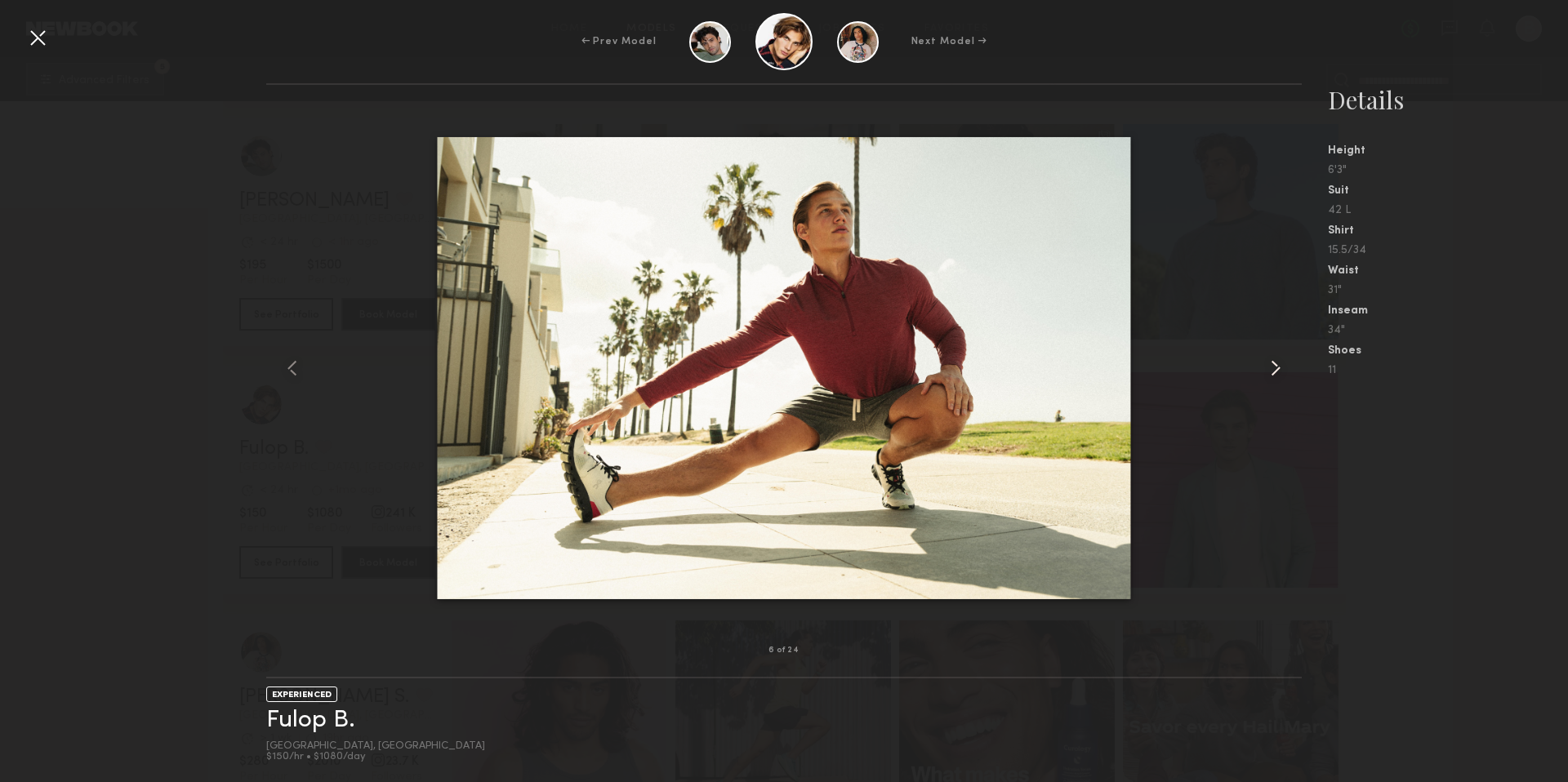
click at [1272, 367] on common-icon at bounding box center [1276, 368] width 26 height 26
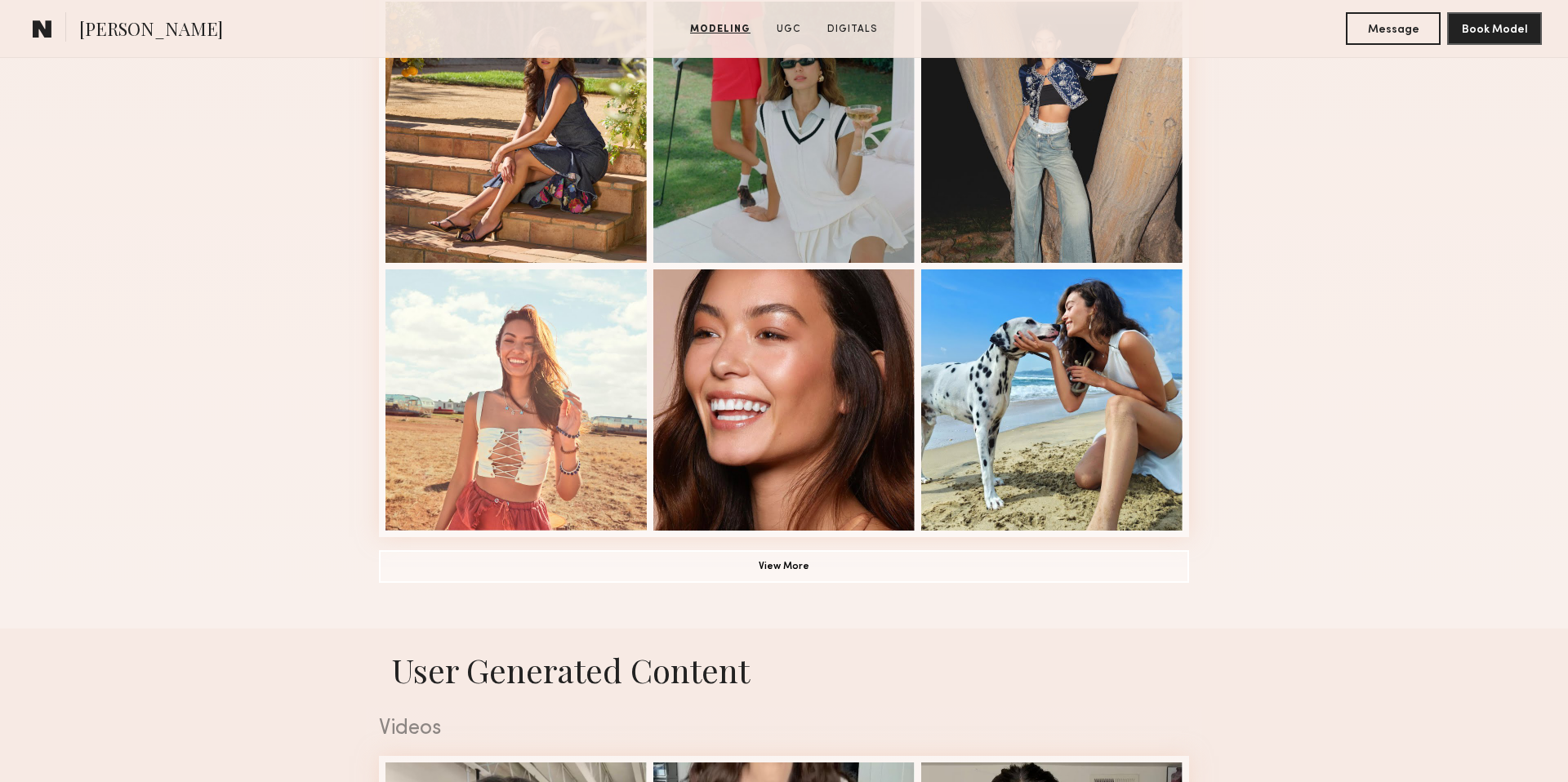
scroll to position [1025, 0]
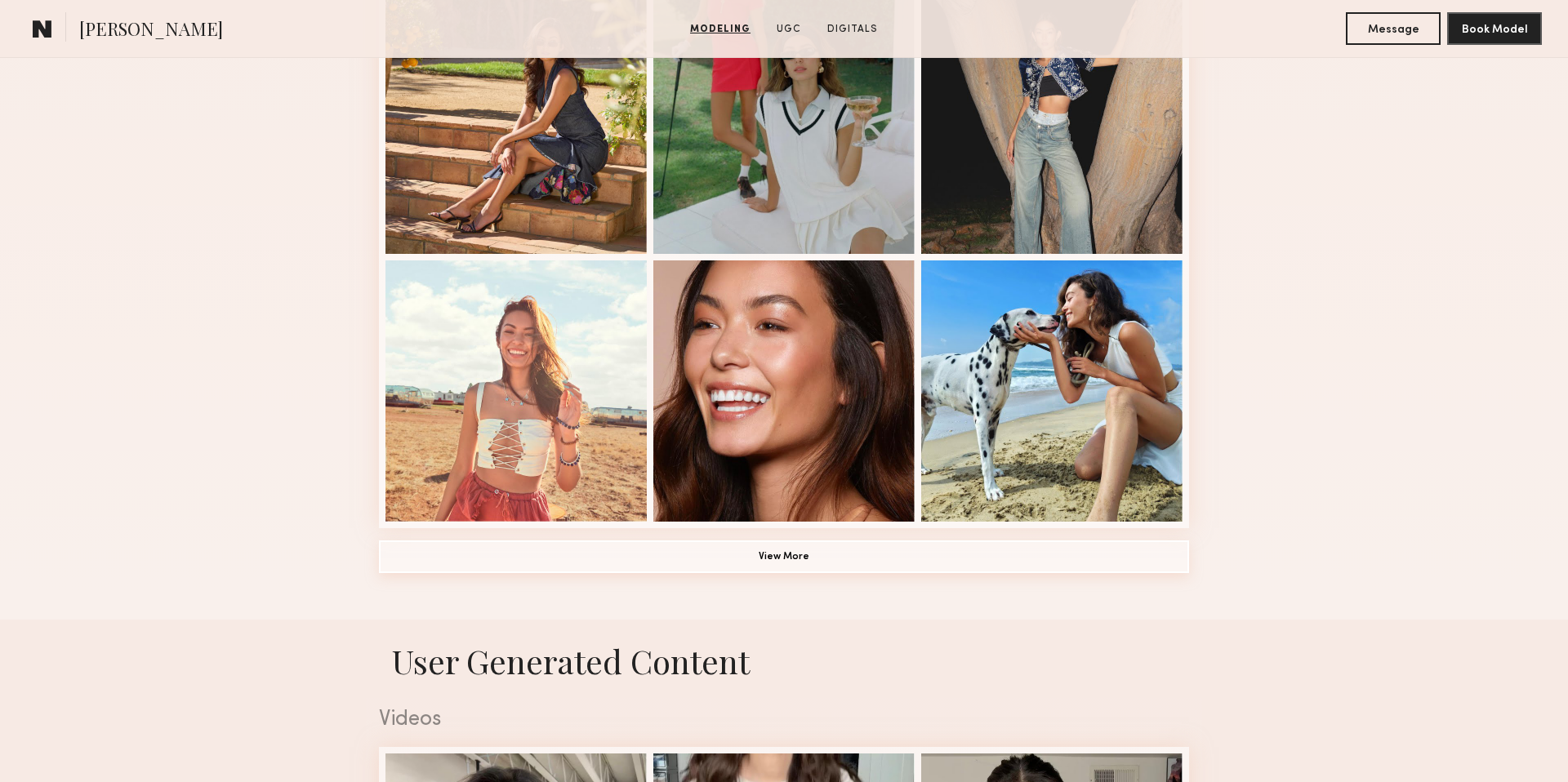
click at [797, 562] on button "View More" at bounding box center [784, 557] width 809 height 33
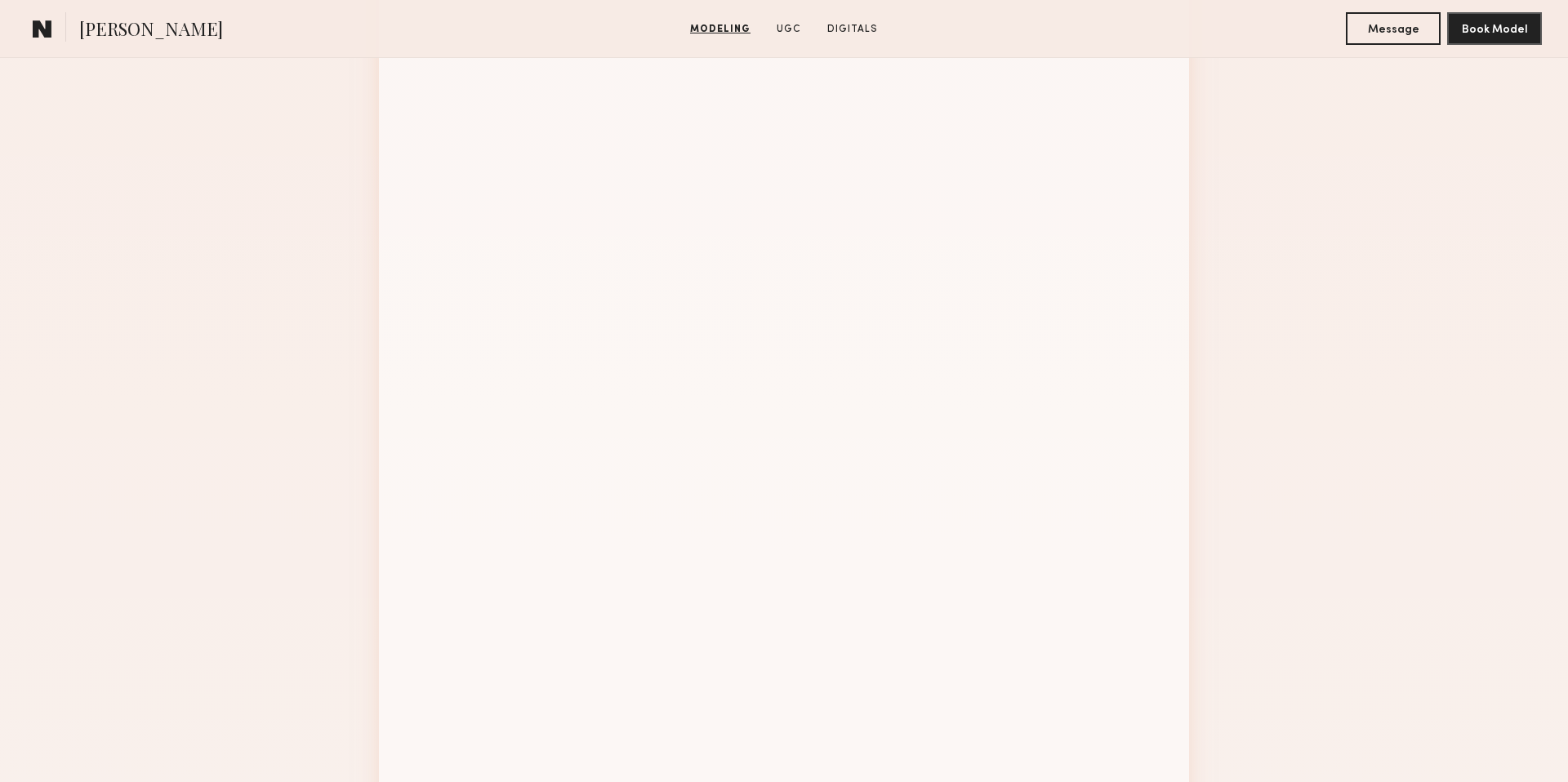
scroll to position [1837, 0]
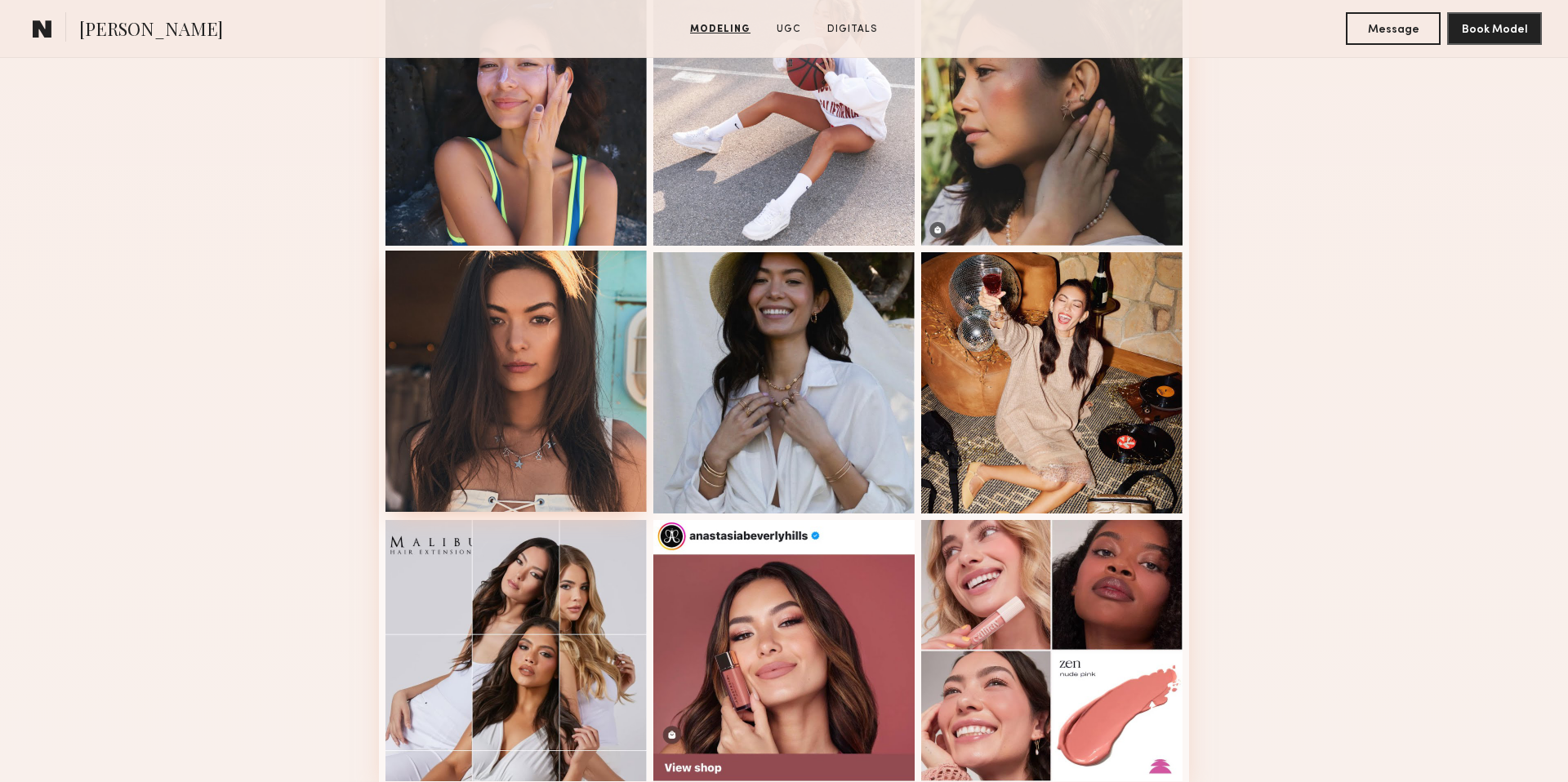
click at [585, 441] on div at bounding box center [515, 381] width 261 height 261
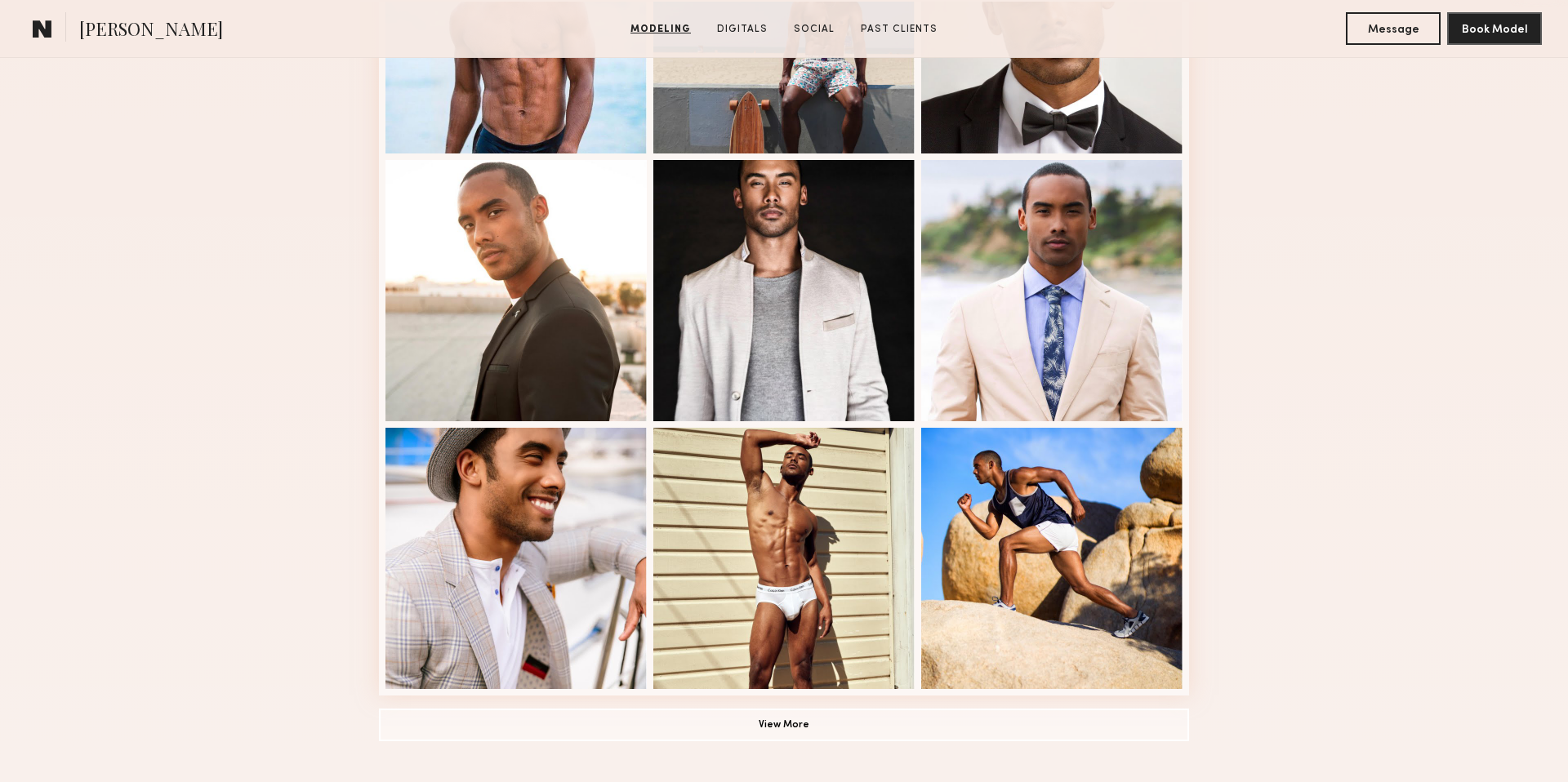
scroll to position [860, 0]
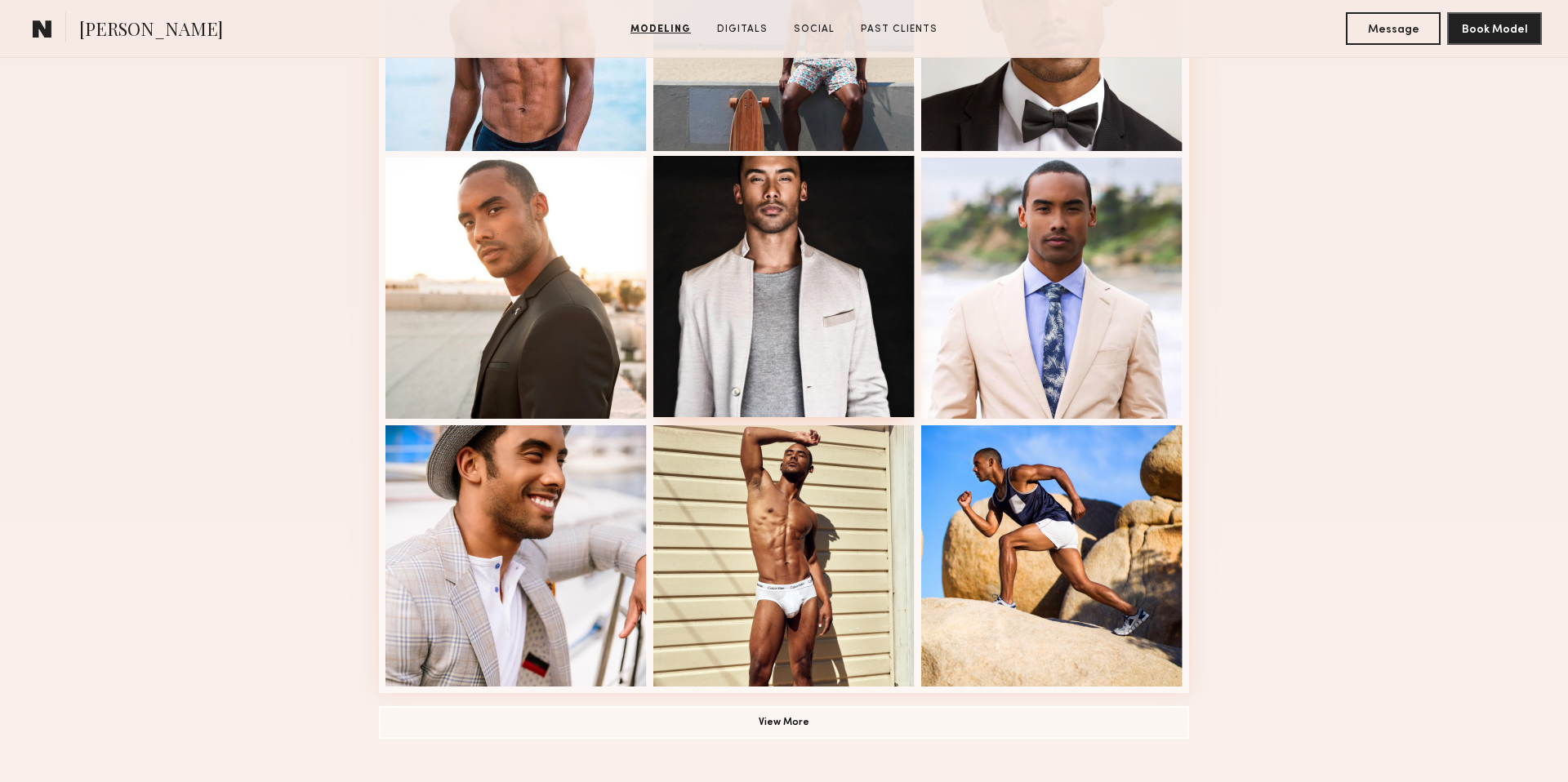
click at [840, 337] on div at bounding box center [783, 286] width 261 height 261
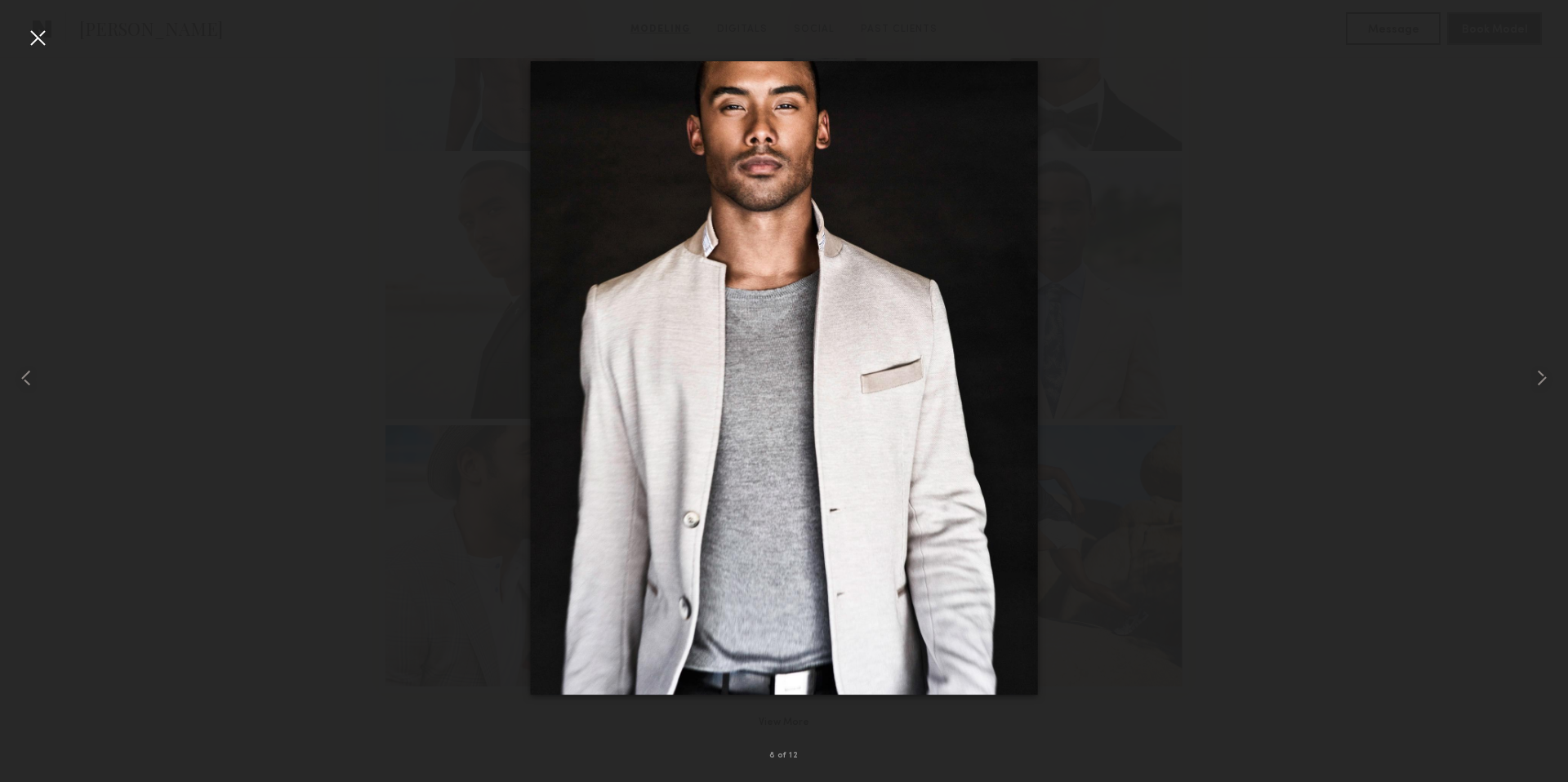
click at [45, 31] on div at bounding box center [38, 38] width 26 height 26
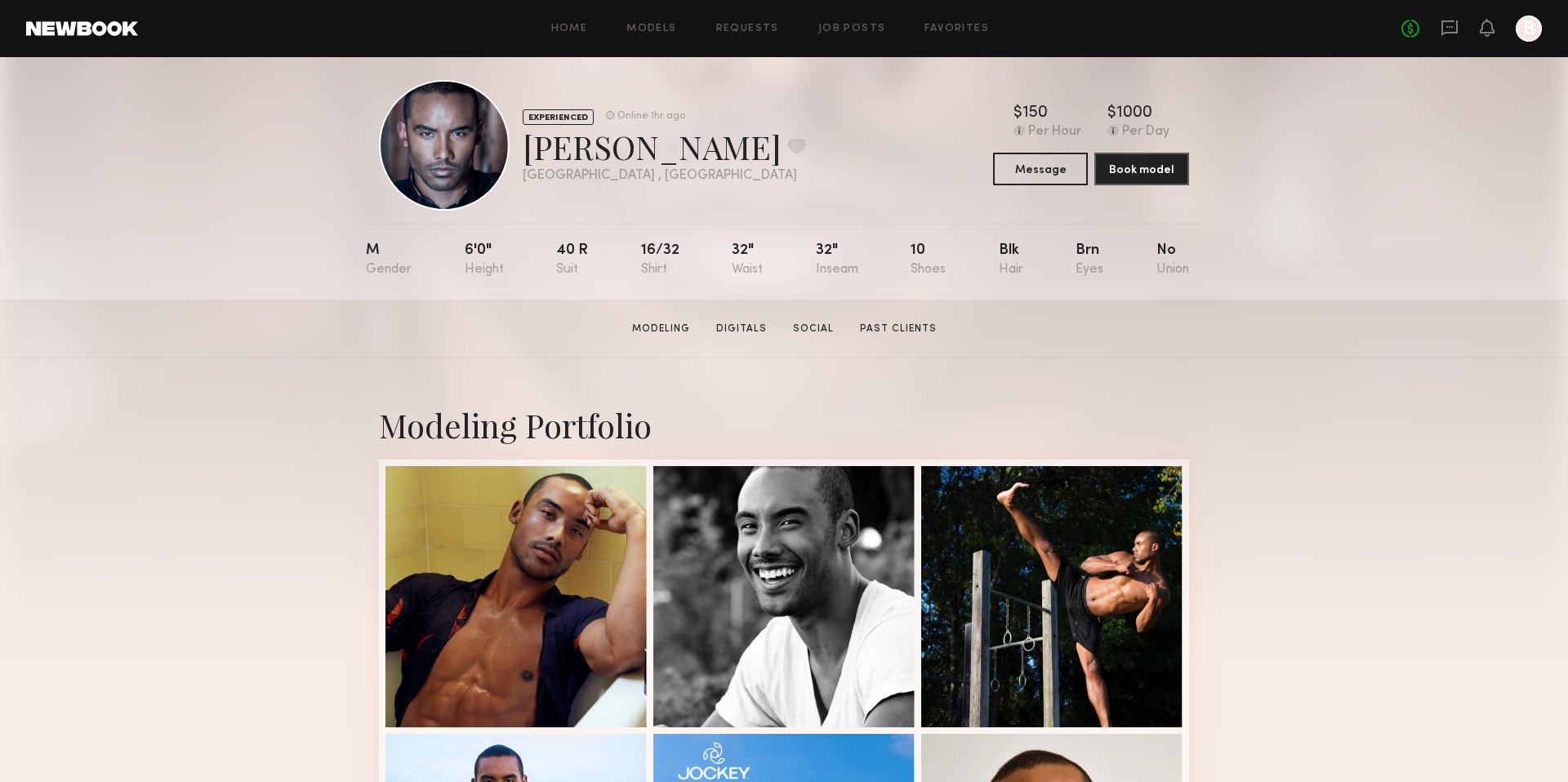
scroll to position [17, 0]
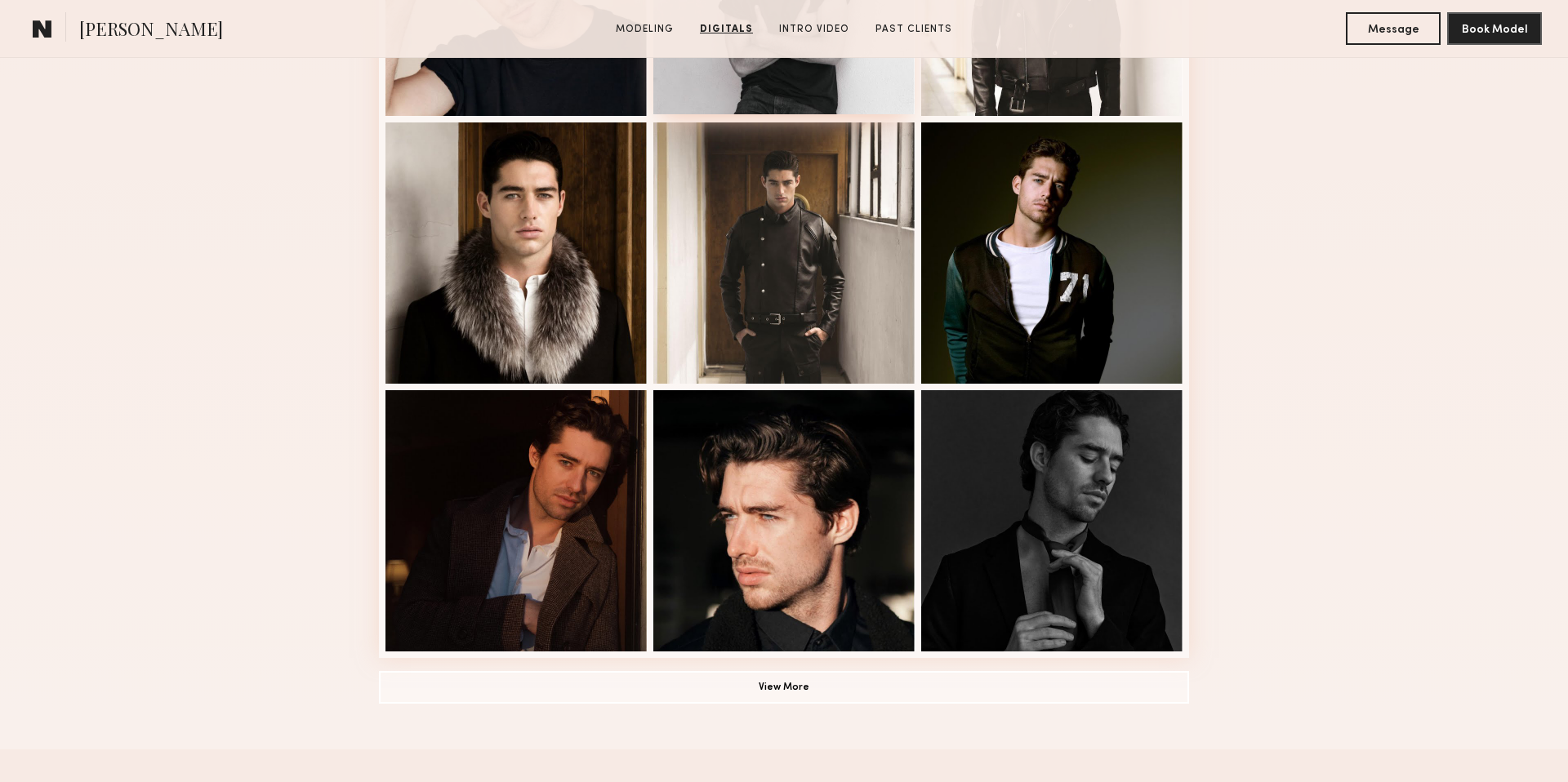
scroll to position [892, 0]
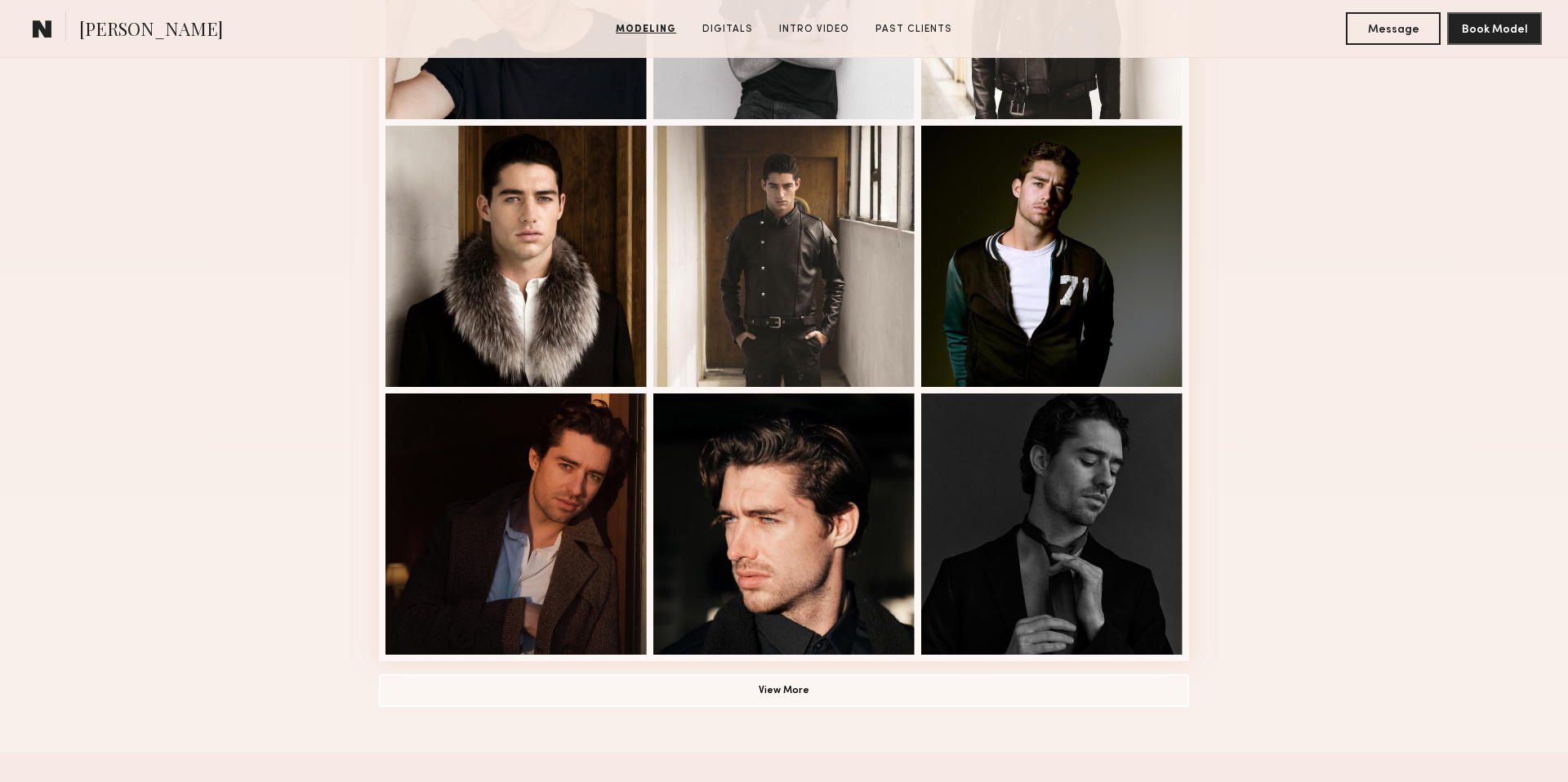
click at [42, 35] on common-icon at bounding box center [42, 28] width 20 height 21
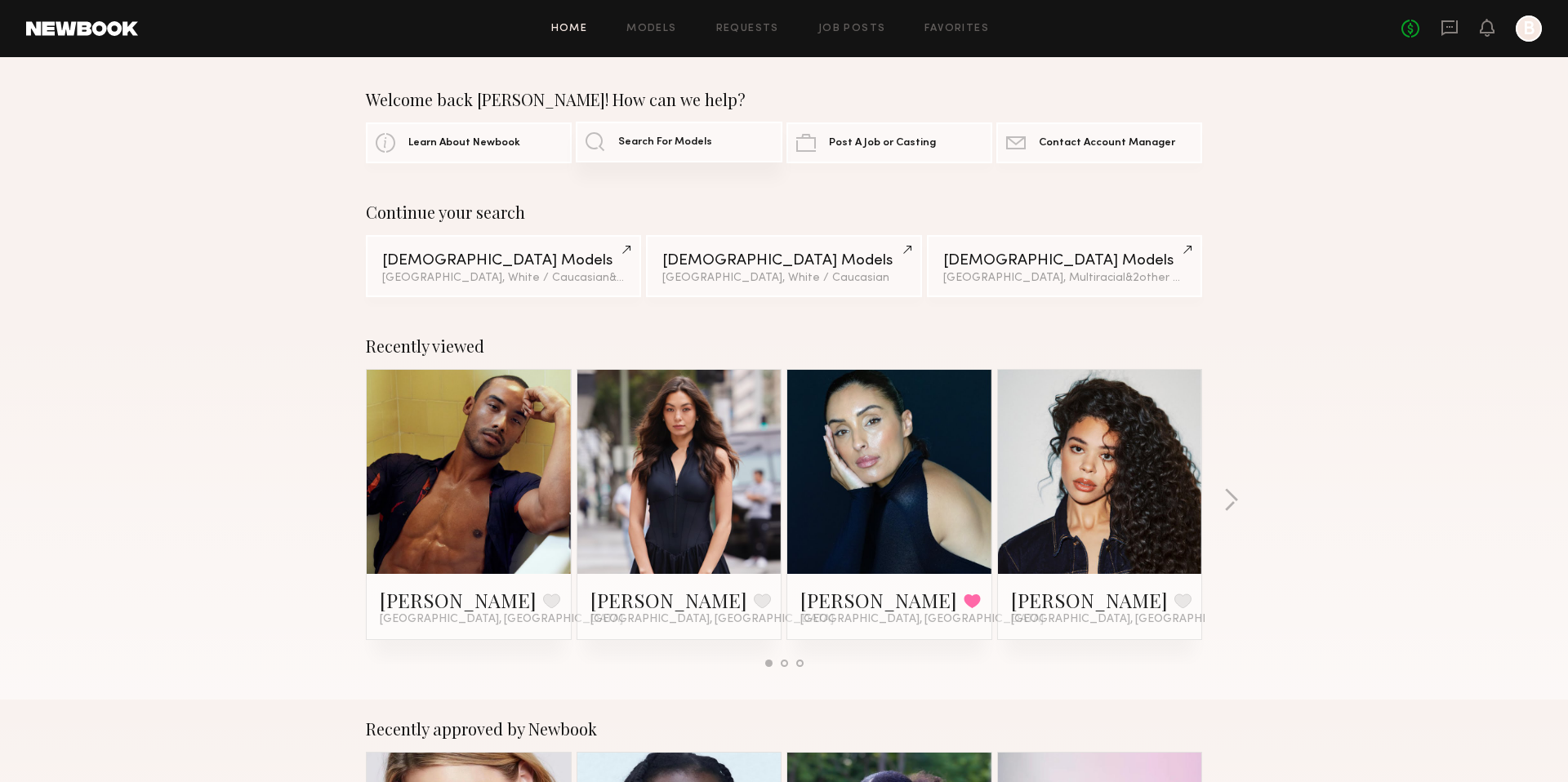
click at [689, 141] on span "Search For Models" at bounding box center [665, 141] width 94 height 10
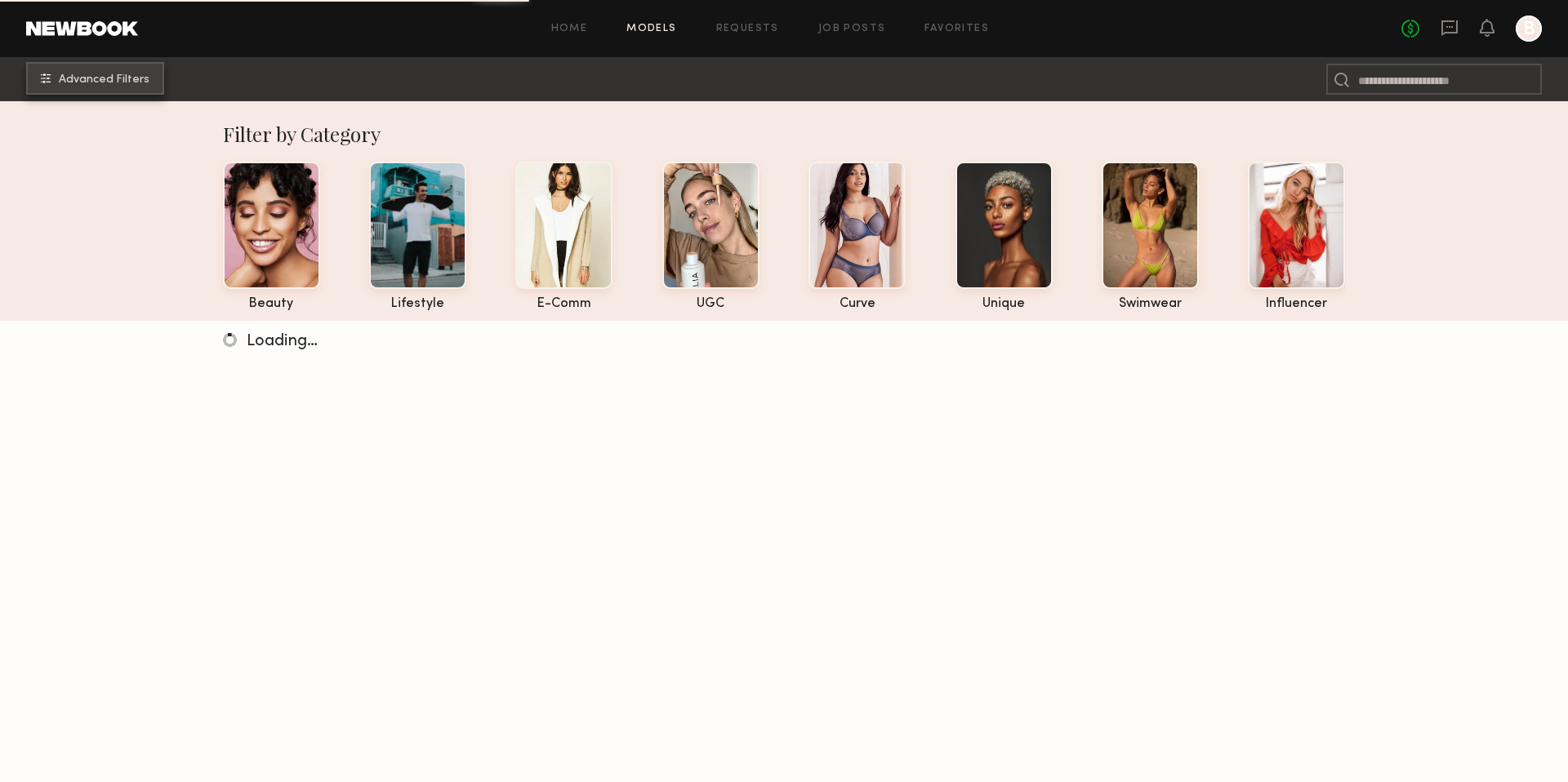
click at [131, 75] on span "Advanced Filters" at bounding box center [104, 80] width 91 height 11
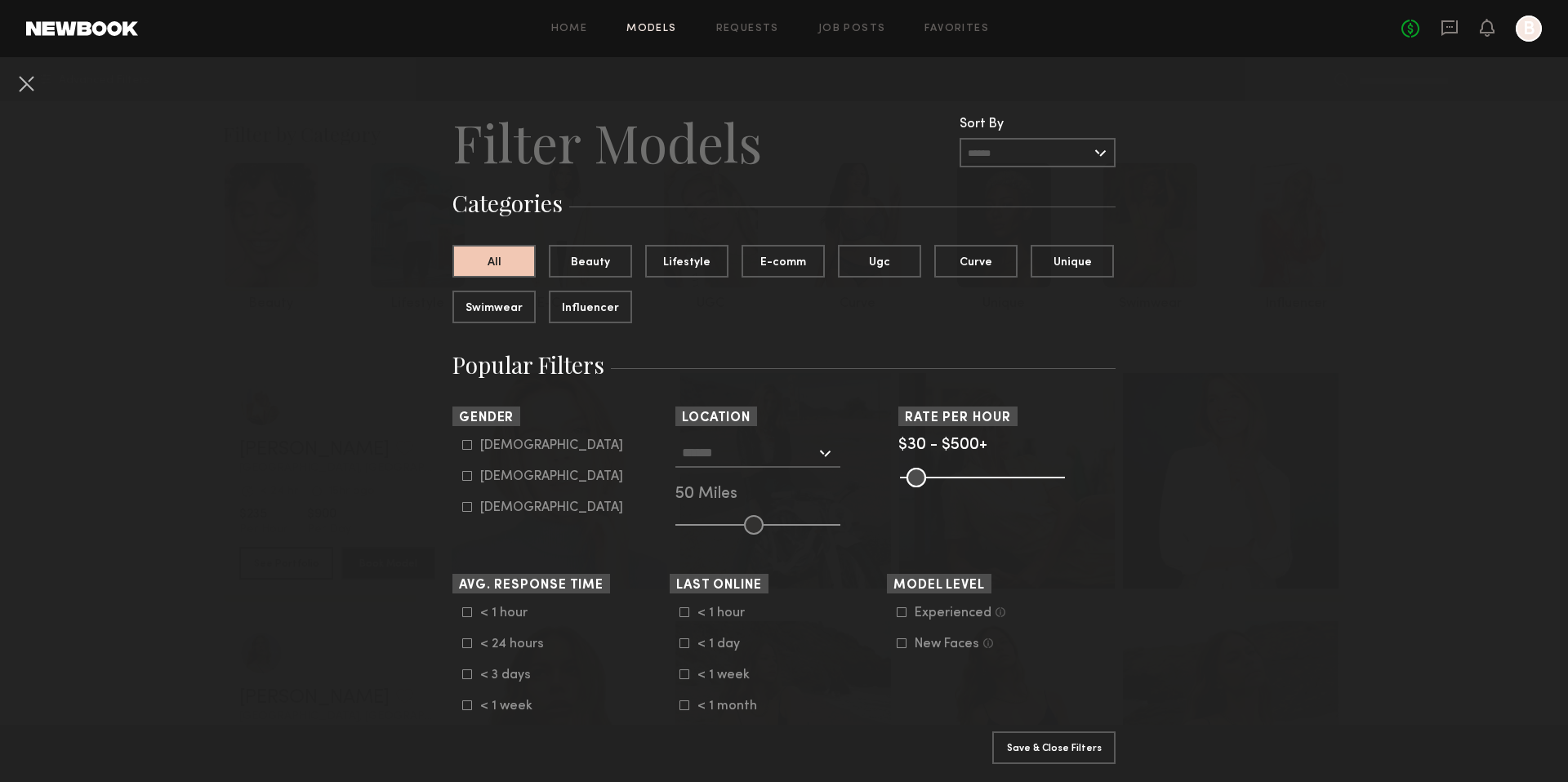
click at [464, 445] on icon at bounding box center [467, 444] width 9 height 9
type input "*"
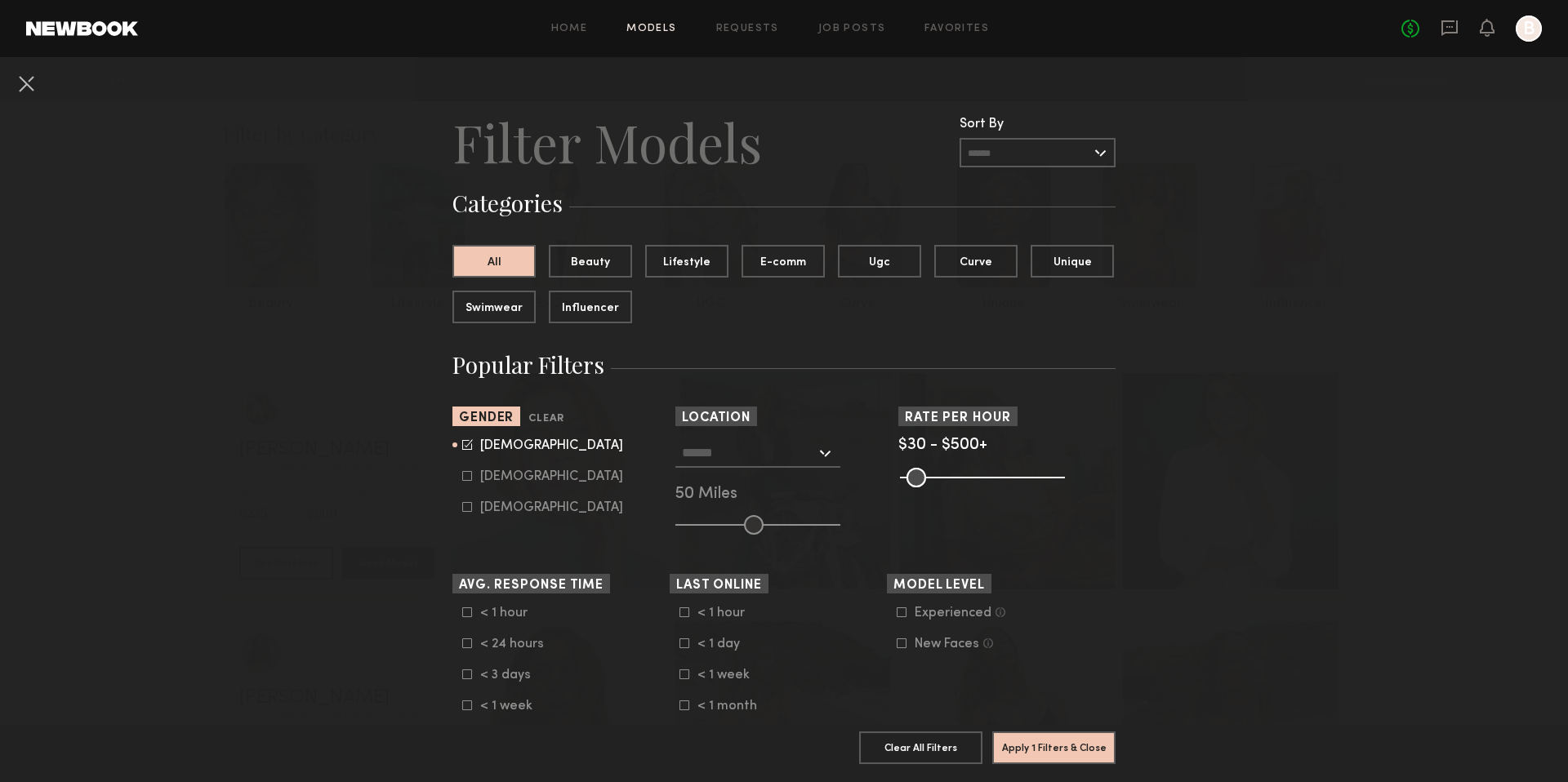
click at [749, 454] on input "text" at bounding box center [749, 452] width 134 height 27
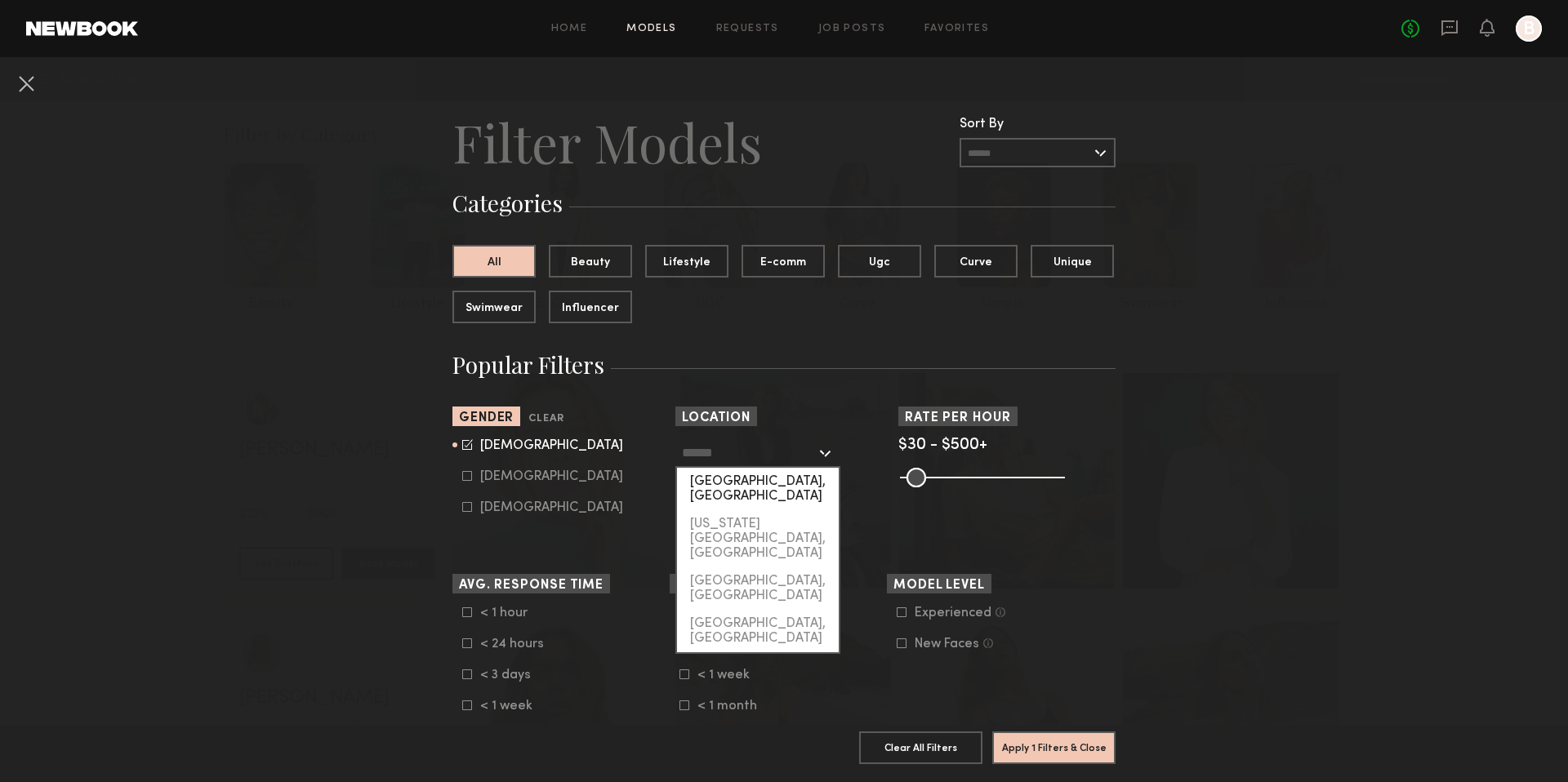
click at [718, 479] on div "[GEOGRAPHIC_DATA], [GEOGRAPHIC_DATA]" at bounding box center [757, 489] width 161 height 42
type input "**********"
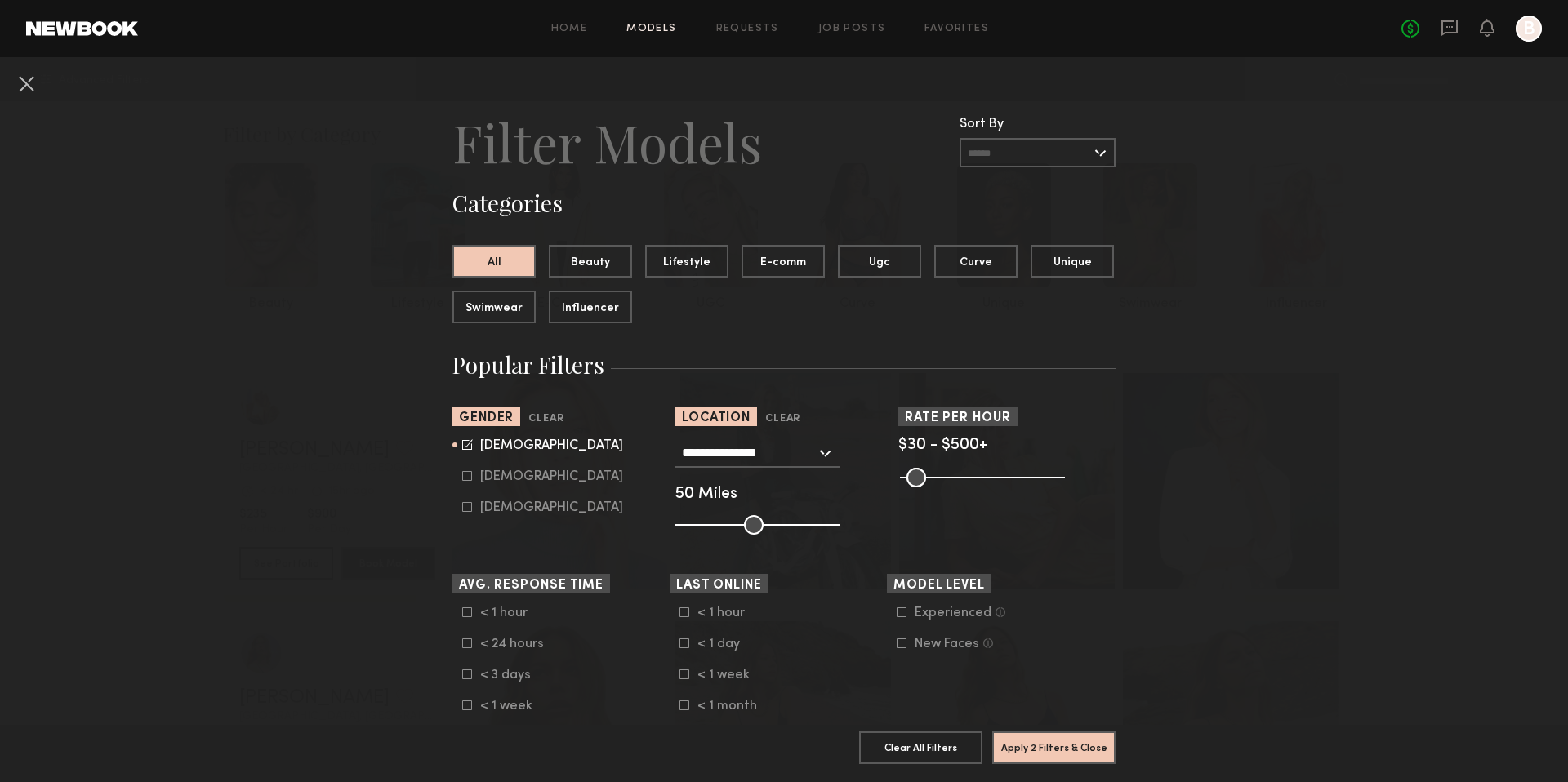
click at [903, 613] on icon at bounding box center [901, 612] width 9 height 9
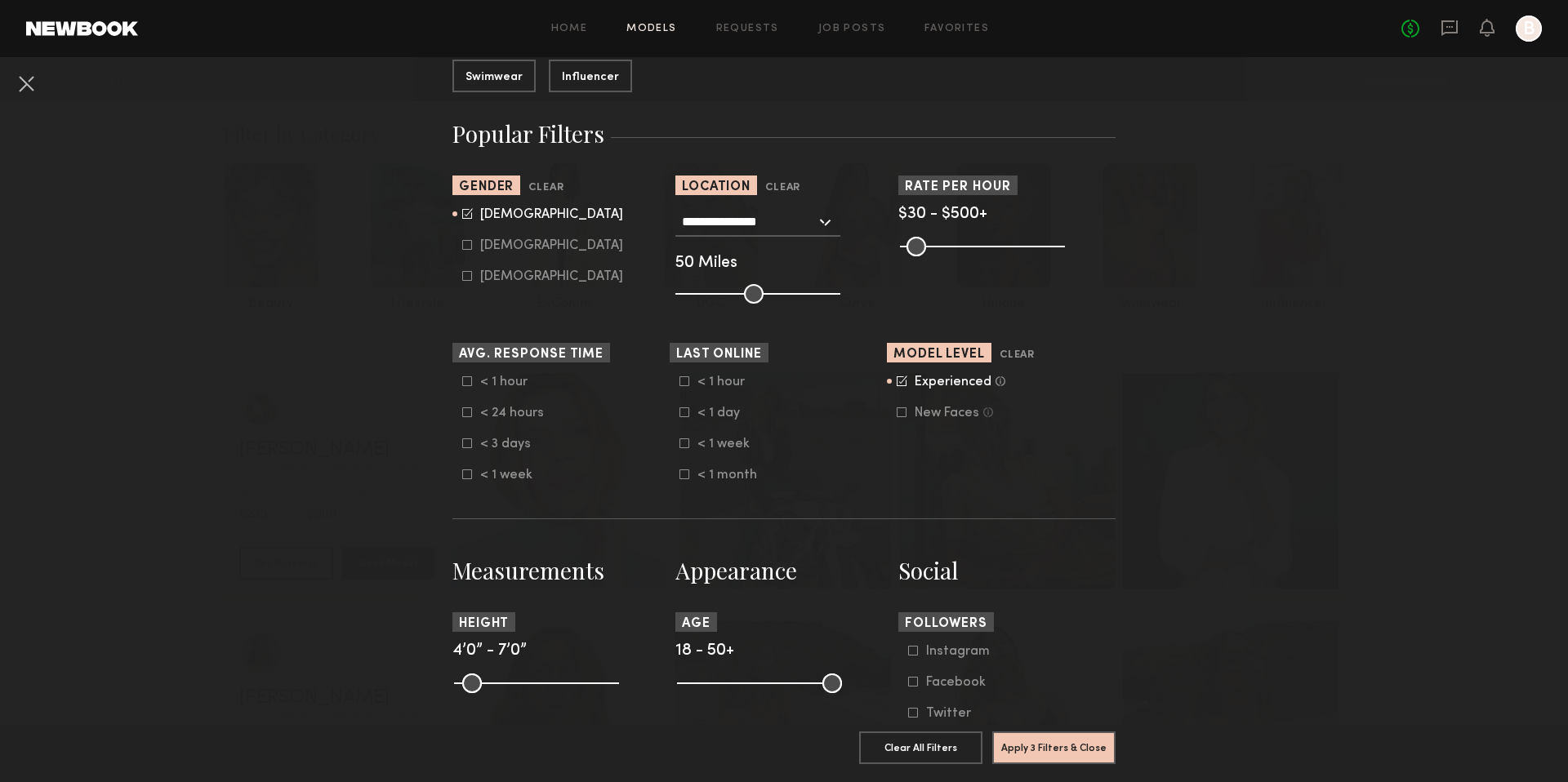
scroll to position [241, 0]
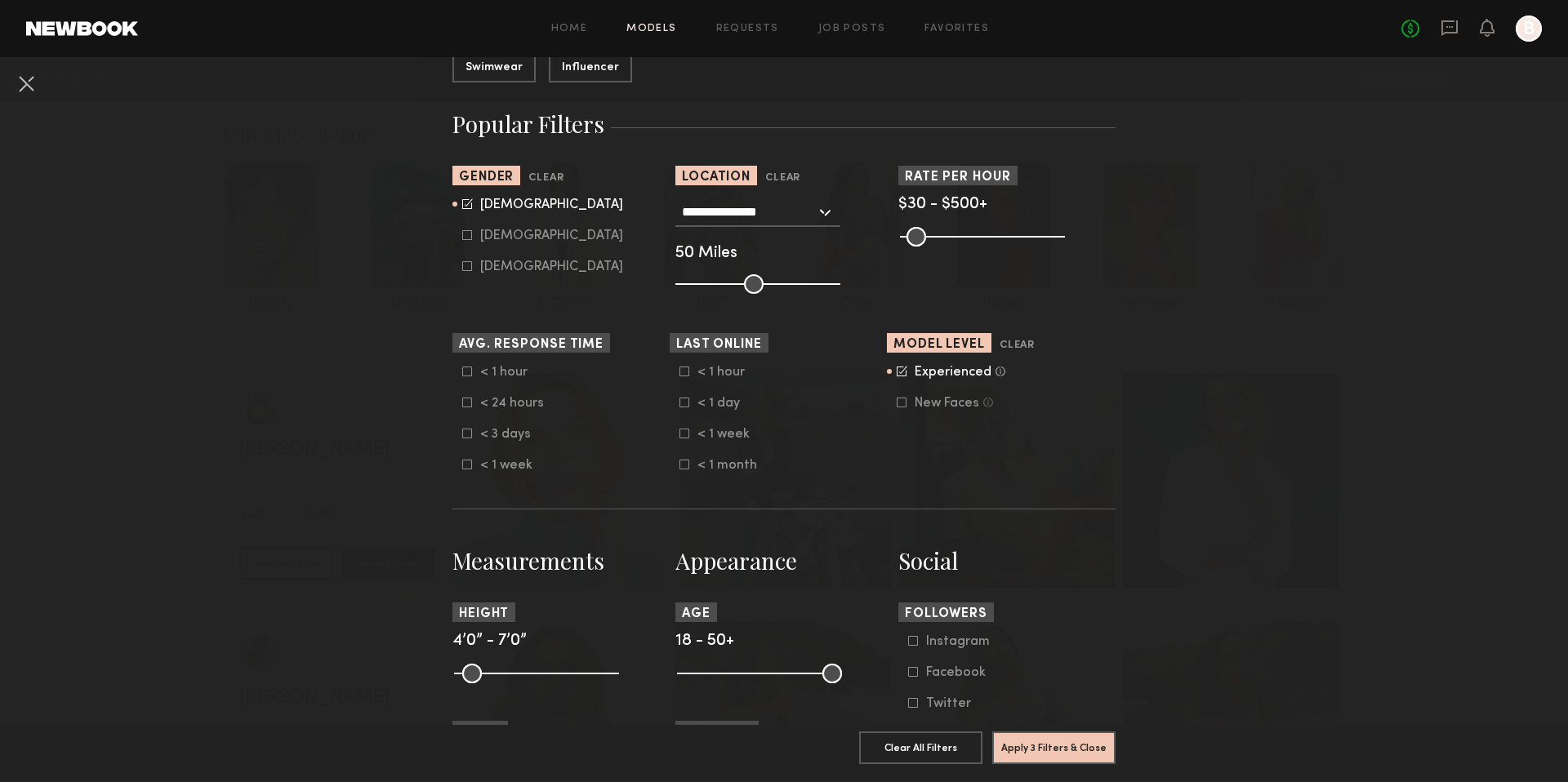
click at [697, 667] on common-range-minmax at bounding box center [758, 672] width 165 height 20
drag, startPoint x: 691, startPoint y: 674, endPoint x: 724, endPoint y: 673, distance: 33.0
type input "**"
click at [724, 673] on input "range" at bounding box center [759, 674] width 165 height 20
drag, startPoint x: 832, startPoint y: 675, endPoint x: 789, endPoint y: 675, distance: 43.0
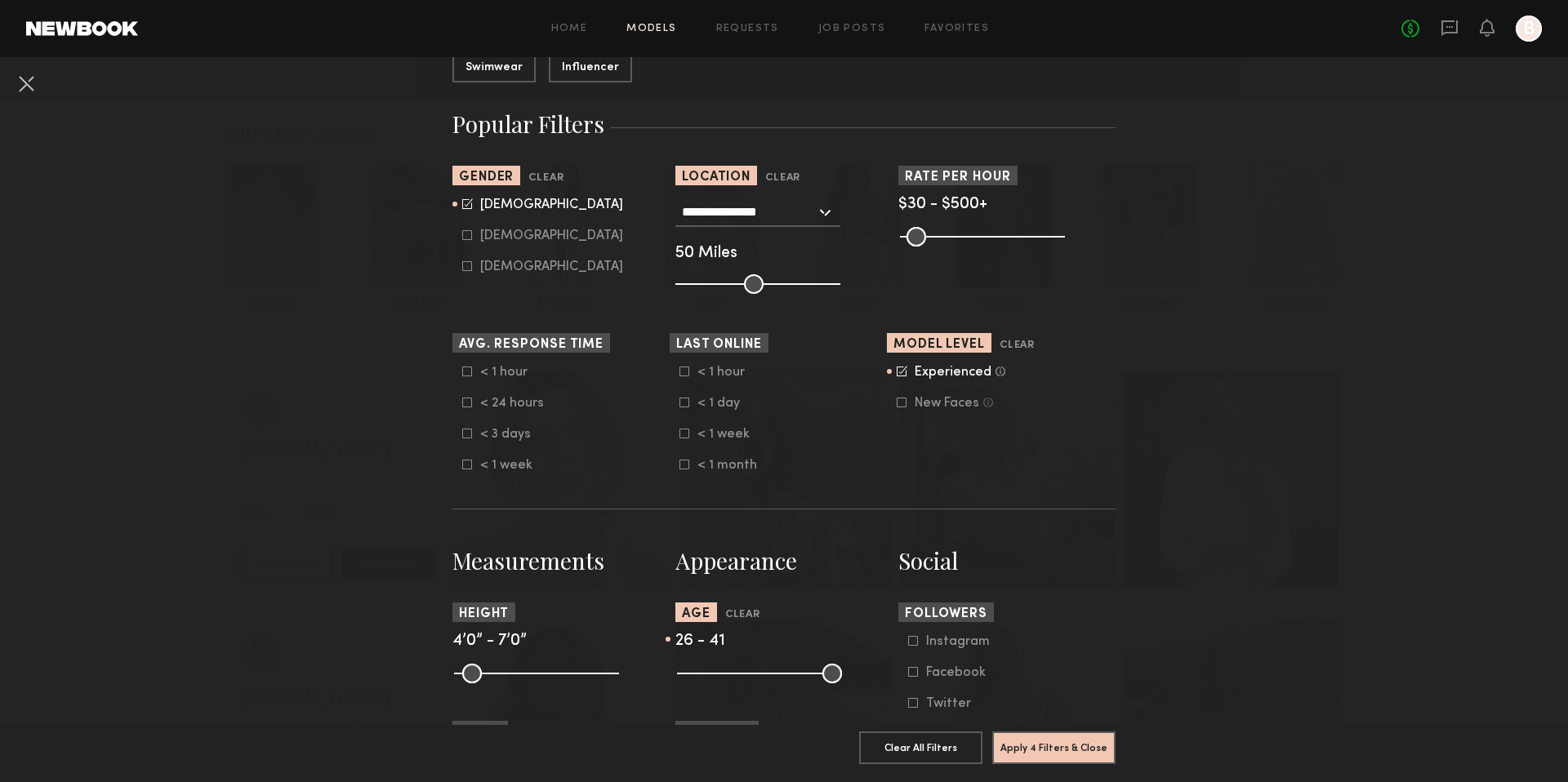
type input "**"
click at [789, 675] on input "range" at bounding box center [759, 674] width 165 height 20
click at [1009, 742] on button "Apply 4 Filters & Close" at bounding box center [1053, 747] width 124 height 33
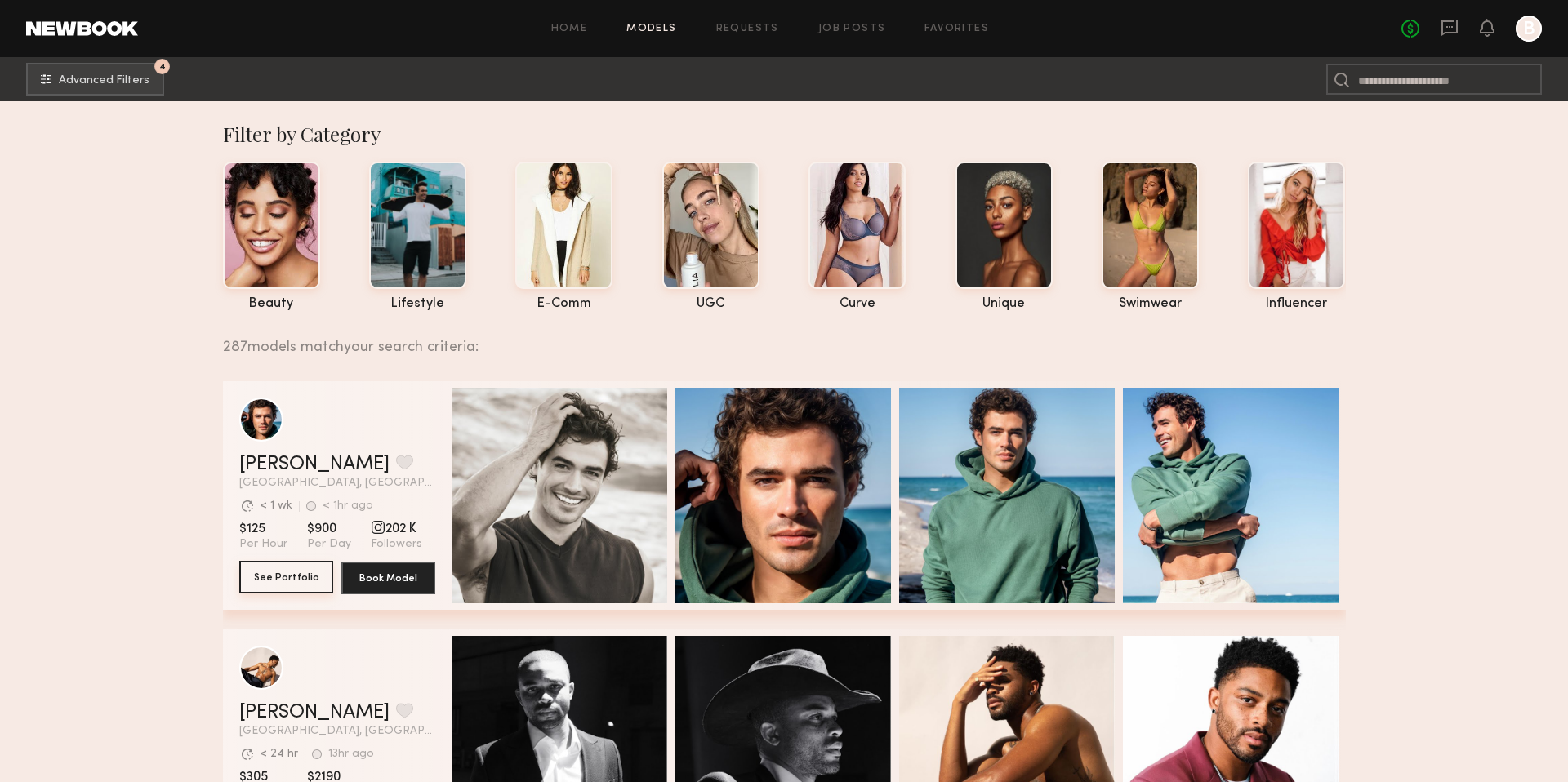
click at [309, 573] on button "See Portfolio" at bounding box center [287, 577] width 94 height 33
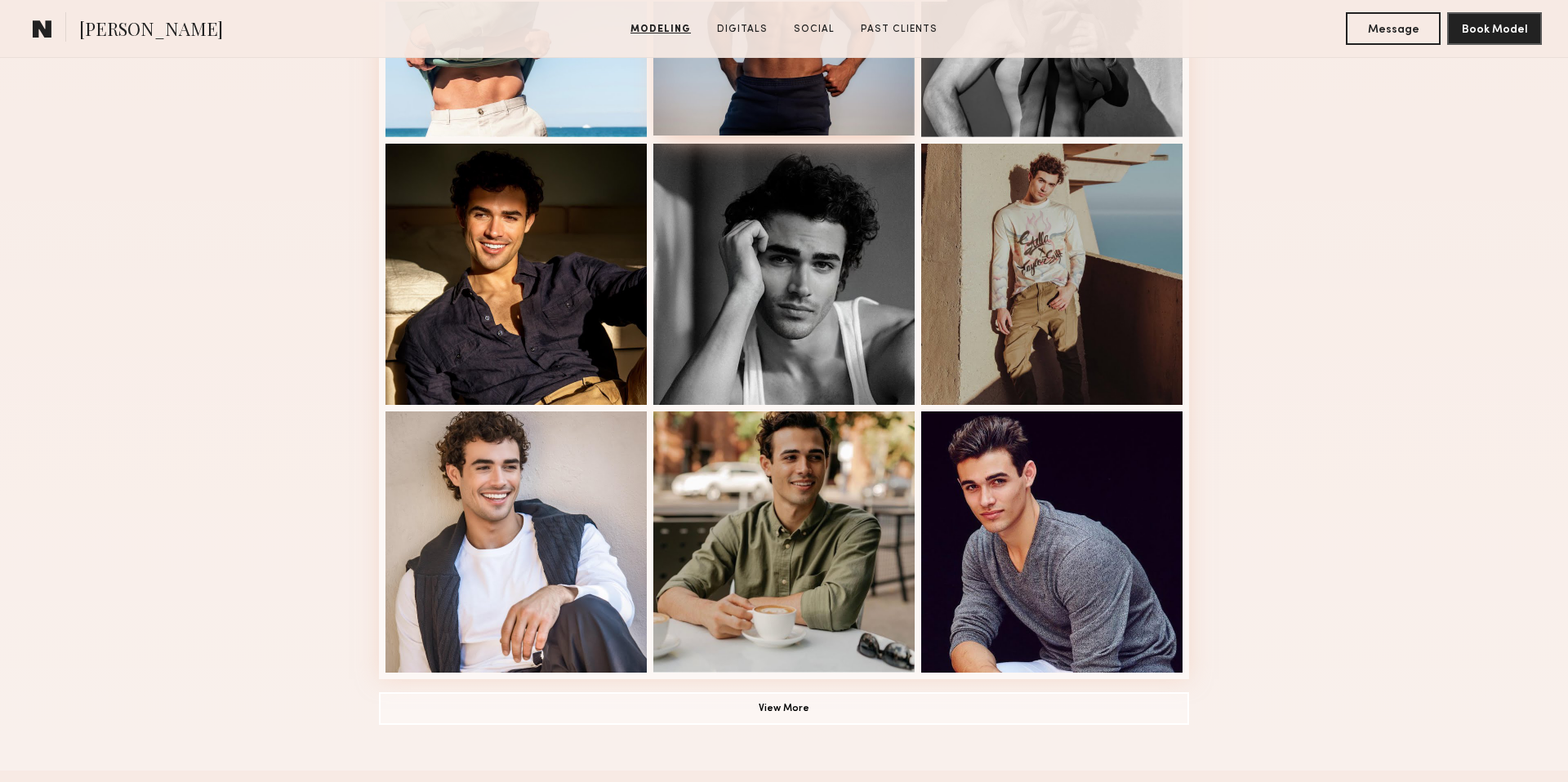
scroll to position [875, 0]
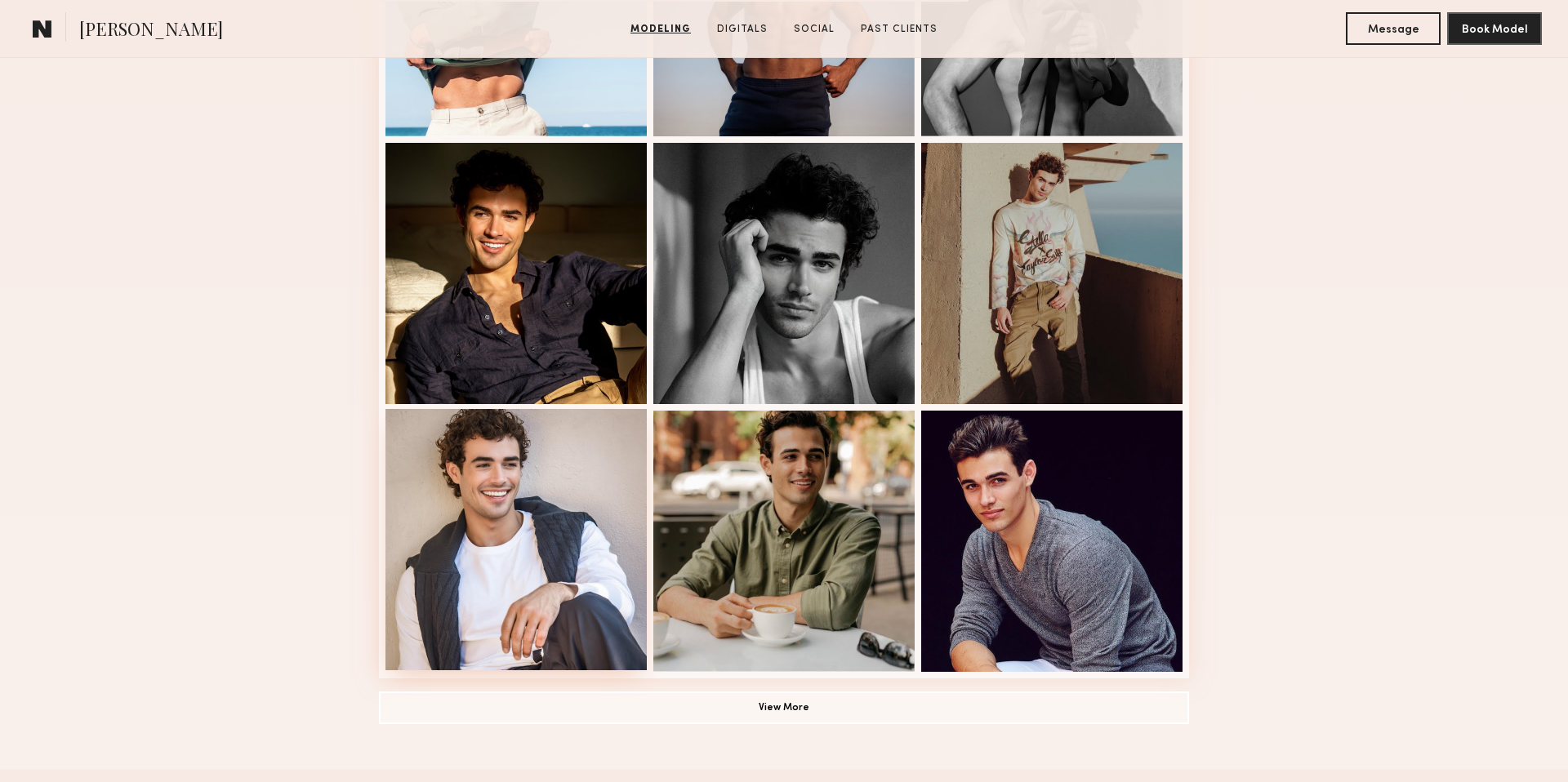
click at [617, 452] on div at bounding box center [515, 540] width 261 height 261
